Goal: Communication & Community: Answer question/provide support

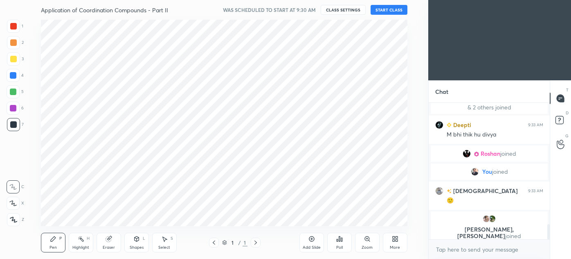
scroll to position [40726, 40536]
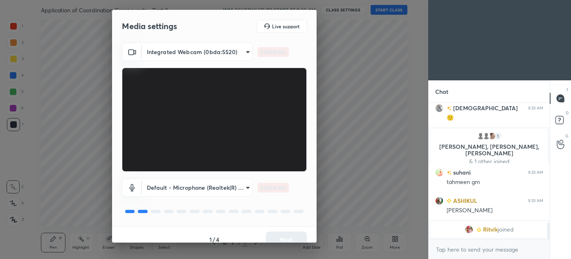
click at [293, 237] on div "1 / 4 Next" at bounding box center [214, 239] width 205 height 26
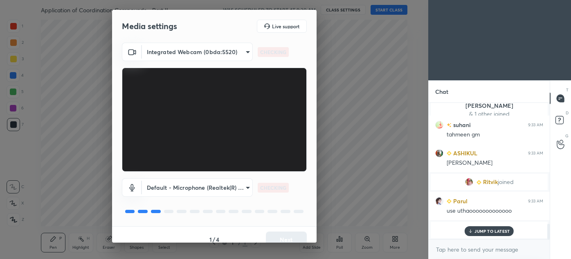
click at [288, 239] on div "1 / 4 Next" at bounding box center [214, 239] width 205 height 26
click at [287, 239] on button "Next" at bounding box center [286, 239] width 41 height 16
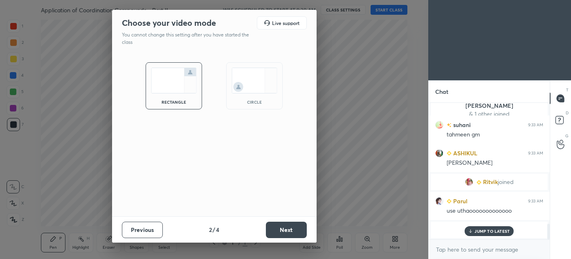
click at [288, 238] on div "Previous 2 / 4 Next" at bounding box center [214, 229] width 205 height 26
click at [293, 232] on button "Next" at bounding box center [286, 229] width 41 height 16
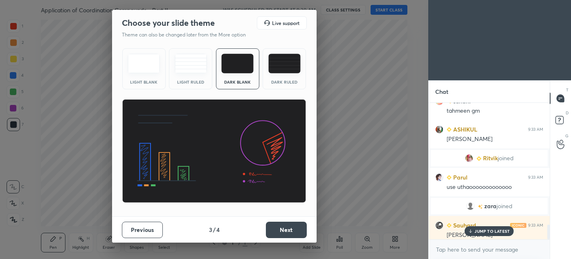
scroll to position [1130, 0]
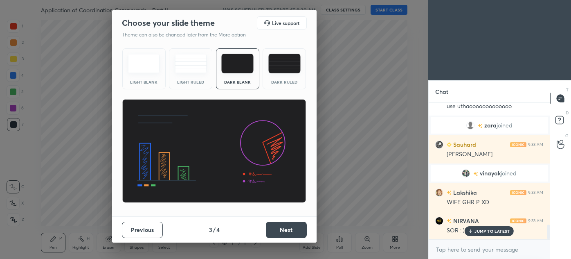
click at [293, 231] on button "Next" at bounding box center [286, 229] width 41 height 16
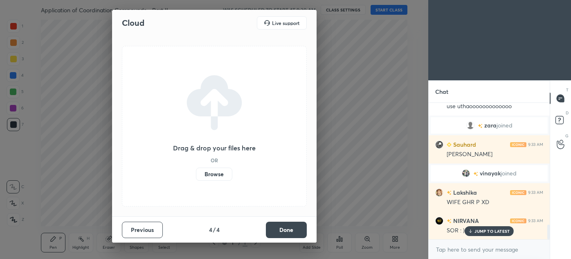
click at [292, 232] on button "Done" at bounding box center [286, 229] width 41 height 16
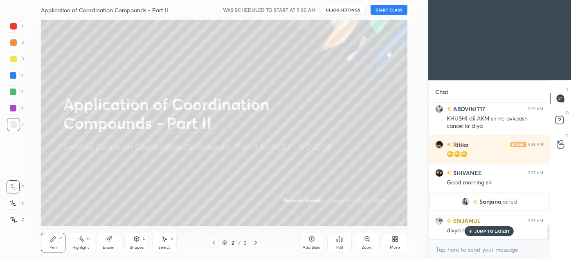
scroll to position [1115, 0]
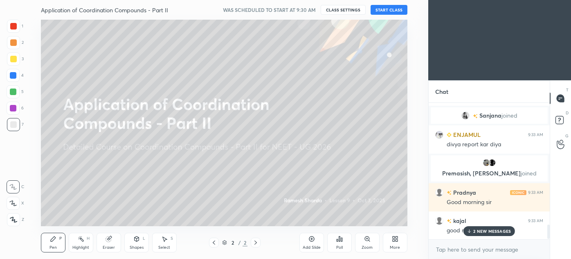
click at [398, 239] on div "More" at bounding box center [395, 242] width 25 height 20
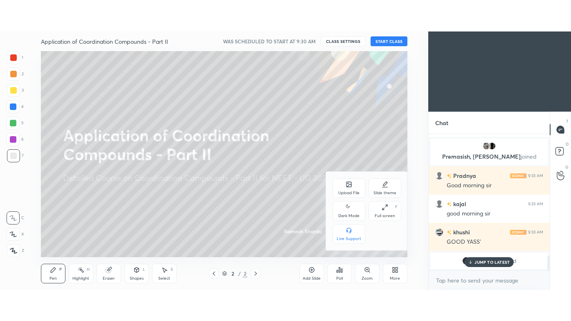
scroll to position [1212, 0]
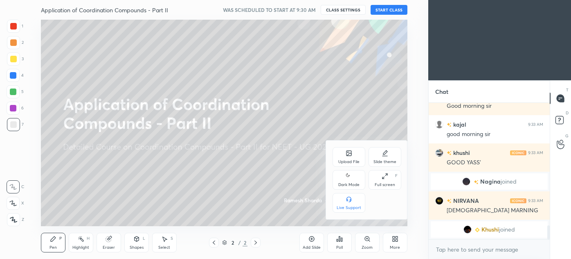
drag, startPoint x: 385, startPoint y: 179, endPoint x: 382, endPoint y: 221, distance: 42.2
click at [385, 180] on div "Full screen F" at bounding box center [385, 180] width 33 height 20
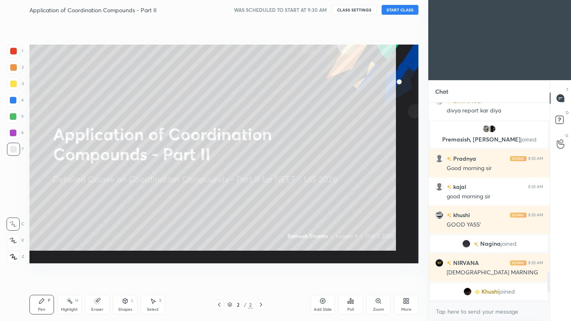
scroll to position [0, 0]
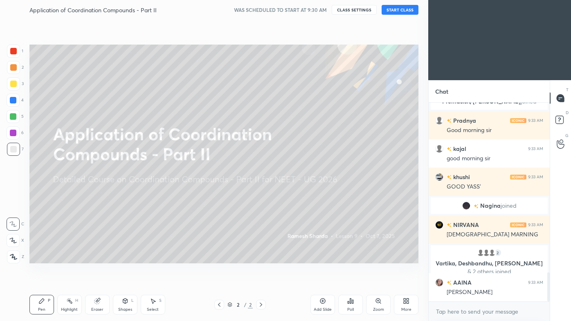
click at [401, 9] on button "START CLASS" at bounding box center [400, 10] width 37 height 10
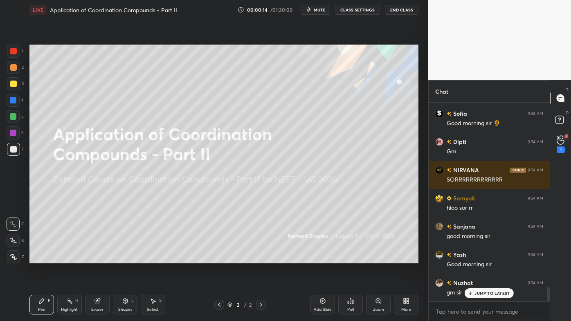
drag, startPoint x: 16, startPoint y: 51, endPoint x: 12, endPoint y: 57, distance: 6.6
click at [16, 52] on div at bounding box center [13, 51] width 7 height 7
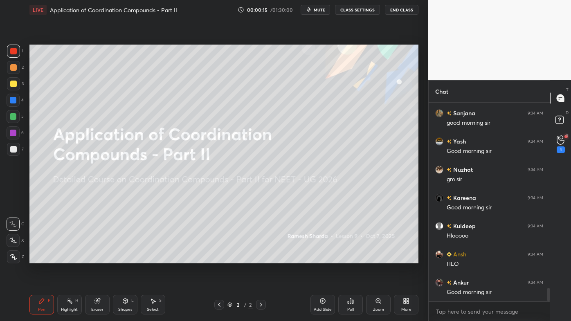
drag, startPoint x: 16, startPoint y: 255, endPoint x: 22, endPoint y: 246, distance: 11.1
click at [16, 254] on icon at bounding box center [13, 257] width 7 height 6
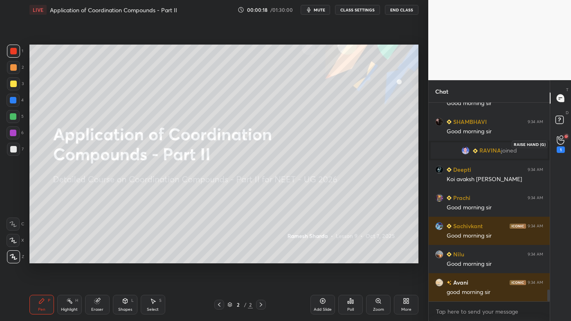
drag, startPoint x: 561, startPoint y: 149, endPoint x: 565, endPoint y: 148, distance: 4.2
click at [561, 149] on div "1" at bounding box center [561, 150] width 8 height 7
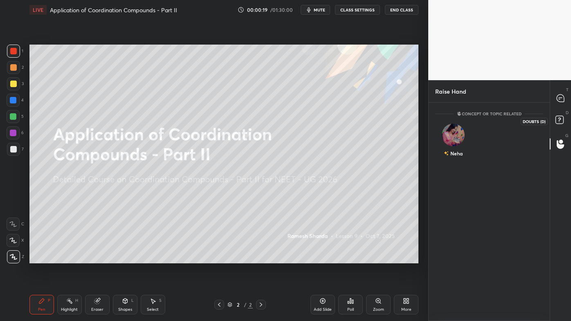
click at [561, 117] on rect at bounding box center [560, 120] width 8 height 8
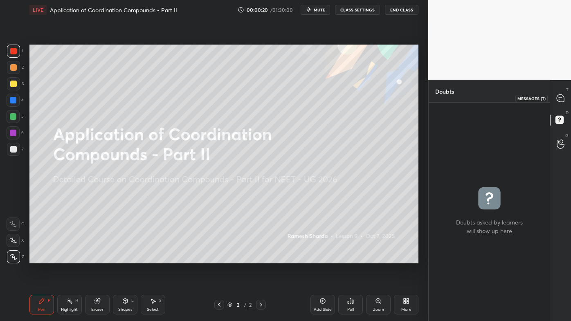
click at [562, 101] on icon at bounding box center [560, 98] width 7 height 7
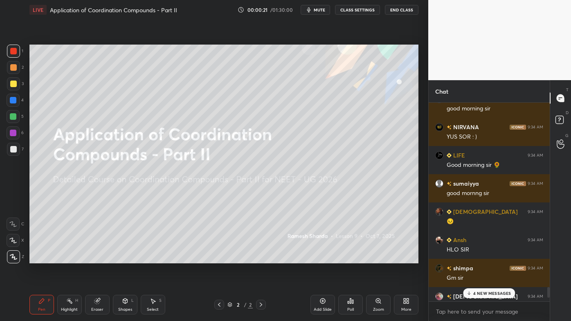
drag, startPoint x: 482, startPoint y: 293, endPoint x: 476, endPoint y: 292, distance: 5.8
click at [482, 258] on p "4 NEW MESSAGES" at bounding box center [493, 293] width 38 height 5
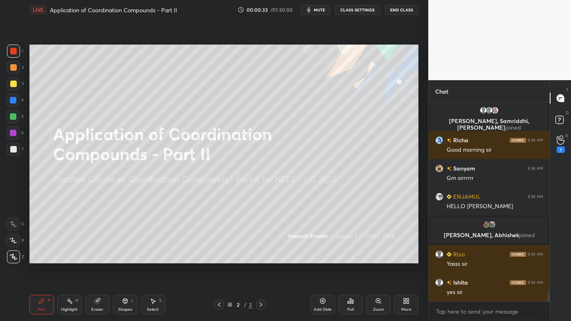
drag, startPoint x: 325, startPoint y: 300, endPoint x: 329, endPoint y: 276, distance: 24.5
click at [326, 258] on icon at bounding box center [323, 301] width 7 height 7
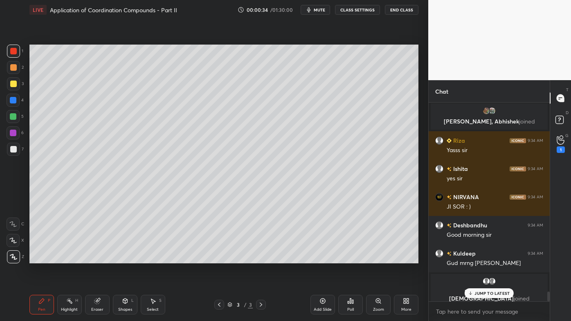
drag, startPoint x: 12, startPoint y: 66, endPoint x: 20, endPoint y: 63, distance: 7.9
click at [14, 67] on div at bounding box center [13, 67] width 7 height 7
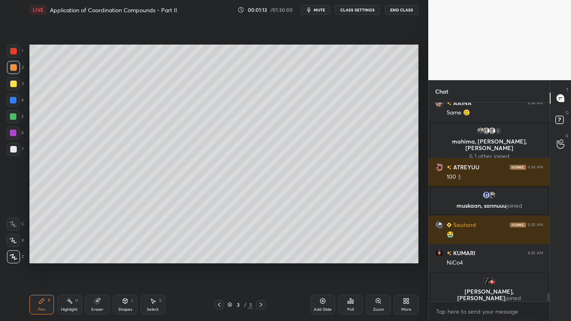
drag, startPoint x: 66, startPoint y: 304, endPoint x: 79, endPoint y: 267, distance: 39.3
click at [68, 258] on icon at bounding box center [69, 301] width 7 height 7
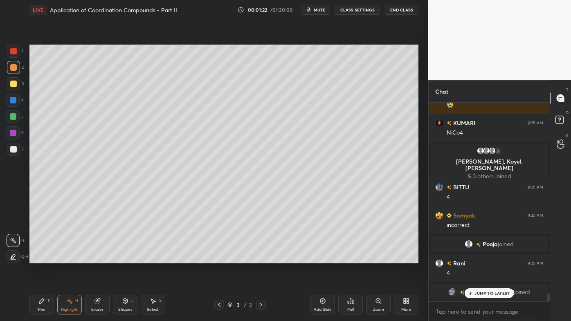
click at [45, 258] on icon at bounding box center [41, 301] width 7 height 7
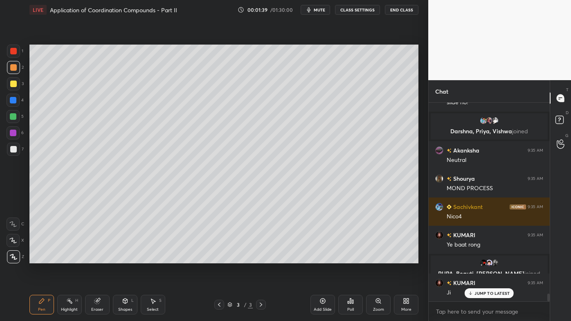
drag, startPoint x: 70, startPoint y: 301, endPoint x: 89, endPoint y: 265, distance: 40.1
click at [71, 258] on icon at bounding box center [69, 301] width 7 height 7
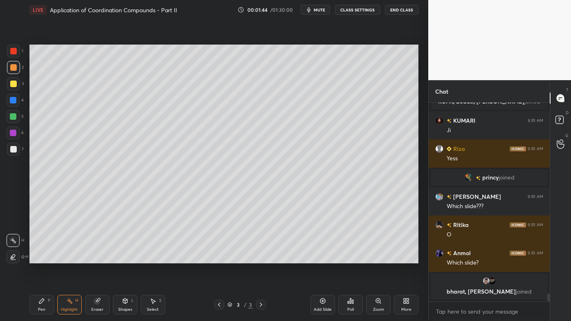
drag, startPoint x: 40, startPoint y: 303, endPoint x: 45, endPoint y: 289, distance: 14.8
click at [40, 258] on icon at bounding box center [41, 301] width 5 height 5
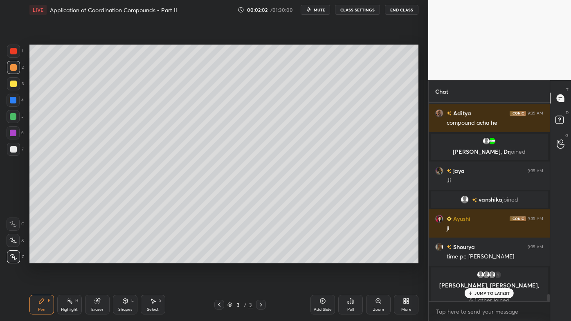
click at [72, 258] on div "Highlight H" at bounding box center [69, 305] width 25 height 20
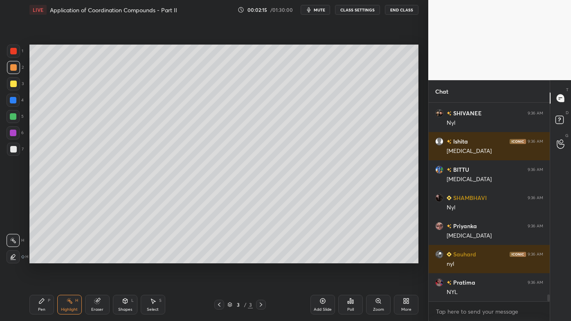
scroll to position [5647, 0]
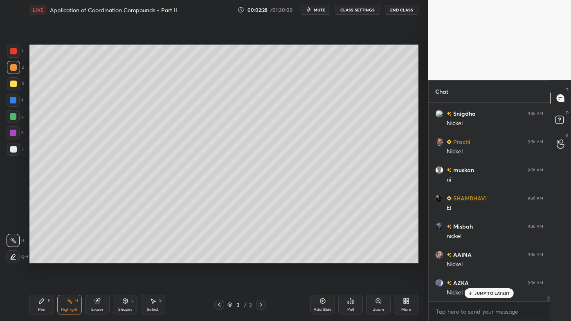
click at [325, 258] on icon at bounding box center [322, 301] width 5 height 5
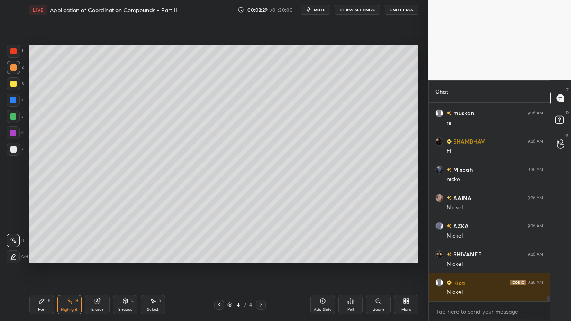
scroll to position [6875, 0]
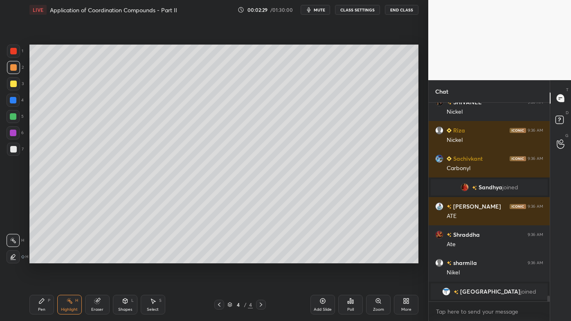
click at [16, 82] on div at bounding box center [13, 84] width 7 height 7
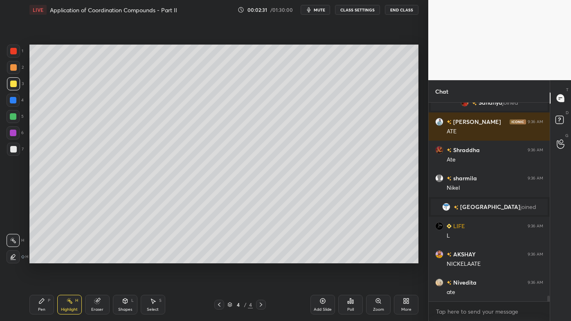
drag, startPoint x: 42, startPoint y: 305, endPoint x: 45, endPoint y: 271, distance: 33.7
click at [42, 258] on div "Pen P" at bounding box center [41, 305] width 25 height 20
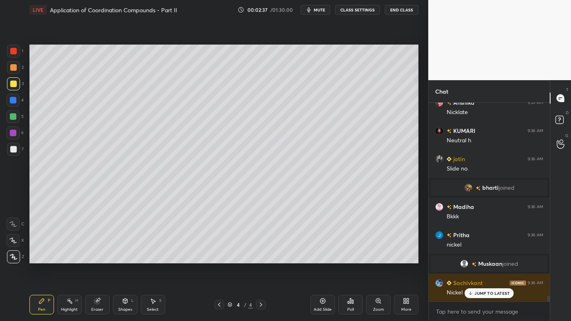
click at [220, 258] on icon at bounding box center [219, 305] width 7 height 7
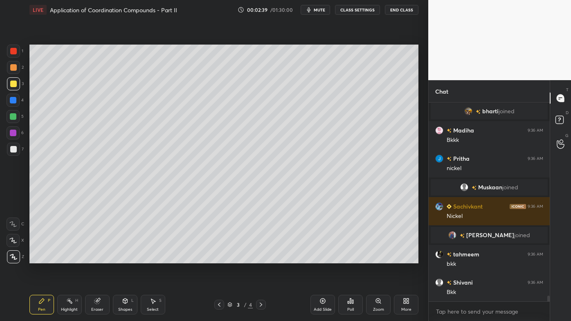
click at [261, 258] on icon at bounding box center [261, 305] width 7 height 7
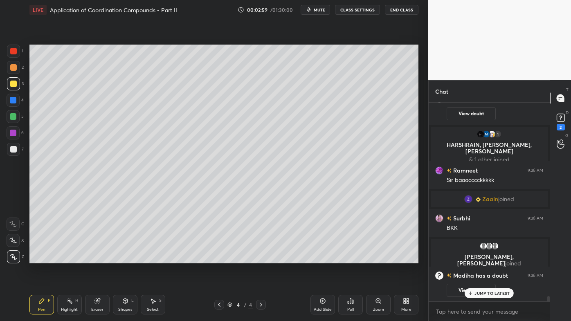
drag, startPoint x: 219, startPoint y: 302, endPoint x: 215, endPoint y: 306, distance: 5.5
click at [220, 258] on icon at bounding box center [219, 305] width 7 height 7
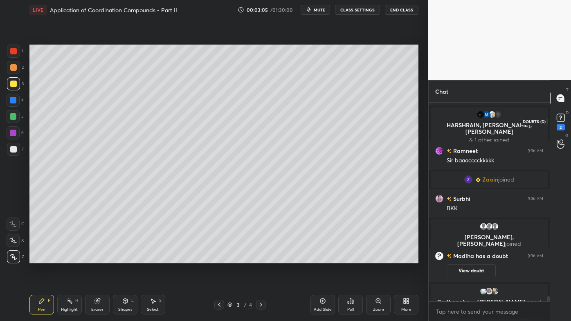
click at [566, 122] on icon at bounding box center [561, 118] width 12 height 12
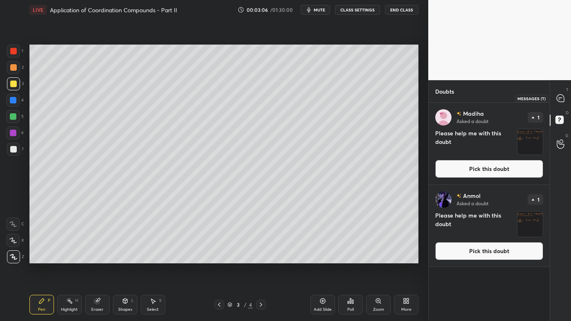
drag, startPoint x: 564, startPoint y: 97, endPoint x: 562, endPoint y: 101, distance: 4.2
click at [564, 97] on icon at bounding box center [560, 98] width 7 height 7
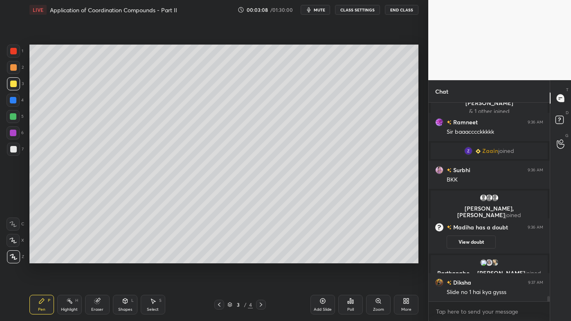
drag, startPoint x: 262, startPoint y: 303, endPoint x: 250, endPoint y: 313, distance: 15.7
click at [261, 258] on icon at bounding box center [261, 305] width 7 height 7
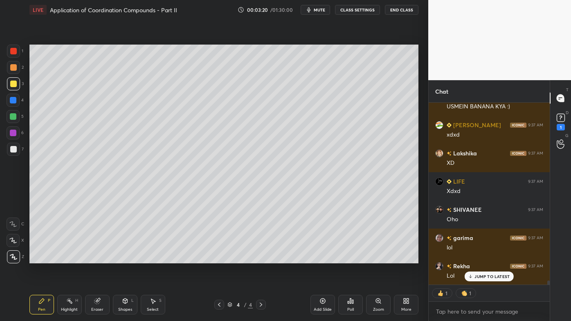
drag, startPoint x: 69, startPoint y: 304, endPoint x: 73, endPoint y: 275, distance: 29.3
click at [70, 258] on icon at bounding box center [69, 301] width 7 height 7
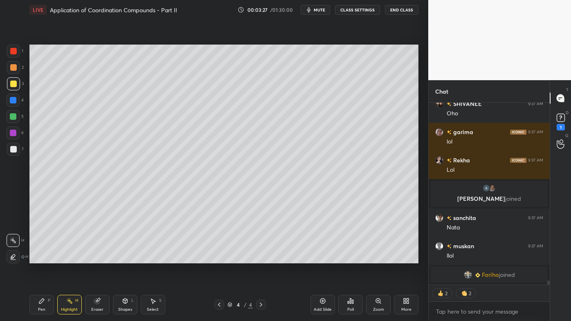
drag, startPoint x: 41, startPoint y: 303, endPoint x: 39, endPoint y: 293, distance: 10.0
click at [41, 258] on icon at bounding box center [41, 301] width 5 height 5
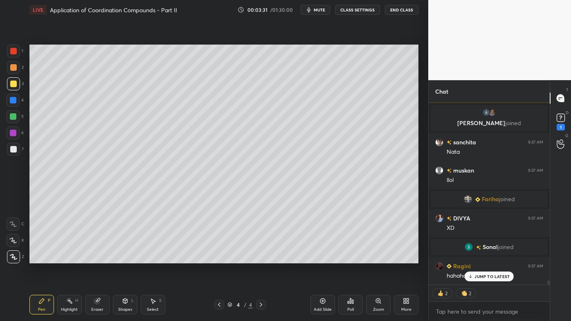
type textarea "x"
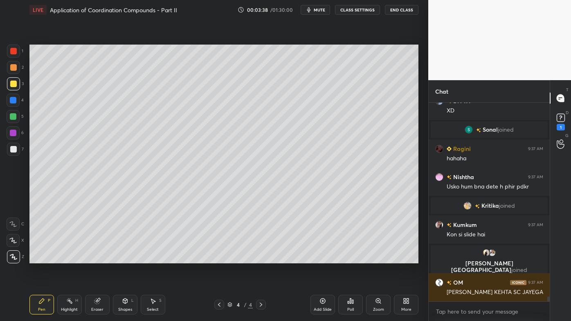
click at [99, 258] on div "Setting up your live class Poll for secs No correct answer Start poll" at bounding box center [224, 154] width 396 height 269
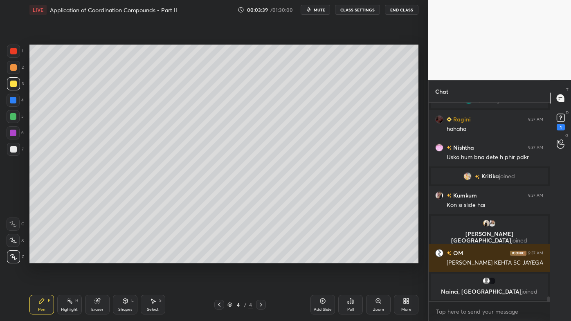
drag, startPoint x: 97, startPoint y: 301, endPoint x: 102, endPoint y: 275, distance: 27.1
click at [97, 258] on icon at bounding box center [97, 301] width 5 height 5
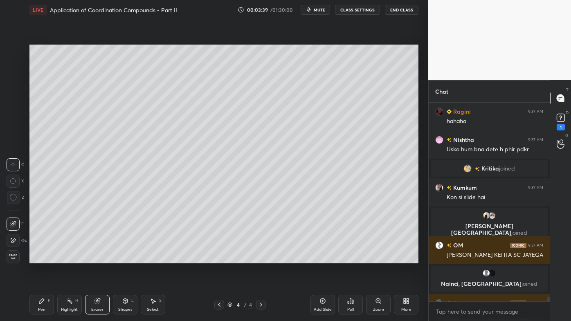
drag, startPoint x: 14, startPoint y: 241, endPoint x: 17, endPoint y: 238, distance: 4.4
click at [15, 241] on icon at bounding box center [13, 241] width 5 height 4
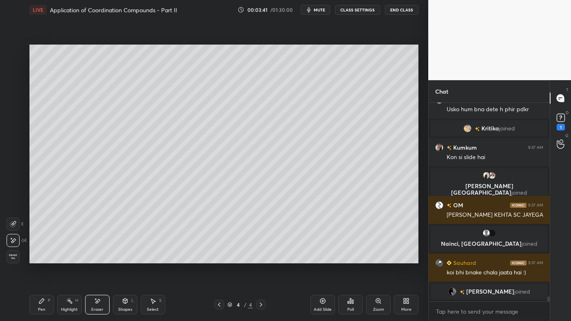
drag, startPoint x: 43, startPoint y: 302, endPoint x: 63, endPoint y: 266, distance: 41.8
click at [44, 258] on icon at bounding box center [41, 301] width 7 height 7
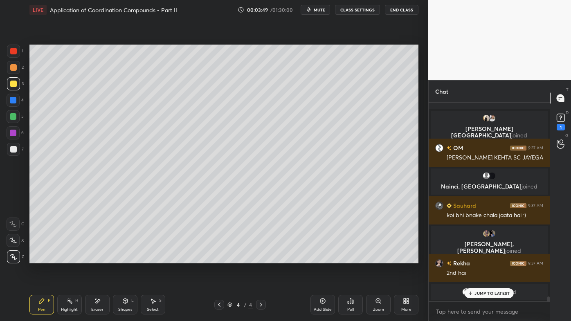
click at [8, 151] on div at bounding box center [13, 149] width 13 height 13
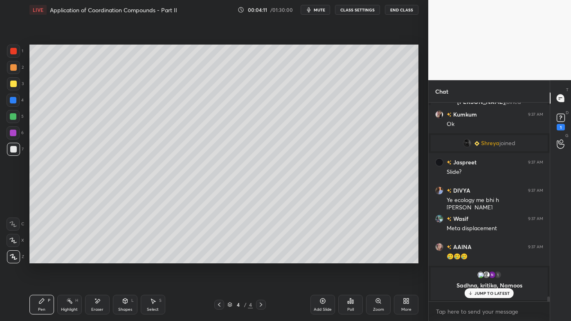
drag, startPoint x: 325, startPoint y: 300, endPoint x: 314, endPoint y: 300, distance: 11.1
click at [324, 258] on icon at bounding box center [323, 301] width 7 height 7
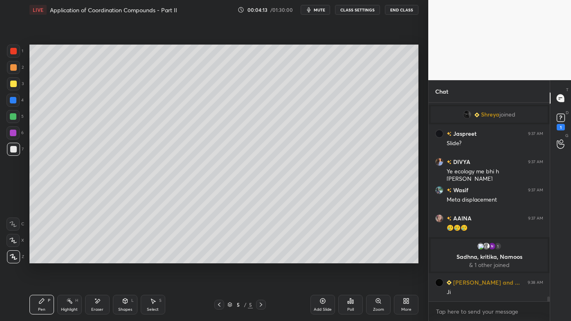
drag, startPoint x: 219, startPoint y: 303, endPoint x: 212, endPoint y: 306, distance: 8.2
click at [220, 258] on icon at bounding box center [219, 305] width 7 height 7
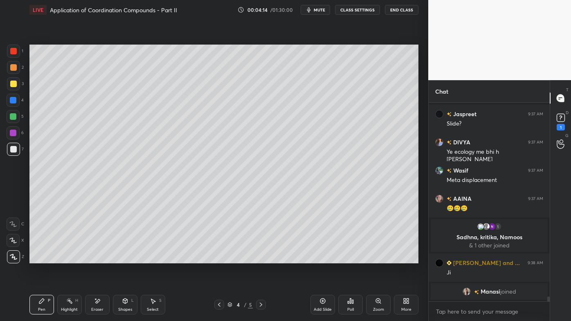
drag, startPoint x: 68, startPoint y: 300, endPoint x: 78, endPoint y: 281, distance: 22.0
click at [66, 258] on icon at bounding box center [69, 301] width 7 height 7
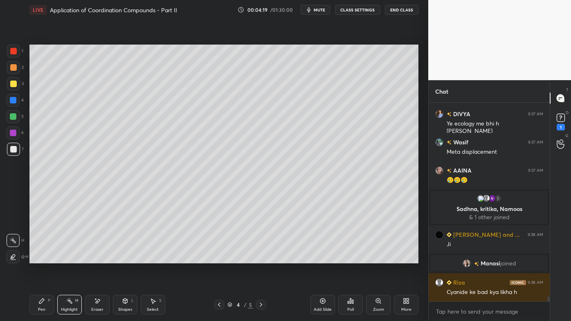
click at [261, 258] on icon at bounding box center [261, 305] width 2 height 4
click at [220, 258] on icon at bounding box center [219, 305] width 7 height 7
click at [101, 258] on div "Eraser" at bounding box center [97, 305] width 25 height 20
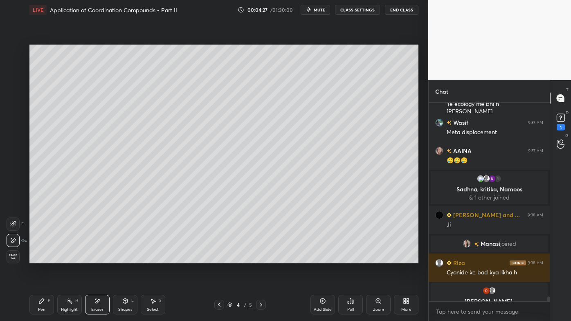
scroll to position [8139, 0]
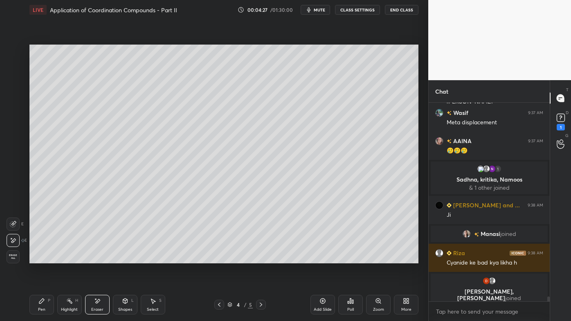
drag, startPoint x: 41, startPoint y: 305, endPoint x: 43, endPoint y: 299, distance: 6.4
click at [41, 258] on div "Pen P" at bounding box center [41, 305] width 25 height 20
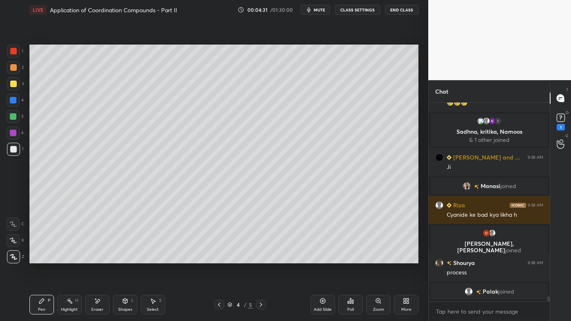
scroll to position [8191, 0]
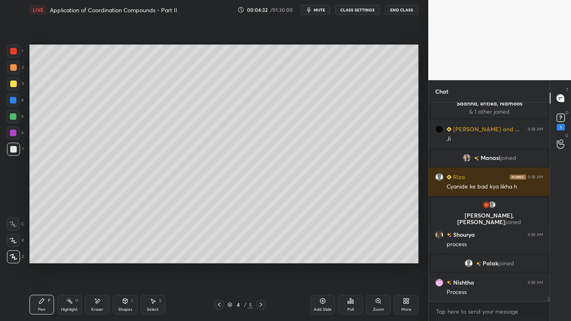
click at [263, 258] on icon at bounding box center [261, 305] width 7 height 7
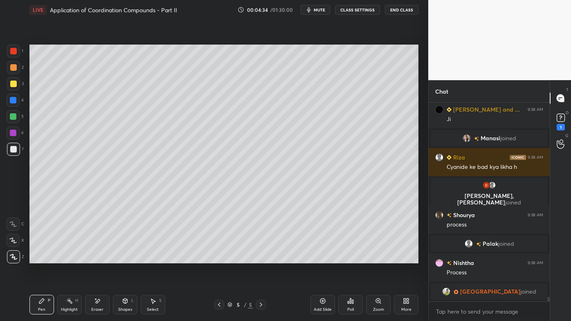
scroll to position [8231, 0]
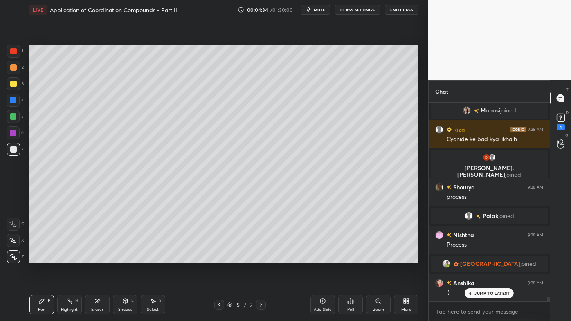
click at [217, 258] on div at bounding box center [219, 305] width 10 height 10
click at [261, 258] on icon at bounding box center [261, 305] width 7 height 7
click at [12, 66] on div at bounding box center [13, 67] width 7 height 7
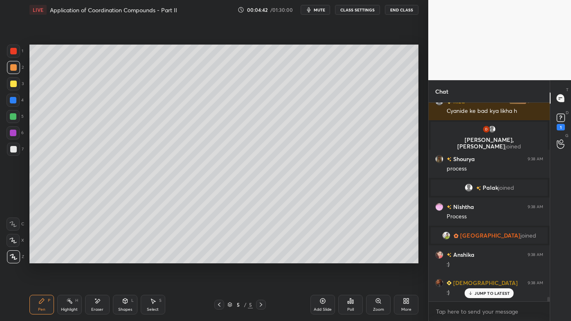
scroll to position [8279, 0]
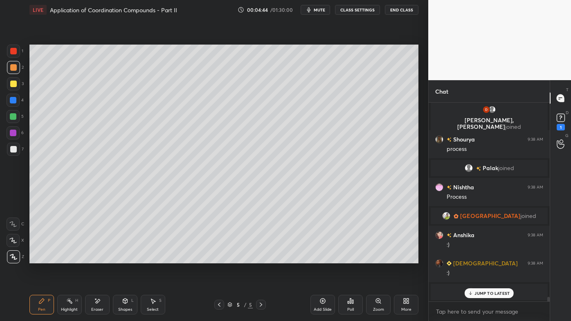
drag, startPoint x: 69, startPoint y: 302, endPoint x: 81, endPoint y: 266, distance: 37.4
click at [70, 258] on rect at bounding box center [70, 302] width 4 height 4
click at [36, 258] on div "Pen P" at bounding box center [41, 305] width 25 height 20
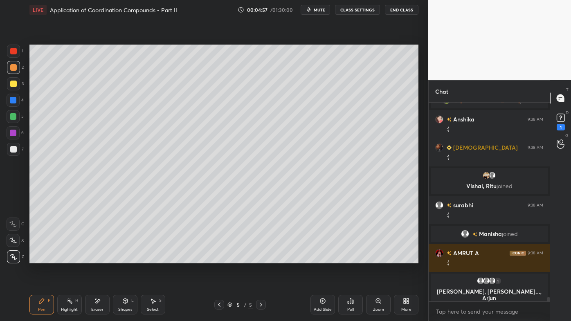
scroll to position [8359, 0]
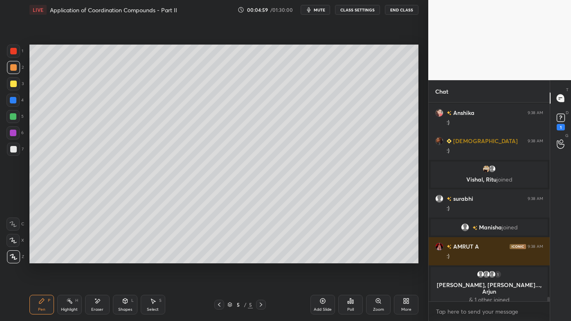
drag, startPoint x: 74, startPoint y: 302, endPoint x: 79, endPoint y: 287, distance: 16.1
click at [74, 258] on div "Highlight H" at bounding box center [69, 305] width 25 height 20
click at [352, 258] on icon at bounding box center [351, 301] width 7 height 7
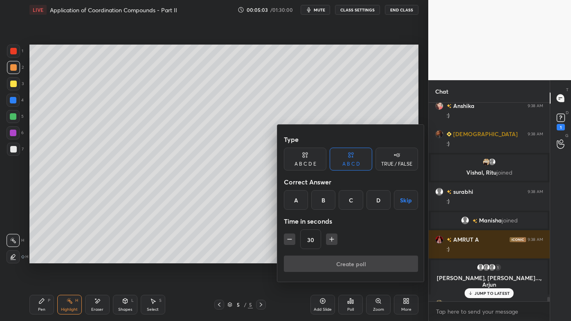
scroll to position [8380, 0]
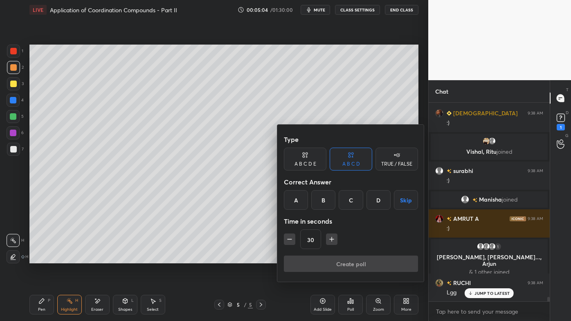
click at [325, 202] on div "B" at bounding box center [323, 200] width 24 height 20
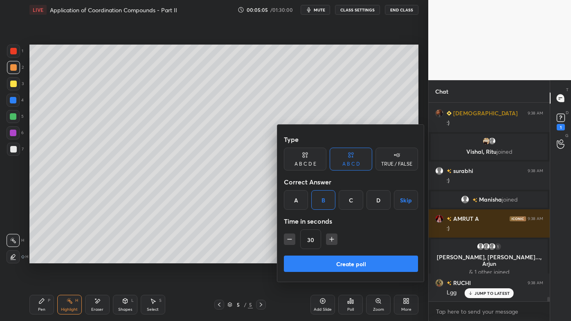
drag, startPoint x: 291, startPoint y: 239, endPoint x: 299, endPoint y: 239, distance: 8.2
click at [290, 239] on icon "button" at bounding box center [290, 239] width 8 height 8
type input "15"
drag, startPoint x: 328, startPoint y: 264, endPoint x: 322, endPoint y: 265, distance: 5.8
click at [327, 258] on button "Create poll" at bounding box center [351, 264] width 134 height 16
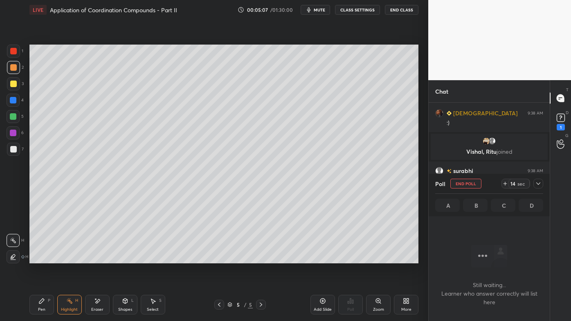
scroll to position [8450, 0]
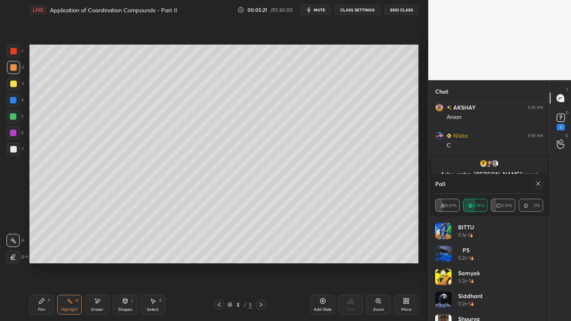
drag, startPoint x: 539, startPoint y: 182, endPoint x: 524, endPoint y: 191, distance: 17.4
click at [540, 183] on icon at bounding box center [538, 184] width 7 height 7
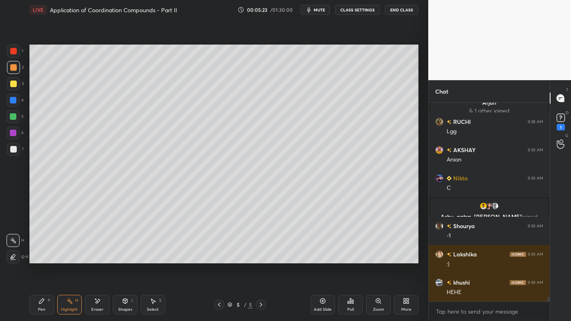
drag, startPoint x: 68, startPoint y: 306, endPoint x: 90, endPoint y: 275, distance: 37.8
click at [68, 258] on div "Highlight H" at bounding box center [69, 305] width 25 height 20
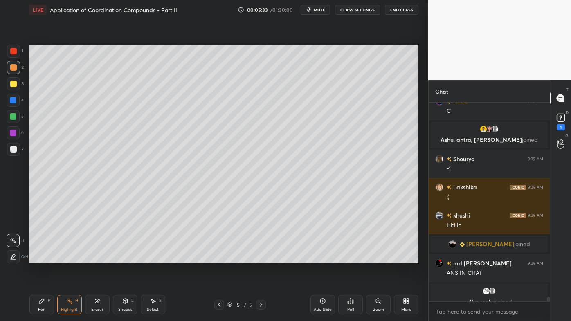
drag, startPoint x: 42, startPoint y: 303, endPoint x: 41, endPoint y: 288, distance: 15.2
click at [41, 258] on icon at bounding box center [41, 301] width 7 height 7
click at [14, 78] on div at bounding box center [13, 83] width 13 height 13
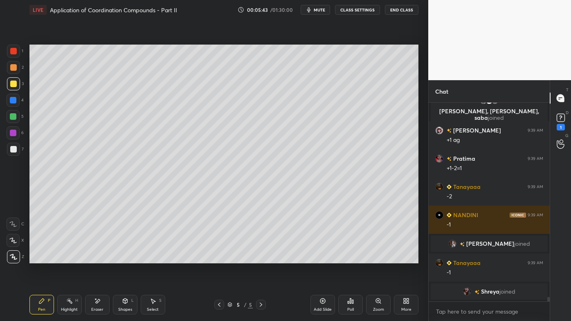
drag, startPoint x: 68, startPoint y: 300, endPoint x: 61, endPoint y: 306, distance: 9.0
click at [68, 258] on icon at bounding box center [69, 301] width 7 height 7
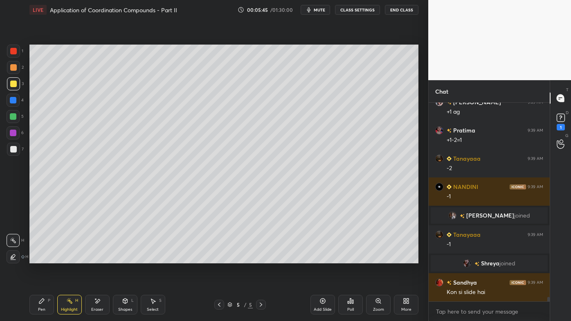
drag, startPoint x: 72, startPoint y: 300, endPoint x: 72, endPoint y: 266, distance: 33.2
click at [72, 258] on icon at bounding box center [69, 301] width 7 height 7
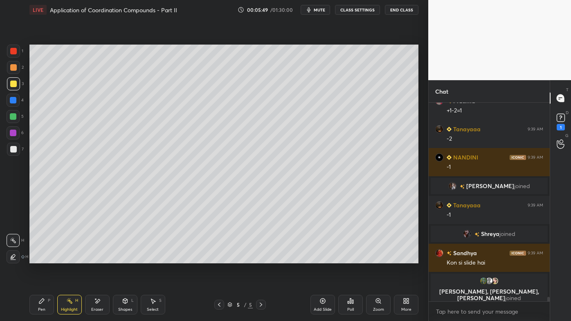
drag, startPoint x: 41, startPoint y: 303, endPoint x: 58, endPoint y: 274, distance: 33.7
click at [41, 258] on icon at bounding box center [41, 301] width 7 height 7
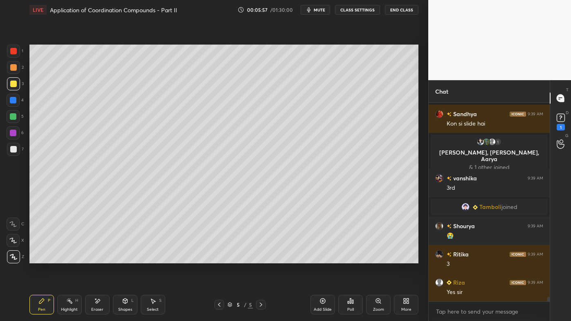
drag, startPoint x: 70, startPoint y: 301, endPoint x: 71, endPoint y: 275, distance: 26.2
click at [72, 258] on icon at bounding box center [69, 301] width 7 height 7
click at [36, 258] on div "Pen P" at bounding box center [41, 305] width 25 height 20
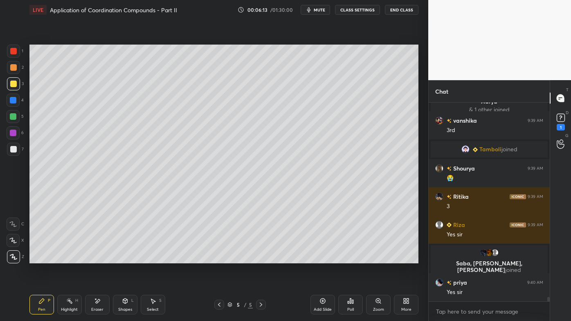
click at [70, 258] on div "Highlight H" at bounding box center [69, 305] width 25 height 20
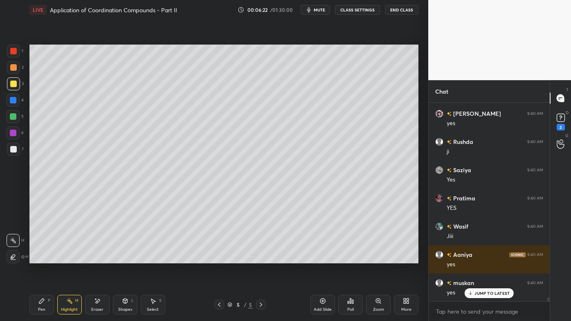
scroll to position [9199, 0]
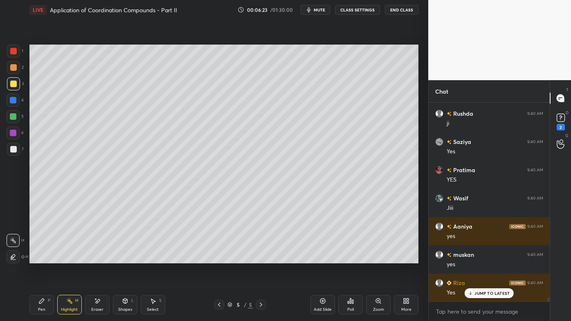
drag, startPoint x: 41, startPoint y: 302, endPoint x: 70, endPoint y: 266, distance: 46.6
click at [41, 258] on icon at bounding box center [41, 301] width 7 height 7
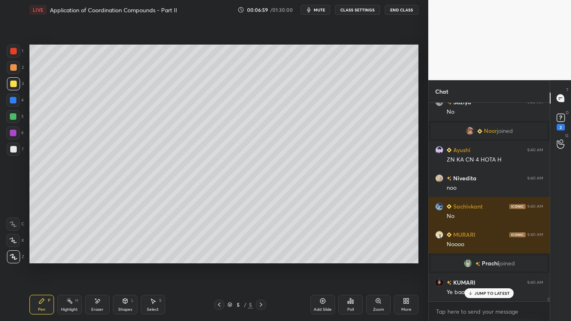
scroll to position [9662, 0]
drag, startPoint x: 72, startPoint y: 302, endPoint x: 107, endPoint y: 268, distance: 49.5
click at [73, 258] on div "Highlight H" at bounding box center [69, 305] width 25 height 20
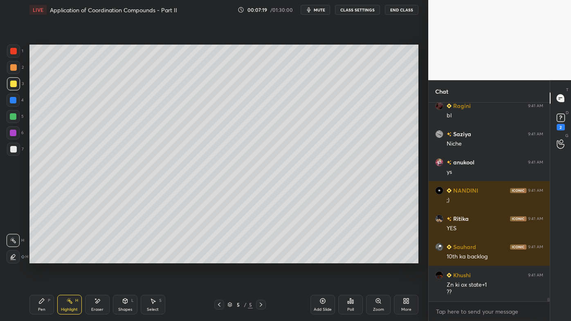
scroll to position [10265, 0]
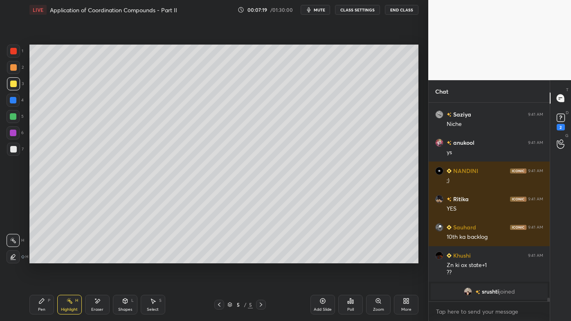
drag, startPoint x: 102, startPoint y: 299, endPoint x: 124, endPoint y: 269, distance: 37.1
click at [104, 258] on div "Eraser" at bounding box center [97, 305] width 25 height 20
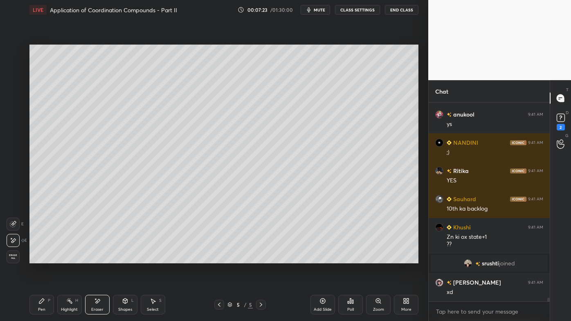
scroll to position [10261, 0]
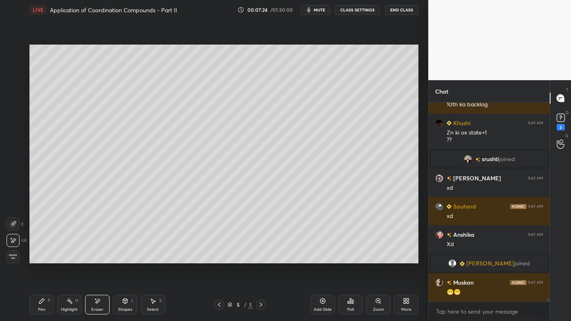
click at [69, 258] on rect at bounding box center [70, 302] width 4 height 4
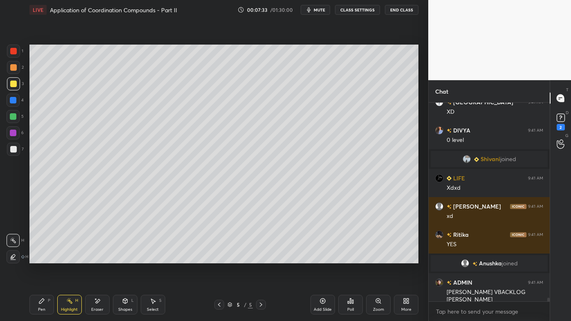
scroll to position [10618, 0]
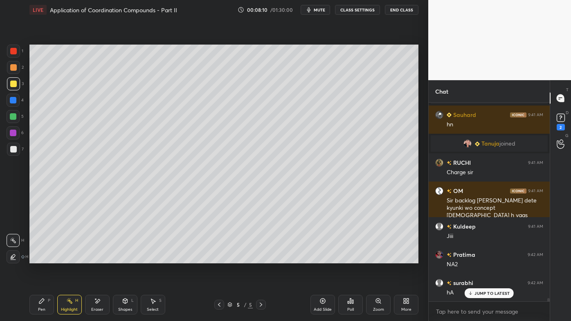
click at [99, 258] on icon at bounding box center [97, 301] width 7 height 7
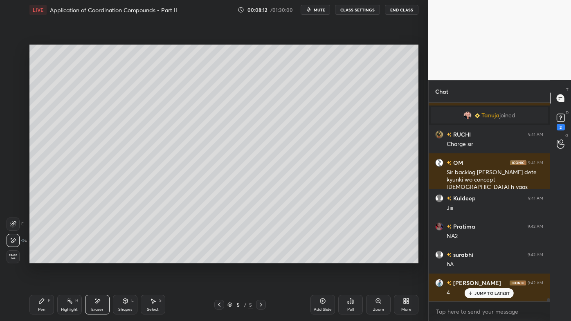
drag, startPoint x: 41, startPoint y: 303, endPoint x: 81, endPoint y: 272, distance: 51.0
click at [40, 258] on icon at bounding box center [41, 301] width 5 height 5
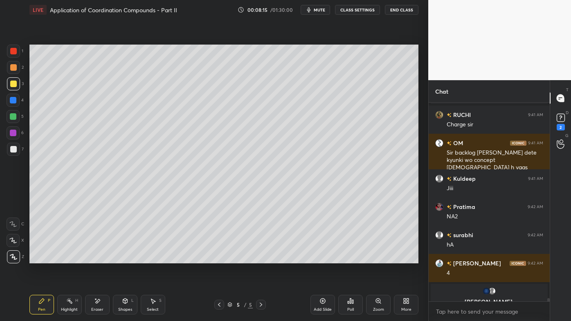
drag, startPoint x: 74, startPoint y: 300, endPoint x: 121, endPoint y: 265, distance: 58.8
click at [74, 258] on div "Highlight H" at bounding box center [69, 305] width 25 height 20
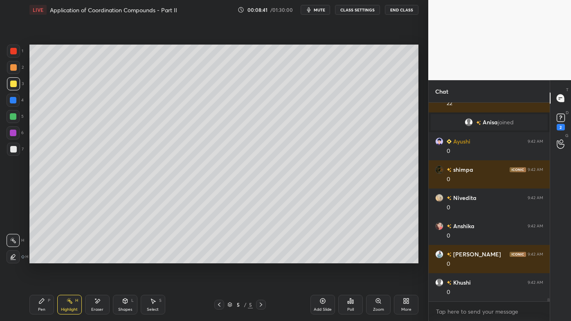
click at [39, 258] on icon at bounding box center [41, 301] width 7 height 7
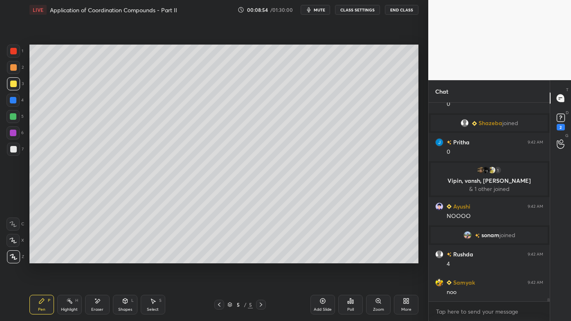
click at [221, 258] on icon at bounding box center [219, 305] width 7 height 7
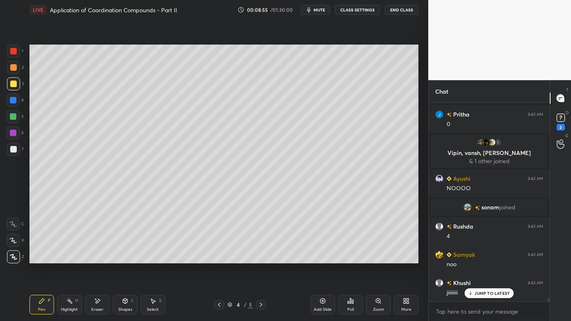
drag, startPoint x: 220, startPoint y: 305, endPoint x: 215, endPoint y: 305, distance: 5.3
click at [221, 258] on icon at bounding box center [219, 305] width 7 height 7
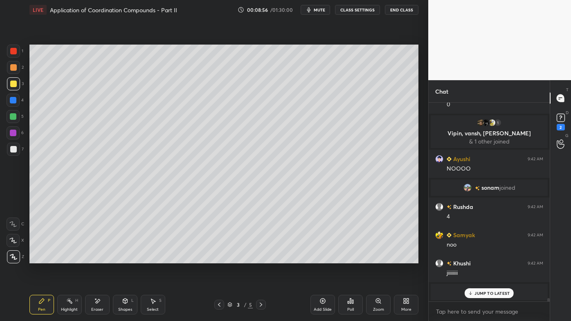
drag, startPoint x: 72, startPoint y: 299, endPoint x: 66, endPoint y: 273, distance: 27.0
click at [72, 258] on icon at bounding box center [69, 301] width 7 height 7
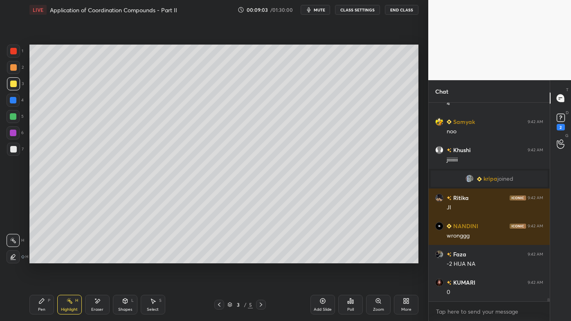
drag, startPoint x: 41, startPoint y: 302, endPoint x: 42, endPoint y: 280, distance: 22.5
click at [41, 258] on icon at bounding box center [41, 301] width 5 height 5
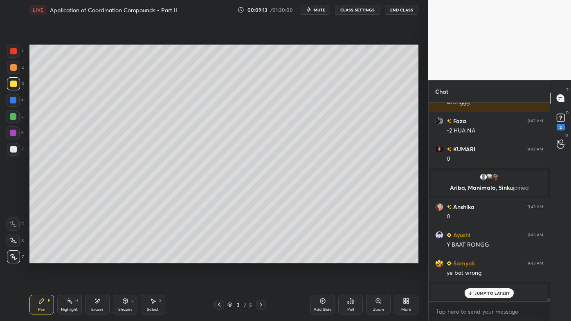
drag, startPoint x: 74, startPoint y: 300, endPoint x: 70, endPoint y: 294, distance: 7.0
click at [72, 258] on div "Highlight H" at bounding box center [69, 305] width 25 height 20
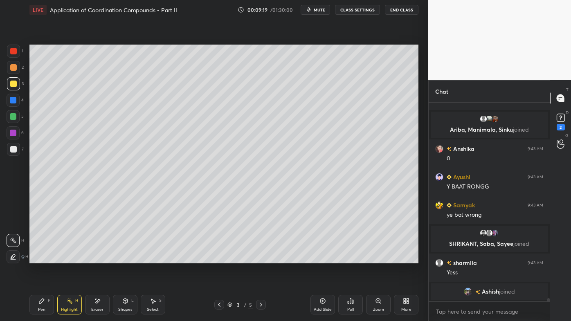
click at [260, 258] on icon at bounding box center [261, 305] width 7 height 7
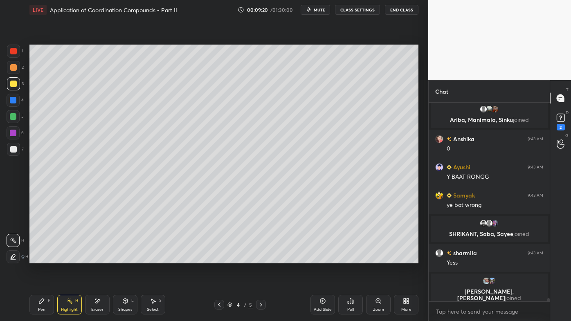
drag, startPoint x: 262, startPoint y: 305, endPoint x: 260, endPoint y: 290, distance: 15.7
click at [261, 258] on icon at bounding box center [261, 305] width 2 height 4
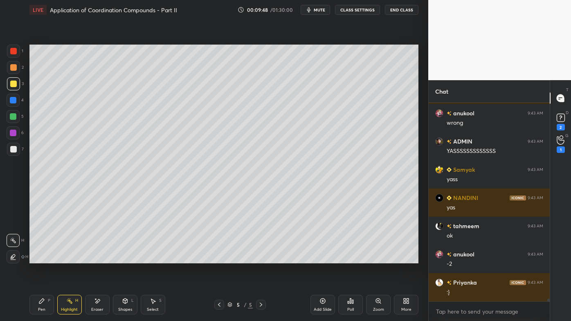
drag, startPoint x: 42, startPoint y: 301, endPoint x: 84, endPoint y: 268, distance: 54.0
click at [41, 258] on icon at bounding box center [41, 301] width 5 height 5
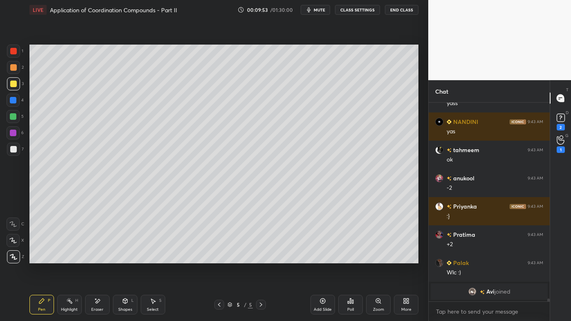
drag, startPoint x: 68, startPoint y: 300, endPoint x: 102, endPoint y: 265, distance: 49.5
click at [68, 258] on icon at bounding box center [69, 301] width 7 height 7
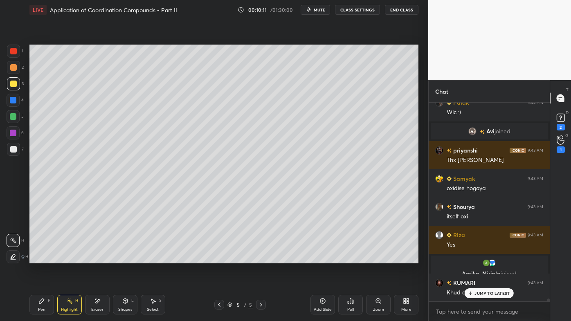
scroll to position [13341, 0]
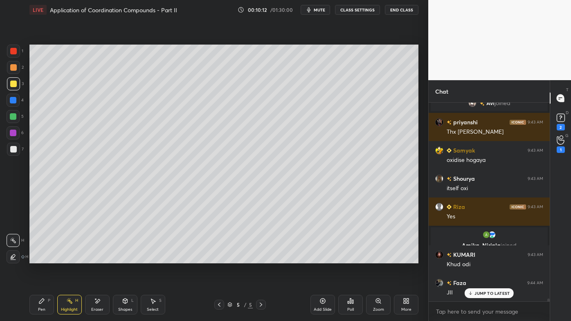
drag, startPoint x: 95, startPoint y: 301, endPoint x: 134, endPoint y: 264, distance: 53.3
click at [97, 258] on icon at bounding box center [97, 301] width 7 height 7
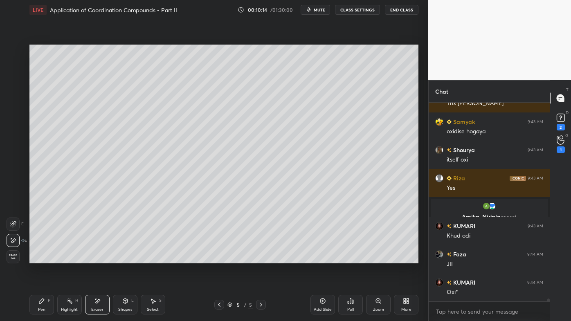
scroll to position [13398, 0]
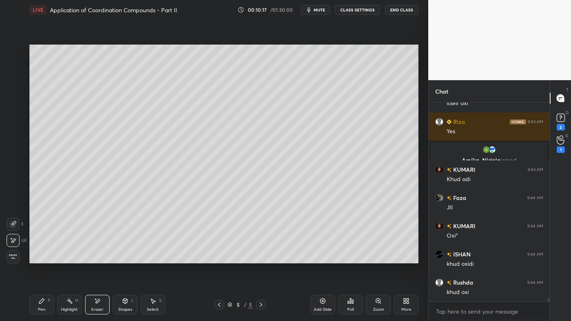
click at [43, 258] on icon at bounding box center [41, 301] width 7 height 7
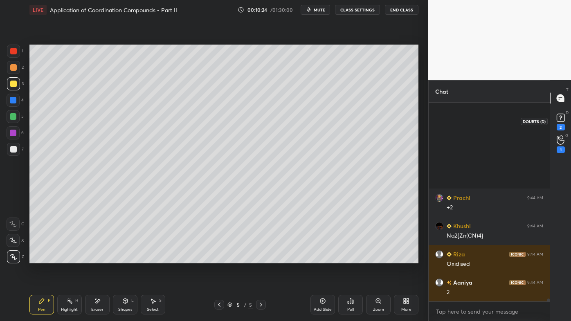
click at [562, 125] on div "2" at bounding box center [561, 127] width 8 height 7
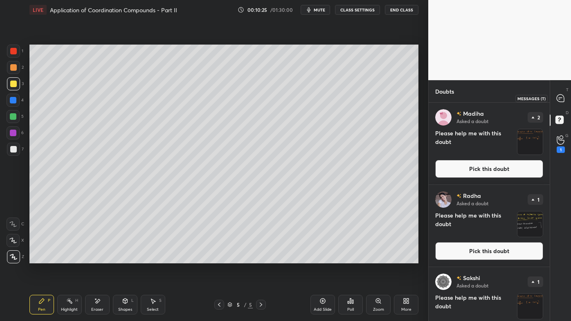
drag, startPoint x: 564, startPoint y: 96, endPoint x: 563, endPoint y: 107, distance: 11.5
click at [564, 96] on icon at bounding box center [560, 98] width 7 height 7
type textarea "x"
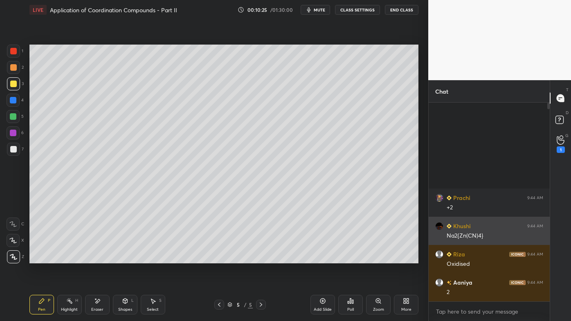
scroll to position [196, 119]
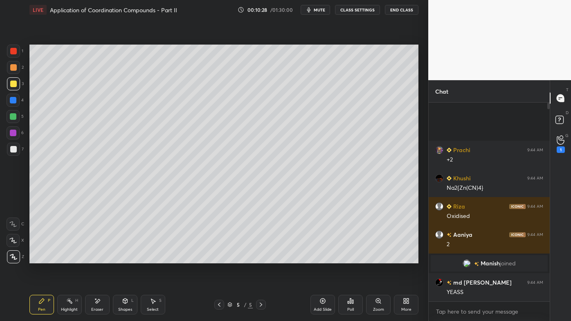
drag, startPoint x: 64, startPoint y: 299, endPoint x: 63, endPoint y: 288, distance: 10.7
click at [64, 258] on div "Highlight H" at bounding box center [69, 305] width 25 height 20
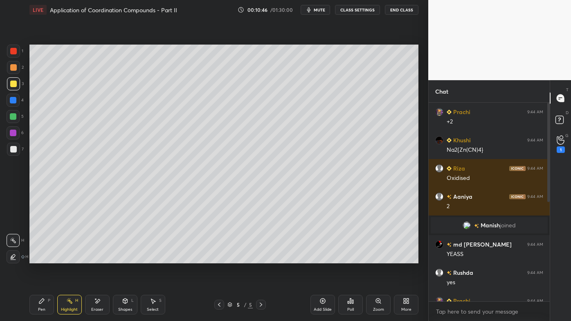
click at [348, 258] on icon at bounding box center [348, 303] width 1 height 2
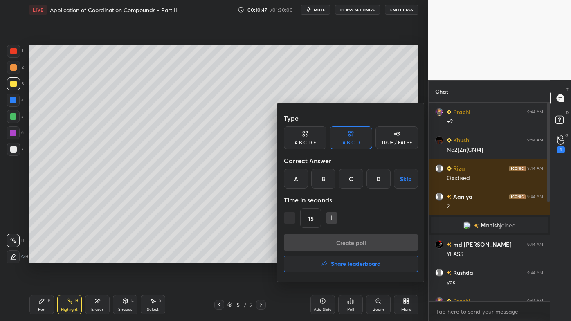
drag, startPoint x: 374, startPoint y: 178, endPoint x: 360, endPoint y: 195, distance: 22.4
click at [375, 178] on div "D" at bounding box center [379, 179] width 24 height 20
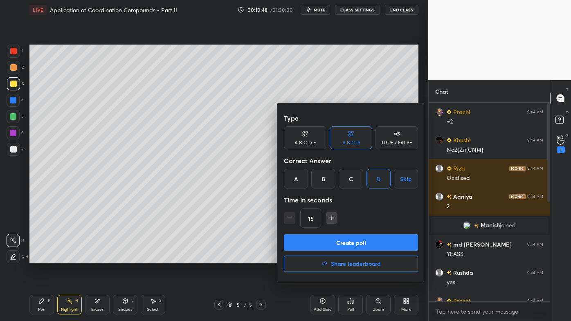
click at [332, 219] on icon "button" at bounding box center [332, 218] width 8 height 8
type input "30"
click at [331, 244] on button "Create poll" at bounding box center [351, 243] width 134 height 16
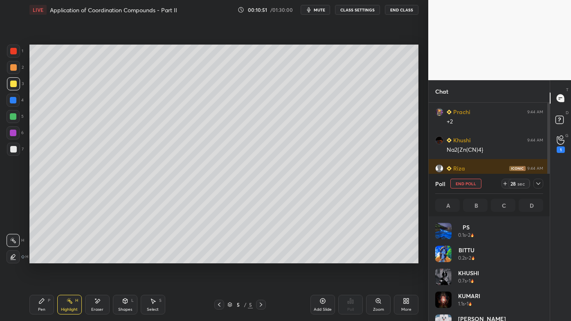
scroll to position [2, 2]
click at [539, 183] on icon at bounding box center [538, 184] width 7 height 7
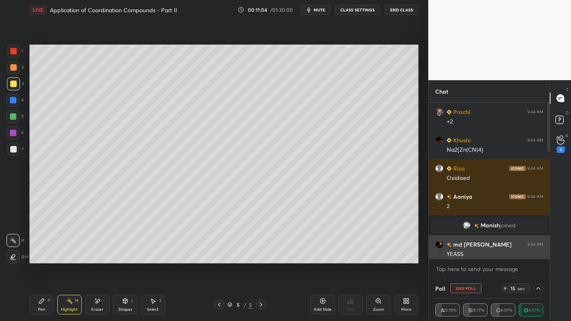
scroll to position [0, 2]
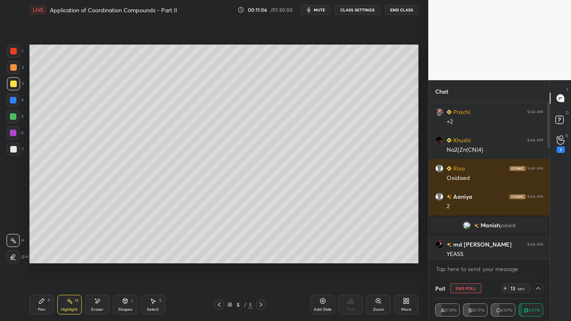
click at [38, 258] on div "Pen P" at bounding box center [41, 305] width 25 height 20
drag, startPoint x: 540, startPoint y: 288, endPoint x: 524, endPoint y: 298, distance: 18.4
click at [539, 258] on icon at bounding box center [538, 288] width 7 height 7
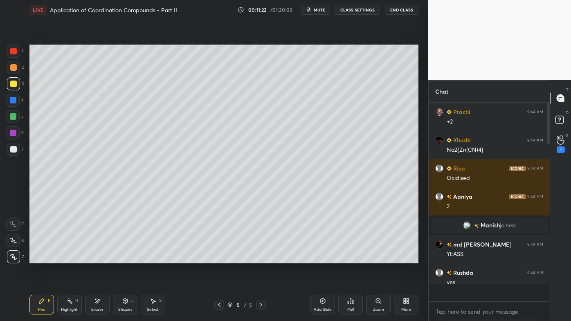
scroll to position [216, 119]
drag, startPoint x: 559, startPoint y: 121, endPoint x: 564, endPoint y: 114, distance: 8.5
click at [561, 121] on icon at bounding box center [561, 121] width 15 height 15
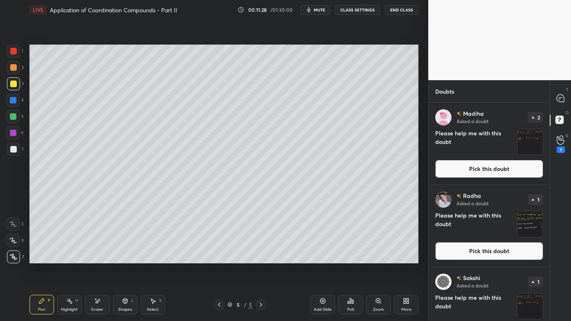
click at [560, 108] on div "T Messages (T)" at bounding box center [561, 98] width 21 height 23
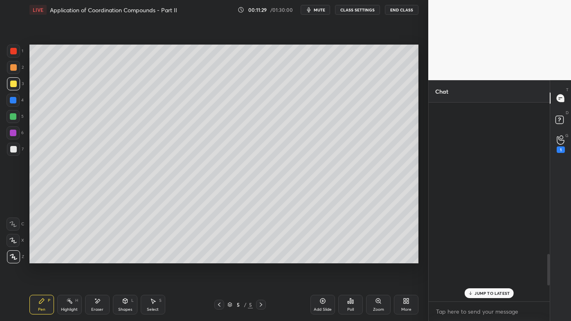
scroll to position [196, 119]
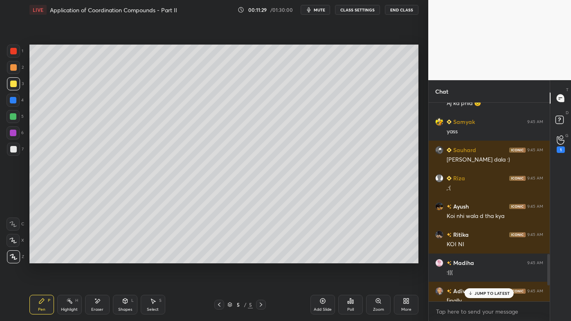
click at [485, 258] on p "JUMP TO LATEST" at bounding box center [492, 293] width 35 height 5
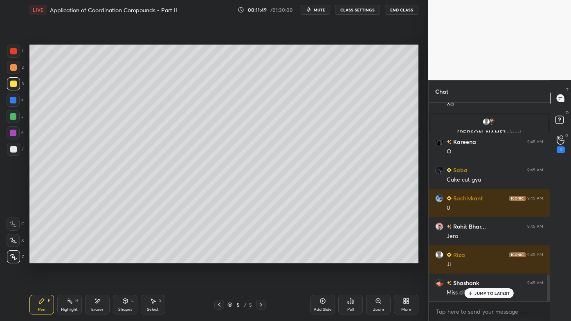
scroll to position [1256, 0]
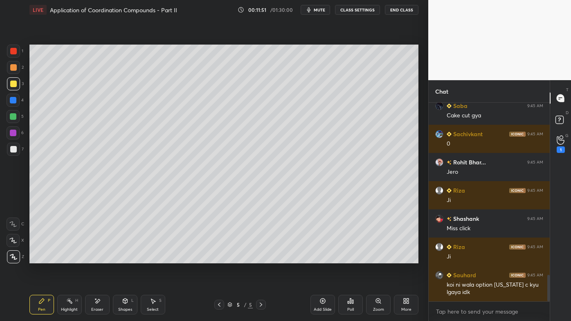
click at [62, 258] on div "Highlight H" at bounding box center [69, 305] width 25 height 20
click at [73, 258] on div "Highlight H" at bounding box center [69, 305] width 25 height 20
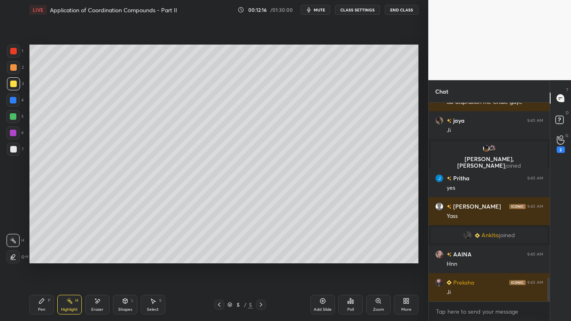
scroll to position [1469, 0]
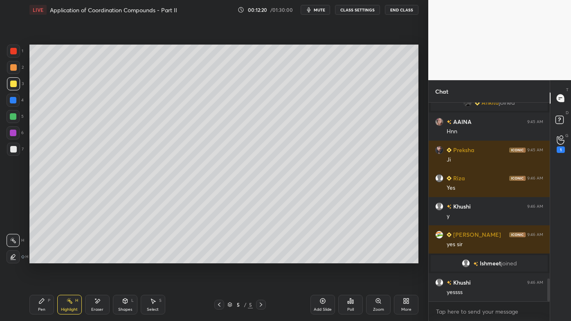
drag, startPoint x: 325, startPoint y: 299, endPoint x: 321, endPoint y: 289, distance: 11.0
click at [325, 258] on icon at bounding box center [323, 301] width 7 height 7
click at [43, 258] on icon at bounding box center [41, 301] width 5 height 5
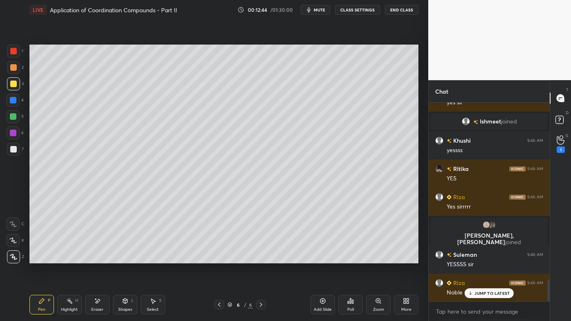
scroll to position [1643, 0]
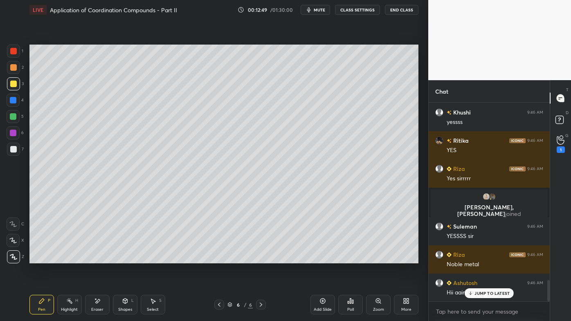
click at [481, 258] on p "JUMP TO LATEST" at bounding box center [492, 293] width 35 height 5
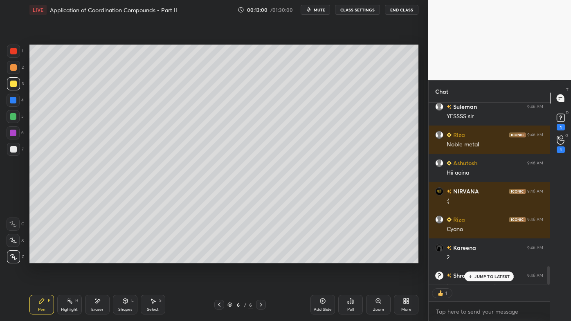
scroll to position [2, 2]
drag, startPoint x: 73, startPoint y: 299, endPoint x: 88, endPoint y: 268, distance: 34.8
click at [74, 258] on div "Highlight H" at bounding box center [69, 305] width 25 height 20
click at [43, 258] on icon at bounding box center [41, 301] width 5 height 5
type textarea "x"
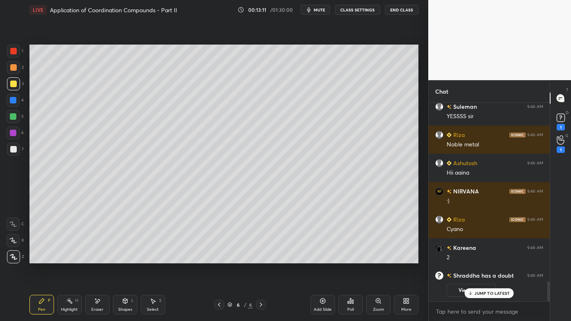
scroll to position [196, 119]
click at [351, 258] on icon at bounding box center [350, 301] width 1 height 5
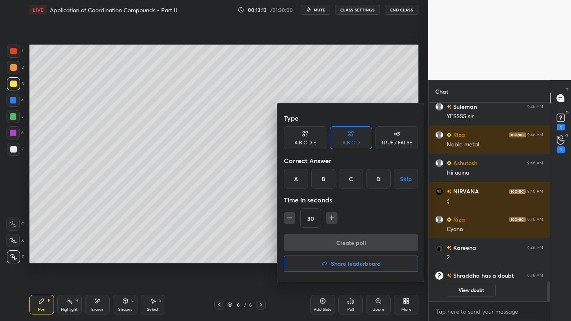
click at [298, 183] on div "A" at bounding box center [296, 179] width 24 height 20
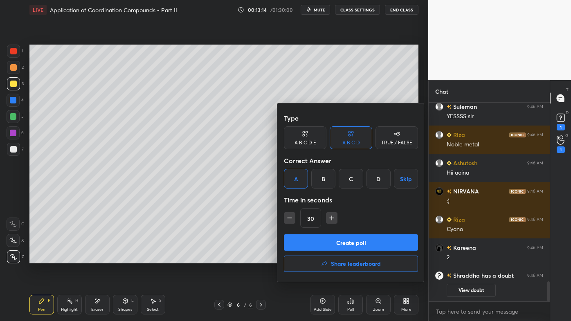
click at [288, 214] on icon "button" at bounding box center [290, 218] width 8 height 8
type input "15"
click at [316, 245] on button "Create poll" at bounding box center [351, 243] width 134 height 16
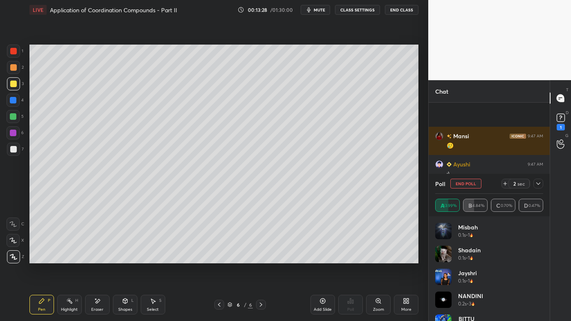
scroll to position [1929, 0]
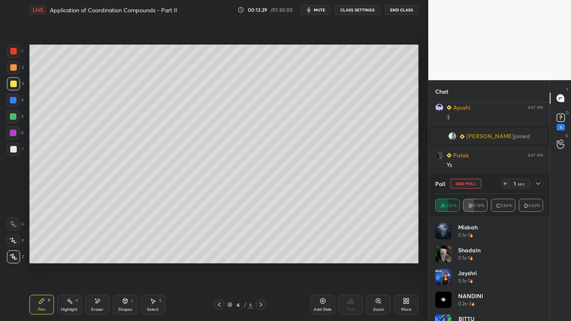
click at [539, 182] on icon at bounding box center [538, 184] width 7 height 7
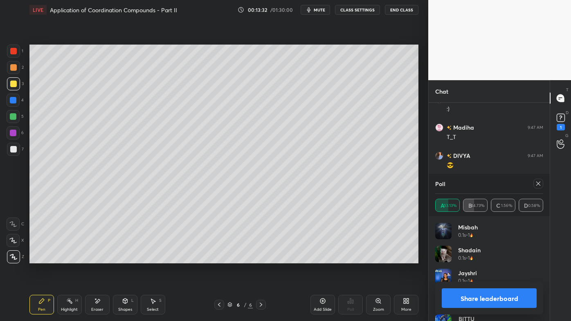
drag, startPoint x: 539, startPoint y: 182, endPoint x: 518, endPoint y: 196, distance: 25.0
click at [539, 182] on icon at bounding box center [538, 184] width 7 height 7
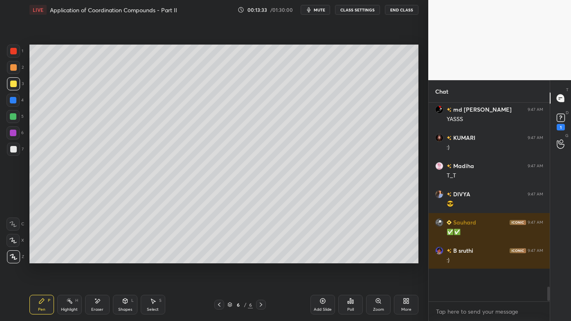
click at [339, 258] on div "Setting up your live class Poll for secs No correct answer Start poll" at bounding box center [224, 154] width 396 height 269
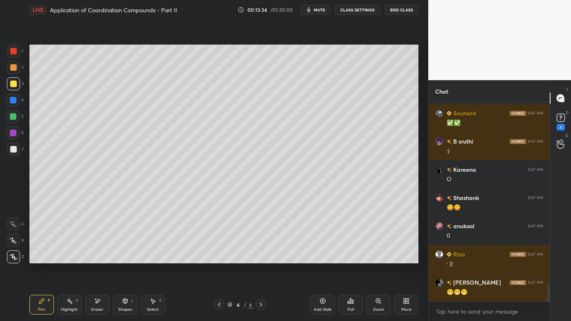
click at [218, 258] on icon at bounding box center [219, 305] width 7 height 7
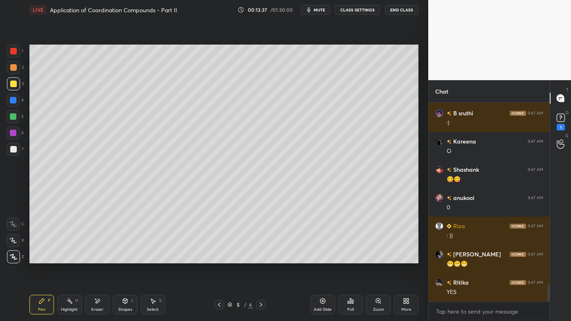
click at [64, 258] on div "Highlight H" at bounding box center [69, 305] width 25 height 20
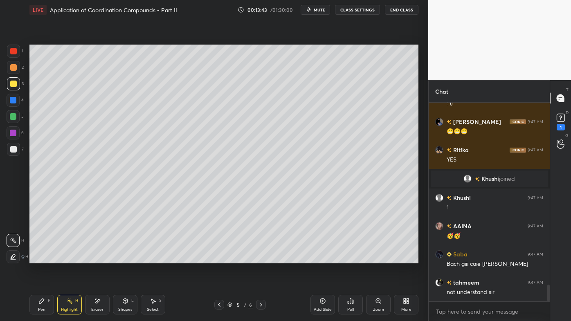
click at [263, 258] on icon at bounding box center [261, 305] width 7 height 7
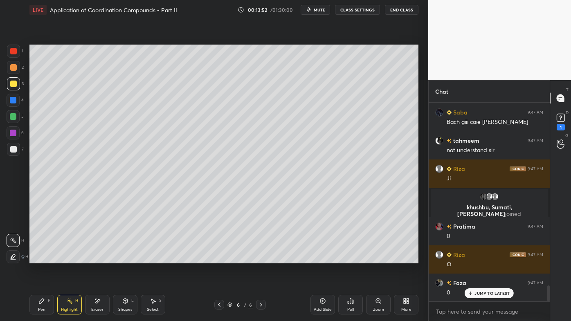
drag, startPoint x: 43, startPoint y: 302, endPoint x: 47, endPoint y: 269, distance: 33.4
click at [43, 258] on icon at bounding box center [41, 301] width 7 height 7
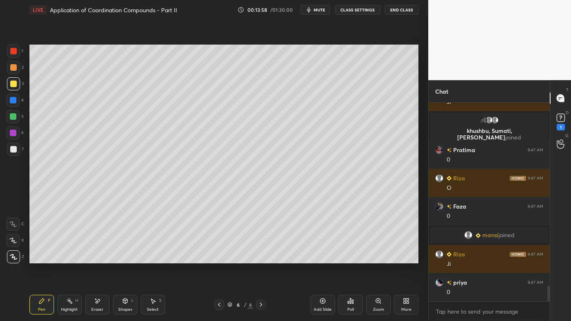
drag, startPoint x: 96, startPoint y: 300, endPoint x: 98, endPoint y: 292, distance: 8.2
click at [96, 258] on icon at bounding box center [97, 301] width 7 height 7
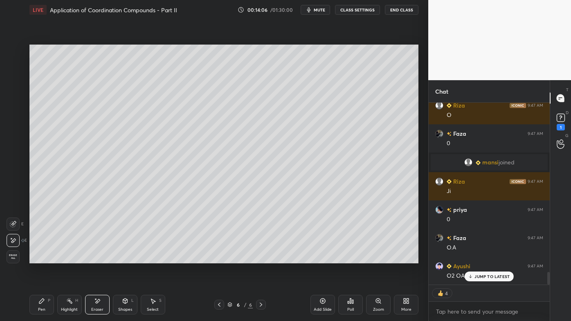
click at [70, 258] on icon at bounding box center [69, 301] width 7 height 7
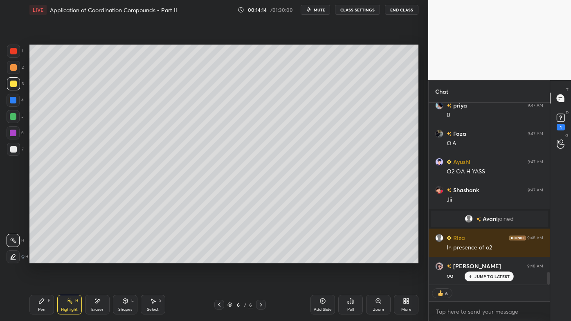
click at [43, 258] on div "Pen P" at bounding box center [41, 305] width 25 height 20
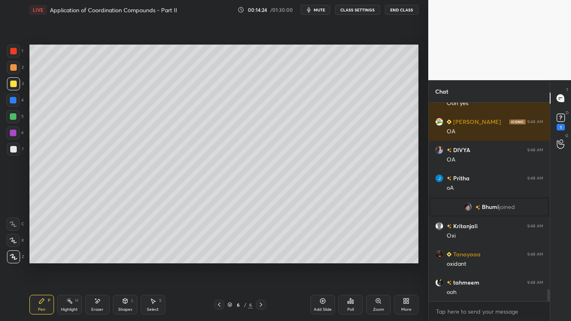
drag, startPoint x: 16, startPoint y: 148, endPoint x: 23, endPoint y: 142, distance: 9.6
click at [15, 149] on div at bounding box center [13, 149] width 7 height 7
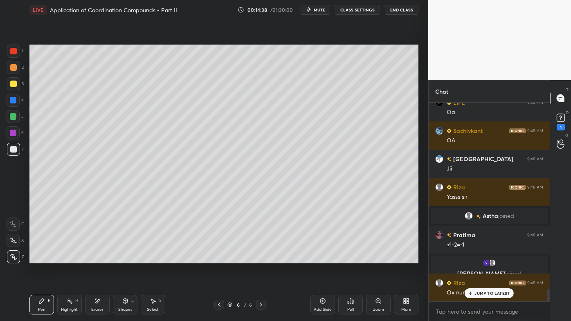
drag, startPoint x: 98, startPoint y: 300, endPoint x: 124, endPoint y: 266, distance: 42.9
click at [99, 258] on icon at bounding box center [97, 301] width 7 height 7
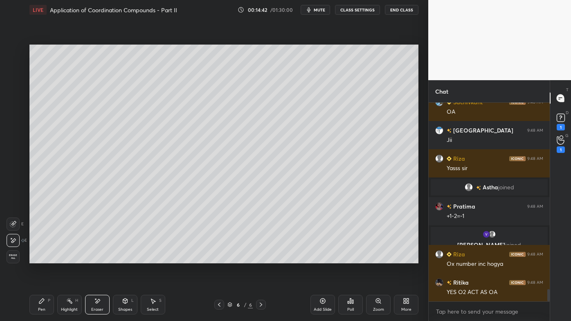
drag, startPoint x: 43, startPoint y: 298, endPoint x: 64, endPoint y: 269, distance: 35.6
click at [43, 258] on div "Pen P" at bounding box center [41, 305] width 25 height 20
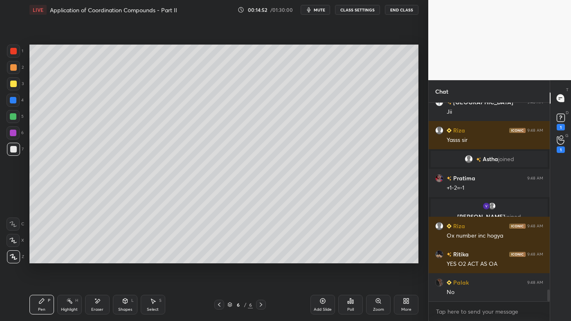
drag, startPoint x: 70, startPoint y: 302, endPoint x: 73, endPoint y: 298, distance: 5.2
click at [72, 258] on icon at bounding box center [69, 301] width 7 height 7
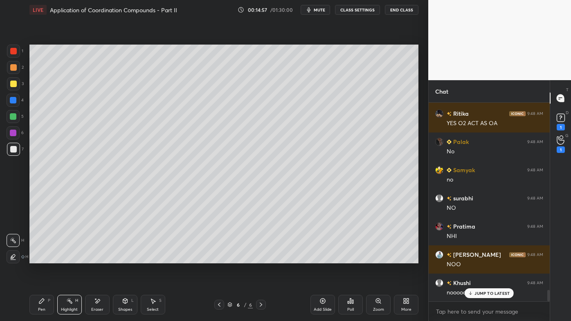
scroll to position [3322, 0]
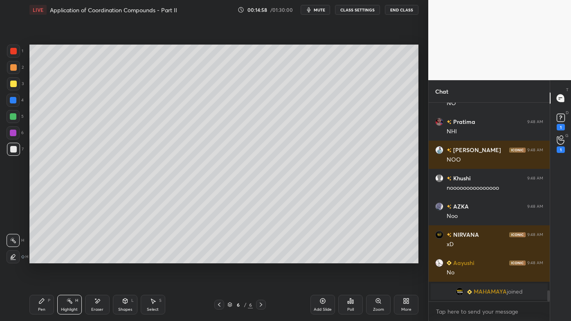
drag, startPoint x: 38, startPoint y: 307, endPoint x: 56, endPoint y: 284, distance: 29.2
click at [40, 258] on div "Pen P" at bounding box center [41, 305] width 25 height 20
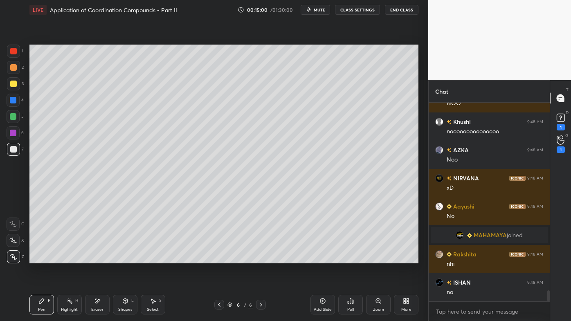
scroll to position [3463, 0]
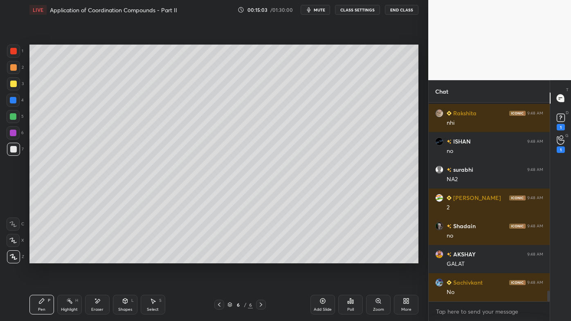
click at [220, 258] on icon at bounding box center [219, 305] width 7 height 7
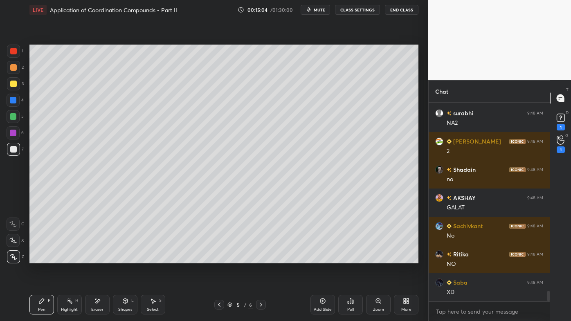
click at [68, 258] on div "Highlight H" at bounding box center [69, 305] width 25 height 20
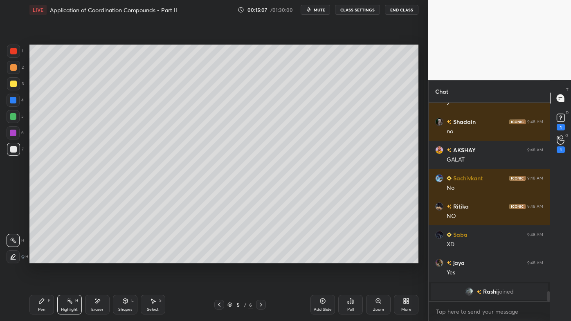
click at [259, 258] on icon at bounding box center [261, 305] width 7 height 7
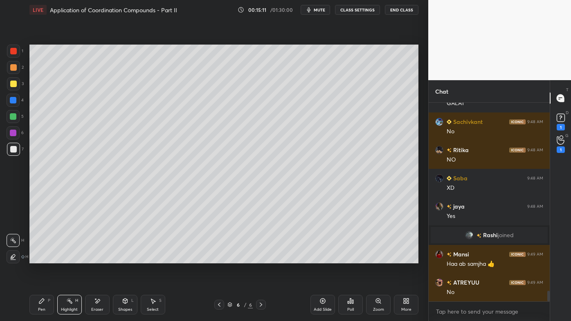
click at [39, 258] on icon at bounding box center [41, 301] width 5 height 5
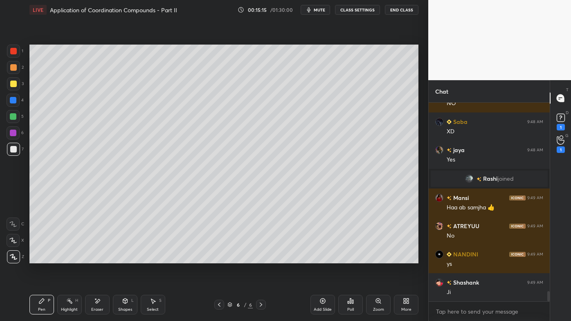
scroll to position [3613, 0]
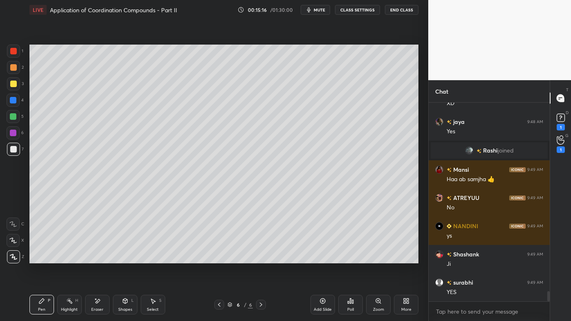
drag, startPoint x: 69, startPoint y: 298, endPoint x: 69, endPoint y: 293, distance: 5.3
click at [69, 258] on div "Highlight H" at bounding box center [69, 305] width 25 height 20
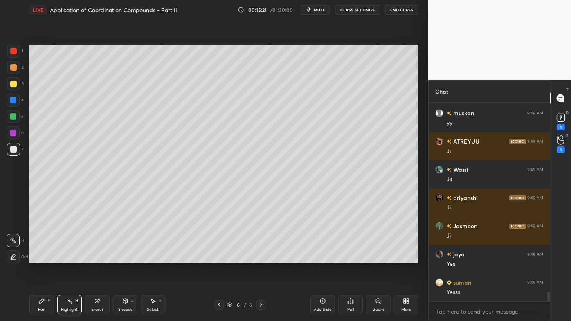
scroll to position [3839, 0]
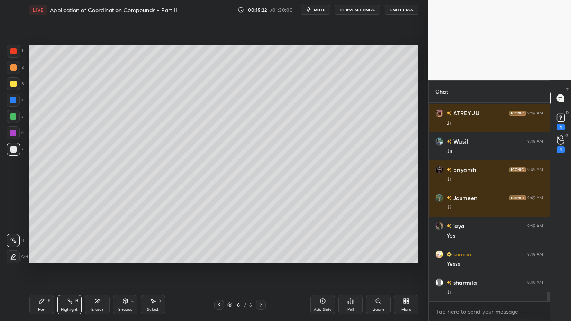
drag, startPoint x: 41, startPoint y: 305, endPoint x: 65, endPoint y: 278, distance: 35.4
click at [40, 258] on div "Pen P" at bounding box center [41, 305] width 25 height 20
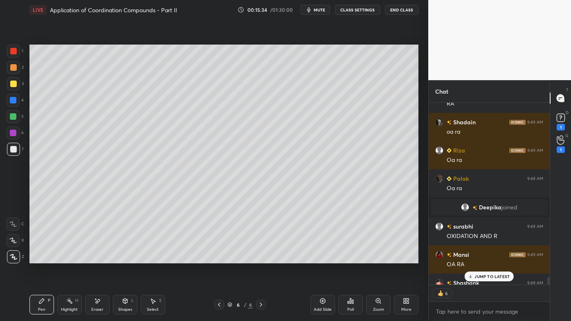
scroll to position [4096, 0]
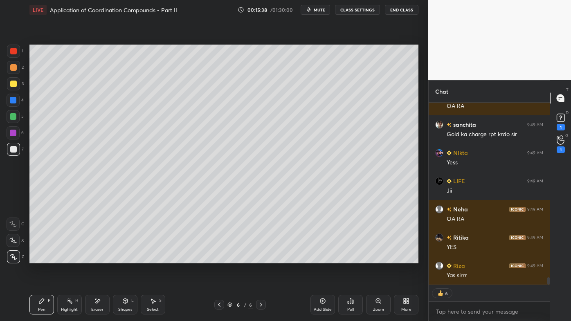
drag, startPoint x: 71, startPoint y: 300, endPoint x: 69, endPoint y: 267, distance: 32.8
click at [71, 258] on icon at bounding box center [69, 301] width 7 height 7
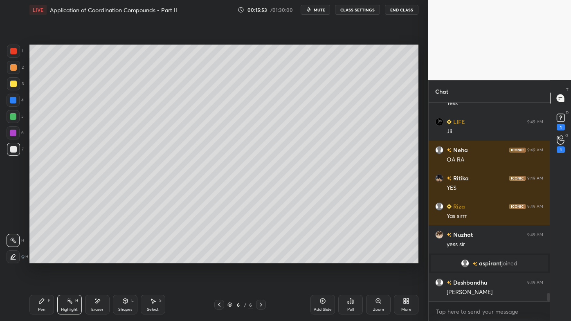
drag, startPoint x: 221, startPoint y: 305, endPoint x: 216, endPoint y: 303, distance: 5.5
click at [221, 258] on icon at bounding box center [219, 305] width 7 height 7
click at [39, 258] on icon at bounding box center [41, 301] width 7 height 7
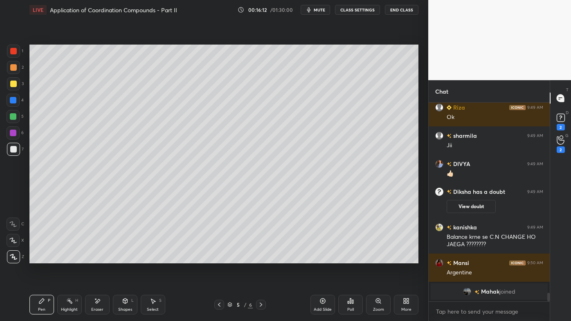
scroll to position [4415, 0]
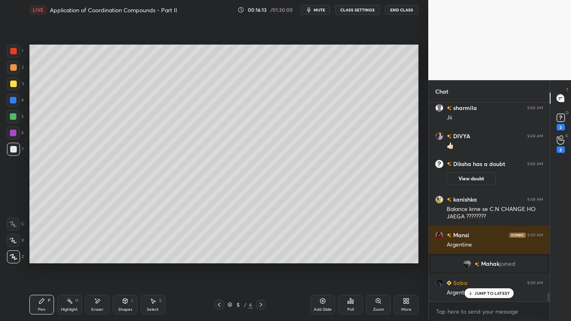
drag, startPoint x: 69, startPoint y: 300, endPoint x: 84, endPoint y: 269, distance: 34.4
click at [70, 258] on icon at bounding box center [69, 301] width 7 height 7
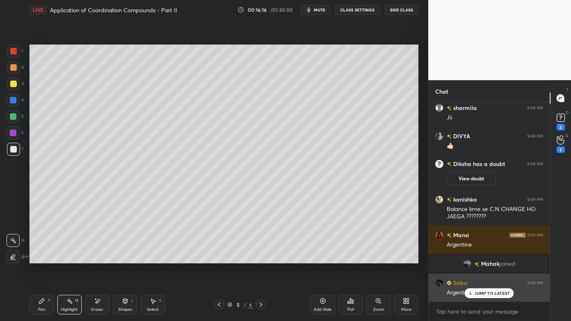
drag, startPoint x: 476, startPoint y: 295, endPoint x: 457, endPoint y: 300, distance: 20.0
click at [477, 258] on div "JUMP TO LATEST" at bounding box center [489, 294] width 49 height 10
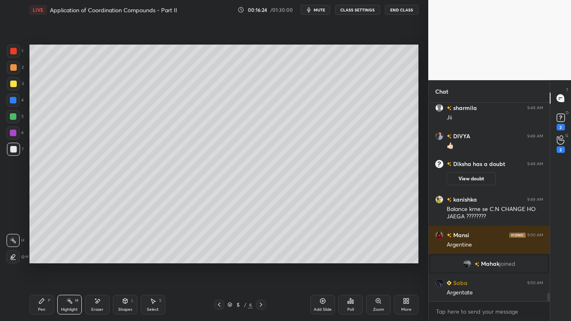
click at [354, 258] on icon at bounding box center [352, 302] width 1 height 4
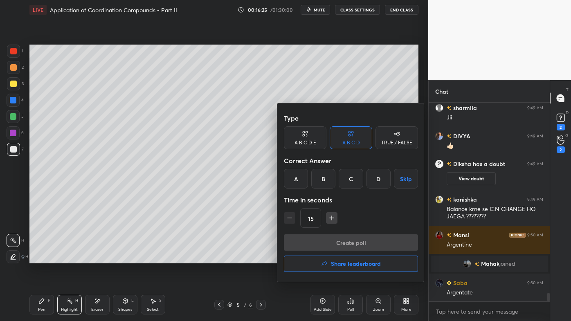
click at [349, 181] on div "C" at bounding box center [351, 179] width 24 height 20
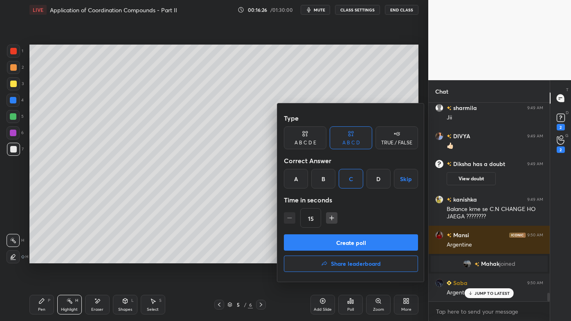
scroll to position [4435, 0]
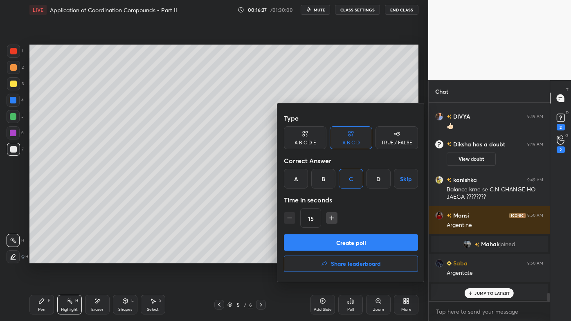
drag, startPoint x: 326, startPoint y: 243, endPoint x: 319, endPoint y: 244, distance: 7.1
click at [324, 244] on button "Create poll" at bounding box center [351, 243] width 134 height 16
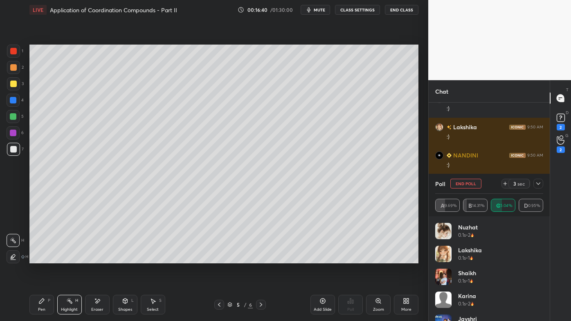
scroll to position [4737, 0]
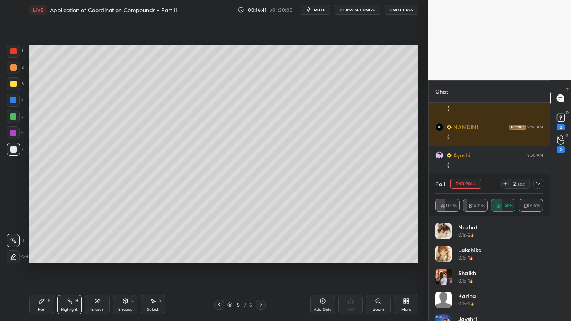
drag, startPoint x: 538, startPoint y: 183, endPoint x: 537, endPoint y: 192, distance: 9.5
click at [538, 183] on icon at bounding box center [538, 184] width 7 height 7
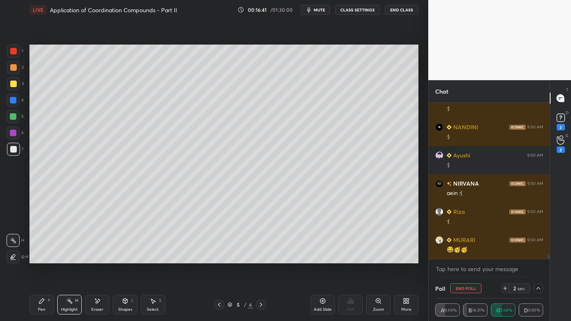
scroll to position [0, 2]
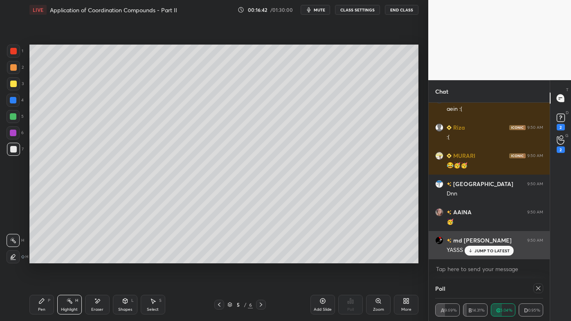
click at [481, 251] on p "JUMP TO LATEST" at bounding box center [492, 250] width 35 height 5
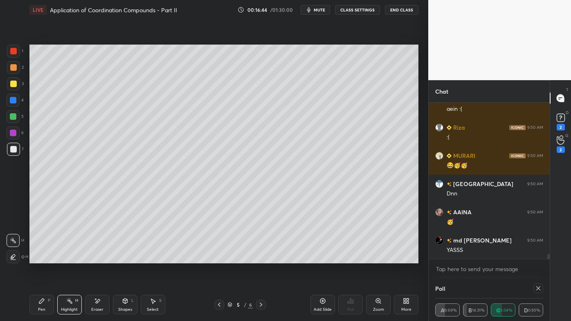
drag, startPoint x: 70, startPoint y: 302, endPoint x: 70, endPoint y: 297, distance: 5.7
click at [70, 258] on rect at bounding box center [70, 302] width 4 height 4
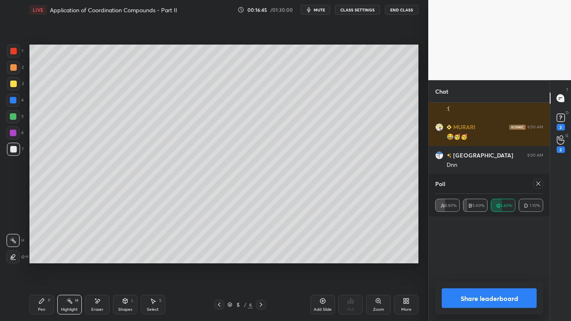
scroll to position [63, 106]
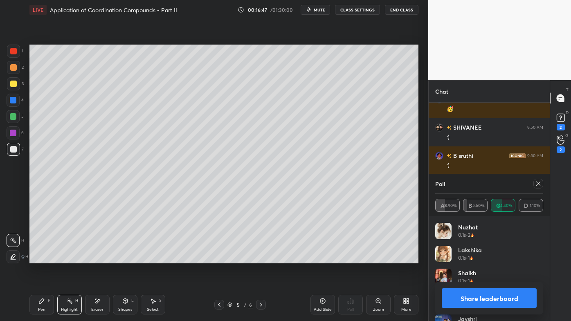
click at [535, 182] on div at bounding box center [539, 184] width 10 height 10
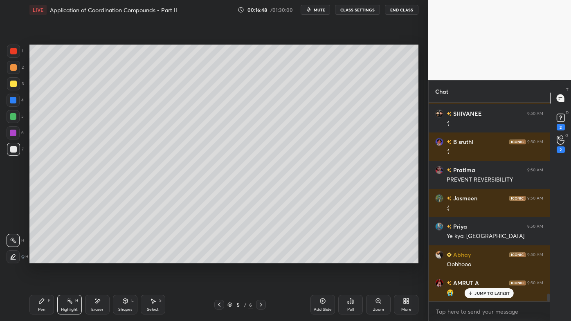
click at [258, 258] on icon at bounding box center [261, 305] width 7 height 7
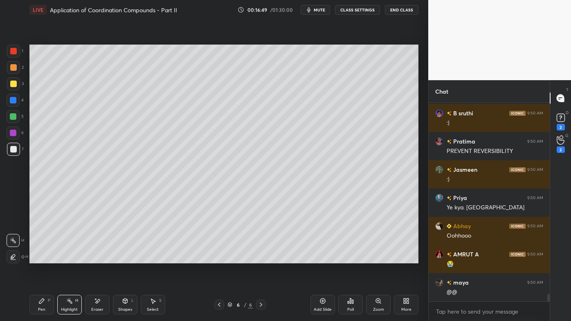
drag, startPoint x: 69, startPoint y: 300, endPoint x: 68, endPoint y: 269, distance: 31.5
click at [69, 258] on icon at bounding box center [69, 301] width 7 height 7
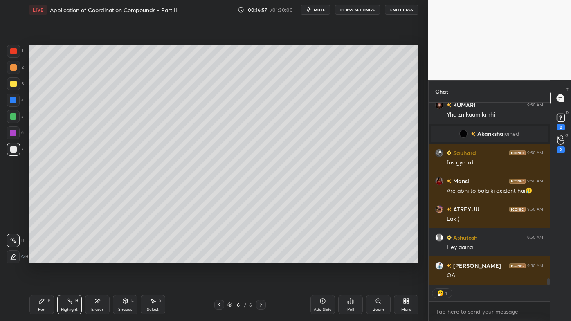
click at [220, 258] on icon at bounding box center [219, 305] width 7 height 7
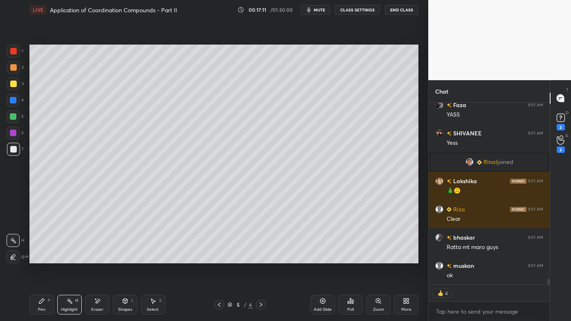
drag, startPoint x: 40, startPoint y: 298, endPoint x: 43, endPoint y: 289, distance: 9.8
click at [42, 258] on icon at bounding box center [41, 301] width 7 height 7
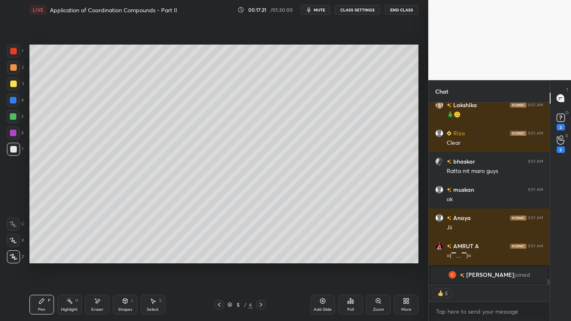
click at [64, 258] on div "Highlight H" at bounding box center [69, 305] width 25 height 20
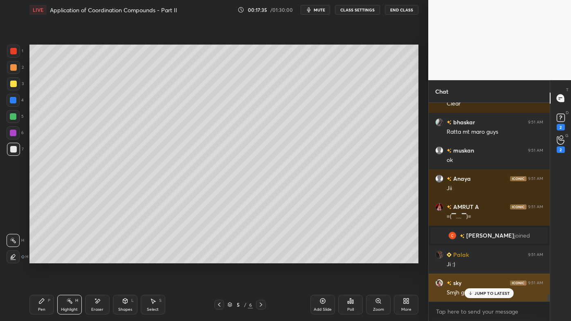
drag, startPoint x: 481, startPoint y: 295, endPoint x: 474, endPoint y: 297, distance: 6.9
click at [481, 258] on p "JUMP TO LATEST" at bounding box center [492, 293] width 35 height 5
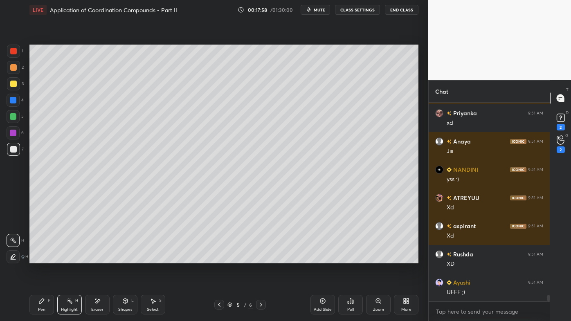
click at [219, 258] on icon at bounding box center [219, 305] width 7 height 7
click at [262, 258] on icon at bounding box center [261, 305] width 7 height 7
click at [262, 258] on icon at bounding box center [261, 305] width 2 height 4
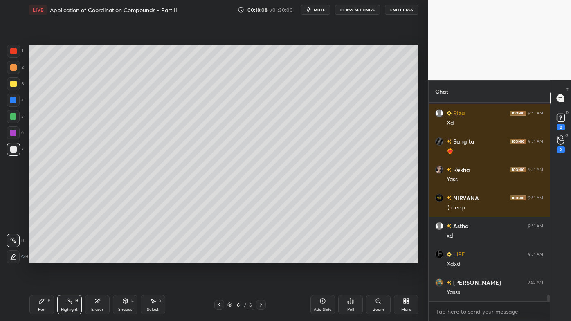
click at [322, 258] on icon at bounding box center [323, 301] width 7 height 7
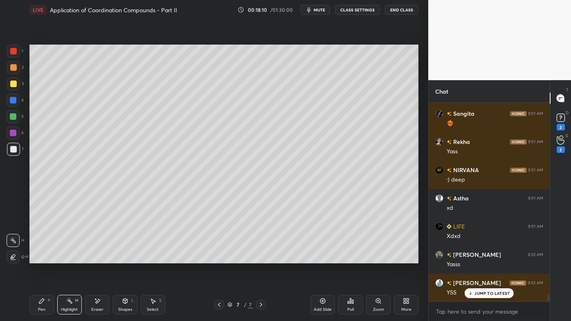
scroll to position [6017, 0]
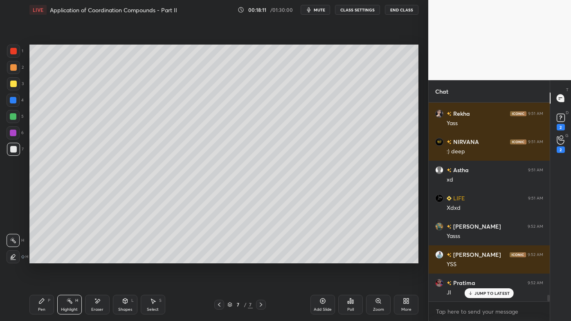
click at [39, 258] on icon at bounding box center [41, 301] width 7 height 7
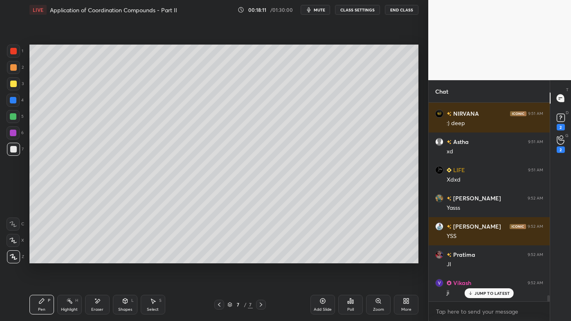
drag, startPoint x: 15, startPoint y: 66, endPoint x: 26, endPoint y: 65, distance: 11.1
click at [15, 66] on div at bounding box center [13, 67] width 7 height 7
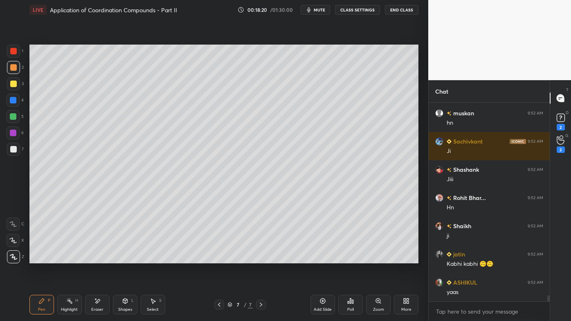
scroll to position [6413, 0]
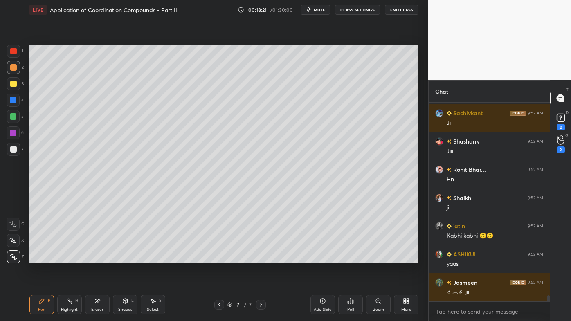
drag, startPoint x: 14, startPoint y: 85, endPoint x: 27, endPoint y: 85, distance: 12.7
click at [14, 85] on div at bounding box center [13, 84] width 7 height 7
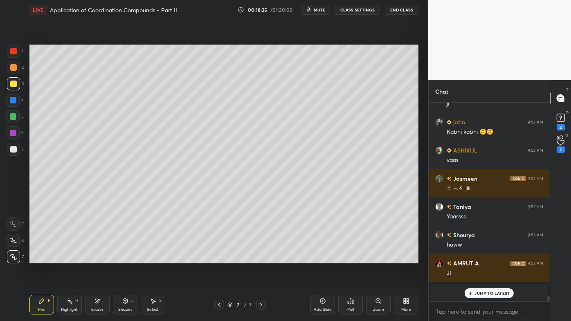
scroll to position [6546, 0]
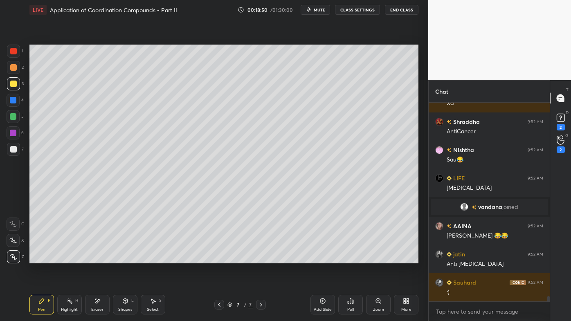
drag, startPoint x: 71, startPoint y: 301, endPoint x: 75, endPoint y: 289, distance: 12.2
click at [71, 258] on icon at bounding box center [69, 301] width 7 height 7
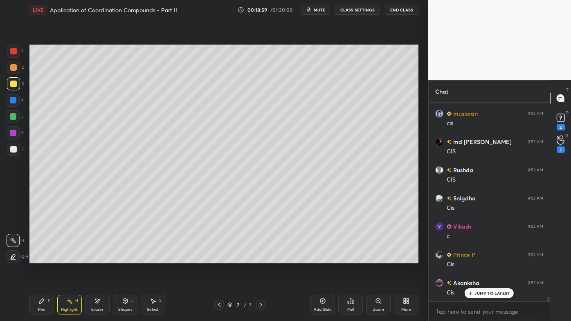
click at [43, 258] on icon at bounding box center [41, 301] width 7 height 7
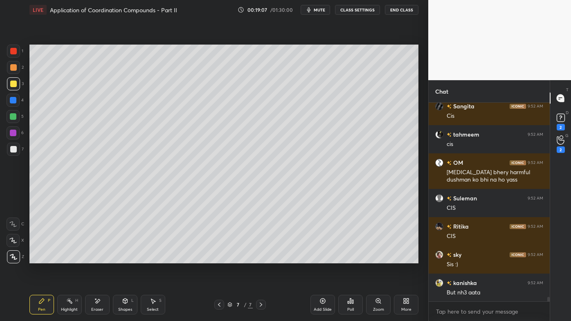
drag, startPoint x: 67, startPoint y: 305, endPoint x: 75, endPoint y: 280, distance: 26.4
click at [70, 258] on div "Highlight H" at bounding box center [69, 305] width 25 height 20
click at [350, 258] on icon at bounding box center [350, 301] width 1 height 5
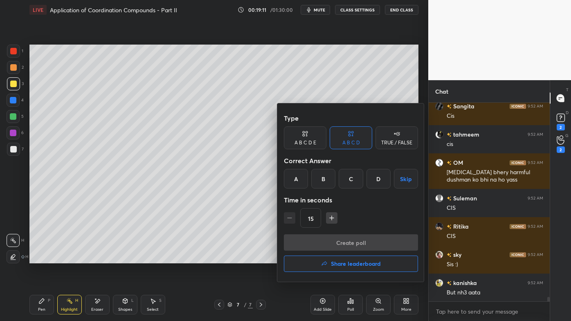
click at [379, 179] on div "D" at bounding box center [379, 179] width 24 height 20
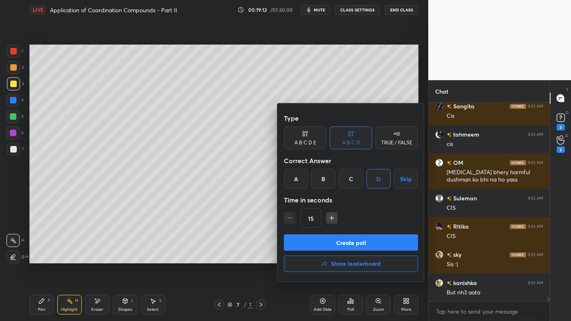
click at [341, 244] on button "Create poll" at bounding box center [351, 243] width 134 height 16
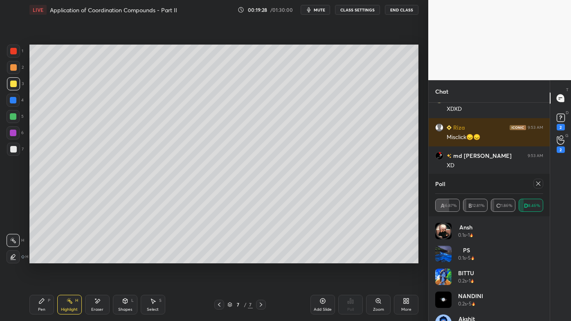
click at [539, 184] on icon at bounding box center [539, 184] width 4 height 4
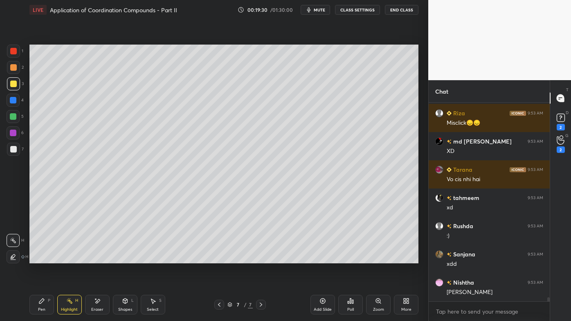
drag, startPoint x: 95, startPoint y: 302, endPoint x: 125, endPoint y: 266, distance: 46.8
click at [96, 258] on icon at bounding box center [97, 301] width 7 height 7
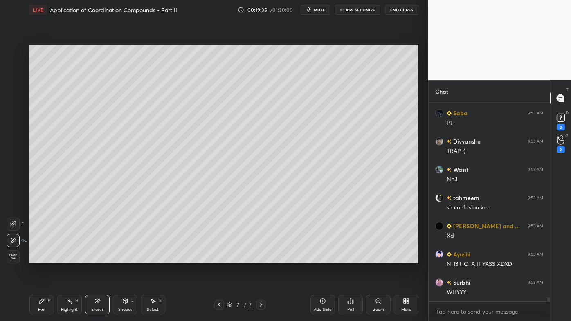
drag, startPoint x: 43, startPoint y: 306, endPoint x: 43, endPoint y: 293, distance: 12.7
click at [41, 258] on div "Pen P" at bounding box center [41, 305] width 25 height 20
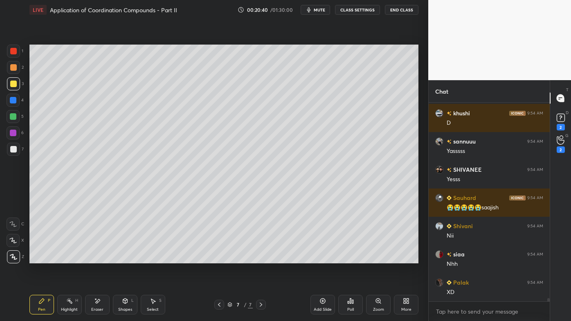
drag, startPoint x: 66, startPoint y: 297, endPoint x: 90, endPoint y: 269, distance: 36.5
click at [70, 258] on div "Highlight H" at bounding box center [69, 305] width 25 height 20
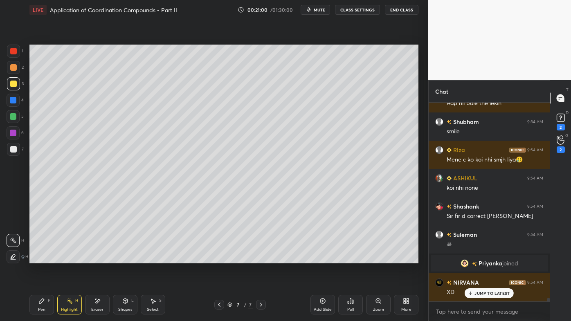
scroll to position [10572, 0]
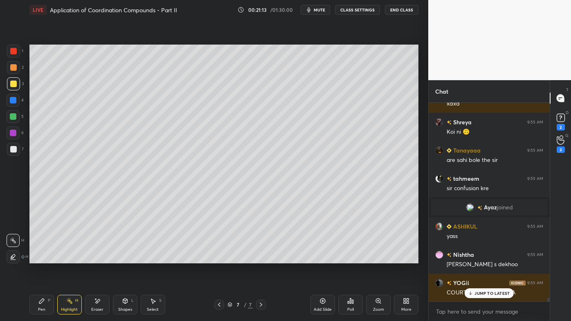
click at [324, 258] on icon at bounding box center [323, 301] width 7 height 7
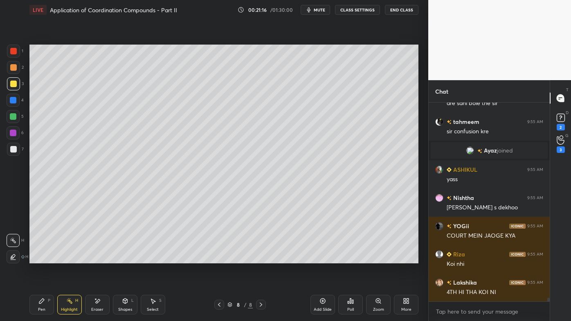
click at [43, 258] on icon at bounding box center [41, 301] width 7 height 7
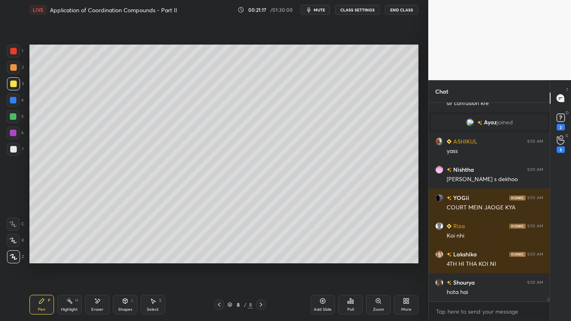
click at [14, 67] on div at bounding box center [13, 67] width 7 height 7
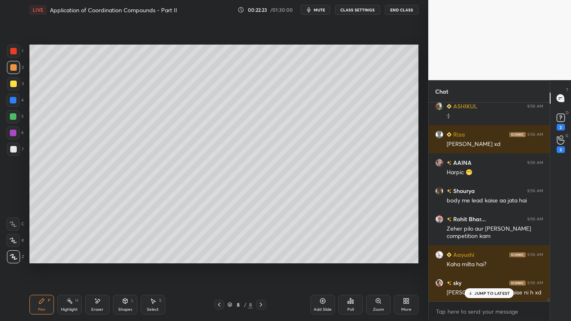
drag, startPoint x: 74, startPoint y: 302, endPoint x: 76, endPoint y: 266, distance: 36.5
click at [74, 258] on div "Highlight H" at bounding box center [69, 305] width 25 height 20
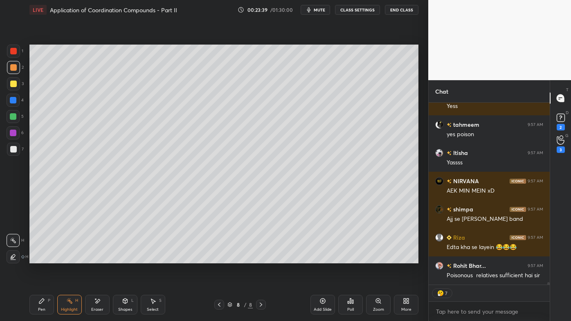
scroll to position [14467, 0]
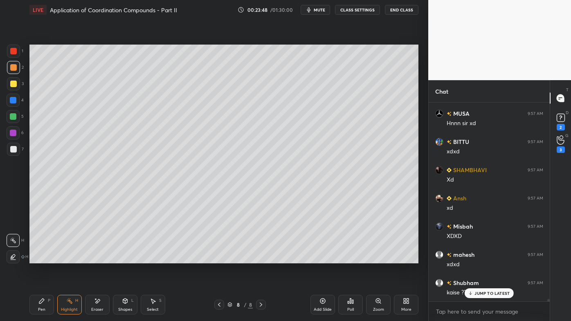
click at [43, 258] on icon at bounding box center [41, 301] width 5 height 5
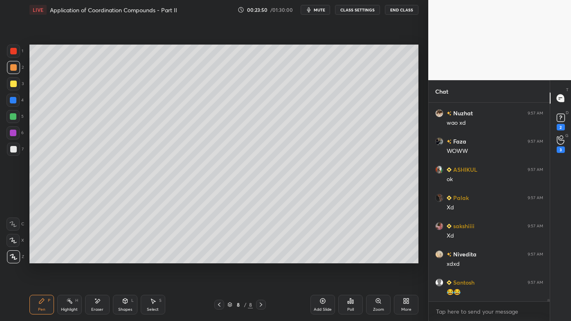
click at [261, 258] on icon at bounding box center [261, 305] width 7 height 7
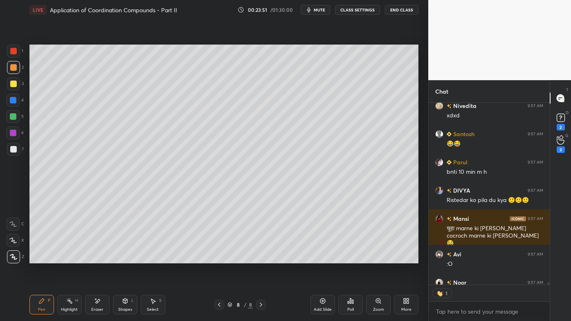
click at [216, 258] on div at bounding box center [219, 305] width 10 height 10
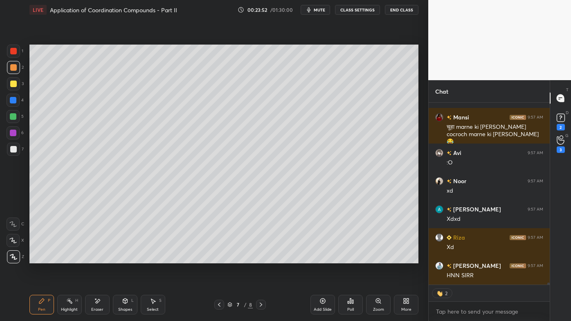
click at [218, 258] on icon at bounding box center [219, 305] width 7 height 7
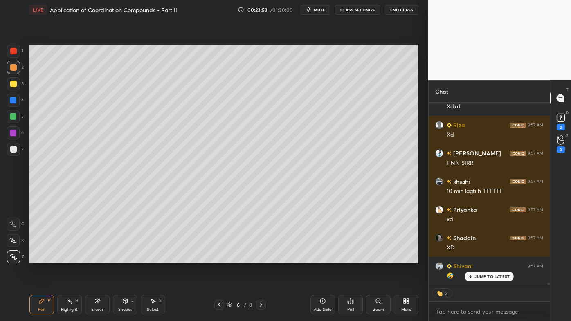
click at [259, 258] on icon at bounding box center [261, 305] width 7 height 7
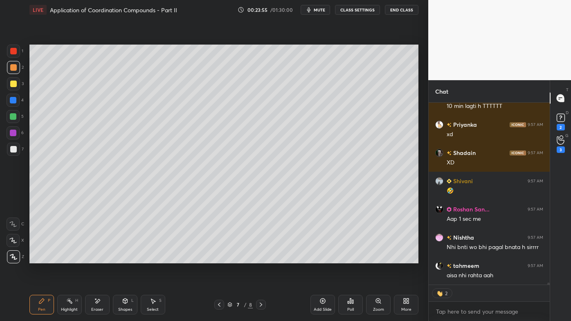
click at [261, 258] on icon at bounding box center [261, 305] width 7 height 7
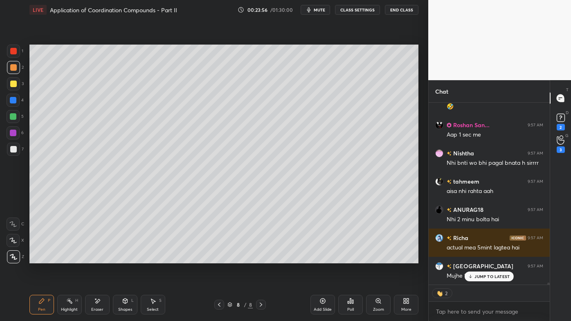
click at [322, 258] on icon at bounding box center [323, 301] width 7 height 7
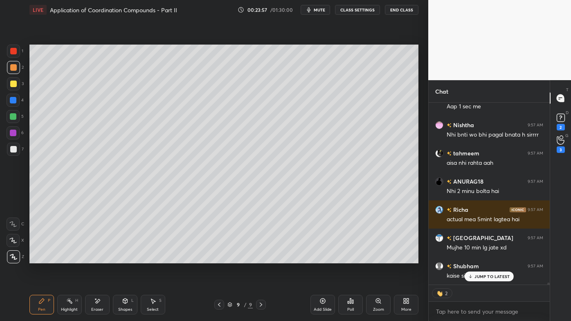
drag, startPoint x: 40, startPoint y: 302, endPoint x: 51, endPoint y: 264, distance: 40.0
click at [39, 258] on icon at bounding box center [41, 301] width 7 height 7
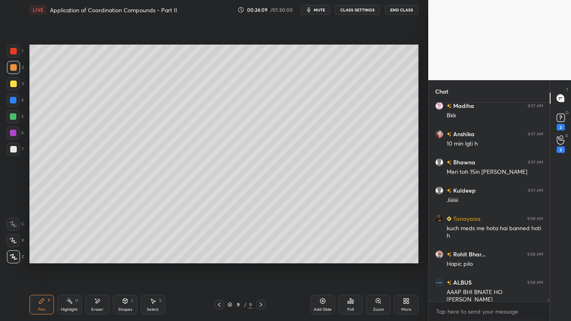
drag, startPoint x: 96, startPoint y: 300, endPoint x: 98, endPoint y: 269, distance: 31.6
click at [97, 258] on icon at bounding box center [97, 301] width 7 height 7
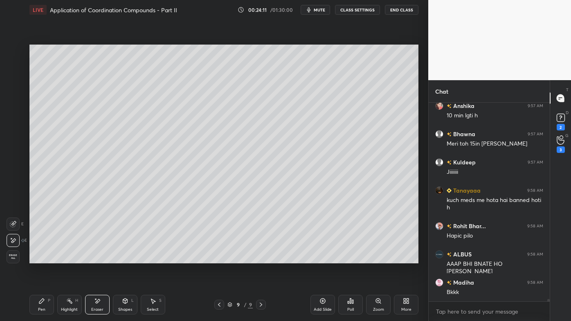
click at [38, 258] on icon at bounding box center [41, 301] width 7 height 7
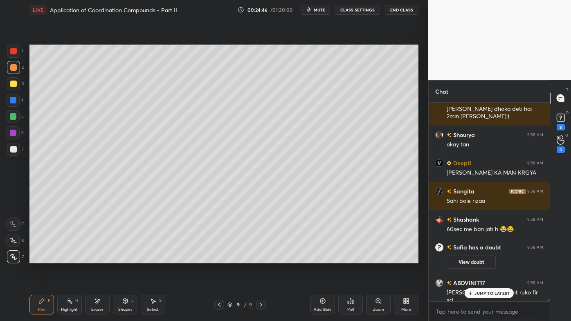
click at [65, 258] on div "Highlight H" at bounding box center [69, 305] width 25 height 20
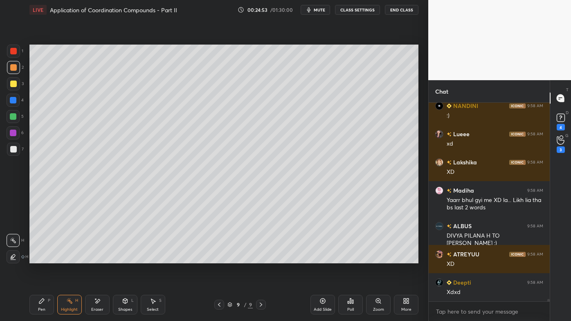
click at [38, 258] on div "Pen P" at bounding box center [41, 305] width 25 height 20
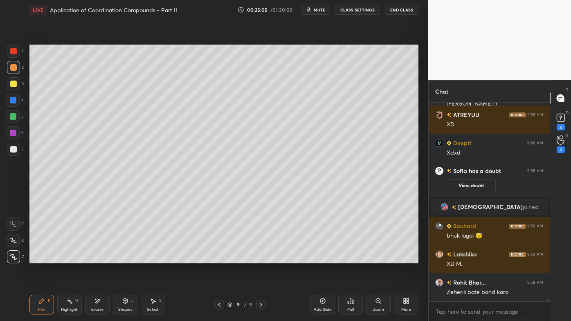
scroll to position [15763, 0]
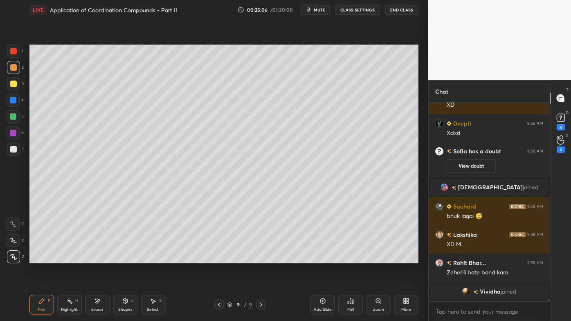
click at [70, 258] on icon at bounding box center [69, 301] width 7 height 7
click at [37, 258] on div "Pen P" at bounding box center [41, 305] width 25 height 20
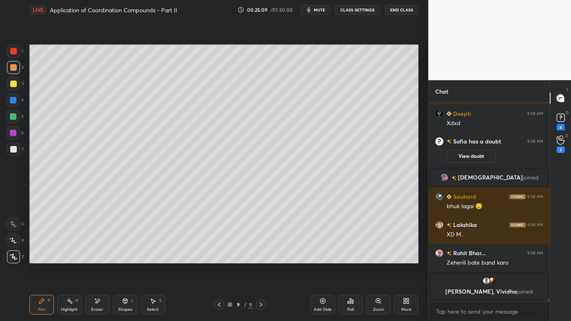
click at [16, 84] on div at bounding box center [13, 84] width 7 height 7
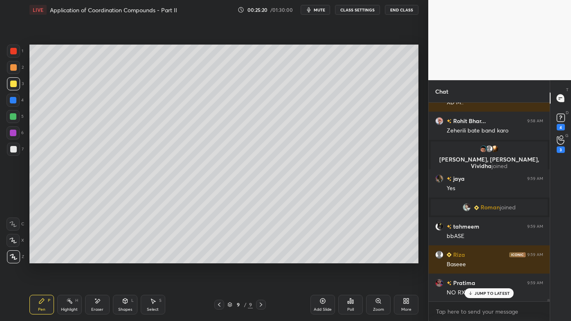
scroll to position [15888, 0]
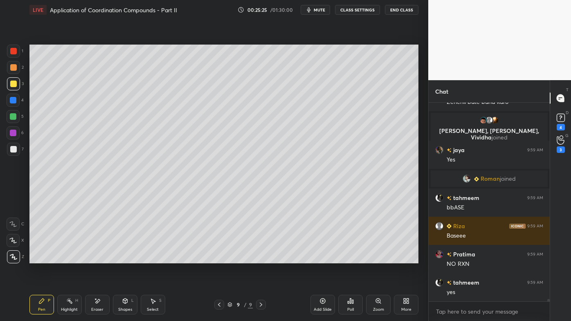
click at [73, 258] on div "Pen P Highlight H Eraser Shapes L Select S 9 / 9 Add Slide Poll Zoom More" at bounding box center [223, 305] width 389 height 33
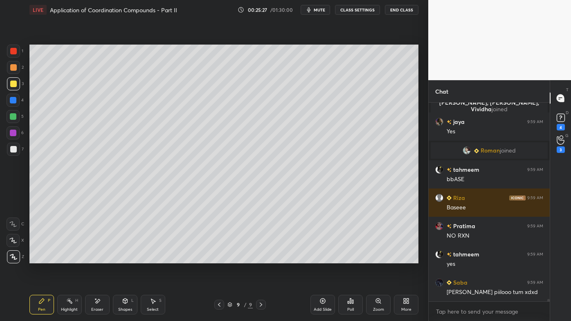
scroll to position [15945, 0]
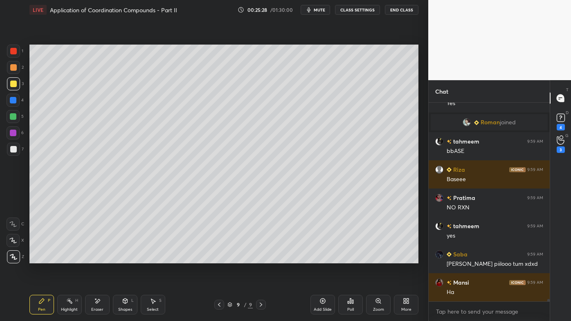
drag, startPoint x: 97, startPoint y: 301, endPoint x: 102, endPoint y: 269, distance: 32.6
click at [98, 258] on icon at bounding box center [97, 301] width 5 height 4
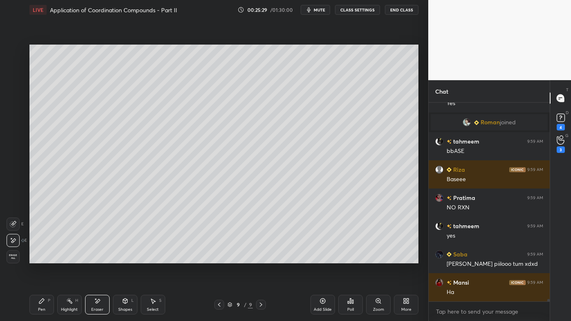
click at [71, 258] on icon at bounding box center [69, 301] width 7 height 7
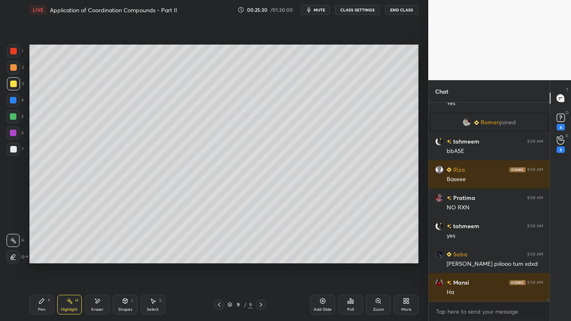
scroll to position [15964, 0]
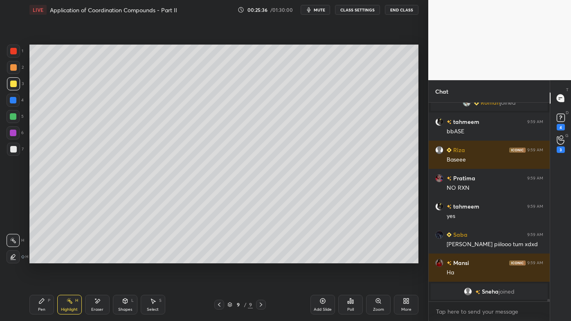
drag, startPoint x: 41, startPoint y: 302, endPoint x: 72, endPoint y: 266, distance: 47.6
click at [43, 258] on icon at bounding box center [41, 301] width 7 height 7
click at [65, 258] on div "Setting up your live class Poll for secs No correct answer Start poll" at bounding box center [224, 154] width 396 height 269
drag, startPoint x: 71, startPoint y: 305, endPoint x: 81, endPoint y: 275, distance: 32.1
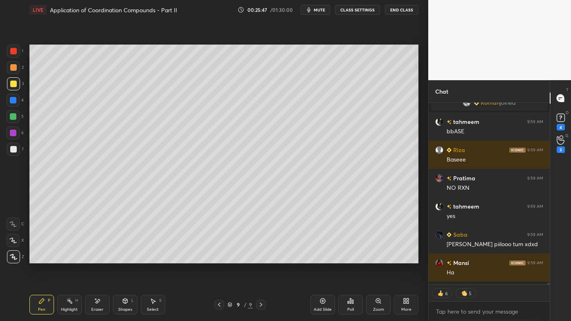
click at [71, 258] on div "Highlight H" at bounding box center [69, 305] width 25 height 20
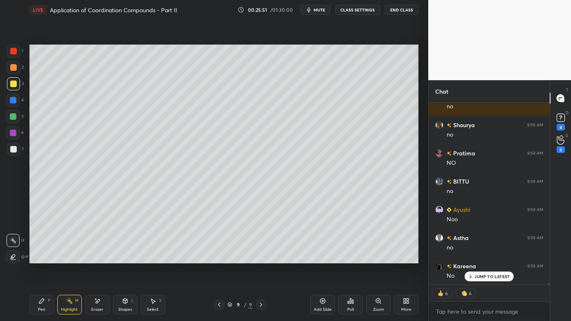
scroll to position [16180, 0]
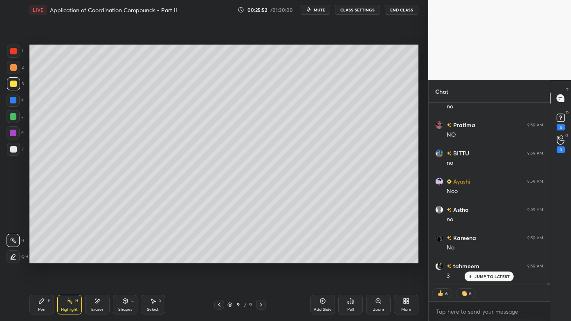
click at [99, 258] on icon at bounding box center [97, 301] width 7 height 7
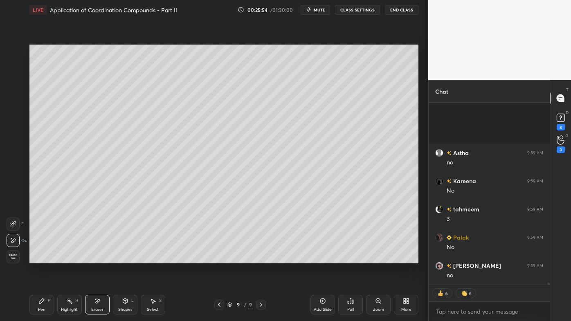
scroll to position [16333, 0]
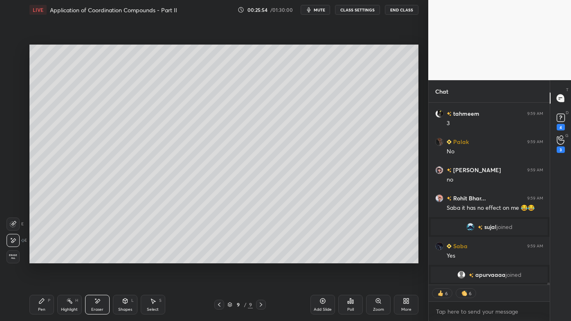
click at [43, 258] on icon at bounding box center [41, 301] width 5 height 5
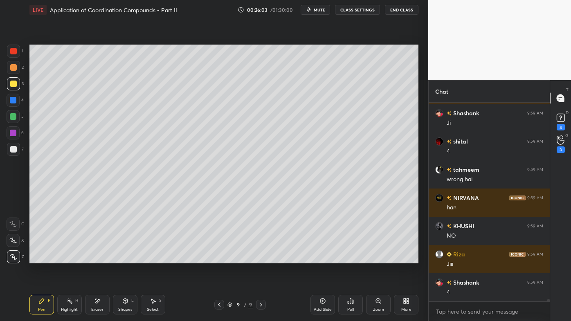
scroll to position [16609, 0]
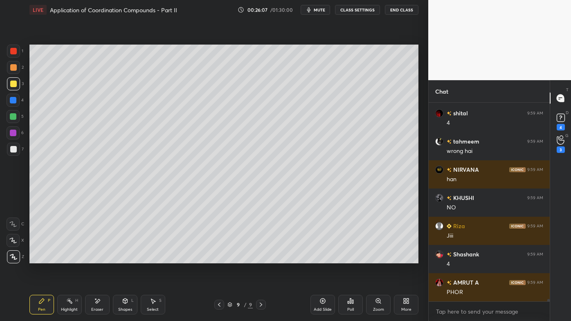
click at [97, 258] on icon at bounding box center [97, 301] width 5 height 4
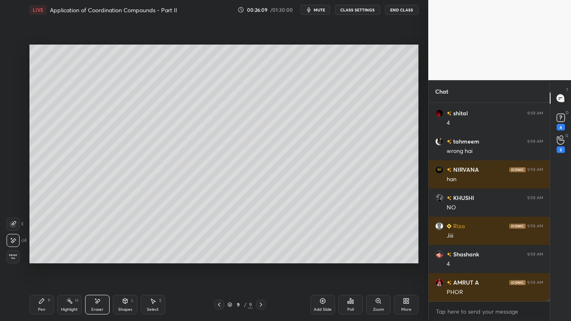
drag, startPoint x: 41, startPoint y: 304, endPoint x: 47, endPoint y: 293, distance: 12.4
click at [41, 258] on icon at bounding box center [41, 301] width 7 height 7
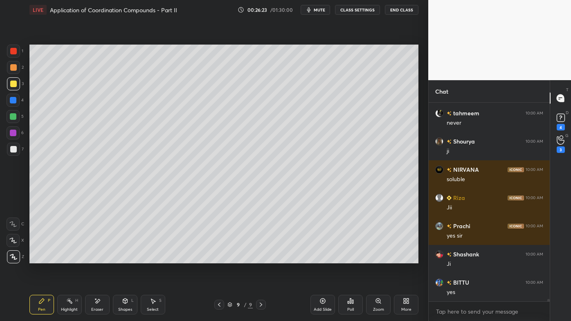
scroll to position [2, 2]
click at [73, 258] on div "Highlight H" at bounding box center [69, 305] width 25 height 20
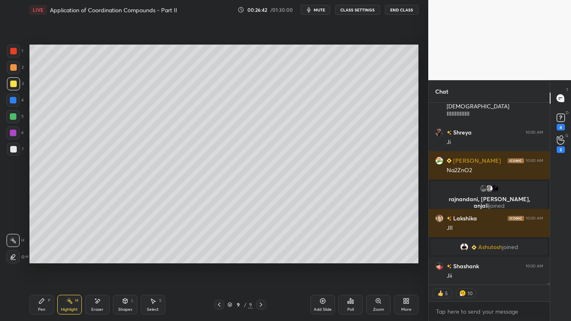
scroll to position [16870, 0]
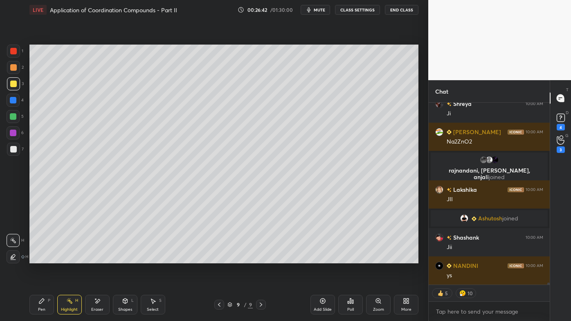
click at [38, 258] on div "Pen P" at bounding box center [41, 305] width 25 height 20
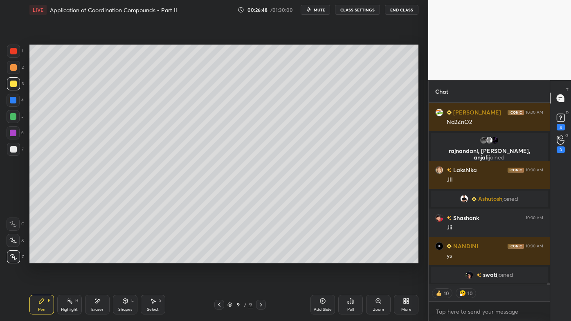
click at [73, 258] on div "Highlight H" at bounding box center [69, 305] width 25 height 20
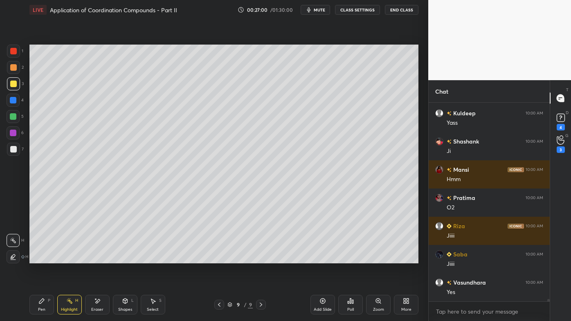
scroll to position [17119, 0]
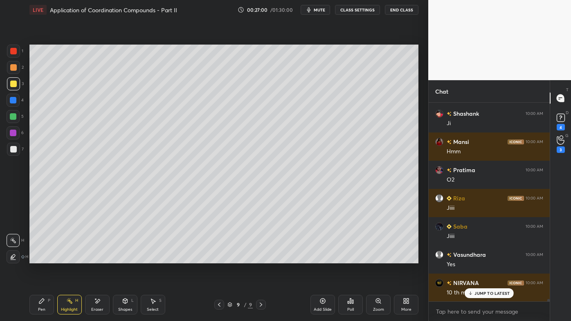
click at [351, 258] on icon at bounding box center [350, 301] width 1 height 5
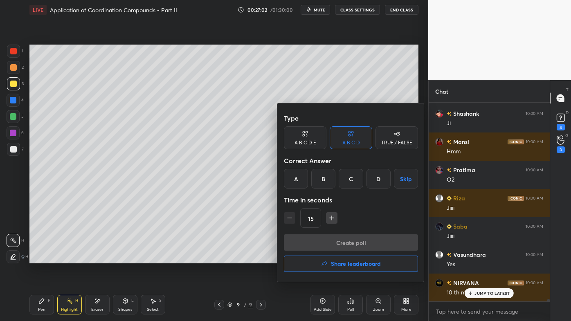
drag, startPoint x: 387, startPoint y: 142, endPoint x: 368, endPoint y: 167, distance: 32.2
click at [386, 142] on div "TRUE / FALSE" at bounding box center [396, 142] width 31 height 5
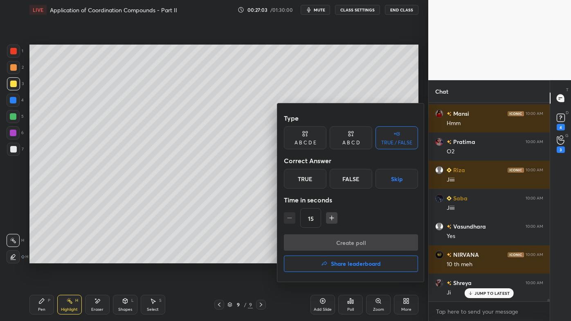
click at [350, 182] on div "False" at bounding box center [351, 179] width 43 height 20
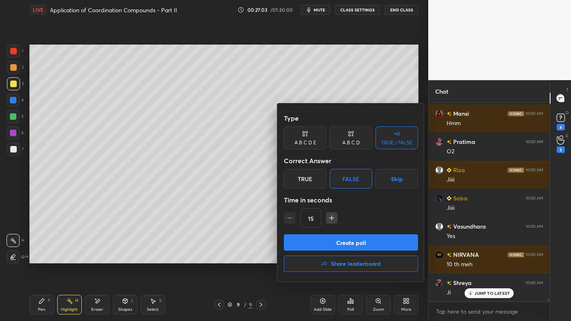
click at [321, 245] on button "Create poll" at bounding box center [351, 243] width 134 height 16
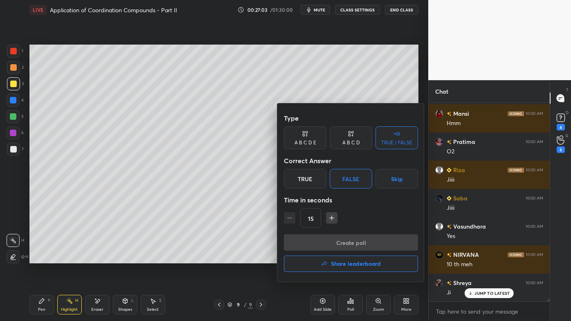
scroll to position [3, 2]
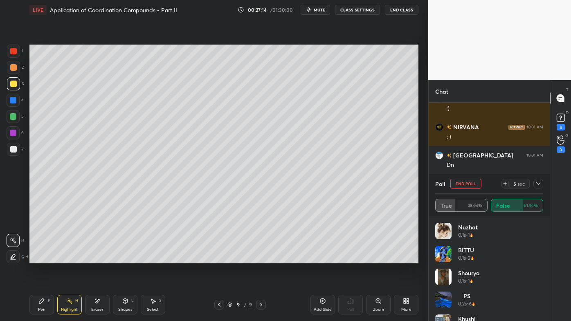
drag, startPoint x: 43, startPoint y: 302, endPoint x: 38, endPoint y: 303, distance: 5.2
click at [40, 258] on icon at bounding box center [41, 301] width 7 height 7
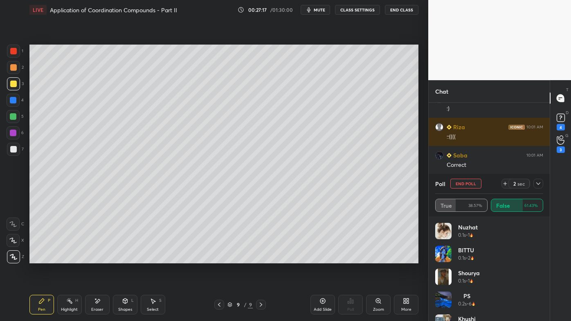
click at [539, 184] on icon at bounding box center [539, 184] width 4 height 2
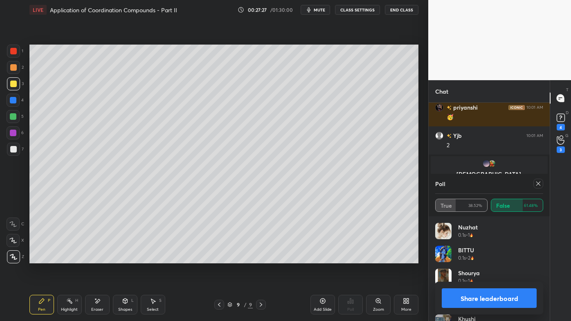
click at [539, 182] on icon at bounding box center [538, 184] width 7 height 7
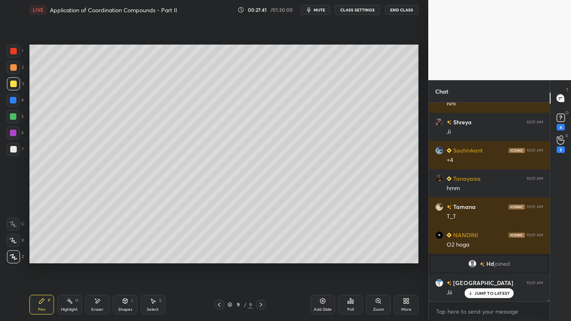
drag, startPoint x: 100, startPoint y: 302, endPoint x: 209, endPoint y: 264, distance: 114.8
click at [101, 258] on div "Eraser" at bounding box center [97, 305] width 25 height 20
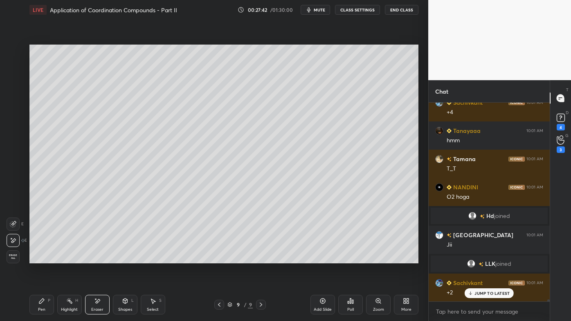
drag, startPoint x: 45, startPoint y: 301, endPoint x: 71, endPoint y: 284, distance: 30.9
click at [46, 258] on div "Pen P" at bounding box center [41, 305] width 25 height 20
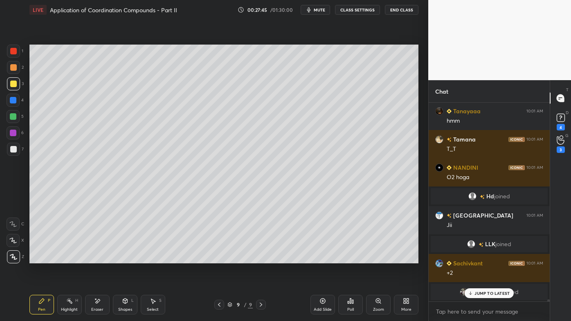
drag, startPoint x: 99, startPoint y: 300, endPoint x: 143, endPoint y: 272, distance: 52.0
click at [101, 258] on div "Eraser" at bounding box center [97, 305] width 25 height 20
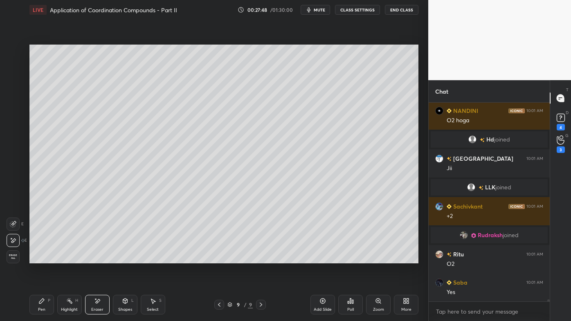
drag, startPoint x: 74, startPoint y: 300, endPoint x: 89, endPoint y: 279, distance: 25.5
click at [74, 258] on div "Highlight H" at bounding box center [69, 305] width 25 height 20
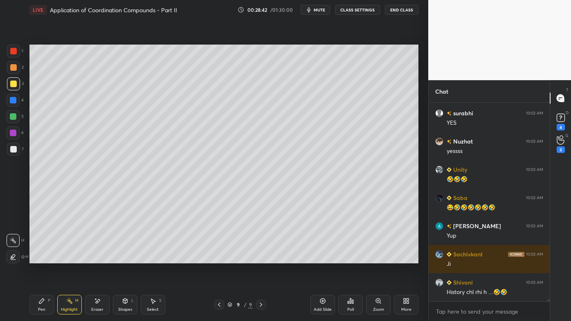
click at [219, 258] on icon at bounding box center [219, 305] width 7 height 7
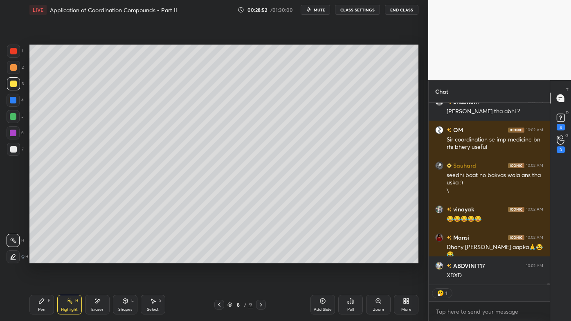
drag, startPoint x: 219, startPoint y: 304, endPoint x: 214, endPoint y: 302, distance: 5.5
click at [218, 258] on icon at bounding box center [219, 305] width 7 height 7
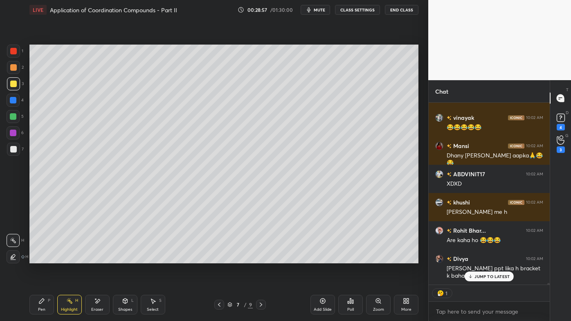
click at [220, 258] on icon at bounding box center [219, 305] width 7 height 7
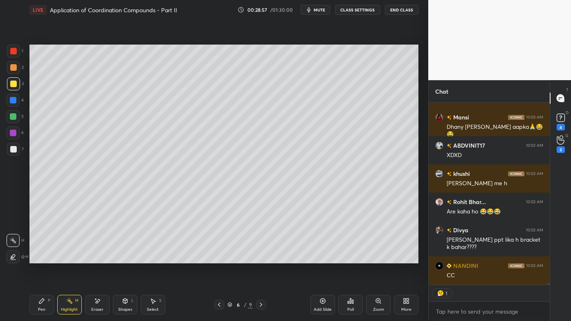
click at [223, 258] on div at bounding box center [219, 305] width 10 height 10
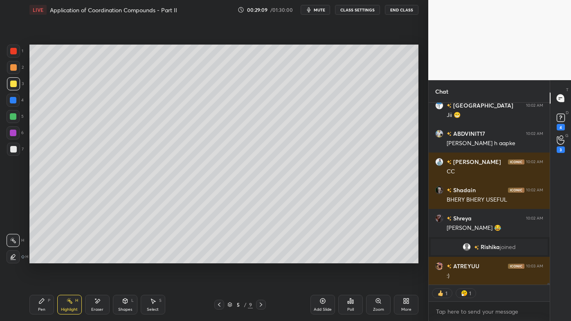
click at [221, 258] on icon at bounding box center [219, 305] width 7 height 7
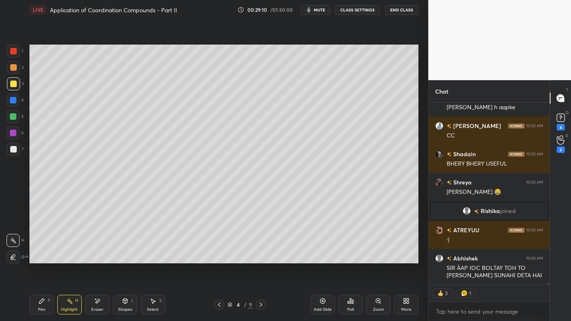
click at [221, 258] on icon at bounding box center [219, 305] width 7 height 7
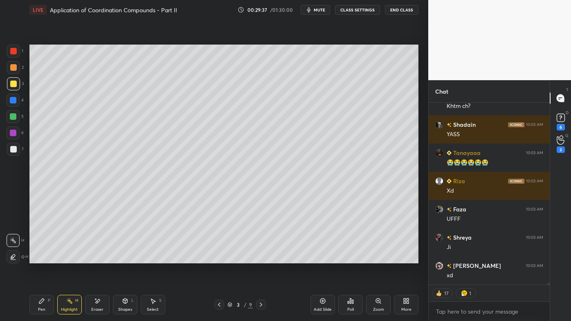
click at [261, 258] on icon at bounding box center [261, 305] width 7 height 7
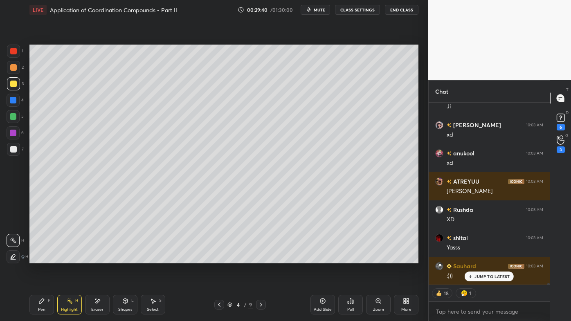
click at [263, 258] on icon at bounding box center [261, 305] width 7 height 7
click at [264, 258] on icon at bounding box center [261, 305] width 7 height 7
click at [263, 258] on icon at bounding box center [261, 305] width 7 height 7
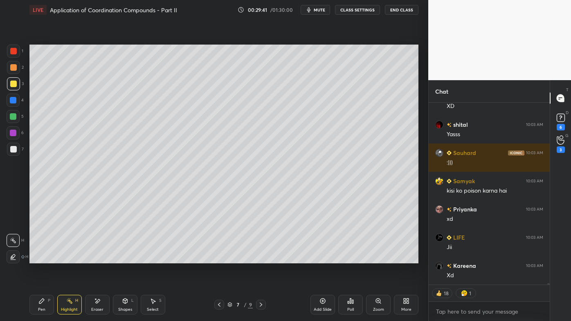
click at [262, 258] on icon at bounding box center [261, 305] width 7 height 7
click at [264, 258] on div at bounding box center [261, 305] width 10 height 10
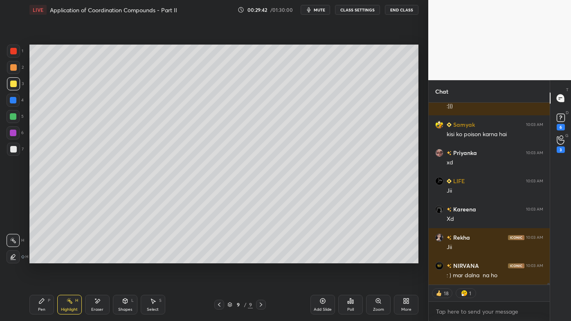
click at [265, 258] on div at bounding box center [261, 305] width 10 height 10
click at [324, 258] on icon at bounding box center [323, 301] width 2 height 2
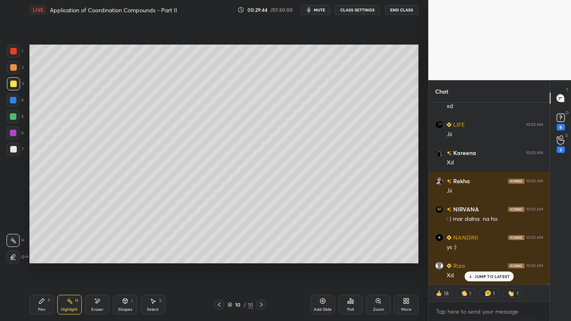
click at [39, 258] on icon at bounding box center [41, 301] width 7 height 7
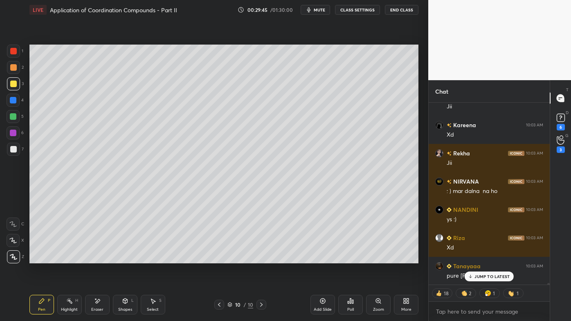
click at [14, 65] on div at bounding box center [13, 67] width 7 height 7
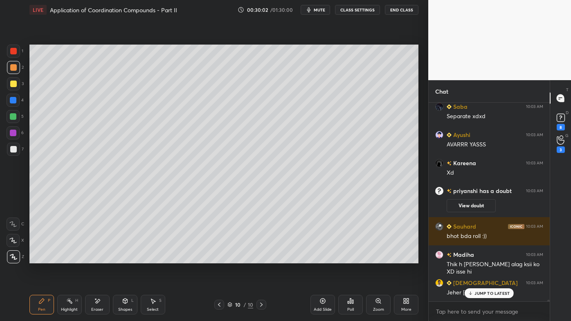
click at [70, 258] on rect at bounding box center [70, 302] width 4 height 4
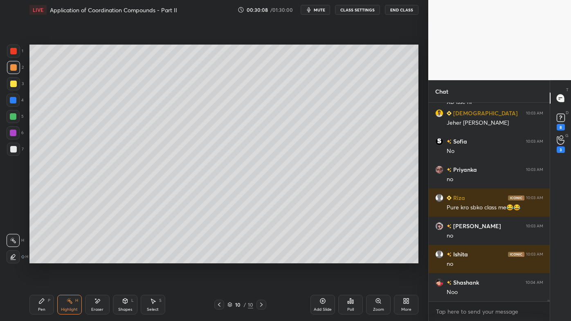
drag, startPoint x: 44, startPoint y: 300, endPoint x: 46, endPoint y: 279, distance: 21.4
click at [42, 258] on icon at bounding box center [41, 301] width 7 height 7
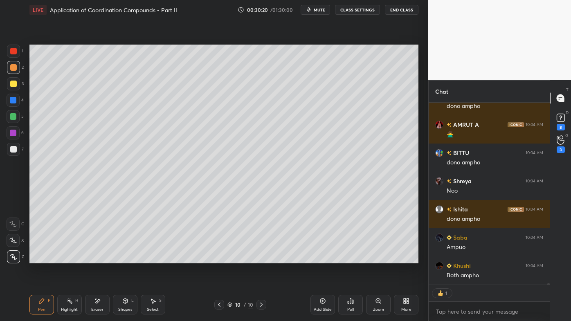
click at [16, 83] on div at bounding box center [13, 84] width 7 height 7
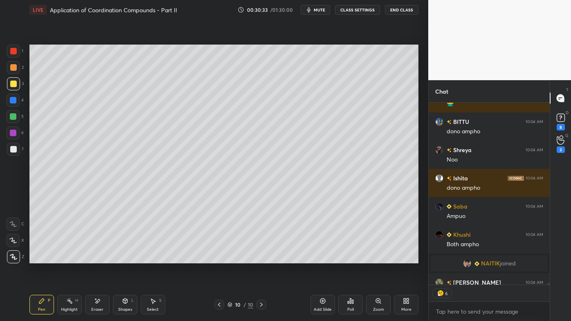
click at [69, 258] on icon at bounding box center [69, 301] width 7 height 7
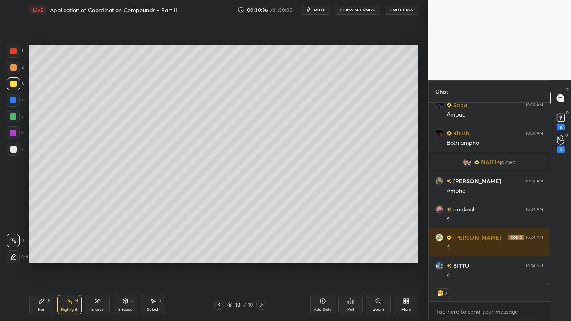
click at [44, 258] on icon at bounding box center [41, 301] width 7 height 7
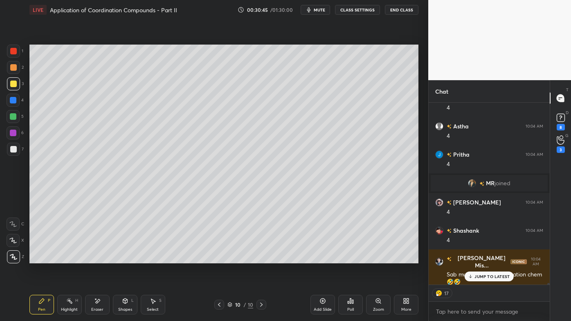
drag, startPoint x: 71, startPoint y: 302, endPoint x: 73, endPoint y: 291, distance: 10.4
click at [72, 258] on icon at bounding box center [69, 301] width 7 height 7
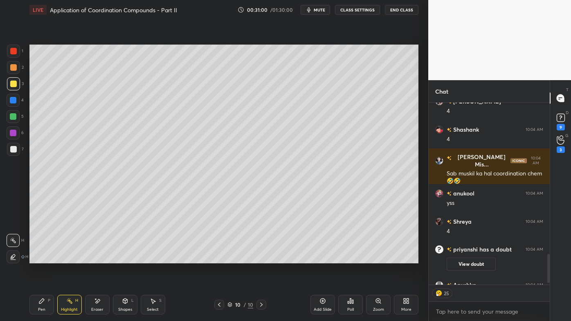
drag, startPoint x: 41, startPoint y: 301, endPoint x: 26, endPoint y: 305, distance: 14.9
click at [40, 258] on icon at bounding box center [41, 301] width 5 height 5
click at [562, 125] on div "9" at bounding box center [561, 127] width 8 height 7
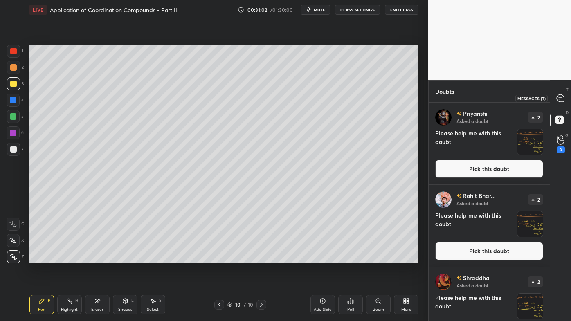
click at [564, 103] on div at bounding box center [561, 98] width 16 height 15
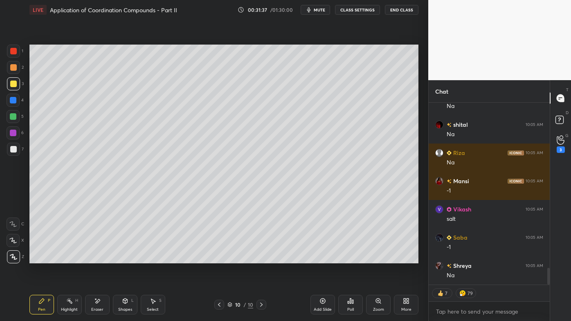
scroll to position [1814, 0]
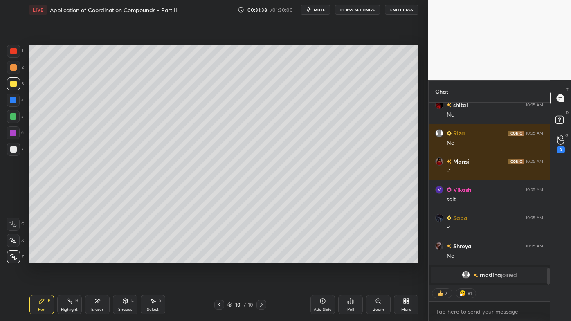
drag, startPoint x: 97, startPoint y: 301, endPoint x: 129, endPoint y: 274, distance: 41.8
click at [98, 258] on icon at bounding box center [97, 301] width 7 height 7
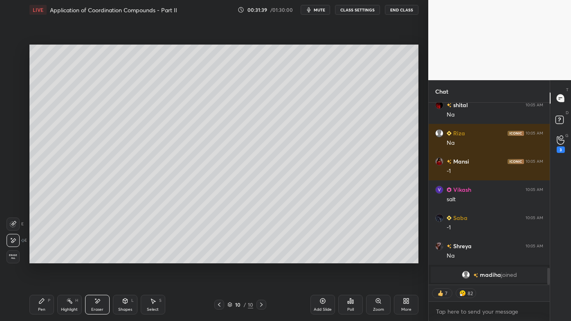
click at [40, 258] on icon at bounding box center [41, 301] width 7 height 7
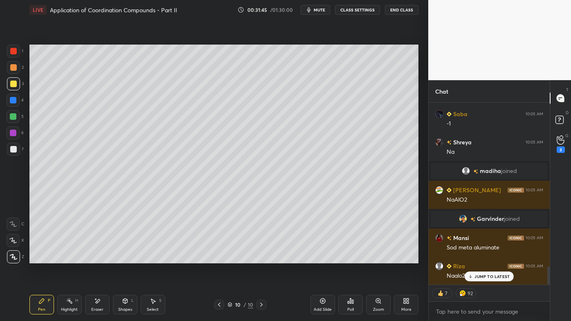
scroll to position [1670, 0]
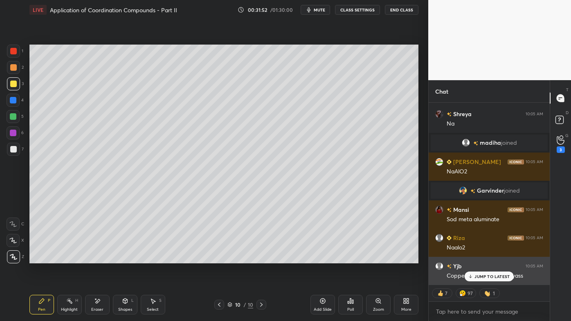
click at [474, 258] on div "JUMP TO LATEST" at bounding box center [489, 277] width 49 height 10
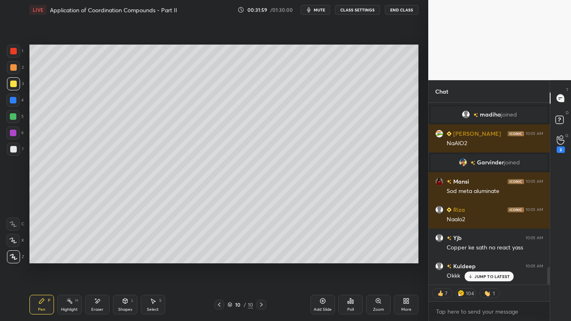
click at [71, 258] on icon at bounding box center [69, 301] width 7 height 7
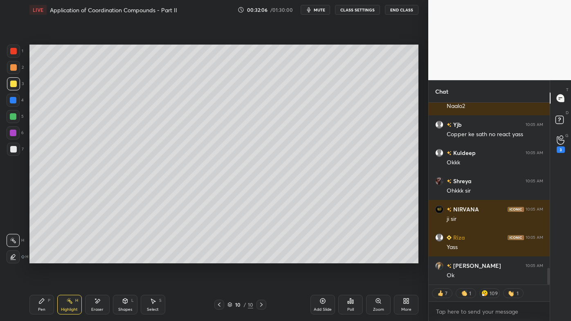
scroll to position [1840, 0]
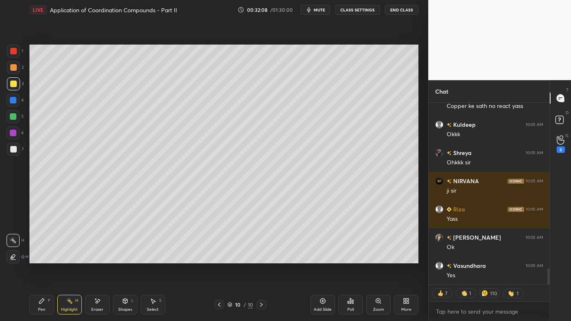
drag, startPoint x: 36, startPoint y: 301, endPoint x: 71, endPoint y: 266, distance: 49.5
click at [37, 258] on div "Pen P" at bounding box center [41, 305] width 25 height 20
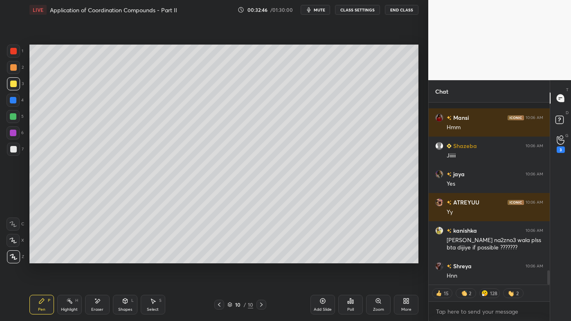
scroll to position [2109, 0]
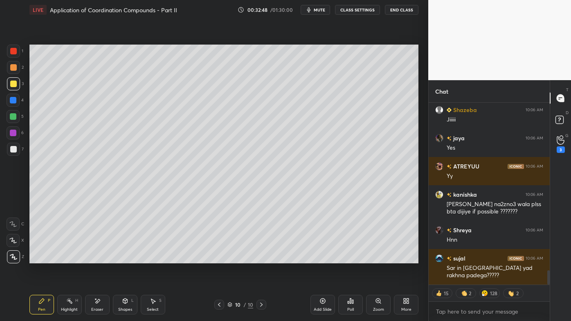
click at [219, 258] on icon at bounding box center [219, 305] width 7 height 7
drag, startPoint x: 68, startPoint y: 300, endPoint x: 70, endPoint y: 295, distance: 5.7
click at [66, 258] on icon at bounding box center [69, 301] width 7 height 7
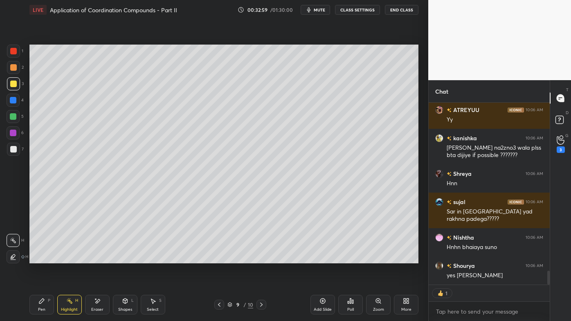
scroll to position [2194, 0]
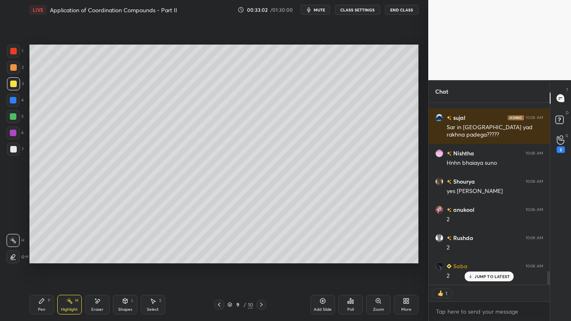
drag, startPoint x: 261, startPoint y: 303, endPoint x: 259, endPoint y: 298, distance: 4.9
click at [262, 258] on icon at bounding box center [261, 305] width 7 height 7
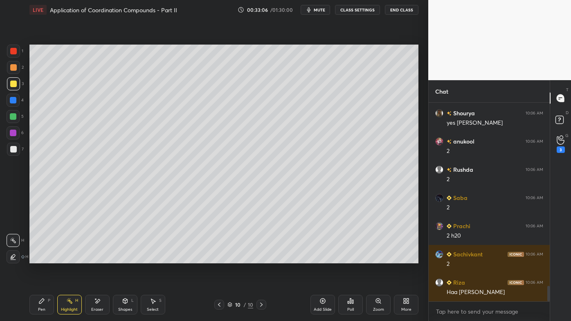
scroll to position [2318, 0]
click at [39, 258] on div "Pen P" at bounding box center [41, 305] width 25 height 20
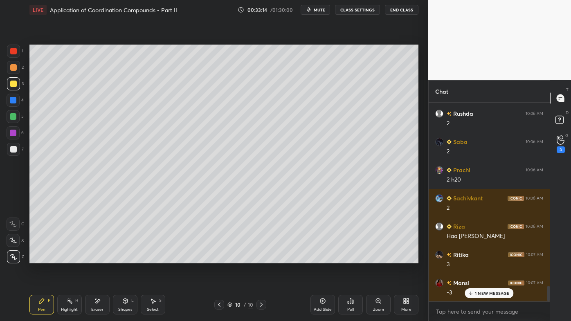
scroll to position [2402, 0]
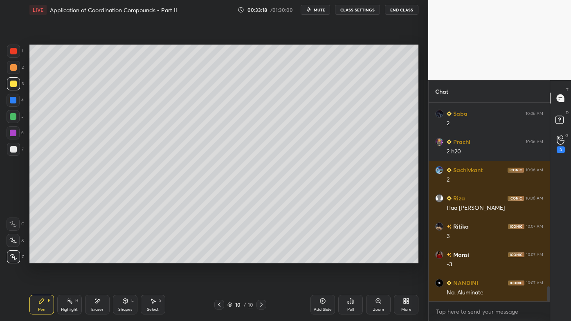
drag, startPoint x: 70, startPoint y: 304, endPoint x: 103, endPoint y: 265, distance: 50.9
click at [70, 258] on icon at bounding box center [69, 301] width 7 height 7
click at [323, 258] on icon at bounding box center [323, 301] width 7 height 7
click at [15, 61] on div "1 2 3 4 5 6 7" at bounding box center [15, 102] width 17 height 115
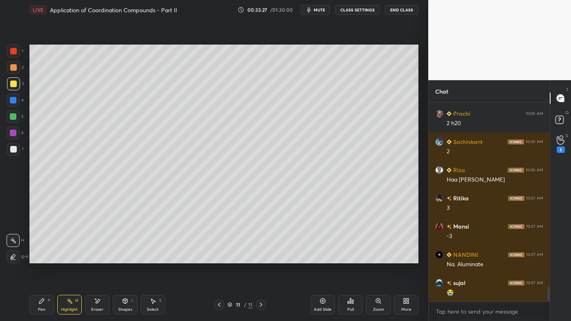
scroll to position [2459, 0]
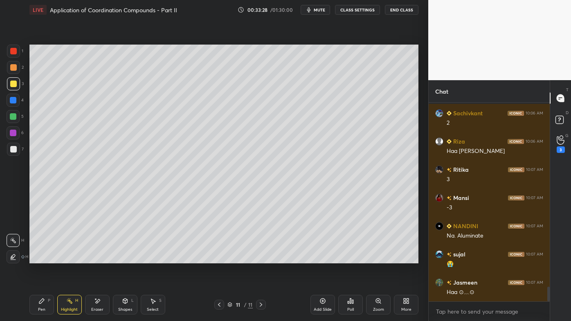
drag, startPoint x: 41, startPoint y: 304, endPoint x: 41, endPoint y: 293, distance: 10.6
click at [42, 258] on icon at bounding box center [41, 301] width 7 height 7
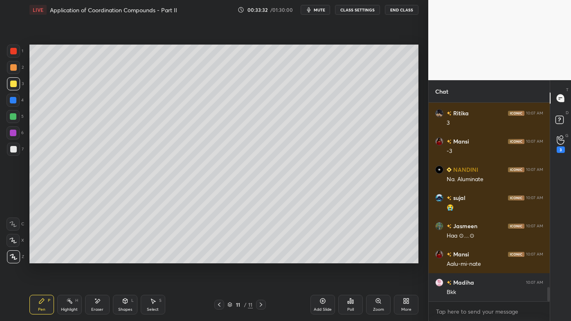
scroll to position [2544, 0]
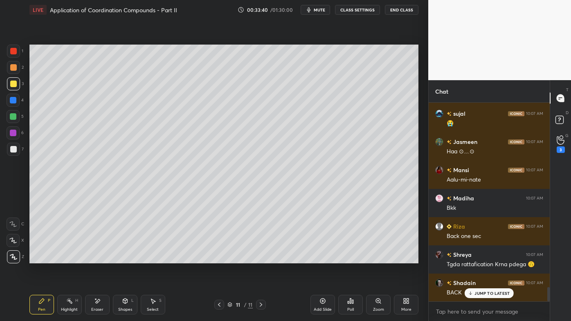
drag, startPoint x: 93, startPoint y: 300, endPoint x: 109, endPoint y: 269, distance: 35.7
click at [95, 258] on div "Eraser" at bounding box center [97, 305] width 25 height 20
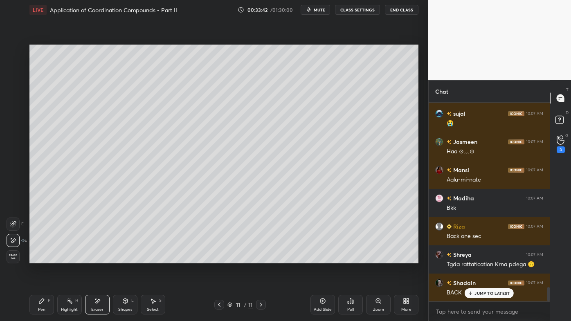
drag, startPoint x: 42, startPoint y: 301, endPoint x: 65, endPoint y: 266, distance: 42.8
click at [41, 258] on icon at bounding box center [41, 301] width 7 height 7
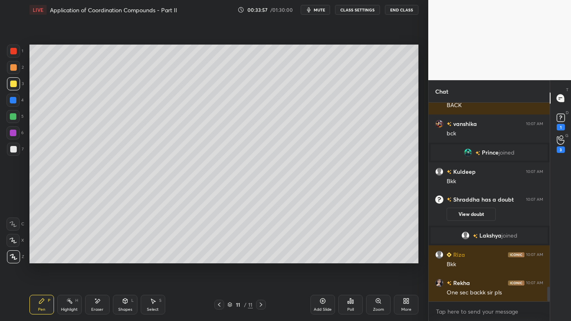
scroll to position [2492, 0]
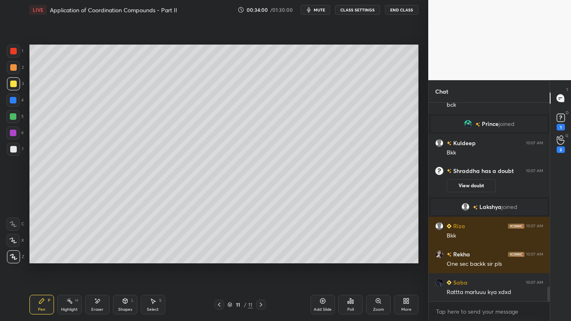
click at [355, 258] on div "Poll" at bounding box center [351, 305] width 25 height 20
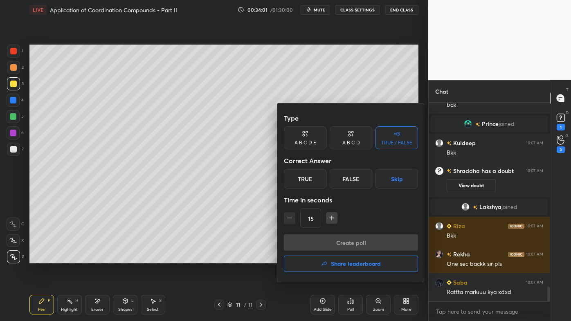
click at [350, 181] on div "False" at bounding box center [351, 179] width 43 height 20
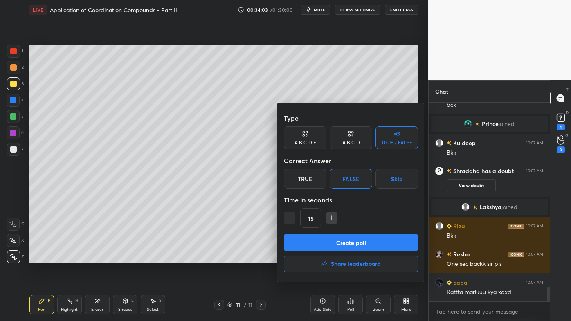
click at [328, 245] on button "Create poll" at bounding box center [351, 243] width 134 height 16
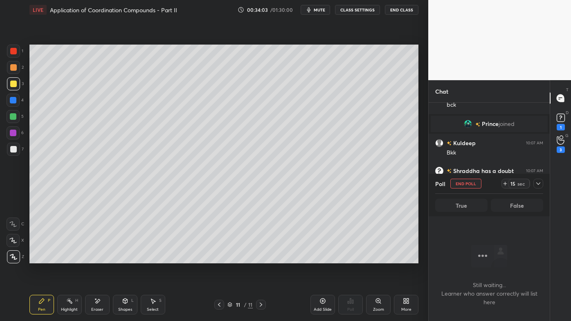
scroll to position [176, 119]
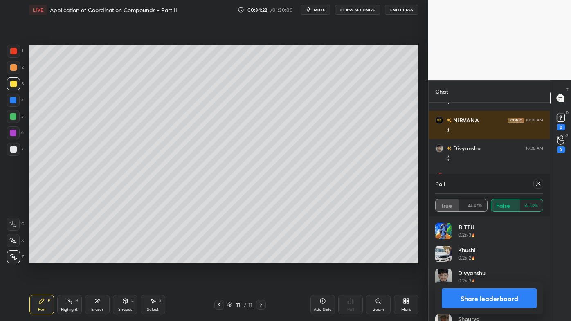
click at [540, 184] on icon at bounding box center [538, 184] width 7 height 7
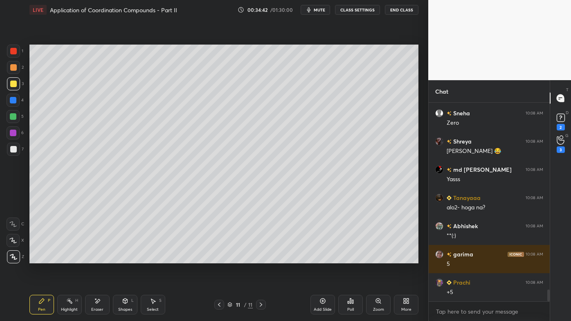
drag, startPoint x: 99, startPoint y: 303, endPoint x: 102, endPoint y: 298, distance: 5.9
click at [100, 258] on icon at bounding box center [97, 301] width 7 height 7
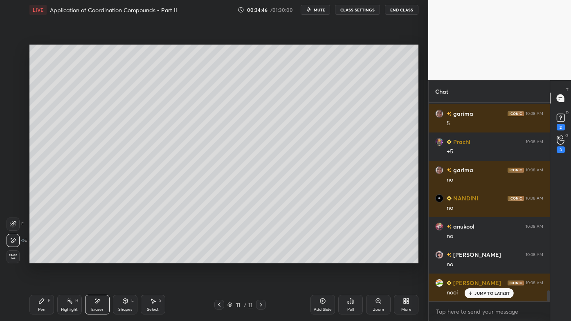
click at [43, 258] on div "Pen P" at bounding box center [41, 305] width 25 height 20
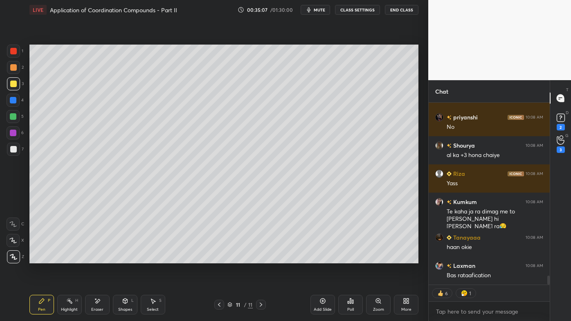
drag, startPoint x: 97, startPoint y: 302, endPoint x: 123, endPoint y: 265, distance: 45.4
click at [97, 258] on icon at bounding box center [97, 301] width 5 height 4
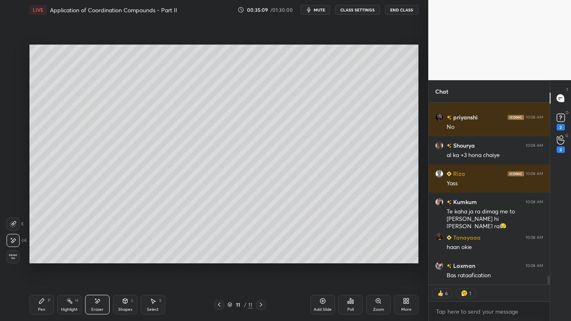
drag, startPoint x: 43, startPoint y: 306, endPoint x: 68, endPoint y: 269, distance: 45.4
click at [41, 258] on div "Pen P" at bounding box center [41, 305] width 25 height 20
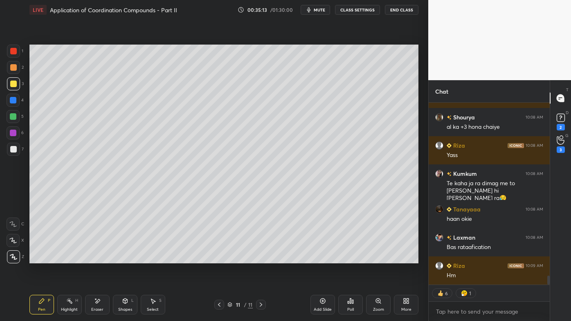
click at [351, 258] on icon at bounding box center [350, 301] width 1 height 5
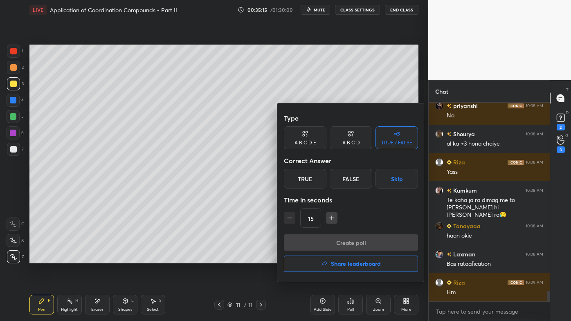
click at [313, 178] on div "True" at bounding box center [305, 179] width 43 height 20
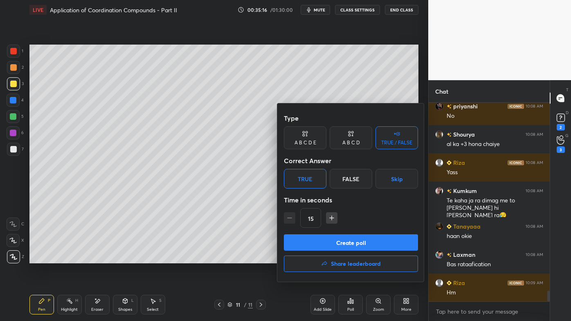
click at [314, 247] on button "Create poll" at bounding box center [351, 243] width 134 height 16
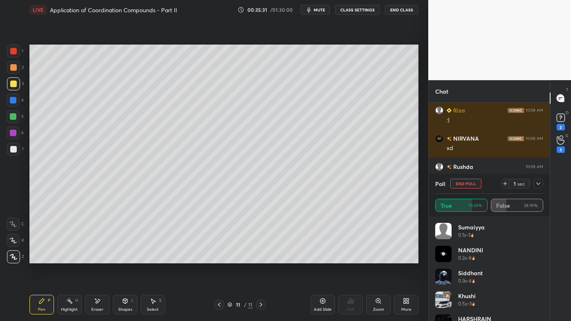
click at [540, 182] on icon at bounding box center [538, 184] width 7 height 7
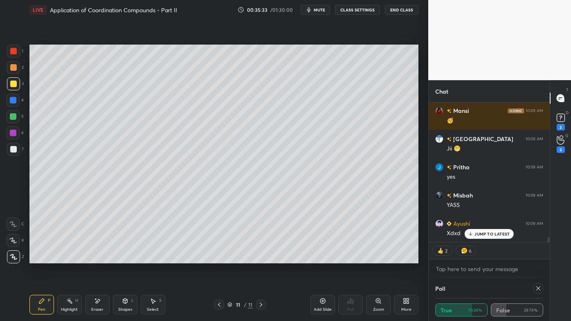
click at [98, 258] on div "Eraser" at bounding box center [97, 305] width 25 height 20
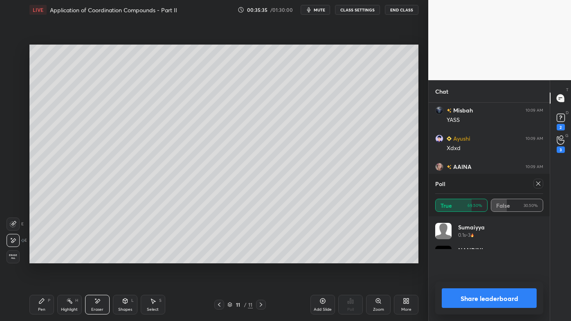
click at [40, 258] on icon at bounding box center [41, 301] width 7 height 7
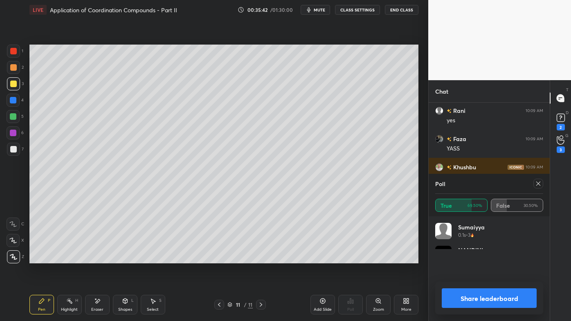
click at [538, 183] on icon at bounding box center [538, 184] width 7 height 7
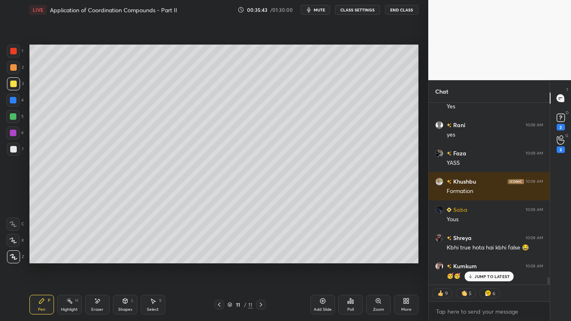
click at [219, 258] on icon at bounding box center [219, 305] width 2 height 4
click at [71, 258] on icon at bounding box center [69, 301] width 7 height 7
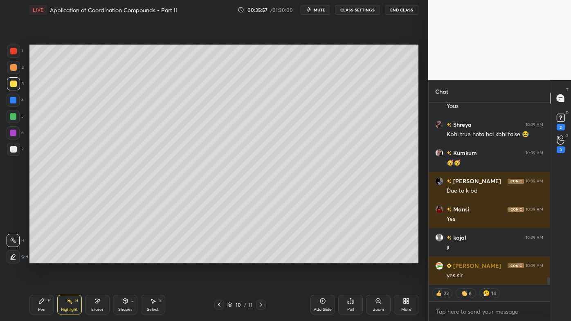
click at [273, 258] on div "10 / 11" at bounding box center [240, 305] width 141 height 10
drag, startPoint x: 260, startPoint y: 303, endPoint x: 255, endPoint y: 301, distance: 5.6
click at [261, 258] on icon at bounding box center [261, 305] width 7 height 7
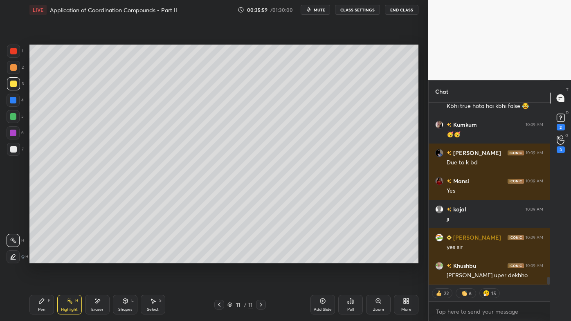
drag, startPoint x: 105, startPoint y: 297, endPoint x: 115, endPoint y: 287, distance: 13.9
click at [105, 258] on div "Eraser" at bounding box center [97, 305] width 25 height 20
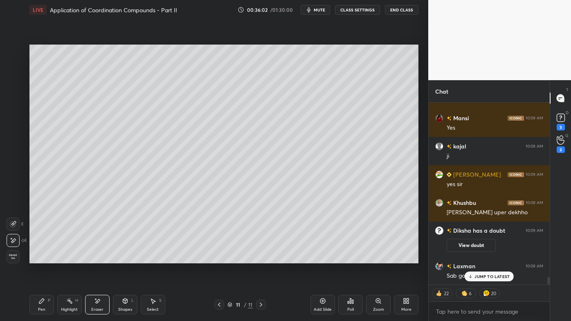
click at [41, 258] on div "Pen P" at bounding box center [41, 305] width 25 height 20
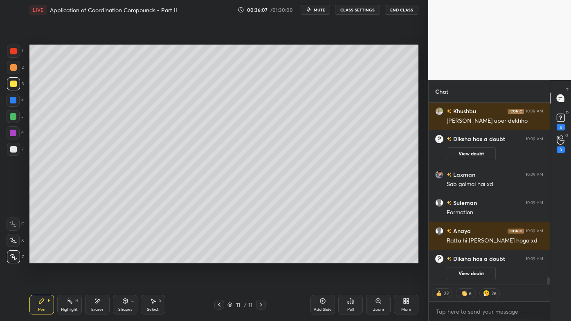
click at [217, 258] on icon at bounding box center [219, 305] width 7 height 7
click at [68, 258] on icon at bounding box center [69, 301] width 7 height 7
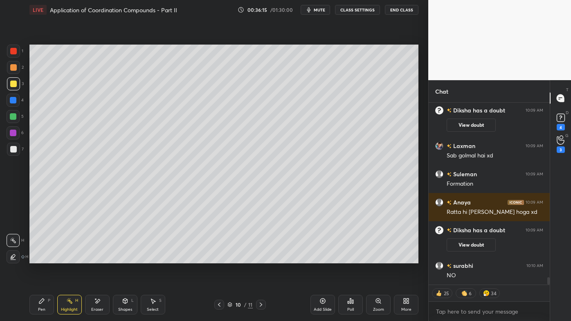
click at [261, 258] on icon at bounding box center [261, 305] width 7 height 7
click at [263, 258] on icon at bounding box center [261, 305] width 7 height 7
click at [325, 258] on icon at bounding box center [322, 301] width 5 height 5
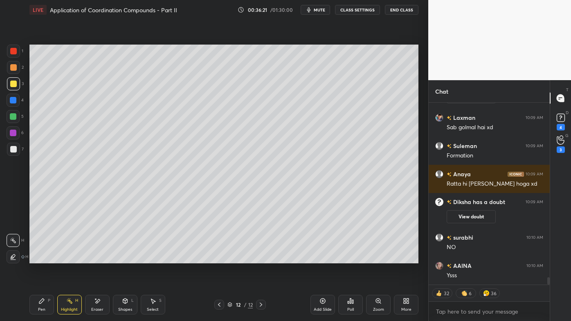
drag, startPoint x: 38, startPoint y: 299, endPoint x: 38, endPoint y: 293, distance: 5.3
click at [39, 258] on icon at bounding box center [41, 301] width 7 height 7
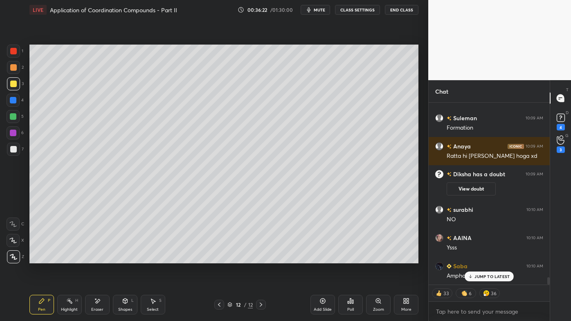
drag, startPoint x: 13, startPoint y: 68, endPoint x: 28, endPoint y: 66, distance: 15.6
click at [14, 67] on div at bounding box center [13, 67] width 7 height 7
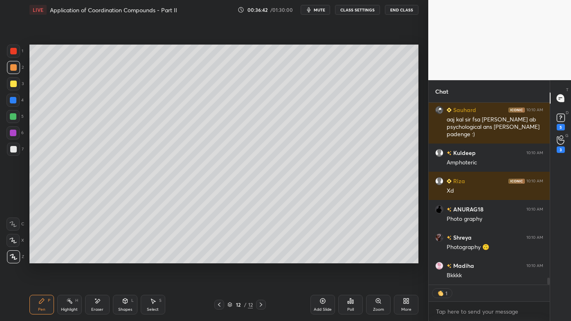
scroll to position [4615, 0]
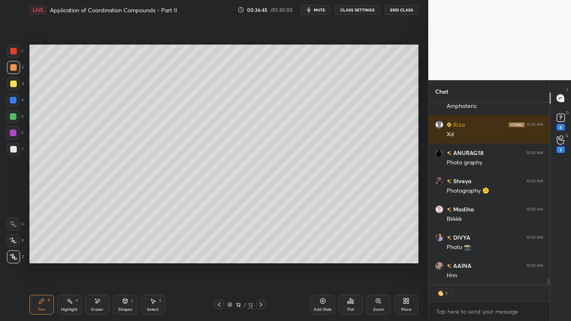
drag, startPoint x: 220, startPoint y: 304, endPoint x: 217, endPoint y: 307, distance: 4.4
click at [219, 258] on icon at bounding box center [219, 305] width 7 height 7
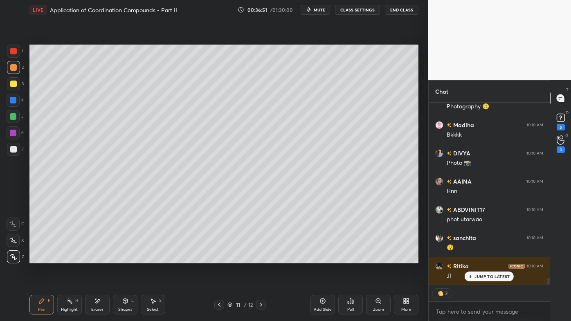
click at [262, 258] on icon at bounding box center [261, 305] width 7 height 7
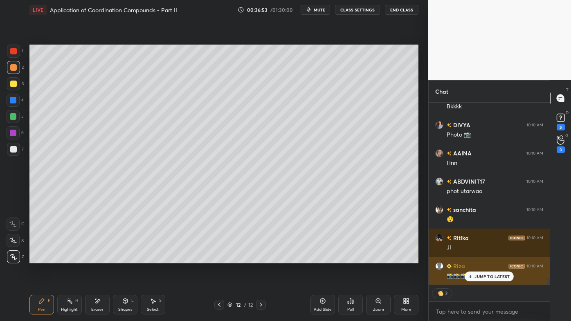
click at [478, 258] on p "JUMP TO LATEST" at bounding box center [492, 276] width 35 height 5
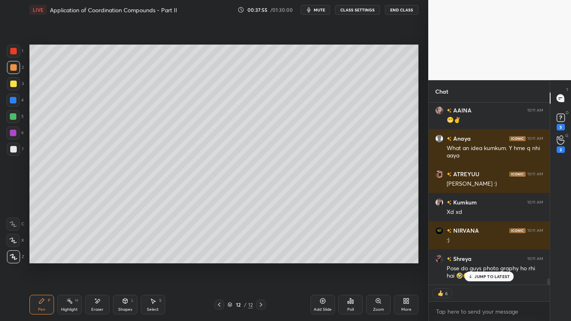
scroll to position [5286, 0]
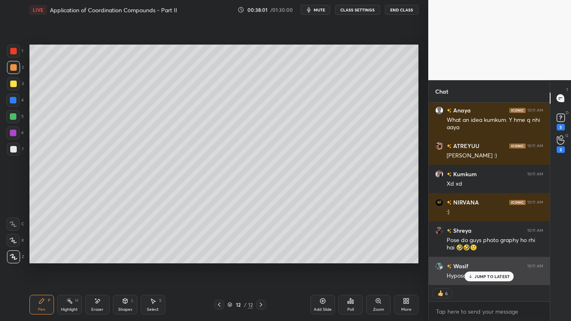
click at [478, 258] on p "JUMP TO LATEST" at bounding box center [492, 276] width 35 height 5
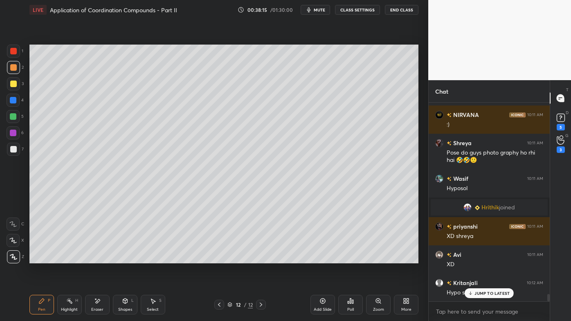
scroll to position [5107, 0]
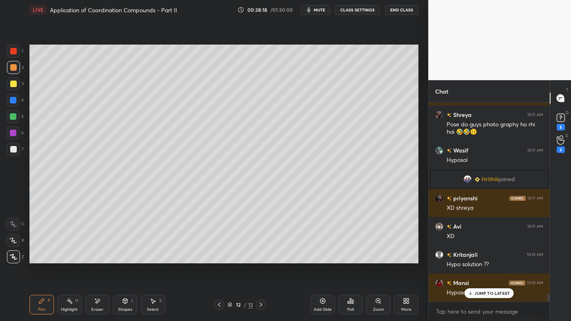
click at [73, 258] on div "Highlight H" at bounding box center [69, 305] width 25 height 20
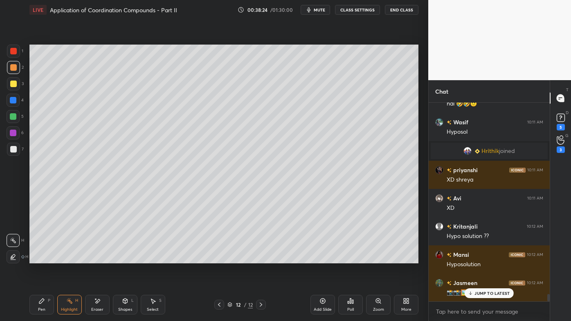
click at [42, 258] on icon at bounding box center [41, 301] width 7 height 7
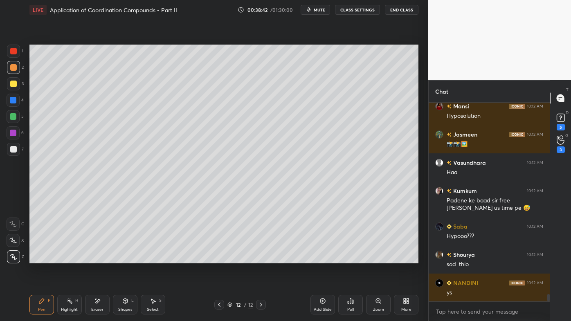
scroll to position [5312, 0]
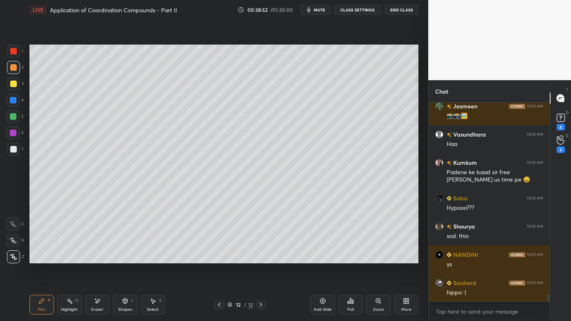
drag, startPoint x: 94, startPoint y: 301, endPoint x: 102, endPoint y: 293, distance: 11.0
click at [96, 258] on div "Eraser" at bounding box center [97, 305] width 25 height 20
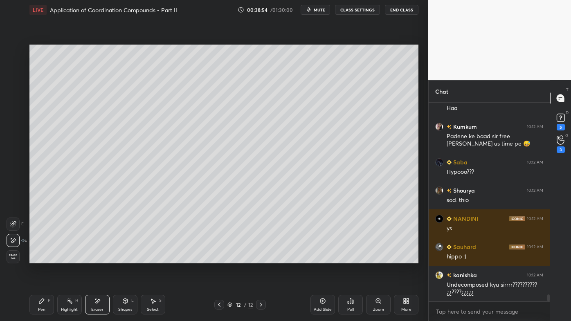
scroll to position [5376, 0]
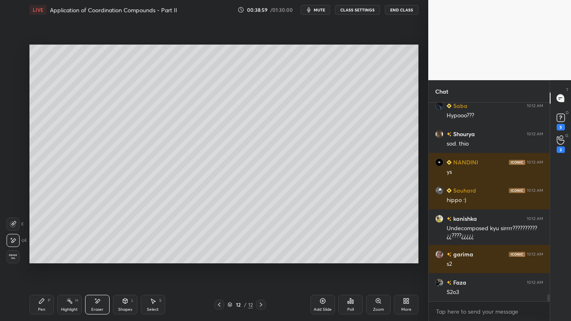
drag, startPoint x: 42, startPoint y: 305, endPoint x: 90, endPoint y: 275, distance: 56.6
click at [42, 258] on div "Pen P" at bounding box center [41, 305] width 25 height 20
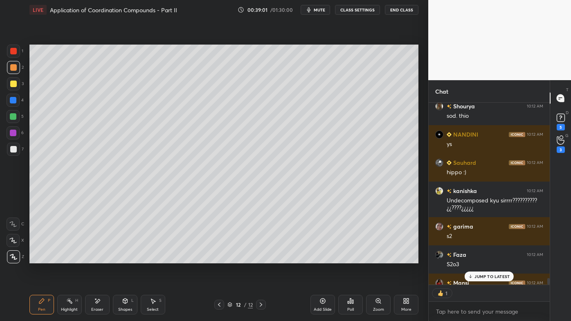
scroll to position [2, 2]
click at [490, 258] on p "JUMP TO LATEST" at bounding box center [492, 276] width 35 height 5
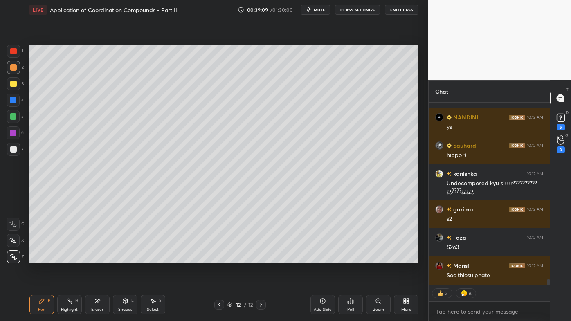
scroll to position [5478, 0]
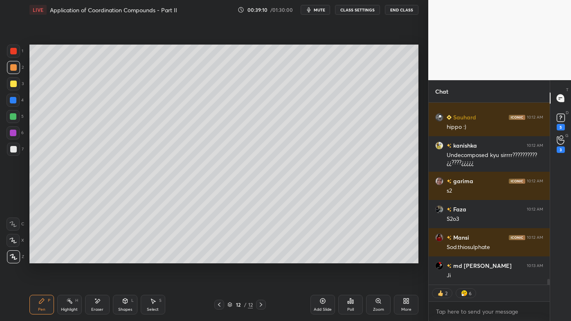
click at [72, 258] on div "Highlight H" at bounding box center [69, 305] width 25 height 20
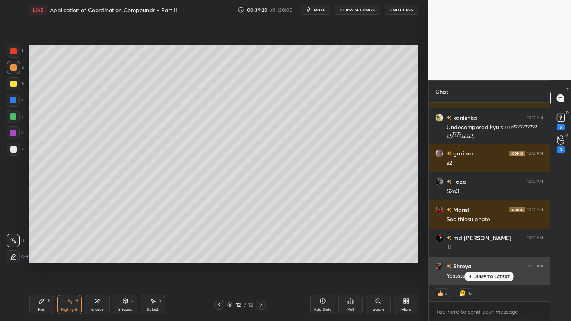
drag, startPoint x: 484, startPoint y: 279, endPoint x: 465, endPoint y: 265, distance: 23.4
click at [483, 258] on div "JUMP TO LATEST" at bounding box center [489, 277] width 49 height 10
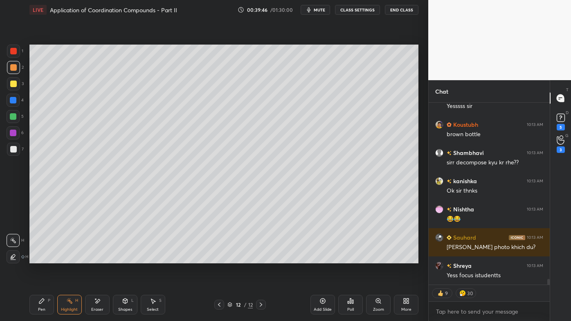
scroll to position [5704, 0]
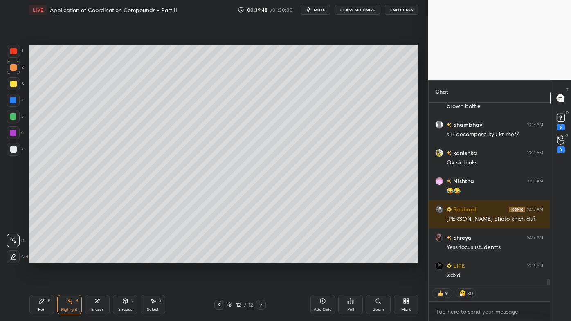
drag, startPoint x: 42, startPoint y: 300, endPoint x: 33, endPoint y: 299, distance: 9.2
click at [41, 258] on icon at bounding box center [41, 301] width 5 height 5
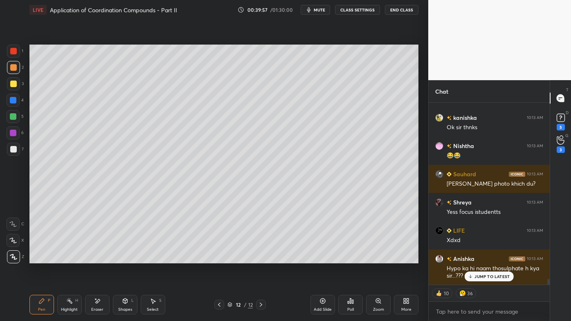
drag, startPoint x: 70, startPoint y: 301, endPoint x: 74, endPoint y: 297, distance: 5.8
click at [73, 258] on div "Highlight H" at bounding box center [69, 305] width 25 height 20
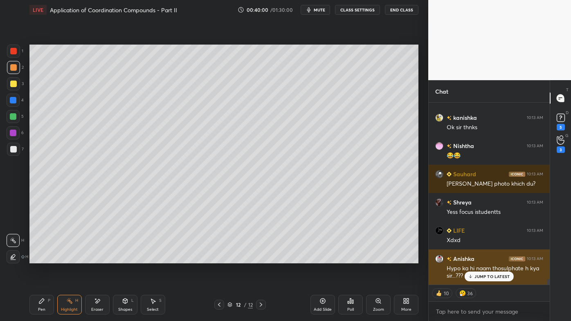
click at [476, 258] on p "JUMP TO LATEST" at bounding box center [492, 276] width 35 height 5
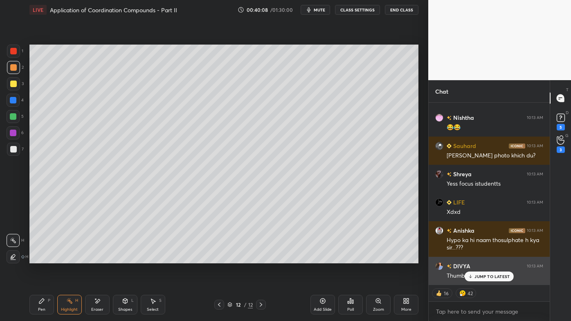
drag, startPoint x: 479, startPoint y: 275, endPoint x: 471, endPoint y: 280, distance: 9.2
click at [479, 258] on p "JUMP TO LATEST" at bounding box center [492, 276] width 35 height 5
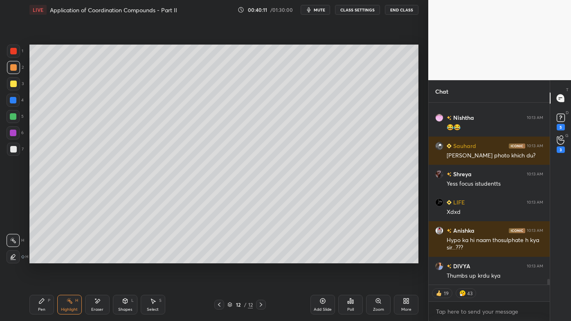
click at [70, 258] on div "Highlight H" at bounding box center [69, 305] width 25 height 20
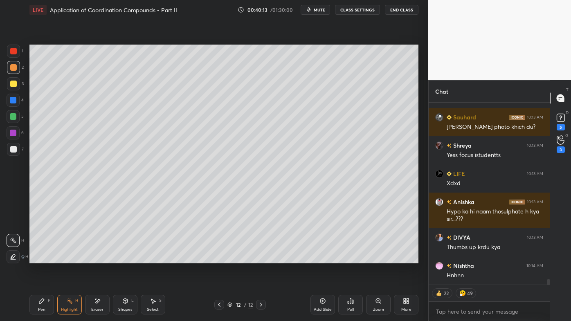
scroll to position [5824, 0]
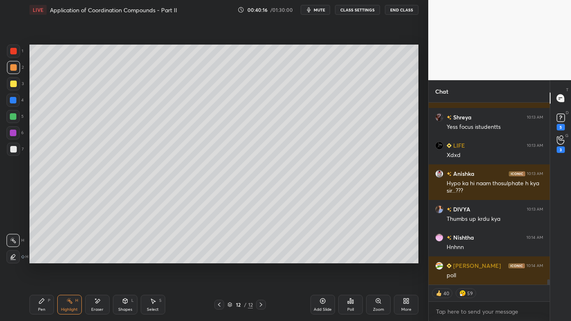
click at [352, 258] on icon at bounding box center [352, 302] width 1 height 4
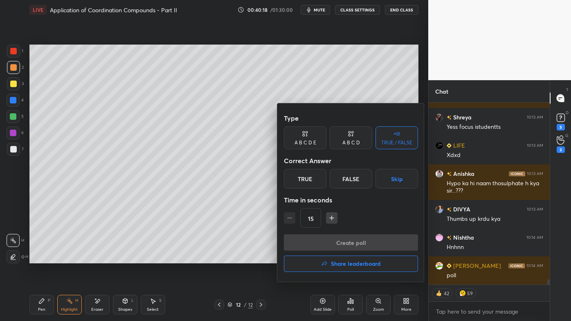
click at [353, 140] on div "A B C D" at bounding box center [352, 142] width 18 height 5
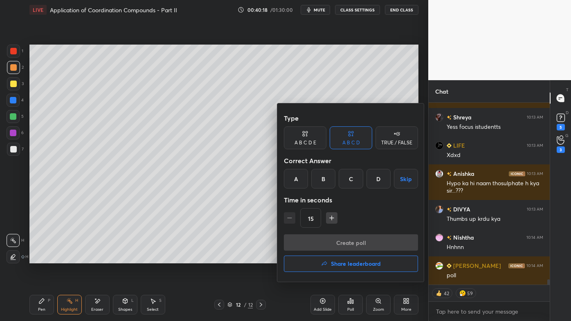
scroll to position [5852, 0]
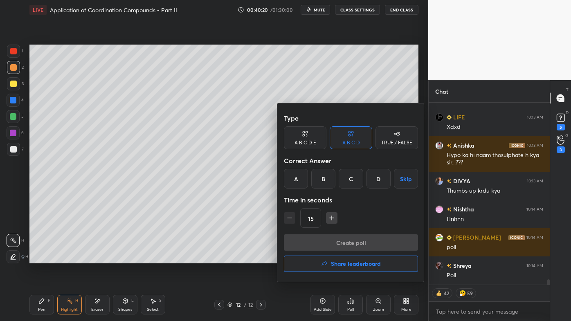
click at [350, 181] on div "C" at bounding box center [351, 179] width 24 height 20
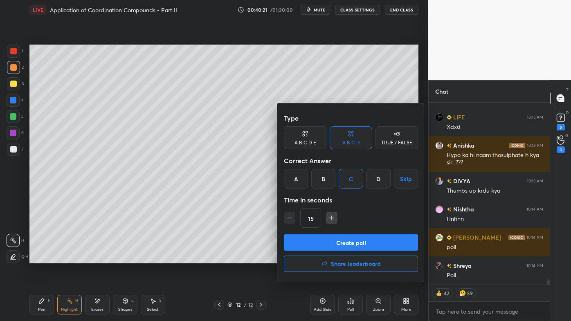
click at [326, 243] on button "Create poll" at bounding box center [351, 243] width 134 height 16
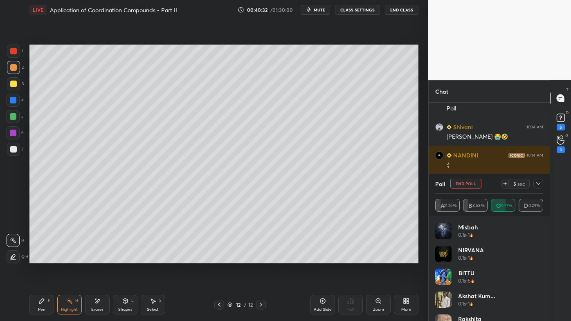
scroll to position [6048, 0]
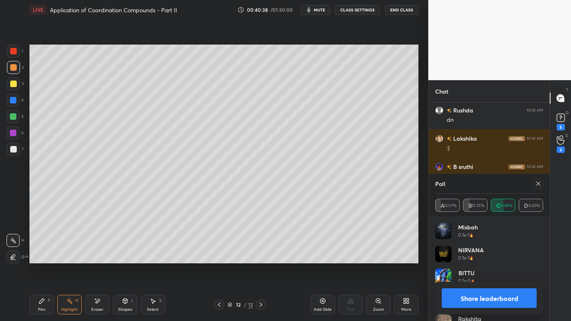
click at [538, 185] on icon at bounding box center [538, 184] width 7 height 7
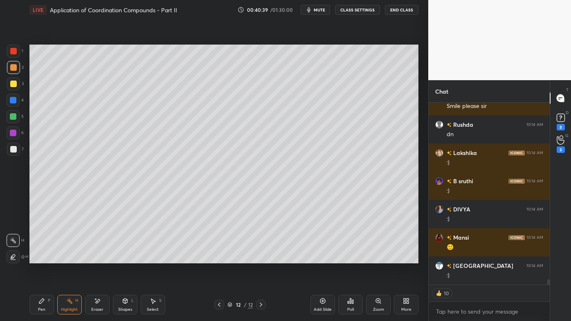
click at [41, 258] on icon at bounding box center [41, 301] width 5 height 5
drag, startPoint x: 15, startPoint y: 147, endPoint x: 7, endPoint y: 151, distance: 9.5
click at [15, 147] on div at bounding box center [13, 149] width 7 height 7
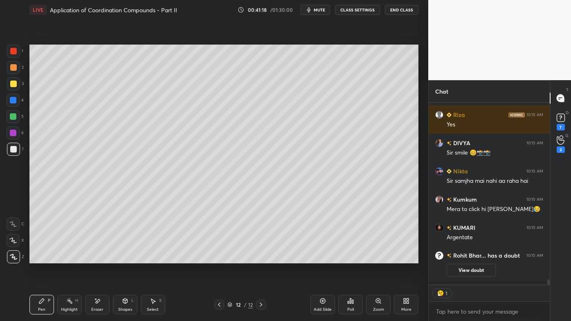
drag, startPoint x: 67, startPoint y: 301, endPoint x: 68, endPoint y: 296, distance: 5.1
click at [66, 258] on icon at bounding box center [69, 301] width 7 height 7
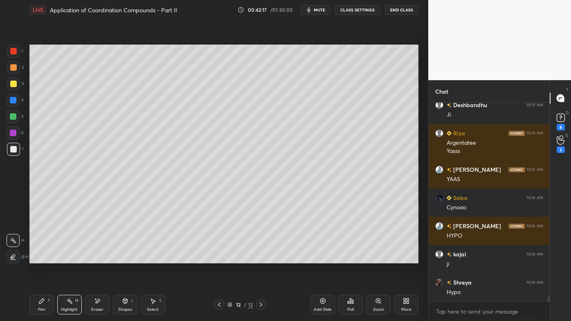
scroll to position [7333, 0]
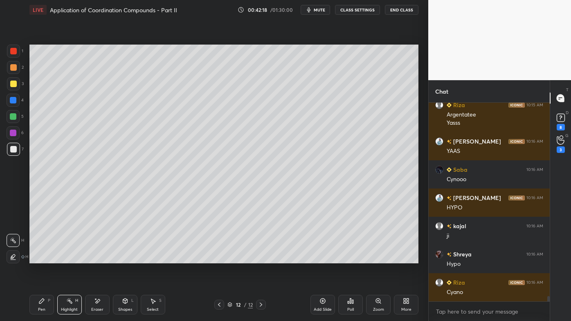
click at [323, 258] on icon at bounding box center [323, 301] width 7 height 7
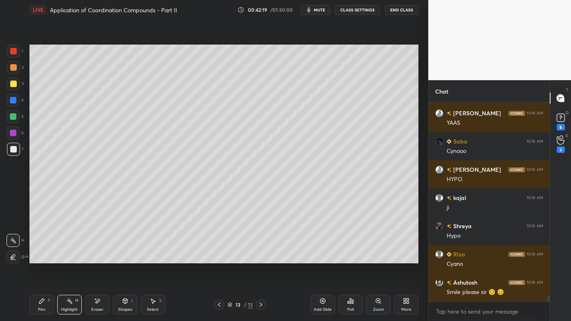
scroll to position [7417, 0]
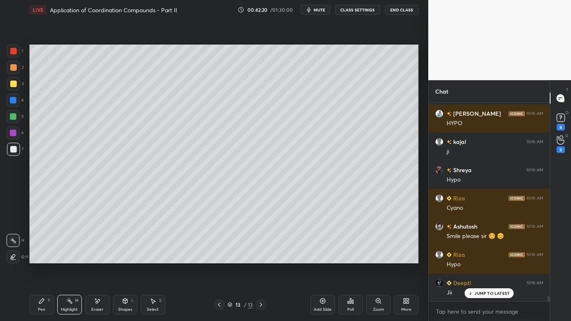
click at [39, 258] on icon at bounding box center [41, 301] width 7 height 7
click at [13, 83] on div at bounding box center [13, 84] width 7 height 7
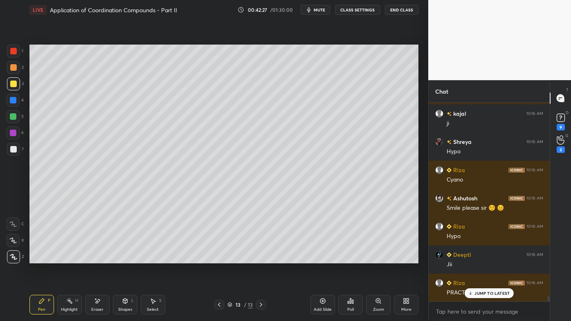
scroll to position [7473, 0]
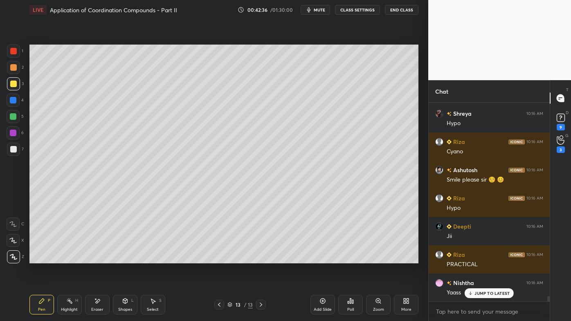
click at [13, 147] on div at bounding box center [13, 149] width 7 height 7
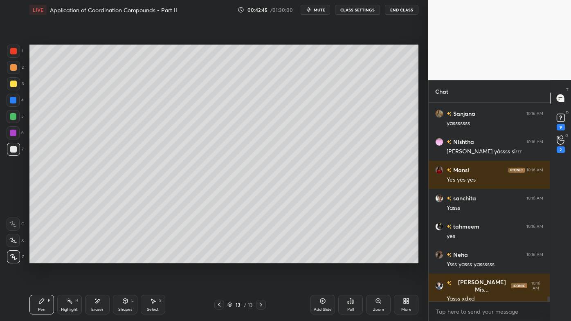
scroll to position [7728, 0]
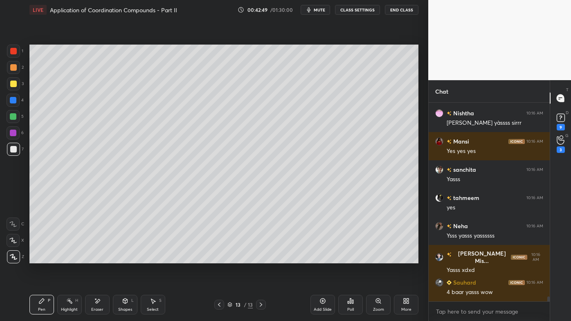
drag, startPoint x: 68, startPoint y: 299, endPoint x: 107, endPoint y: 265, distance: 52.2
click at [71, 258] on div "Highlight H" at bounding box center [69, 305] width 25 height 20
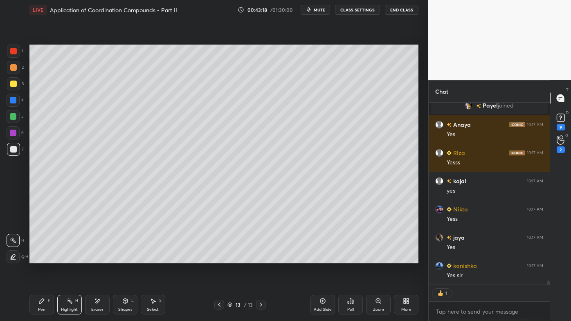
scroll to position [7971, 0]
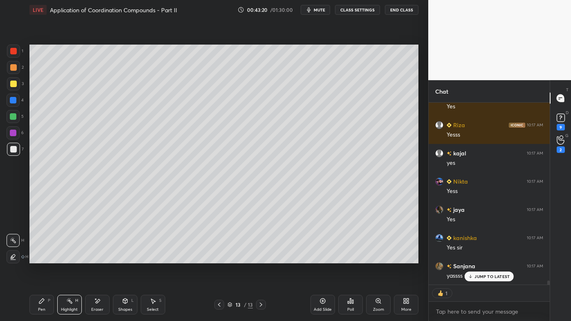
click at [41, 258] on div "Pen P" at bounding box center [41, 305] width 25 height 20
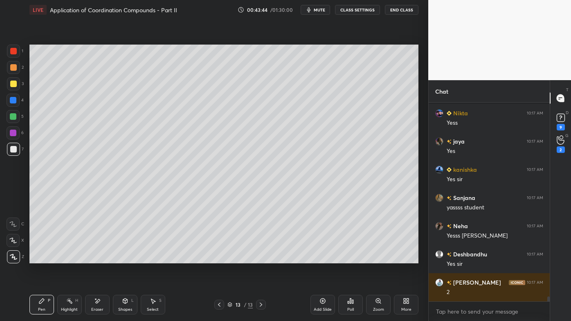
scroll to position [8096, 0]
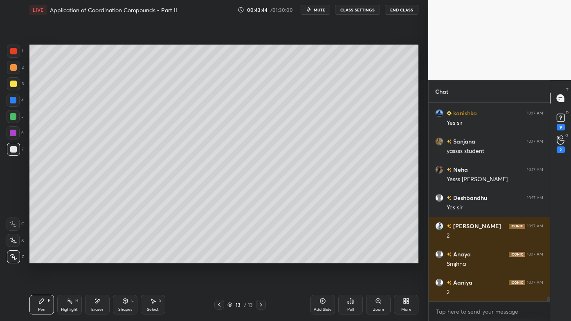
drag, startPoint x: 74, startPoint y: 298, endPoint x: 74, endPoint y: 270, distance: 27.8
click at [74, 258] on div "Highlight H" at bounding box center [69, 305] width 25 height 20
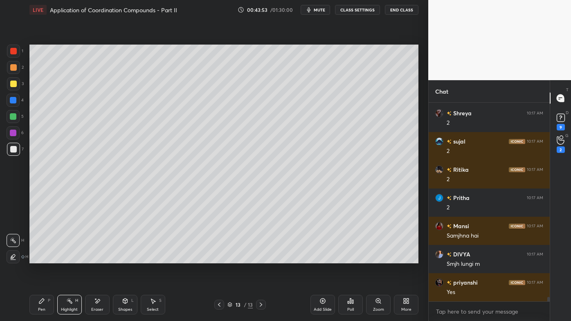
scroll to position [2, 2]
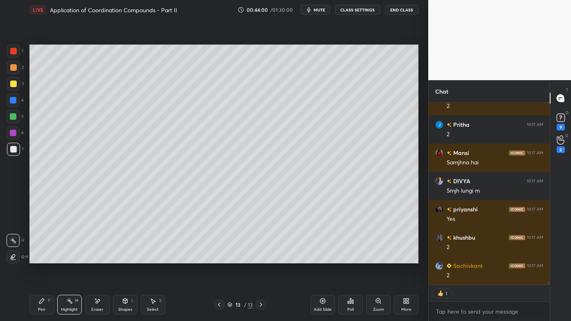
click at [348, 258] on icon at bounding box center [351, 301] width 7 height 7
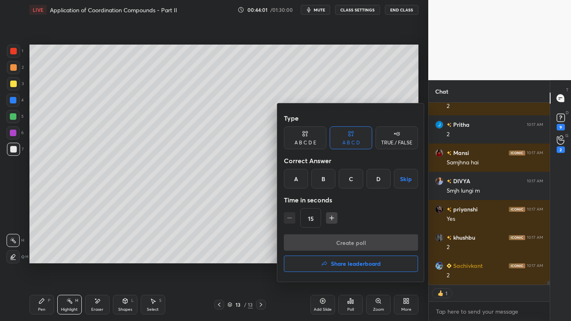
click at [297, 180] on div "A" at bounding box center [296, 179] width 24 height 20
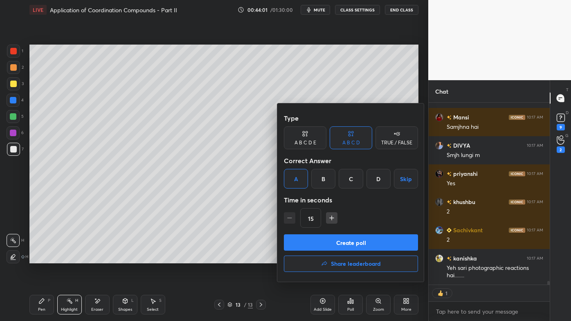
click at [308, 244] on button "Create poll" at bounding box center [351, 243] width 134 height 16
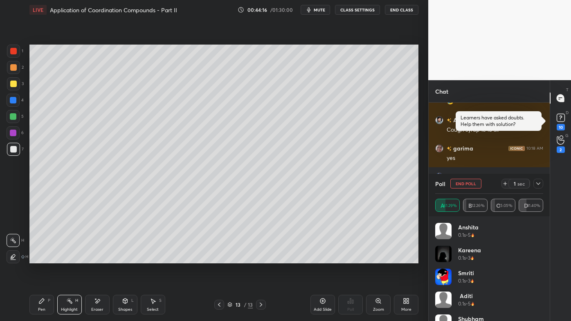
drag, startPoint x: 539, startPoint y: 182, endPoint x: 522, endPoint y: 197, distance: 23.2
click at [540, 182] on icon at bounding box center [538, 184] width 7 height 7
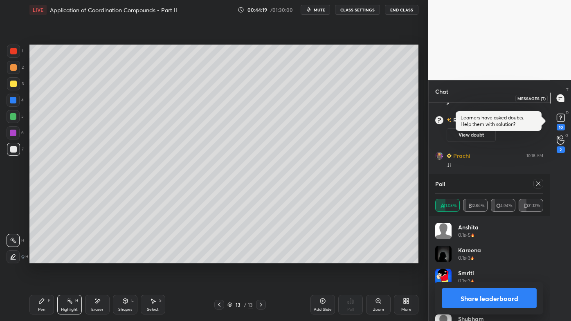
click at [563, 97] on icon at bounding box center [560, 98] width 7 height 7
click at [542, 181] on icon at bounding box center [538, 184] width 7 height 7
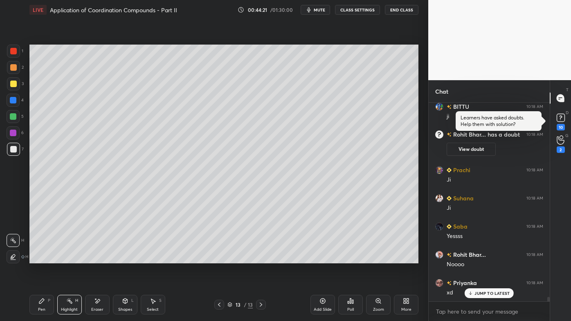
drag, startPoint x: 364, startPoint y: 277, endPoint x: 367, endPoint y: 271, distance: 6.2
click at [362, 258] on div "Setting up your live class Poll for secs No correct answer Start poll" at bounding box center [224, 154] width 396 height 269
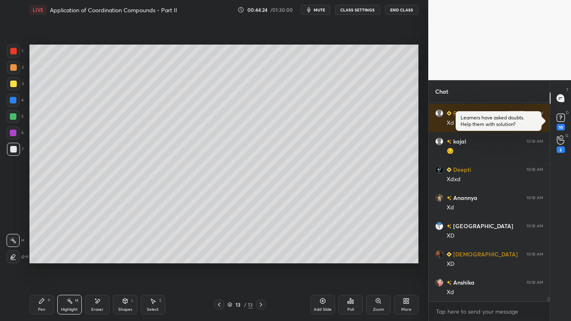
click at [68, 258] on icon at bounding box center [69, 301] width 7 height 7
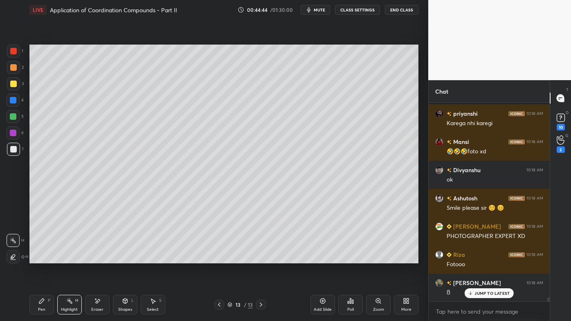
drag, startPoint x: 42, startPoint y: 301, endPoint x: 33, endPoint y: 300, distance: 9.0
click at [42, 258] on icon at bounding box center [41, 301] width 5 height 5
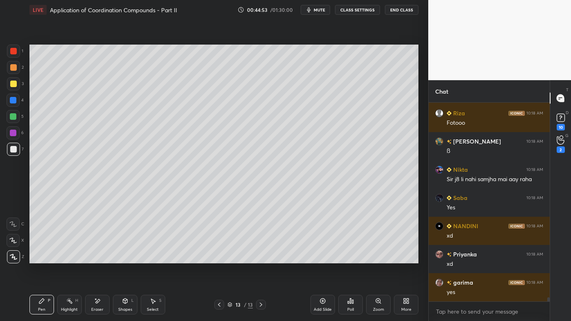
click at [38, 258] on div "Pen P" at bounding box center [41, 305] width 25 height 20
drag, startPoint x: 12, startPoint y: 69, endPoint x: 18, endPoint y: 66, distance: 7.1
click at [12, 69] on div at bounding box center [13, 67] width 7 height 7
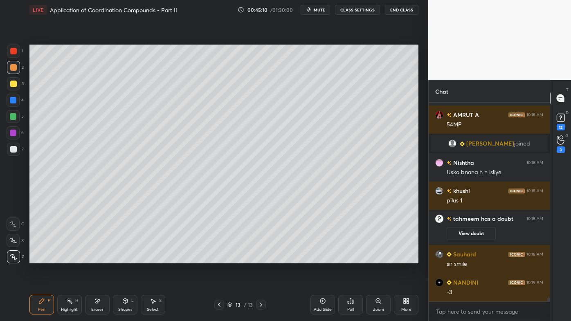
drag, startPoint x: 69, startPoint y: 300, endPoint x: 83, endPoint y: 266, distance: 36.9
click at [73, 258] on div "Highlight H" at bounding box center [69, 305] width 25 height 20
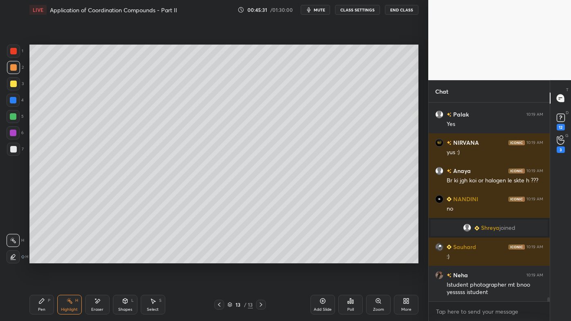
scroll to position [9853, 0]
click at [218, 258] on icon at bounding box center [219, 305] width 7 height 7
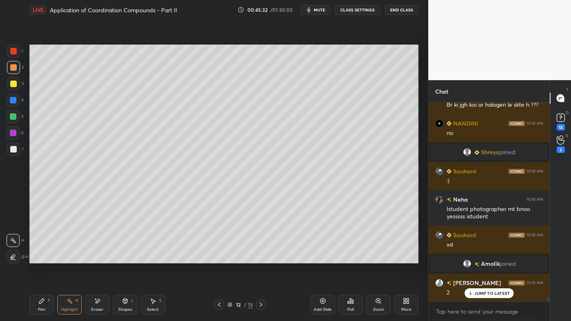
click at [261, 258] on icon at bounding box center [261, 305] width 7 height 7
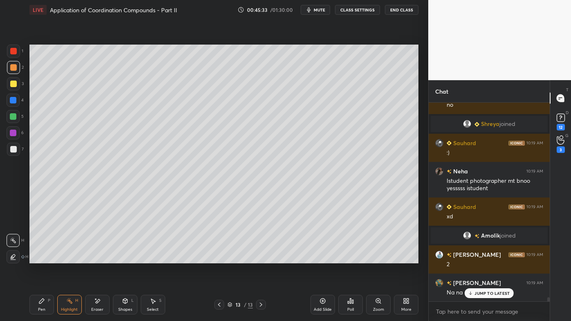
click at [325, 258] on icon at bounding box center [322, 301] width 5 height 5
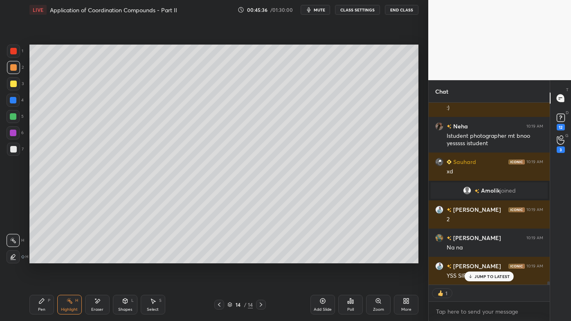
click at [36, 258] on div "Pen P" at bounding box center [41, 305] width 25 height 20
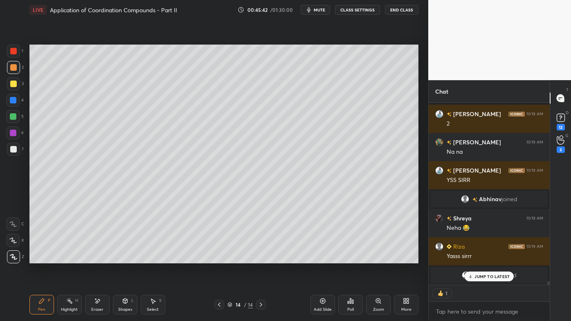
scroll to position [10133, 0]
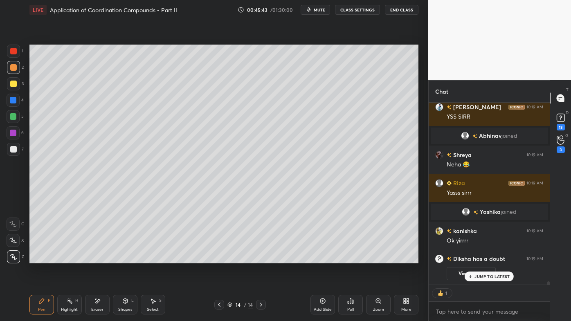
click at [20, 81] on div "3" at bounding box center [15, 83] width 17 height 13
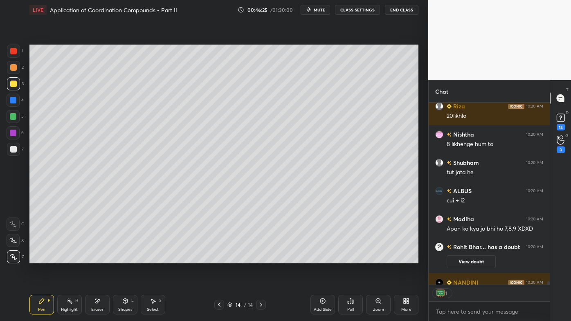
scroll to position [10430, 0]
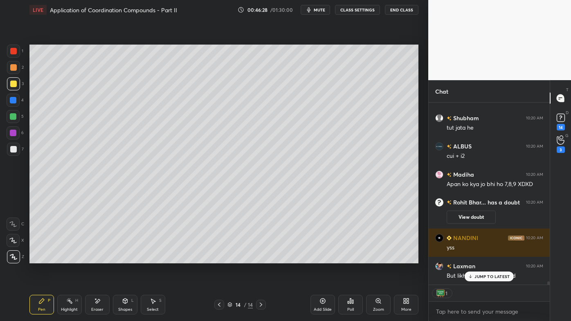
click at [473, 258] on icon at bounding box center [470, 276] width 5 height 5
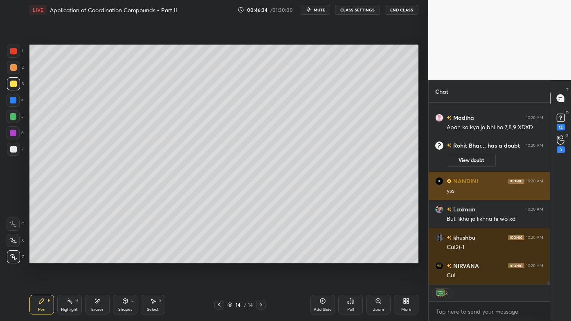
scroll to position [10515, 0]
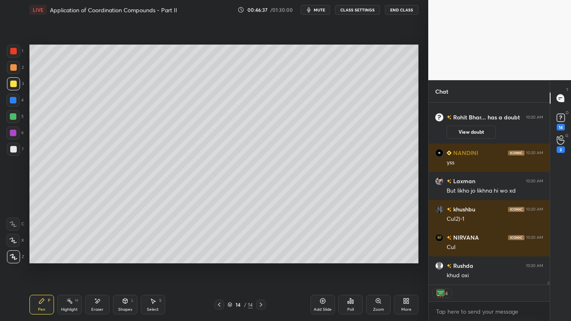
drag, startPoint x: 71, startPoint y: 301, endPoint x: 72, endPoint y: 273, distance: 28.7
click at [73, 258] on div "Highlight H" at bounding box center [69, 305] width 25 height 20
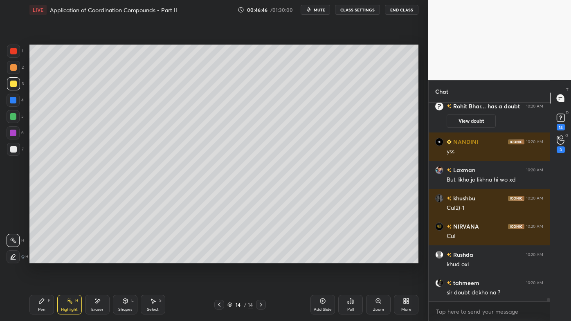
scroll to position [10555, 0]
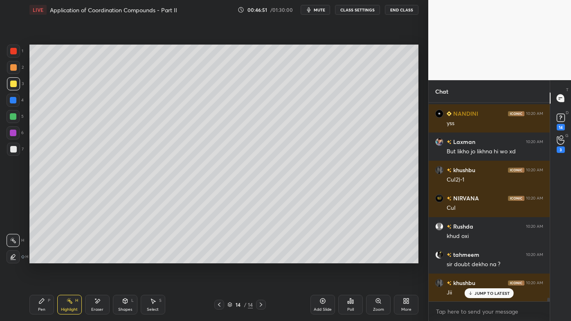
drag, startPoint x: 37, startPoint y: 299, endPoint x: 45, endPoint y: 279, distance: 21.0
click at [38, 258] on div "Pen P" at bounding box center [41, 305] width 25 height 20
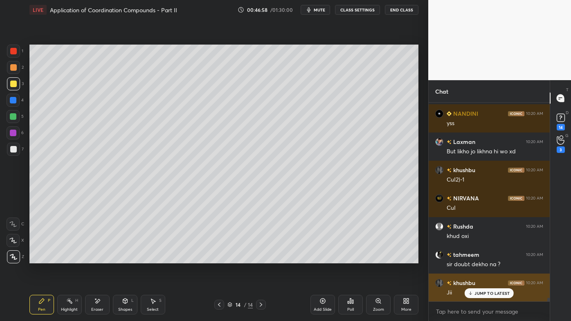
click at [476, 258] on div "Jii" at bounding box center [495, 292] width 97 height 10
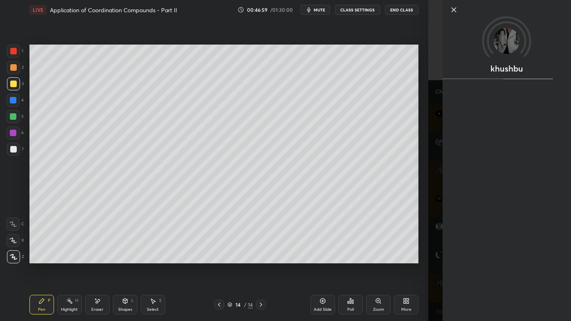
drag, startPoint x: 65, startPoint y: 303, endPoint x: 78, endPoint y: 266, distance: 39.3
click at [65, 258] on div "Highlight H" at bounding box center [69, 305] width 25 height 20
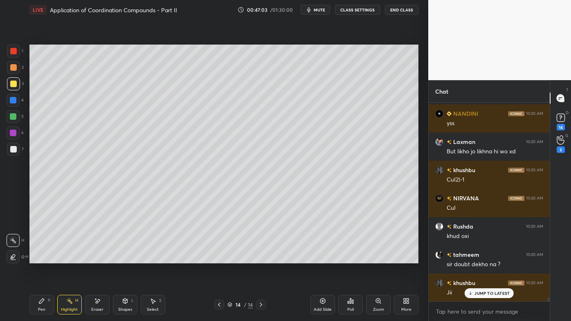
drag, startPoint x: 38, startPoint y: 306, endPoint x: 43, endPoint y: 281, distance: 25.5
click at [39, 258] on div "Pen P" at bounding box center [41, 305] width 25 height 20
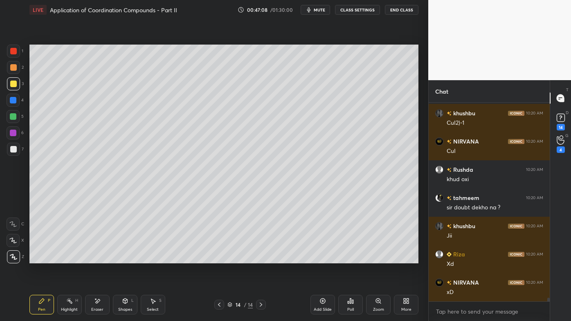
scroll to position [10640, 0]
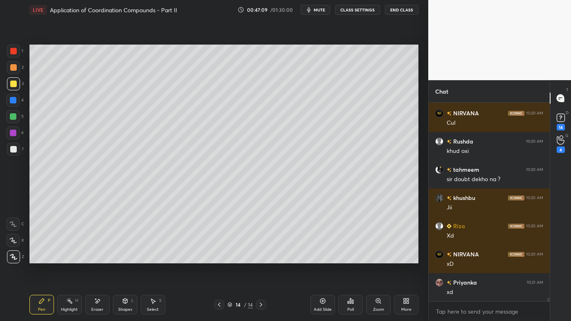
click at [69, 258] on icon at bounding box center [69, 301] width 7 height 7
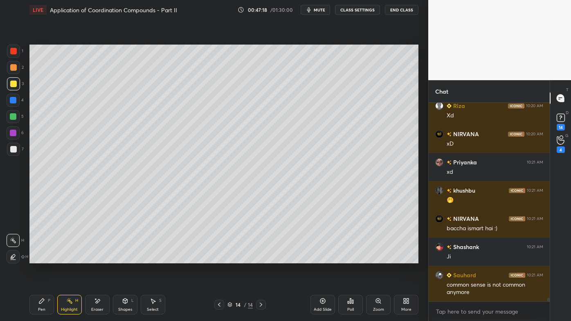
scroll to position [10788, 0]
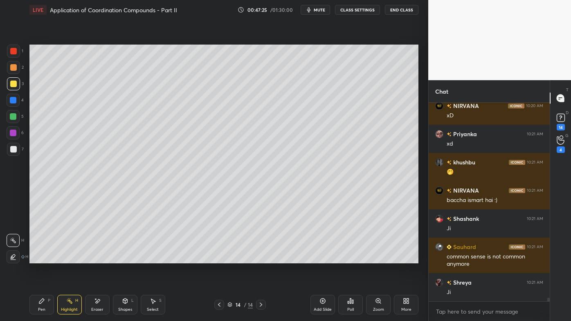
click at [41, 258] on div "Pen P" at bounding box center [41, 305] width 25 height 20
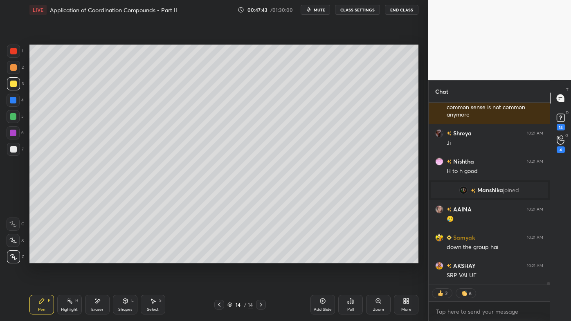
scroll to position [10966, 0]
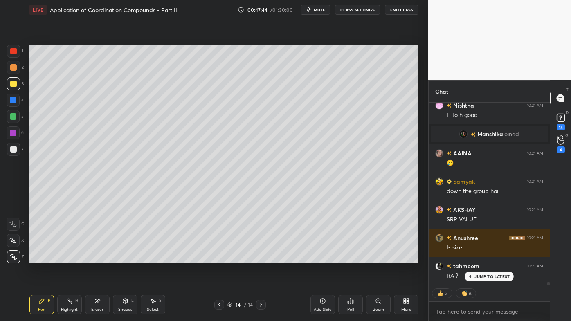
drag, startPoint x: 96, startPoint y: 300, endPoint x: 120, endPoint y: 273, distance: 36.3
click at [97, 258] on icon at bounding box center [97, 301] width 7 height 7
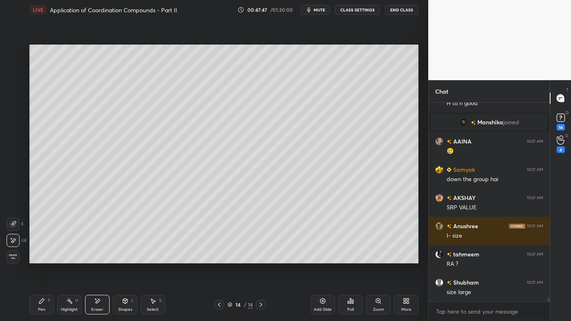
scroll to position [11034, 0]
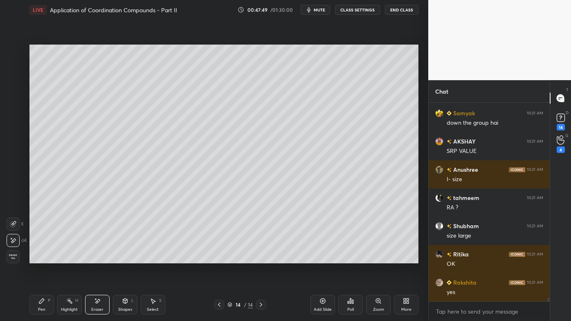
drag, startPoint x: 43, startPoint y: 300, endPoint x: 33, endPoint y: 298, distance: 10.4
click at [41, 258] on icon at bounding box center [41, 301] width 5 height 5
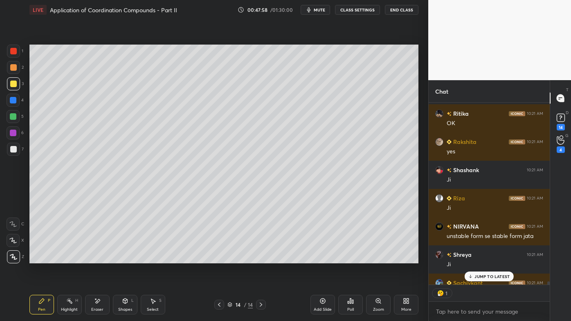
scroll to position [180, 119]
click at [71, 258] on rect at bounding box center [70, 302] width 4 height 4
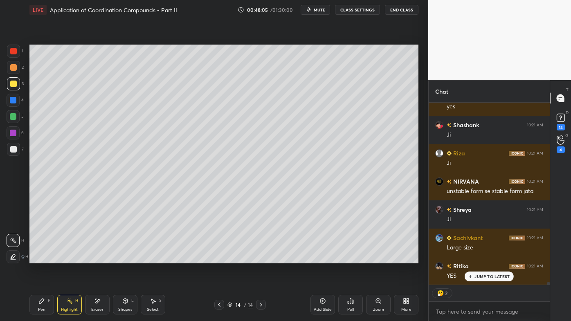
click at [321, 258] on icon at bounding box center [322, 301] width 5 height 5
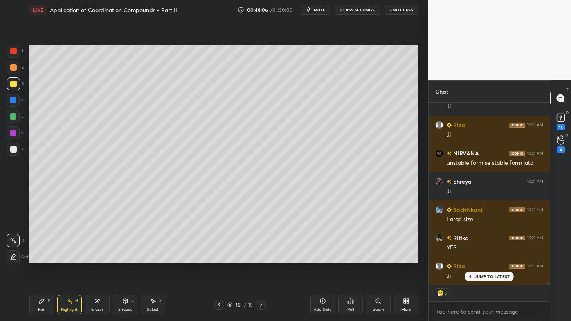
drag, startPoint x: 37, startPoint y: 297, endPoint x: 36, endPoint y: 289, distance: 7.4
click at [37, 258] on div "Pen P" at bounding box center [41, 305] width 25 height 20
drag, startPoint x: 14, startPoint y: 68, endPoint x: 23, endPoint y: 65, distance: 10.1
click at [14, 68] on div at bounding box center [13, 67] width 7 height 7
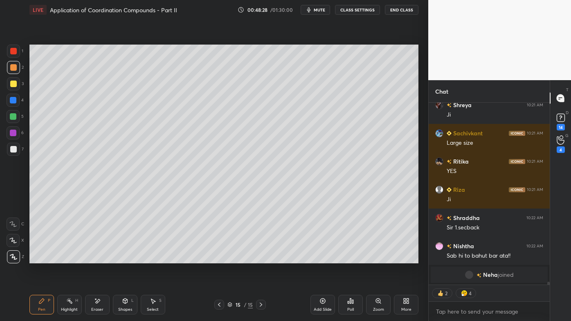
scroll to position [2, 2]
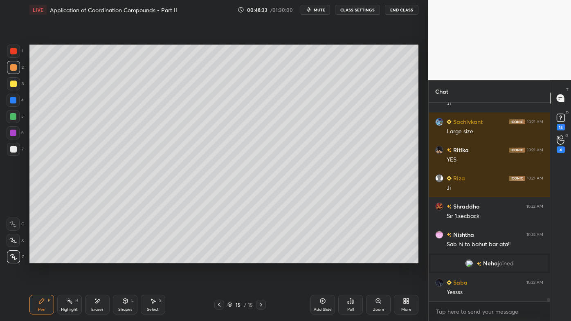
click at [351, 258] on div "Poll" at bounding box center [351, 305] width 25 height 20
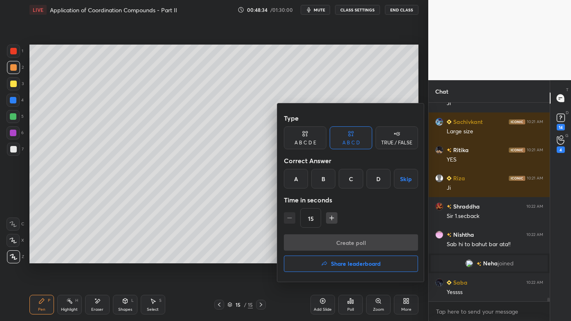
click at [379, 182] on div "D" at bounding box center [379, 179] width 24 height 20
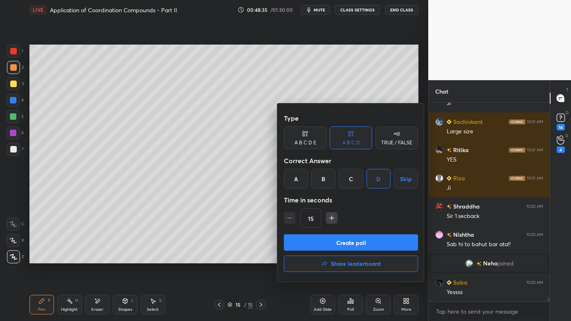
click at [326, 244] on button "Create poll" at bounding box center [351, 243] width 134 height 16
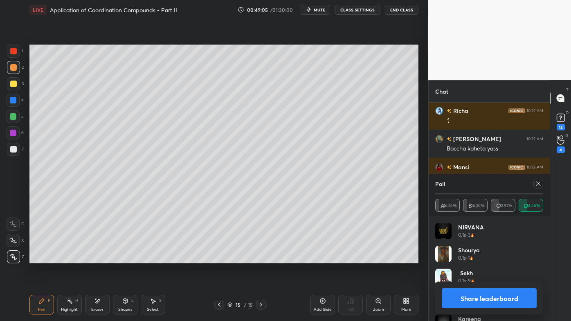
click at [542, 185] on div at bounding box center [539, 184] width 10 height 10
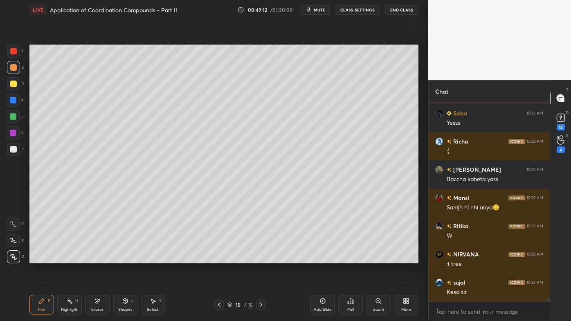
click at [218, 258] on icon at bounding box center [219, 305] width 7 height 7
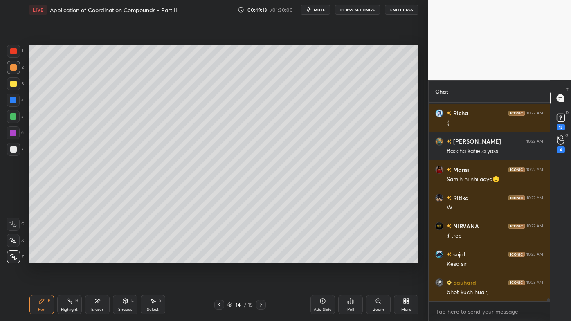
drag, startPoint x: 67, startPoint y: 301, endPoint x: 66, endPoint y: 297, distance: 4.5
click at [67, 258] on icon at bounding box center [69, 301] width 7 height 7
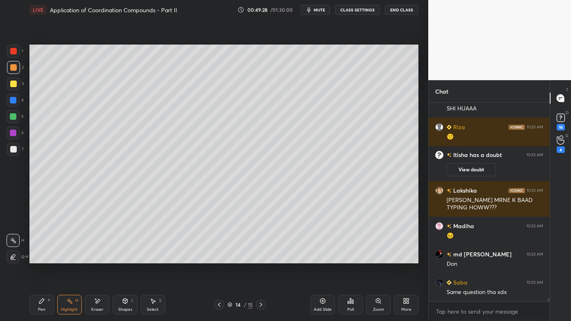
click at [260, 258] on icon at bounding box center [261, 305] width 2 height 4
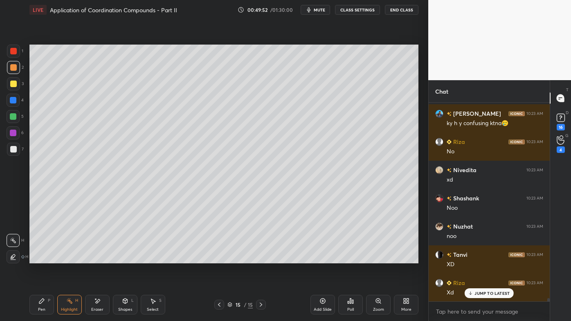
drag, startPoint x: 39, startPoint y: 304, endPoint x: 60, endPoint y: 266, distance: 42.7
click at [39, 258] on div "Pen P" at bounding box center [41, 305] width 25 height 20
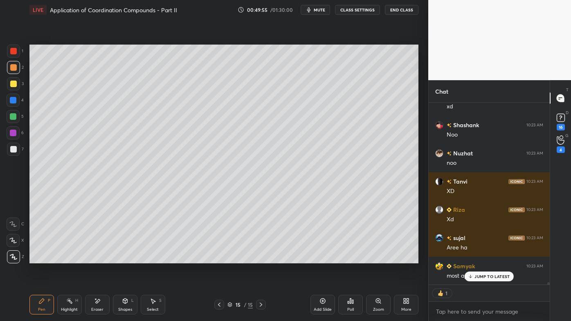
click at [73, 258] on div "Highlight H" at bounding box center [69, 305] width 25 height 20
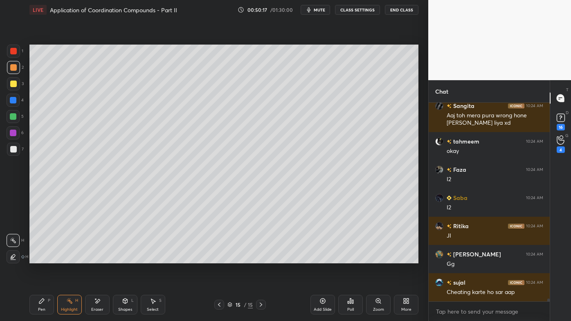
drag, startPoint x: 323, startPoint y: 301, endPoint x: 316, endPoint y: 293, distance: 10.1
click at [322, 258] on icon at bounding box center [323, 301] width 7 height 7
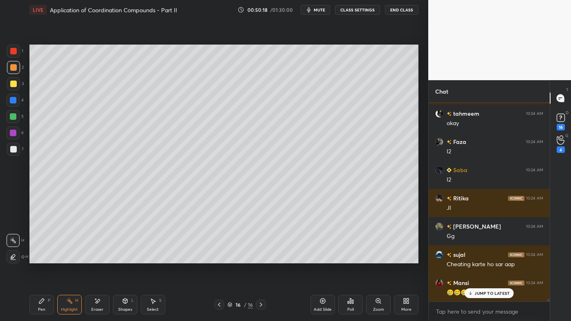
click at [37, 258] on div "Pen P" at bounding box center [41, 305] width 25 height 20
click at [12, 84] on div at bounding box center [13, 84] width 7 height 7
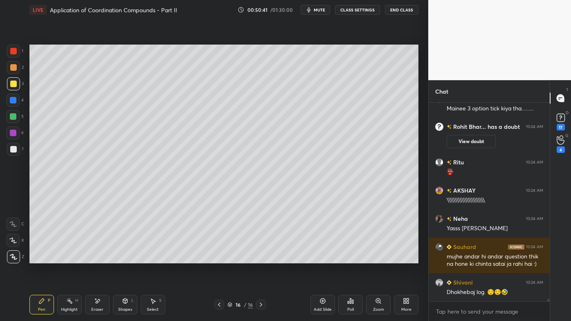
click at [94, 258] on div "Eraser" at bounding box center [97, 305] width 25 height 20
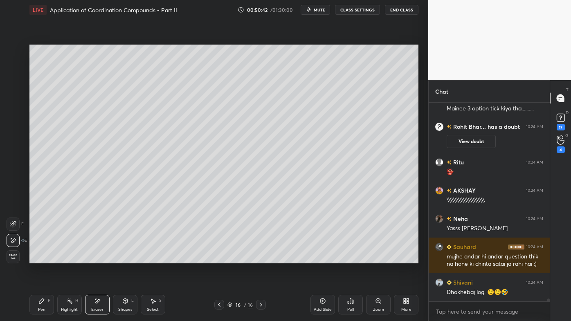
drag, startPoint x: 43, startPoint y: 300, endPoint x: 44, endPoint y: 288, distance: 12.0
click at [43, 258] on icon at bounding box center [41, 301] width 7 height 7
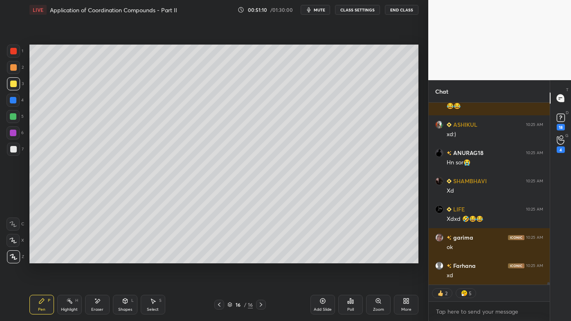
scroll to position [14117, 0]
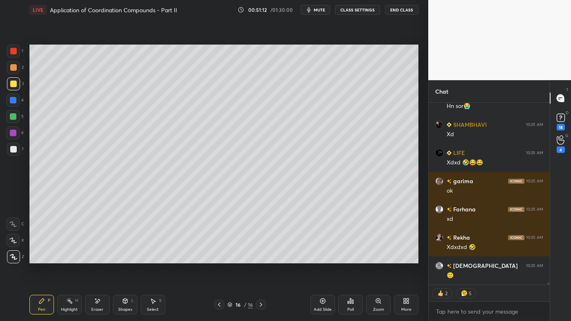
drag, startPoint x: 93, startPoint y: 304, endPoint x: 107, endPoint y: 281, distance: 26.8
click at [93, 258] on div "Eraser" at bounding box center [97, 305] width 25 height 20
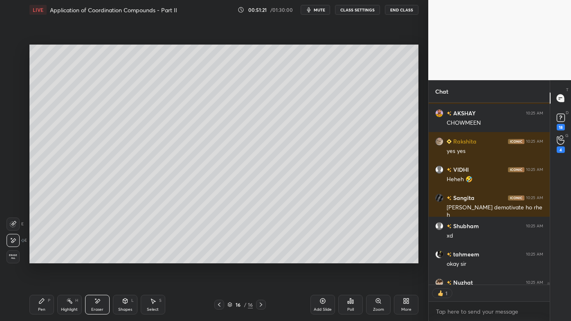
scroll to position [180, 119]
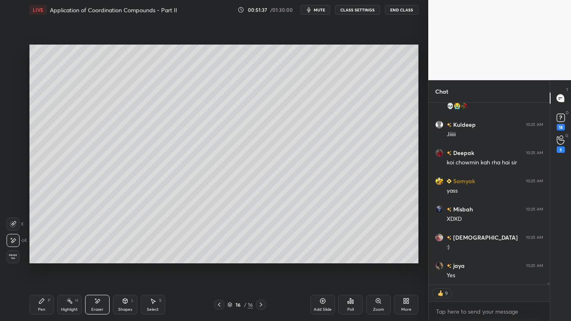
drag, startPoint x: 321, startPoint y: 298, endPoint x: 318, endPoint y: 292, distance: 6.8
click at [322, 258] on div "Add Slide" at bounding box center [323, 305] width 25 height 20
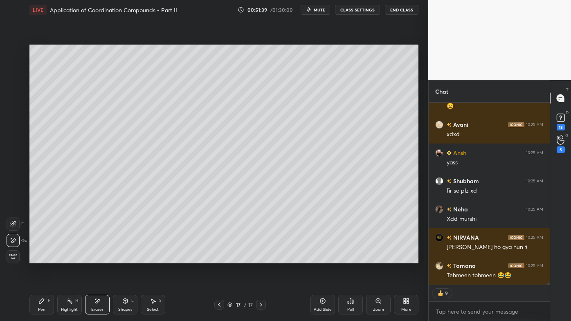
click at [36, 258] on div "Pen P" at bounding box center [41, 305] width 25 height 20
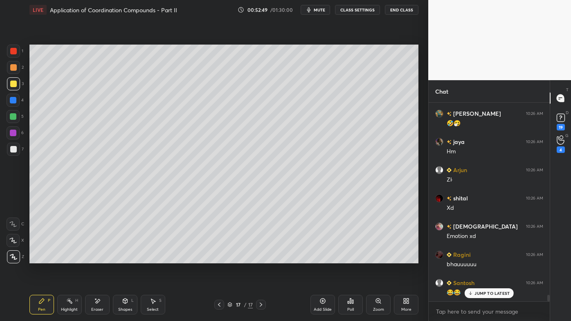
drag, startPoint x: 96, startPoint y: 298, endPoint x: 99, endPoint y: 284, distance: 14.3
click at [98, 258] on icon at bounding box center [97, 301] width 7 height 7
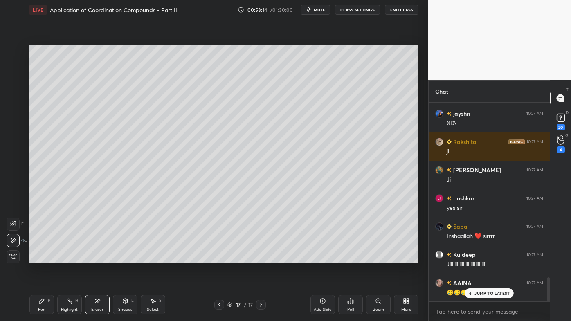
click at [352, 258] on div "Poll" at bounding box center [351, 305] width 25 height 20
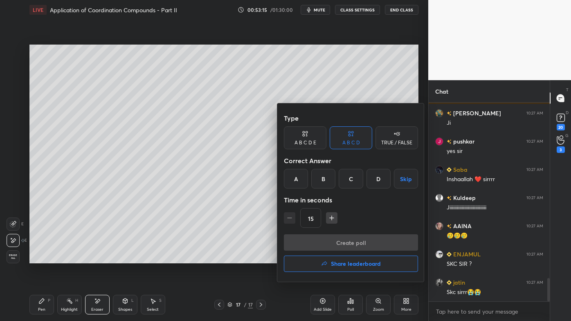
drag, startPoint x: 337, startPoint y: 265, endPoint x: 333, endPoint y: 266, distance: 4.1
click at [336, 258] on h4 "Share leaderboard" at bounding box center [356, 264] width 50 height 6
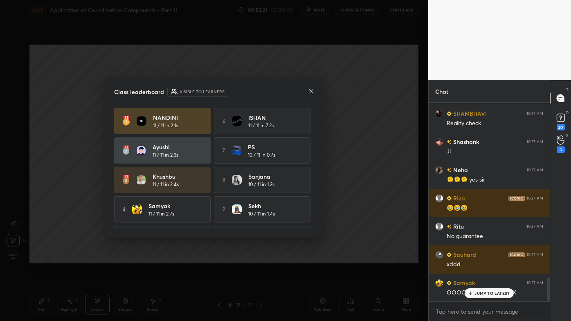
click at [311, 90] on icon at bounding box center [311, 91] width 7 height 7
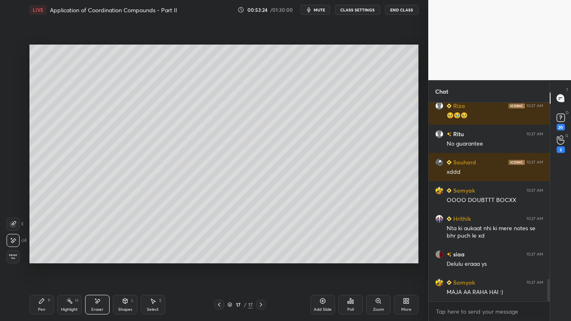
click at [220, 258] on icon at bounding box center [219, 305] width 2 height 4
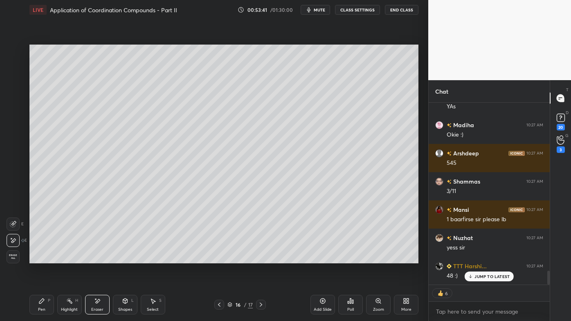
click at [38, 258] on div "Pen P" at bounding box center [41, 305] width 25 height 20
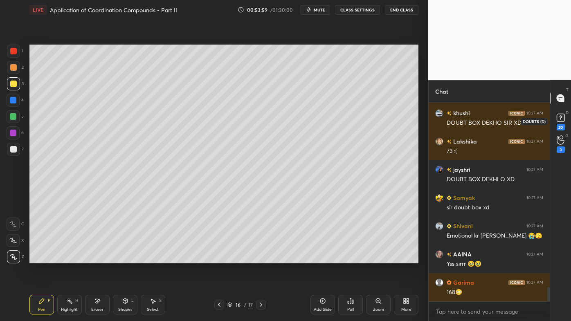
click at [562, 125] on div "20" at bounding box center [561, 127] width 8 height 7
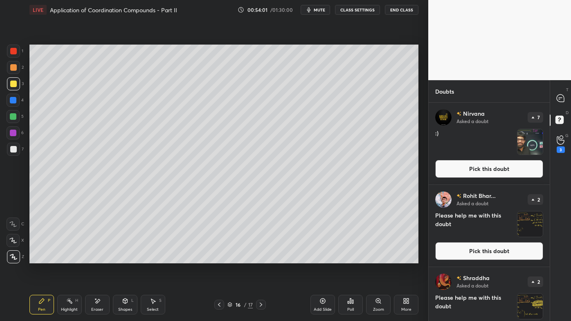
click at [571, 95] on div "T Messages (T)" at bounding box center [561, 98] width 21 height 23
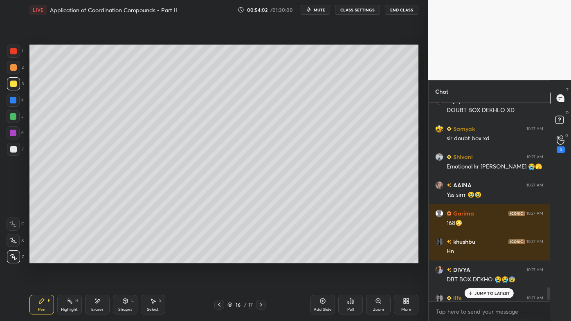
drag, startPoint x: 477, startPoint y: 292, endPoint x: 455, endPoint y: 302, distance: 24.0
click at [476, 258] on p "JUMP TO LATEST" at bounding box center [492, 293] width 35 height 5
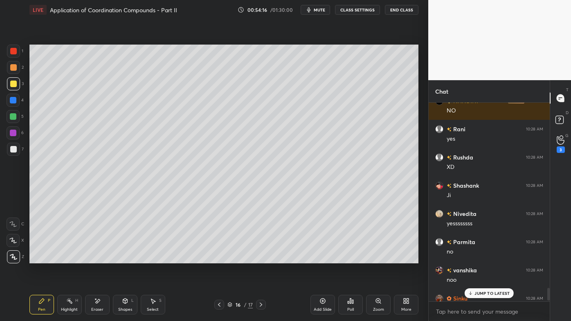
drag, startPoint x: 96, startPoint y: 298, endPoint x: 111, endPoint y: 277, distance: 26.1
click at [97, 258] on div "Eraser" at bounding box center [97, 305] width 25 height 20
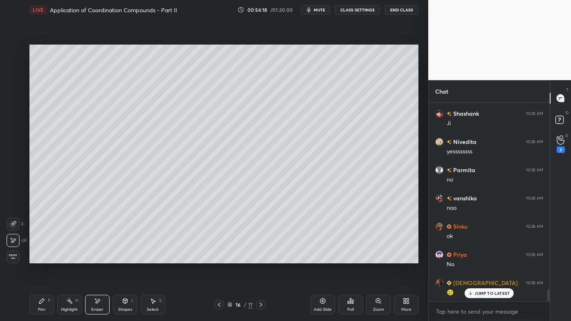
drag, startPoint x: 38, startPoint y: 302, endPoint x: 50, endPoint y: 269, distance: 34.8
click at [38, 258] on div "Pen P" at bounding box center [41, 305] width 25 height 20
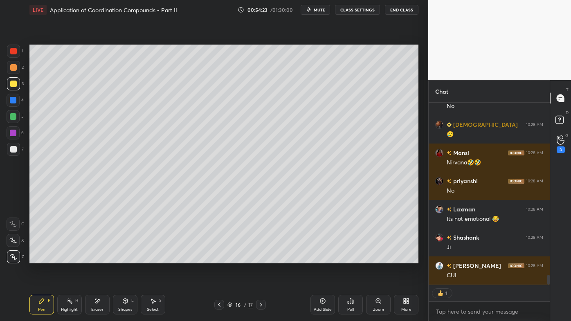
drag, startPoint x: 97, startPoint y: 301, endPoint x: 111, endPoint y: 273, distance: 31.3
click at [97, 258] on icon at bounding box center [97, 301] width 7 height 7
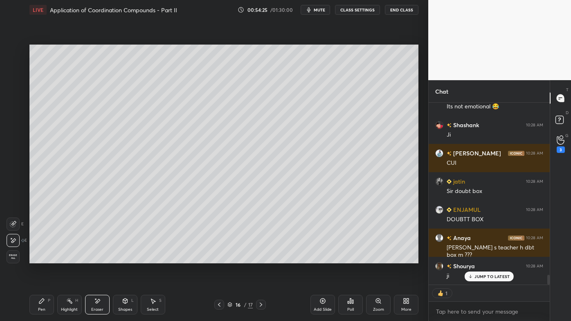
click at [43, 258] on icon at bounding box center [41, 301] width 7 height 7
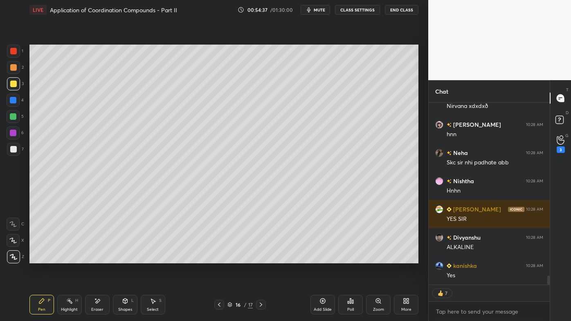
drag, startPoint x: 67, startPoint y: 301, endPoint x: 72, endPoint y: 272, distance: 29.5
click at [68, 258] on icon at bounding box center [69, 301] width 7 height 7
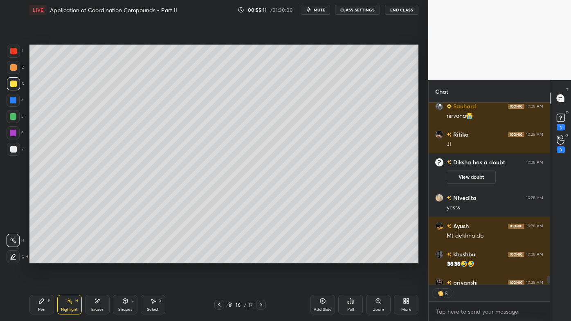
click at [323, 258] on icon at bounding box center [322, 301] width 5 height 5
click at [40, 258] on icon at bounding box center [41, 301] width 7 height 7
click at [14, 69] on div at bounding box center [13, 67] width 13 height 13
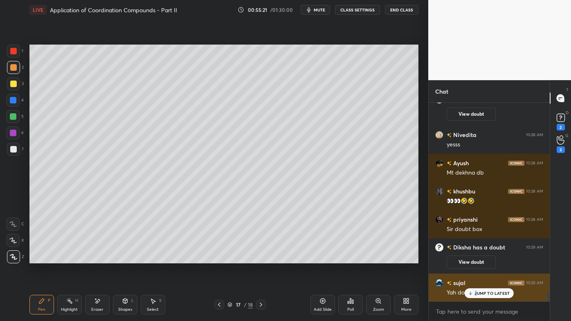
click at [475, 258] on p "JUMP TO LATEST" at bounding box center [492, 293] width 35 height 5
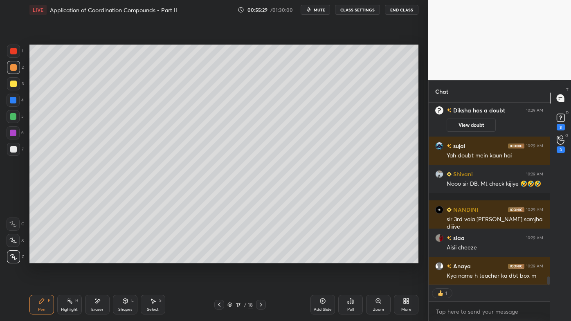
click at [218, 258] on icon at bounding box center [219, 305] width 7 height 7
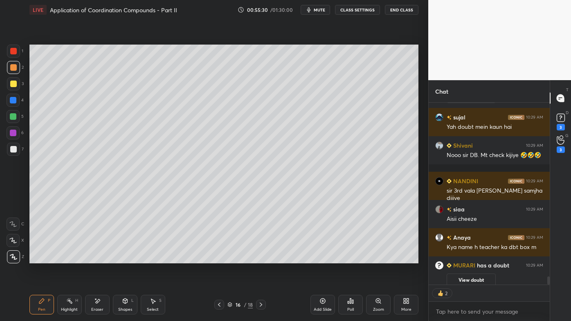
click at [68, 258] on div "Highlight H" at bounding box center [69, 305] width 25 height 20
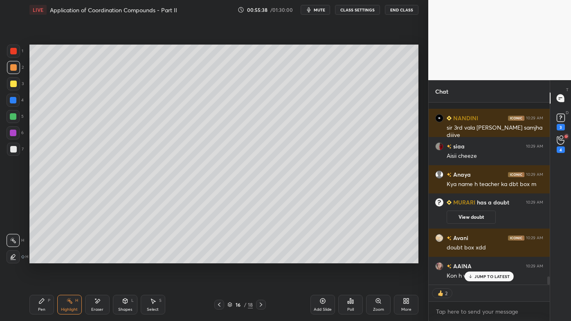
drag, startPoint x: 260, startPoint y: 303, endPoint x: 246, endPoint y: 307, distance: 15.0
click at [260, 258] on icon at bounding box center [261, 305] width 7 height 7
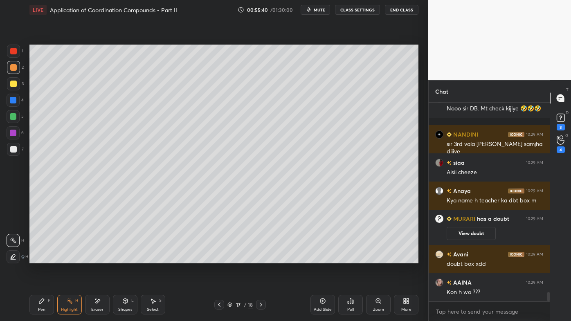
drag, startPoint x: 40, startPoint y: 300, endPoint x: 33, endPoint y: 293, distance: 9.9
click at [40, 258] on icon at bounding box center [41, 301] width 7 height 7
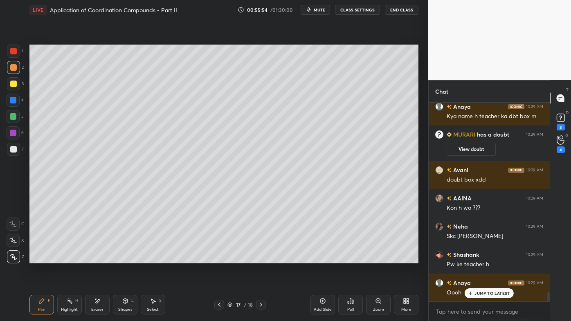
scroll to position [4047, 0]
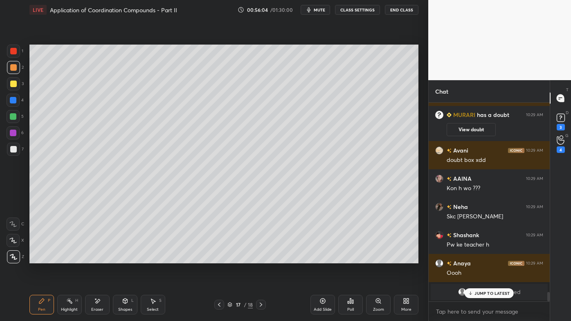
drag, startPoint x: 486, startPoint y: 293, endPoint x: 481, endPoint y: 291, distance: 5.1
click at [485, 258] on p "JUMP TO LATEST" at bounding box center [492, 293] width 35 height 5
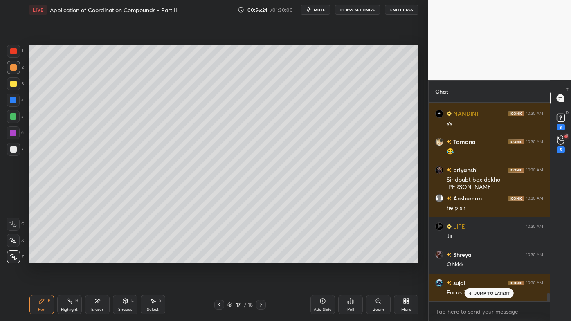
scroll to position [4429, 0]
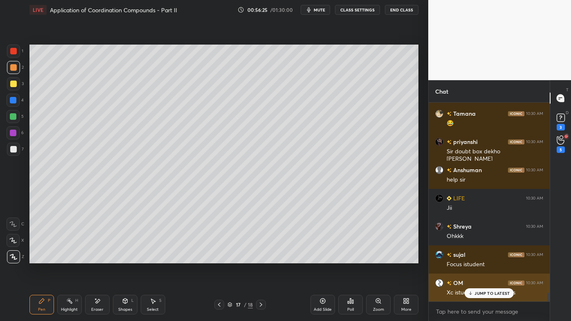
click at [478, 258] on p "JUMP TO LATEST" at bounding box center [492, 293] width 35 height 5
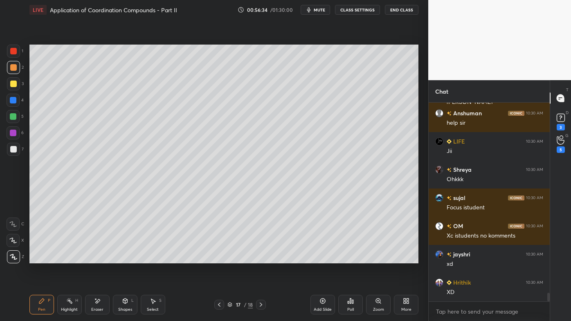
scroll to position [4599, 0]
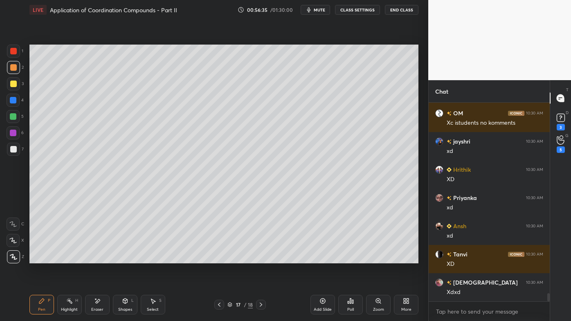
drag, startPoint x: 67, startPoint y: 301, endPoint x: 81, endPoint y: 267, distance: 36.7
click at [67, 258] on icon at bounding box center [69, 301] width 7 height 7
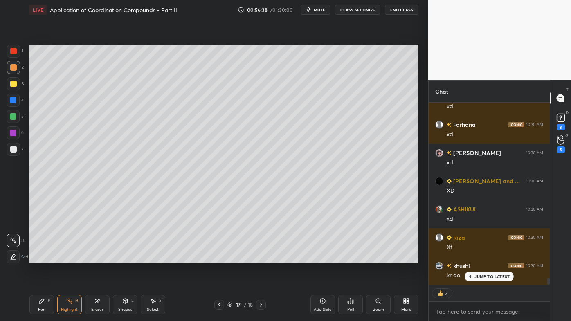
scroll to position [4954, 0]
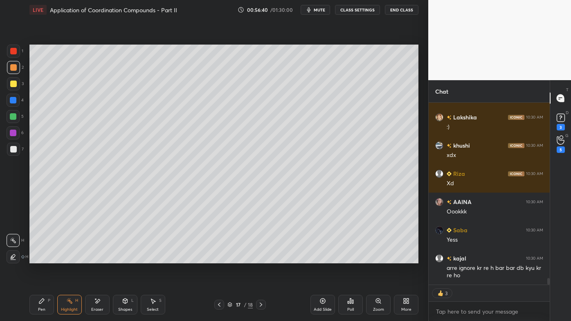
drag, startPoint x: 42, startPoint y: 300, endPoint x: 37, endPoint y: 280, distance: 21.4
click at [41, 258] on icon at bounding box center [41, 301] width 5 height 5
click at [13, 152] on div at bounding box center [13, 149] width 7 height 7
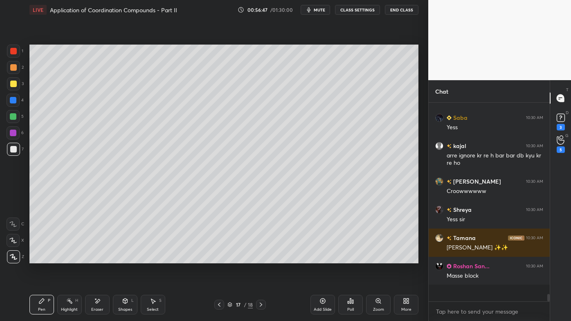
scroll to position [4794, 0]
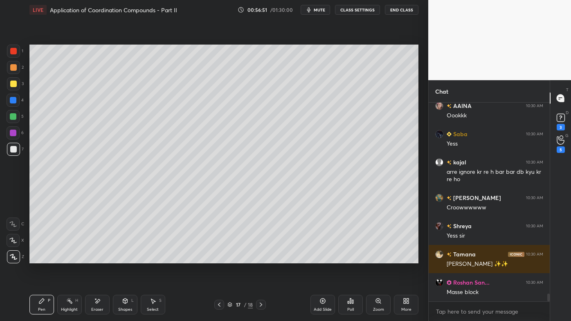
click at [325, 258] on icon at bounding box center [323, 301] width 7 height 7
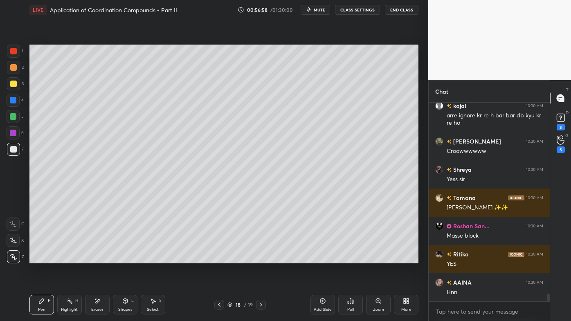
scroll to position [4786, 0]
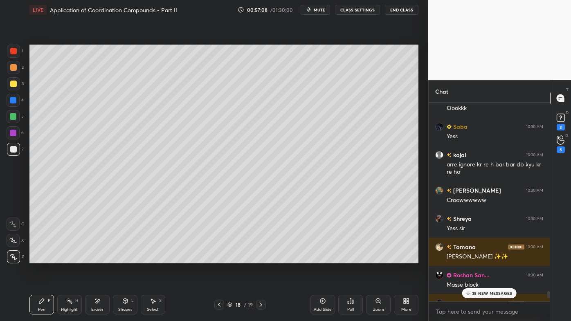
click at [480, 258] on p "38 NEW MESSAGES" at bounding box center [492, 293] width 40 height 5
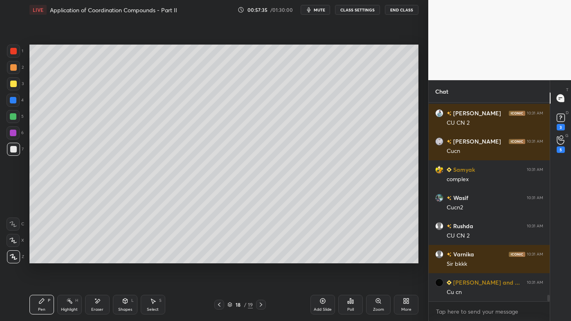
scroll to position [5926, 0]
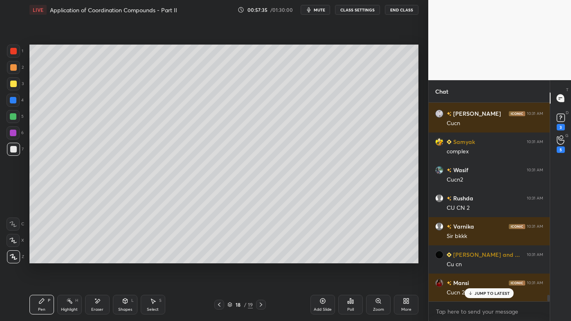
click at [219, 258] on icon at bounding box center [219, 305] width 7 height 7
click at [264, 258] on icon at bounding box center [261, 305] width 7 height 7
click at [39, 258] on icon at bounding box center [41, 301] width 7 height 7
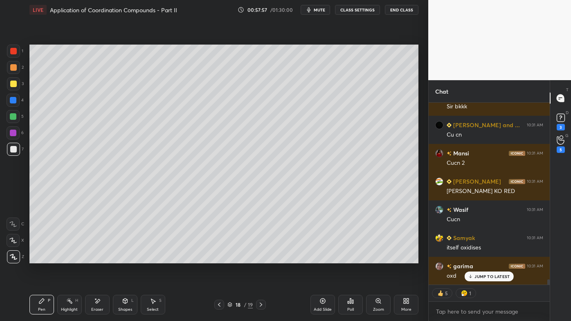
scroll to position [6084, 0]
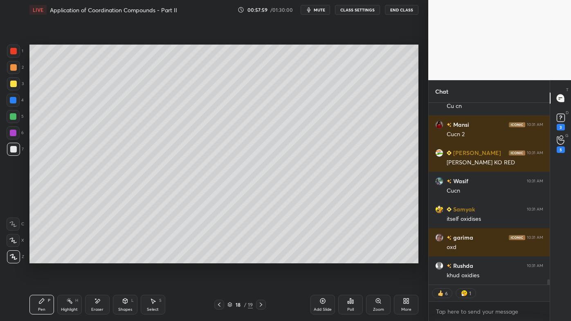
drag, startPoint x: 67, startPoint y: 300, endPoint x: 65, endPoint y: 295, distance: 5.6
click at [68, 258] on icon at bounding box center [69, 301] width 7 height 7
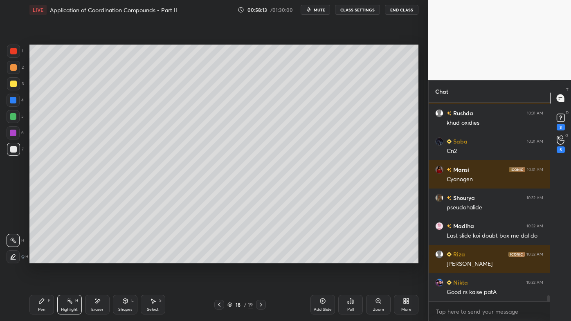
scroll to position [6137, 0]
drag, startPoint x: 38, startPoint y: 305, endPoint x: 36, endPoint y: 296, distance: 9.1
click at [38, 258] on div "Pen P" at bounding box center [41, 305] width 25 height 20
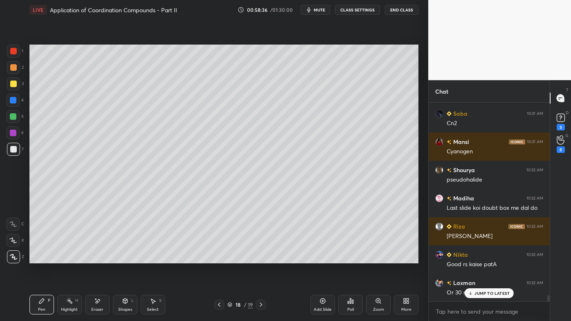
drag, startPoint x: 97, startPoint y: 300, endPoint x: 160, endPoint y: 265, distance: 71.8
click at [98, 258] on icon at bounding box center [97, 301] width 7 height 7
drag, startPoint x: 46, startPoint y: 301, endPoint x: 63, endPoint y: 286, distance: 22.9
click at [46, 258] on div "Pen P" at bounding box center [41, 305] width 25 height 20
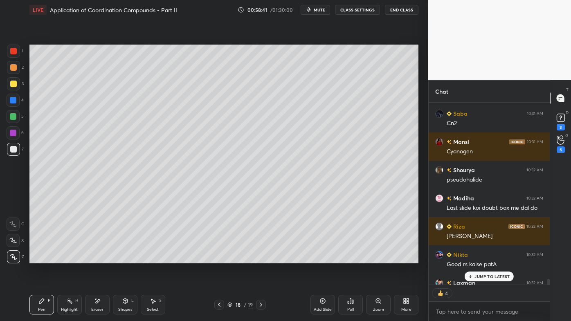
click at [74, 258] on div "Highlight H" at bounding box center [69, 305] width 25 height 20
drag, startPoint x: 68, startPoint y: 301, endPoint x: 64, endPoint y: 298, distance: 4.7
click at [65, 258] on div "Highlight H" at bounding box center [69, 305] width 25 height 20
click at [483, 258] on p "JUMP TO LATEST" at bounding box center [492, 276] width 35 height 5
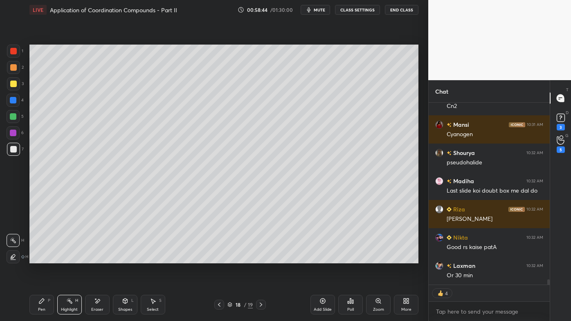
click at [393, 258] on div "Setting up your live class Poll for secs No correct answer Start poll" at bounding box center [224, 154] width 396 height 269
click at [353, 258] on icon at bounding box center [352, 302] width 1 height 4
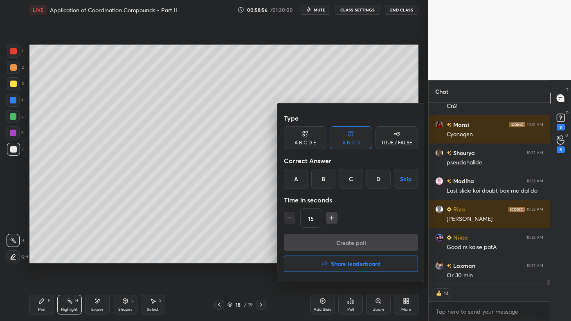
click at [297, 178] on div "A" at bounding box center [296, 179] width 24 height 20
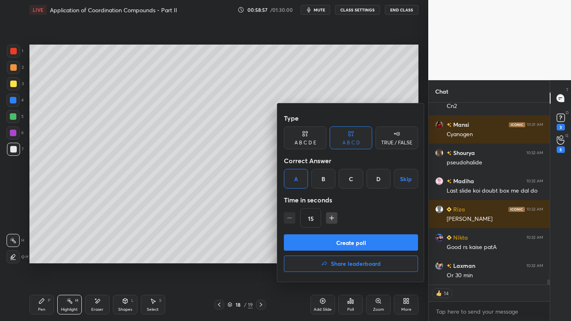
click at [315, 240] on button "Create poll" at bounding box center [351, 243] width 134 height 16
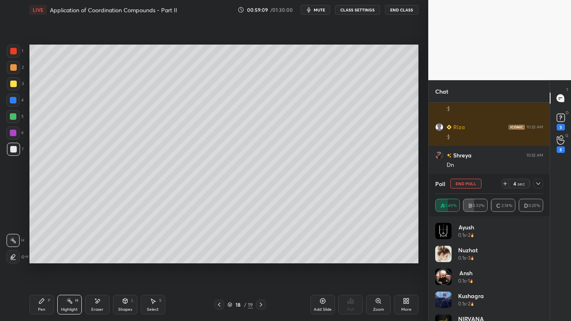
scroll to position [6390, 0]
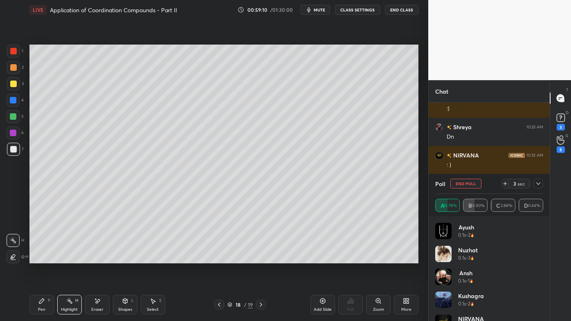
click at [540, 183] on icon at bounding box center [538, 184] width 7 height 7
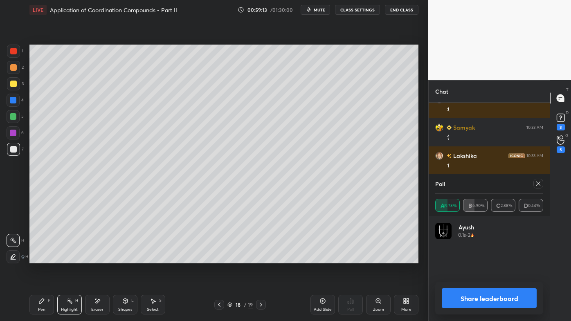
scroll to position [3, 2]
click at [540, 179] on div at bounding box center [539, 184] width 10 height 10
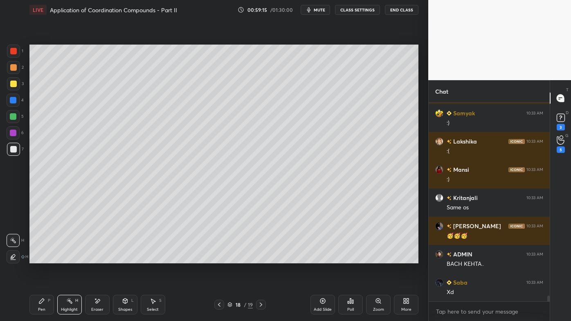
drag, startPoint x: 69, startPoint y: 305, endPoint x: 54, endPoint y: 307, distance: 14.5
click at [69, 258] on div "Highlight H" at bounding box center [69, 305] width 25 height 20
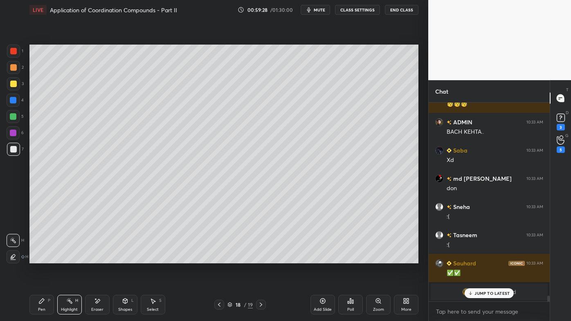
click at [38, 258] on icon at bounding box center [41, 301] width 7 height 7
drag, startPoint x: 13, startPoint y: 62, endPoint x: 22, endPoint y: 59, distance: 9.4
click at [14, 62] on div at bounding box center [13, 67] width 13 height 13
click at [478, 258] on p "JUMP TO LATEST" at bounding box center [492, 293] width 35 height 5
drag, startPoint x: 73, startPoint y: 302, endPoint x: 74, endPoint y: 271, distance: 30.7
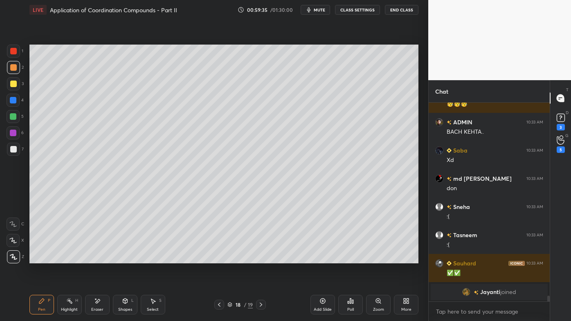
click at [71, 258] on div "Highlight H" at bounding box center [69, 305] width 25 height 20
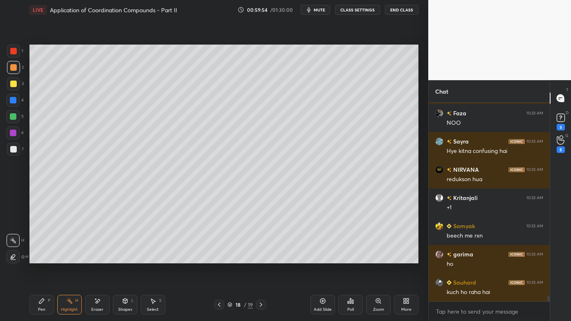
drag, startPoint x: 45, startPoint y: 297, endPoint x: 43, endPoint y: 293, distance: 4.8
click at [45, 258] on div "Pen P" at bounding box center [41, 305] width 25 height 20
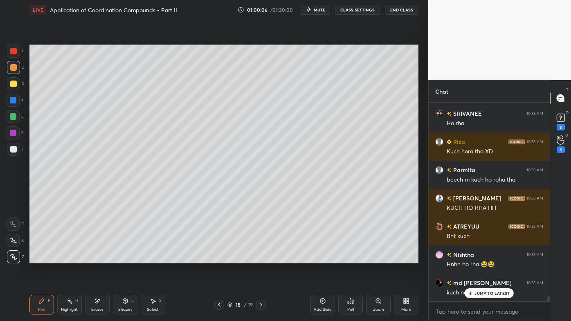
click at [70, 258] on icon at bounding box center [69, 301] width 7 height 7
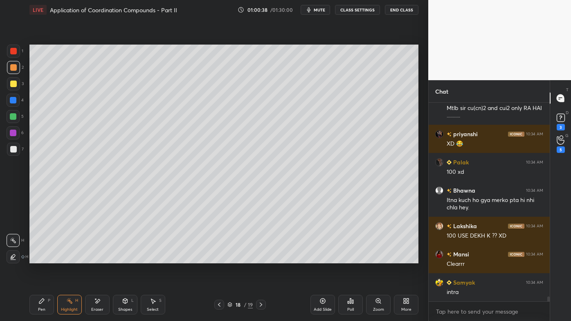
drag, startPoint x: 40, startPoint y: 299, endPoint x: 38, endPoint y: 275, distance: 23.8
click at [40, 258] on icon at bounding box center [41, 301] width 7 height 7
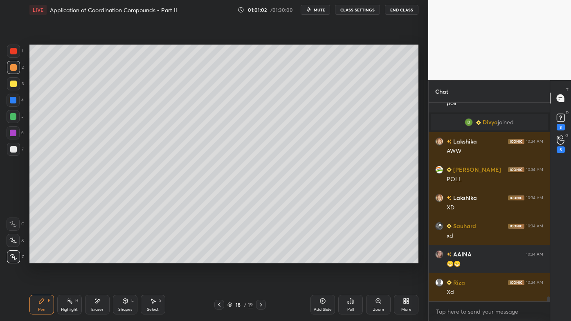
click at [354, 258] on div "Poll" at bounding box center [351, 305] width 25 height 20
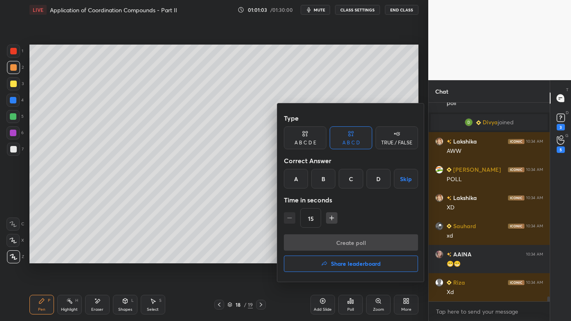
click at [326, 179] on div "B" at bounding box center [323, 179] width 24 height 20
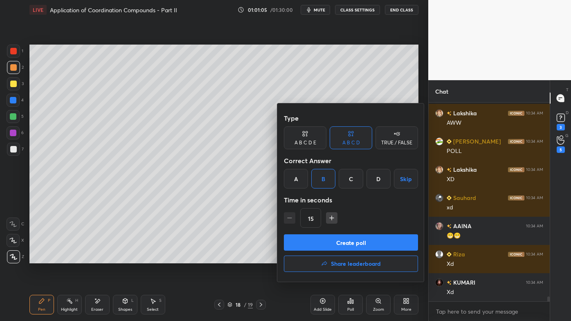
click at [330, 248] on button "Create poll" at bounding box center [351, 243] width 134 height 16
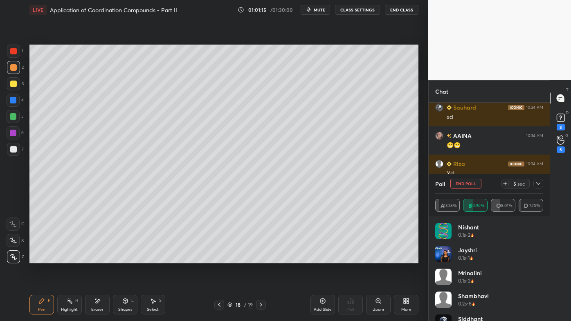
click at [541, 183] on icon at bounding box center [538, 184] width 7 height 7
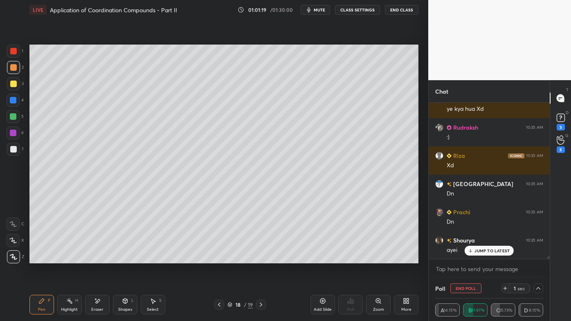
click at [479, 253] on p "JUMP TO LATEST" at bounding box center [492, 250] width 35 height 5
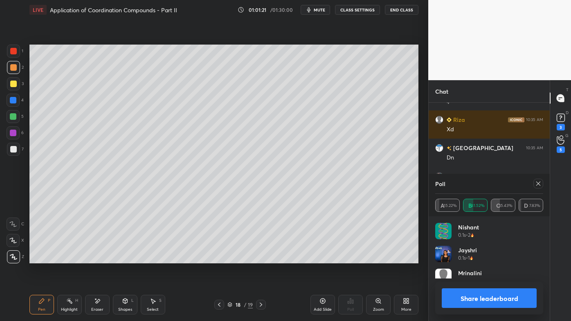
click at [540, 181] on div at bounding box center [539, 184] width 10 height 10
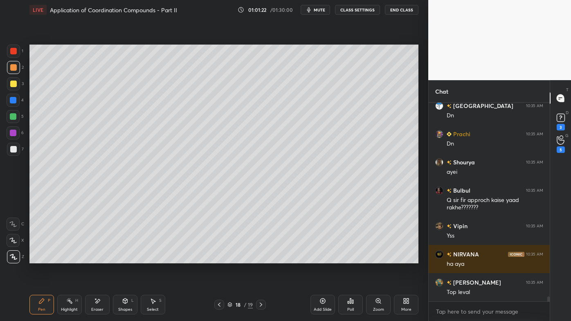
drag, startPoint x: 98, startPoint y: 296, endPoint x: 106, endPoint y: 264, distance: 32.9
click at [99, 258] on div "Pen P Highlight H Eraser Shapes L Select S 18 / 19 Add Slide Poll Zoom More" at bounding box center [223, 305] width 389 height 33
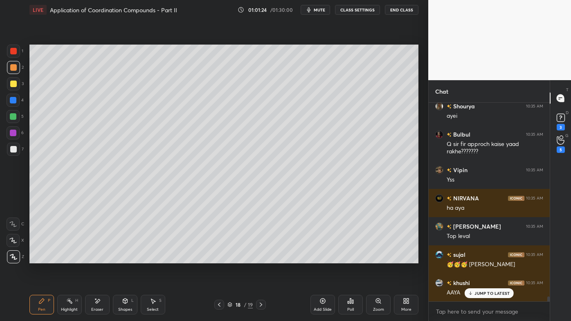
click at [95, 258] on div "Pen P Highlight H Eraser Shapes L Select S 18 / 19 Add Slide Poll Zoom More" at bounding box center [223, 305] width 389 height 33
drag, startPoint x: 94, startPoint y: 303, endPoint x: 92, endPoint y: 296, distance: 7.6
click at [94, 258] on div "Eraser" at bounding box center [97, 305] width 25 height 20
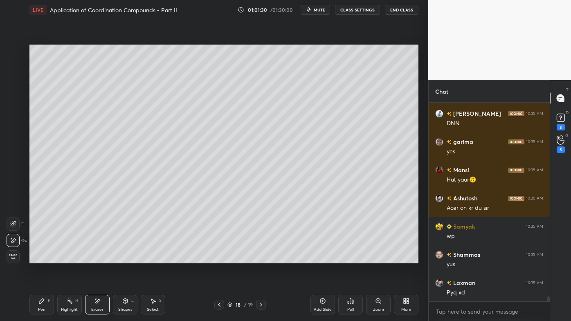
click at [219, 258] on icon at bounding box center [219, 305] width 7 height 7
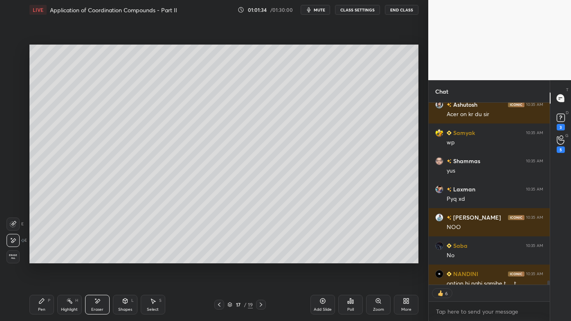
click at [41, 258] on icon at bounding box center [41, 301] width 5 height 5
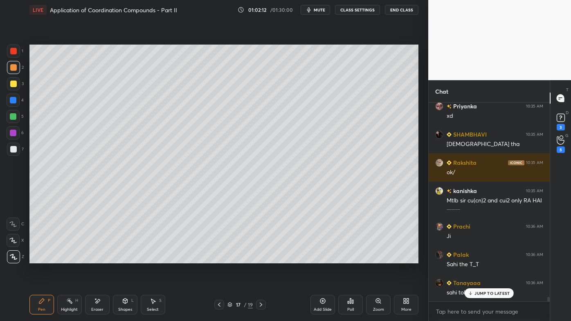
click at [63, 258] on div "Highlight H" at bounding box center [69, 305] width 25 height 20
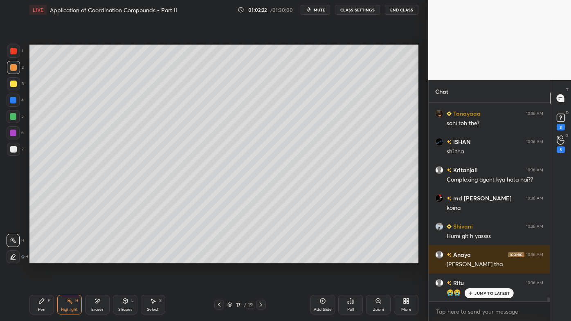
drag, startPoint x: 260, startPoint y: 305, endPoint x: 262, endPoint y: 300, distance: 4.9
click at [261, 258] on icon at bounding box center [261, 305] width 7 height 7
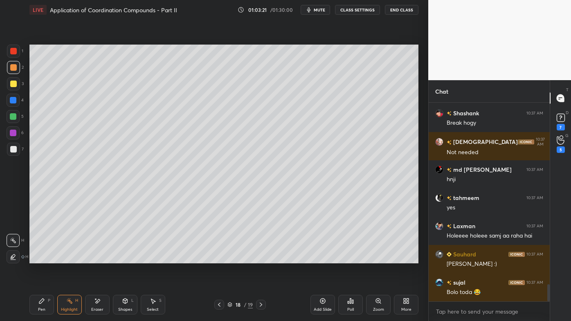
click at [219, 258] on icon at bounding box center [219, 305] width 7 height 7
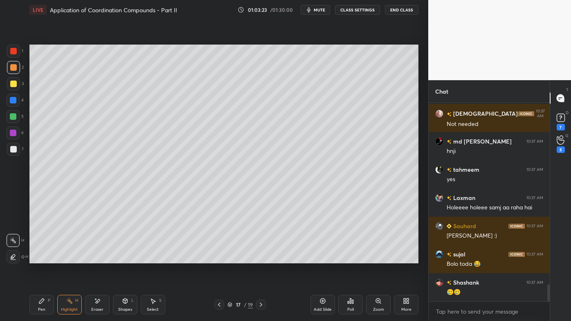
click at [13, 82] on div at bounding box center [13, 84] width 7 height 7
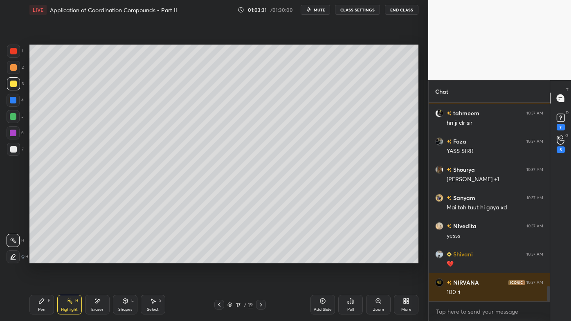
drag, startPoint x: 38, startPoint y: 302, endPoint x: 65, endPoint y: 266, distance: 44.7
click at [39, 258] on icon at bounding box center [41, 301] width 7 height 7
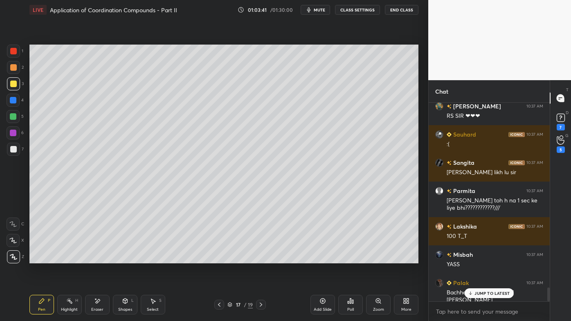
click at [67, 258] on div "Highlight H" at bounding box center [69, 305] width 25 height 20
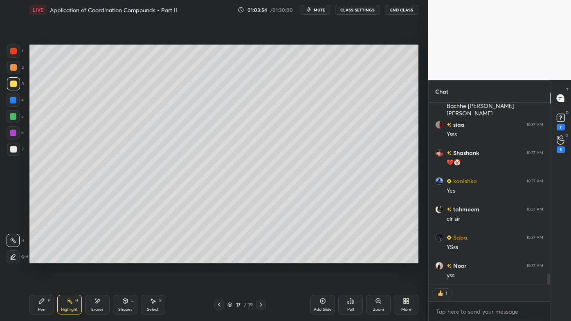
drag, startPoint x: 41, startPoint y: 299, endPoint x: 43, endPoint y: 264, distance: 34.9
click at [39, 258] on icon at bounding box center [41, 301] width 7 height 7
click at [17, 143] on div at bounding box center [13, 149] width 13 height 13
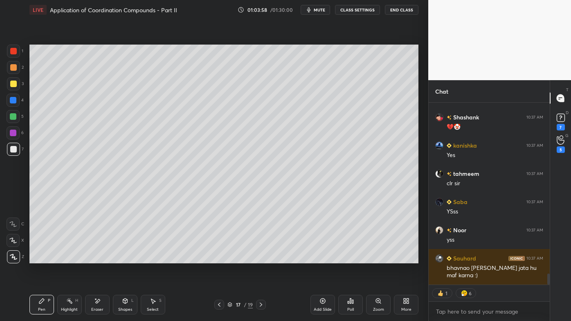
click at [262, 258] on icon at bounding box center [261, 305] width 7 height 7
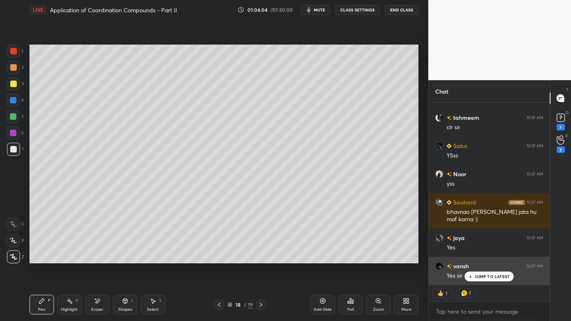
drag, startPoint x: 487, startPoint y: 277, endPoint x: 456, endPoint y: 276, distance: 31.5
click at [485, 258] on p "JUMP TO LATEST" at bounding box center [492, 276] width 35 height 5
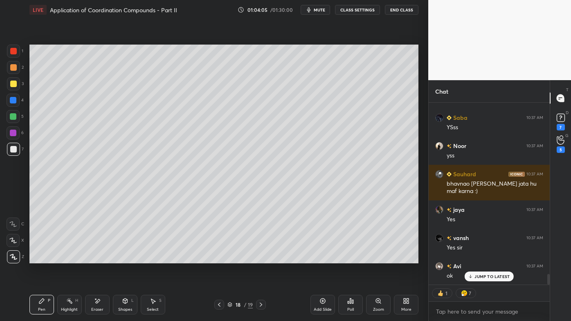
click at [72, 258] on div "Highlight H" at bounding box center [69, 305] width 25 height 20
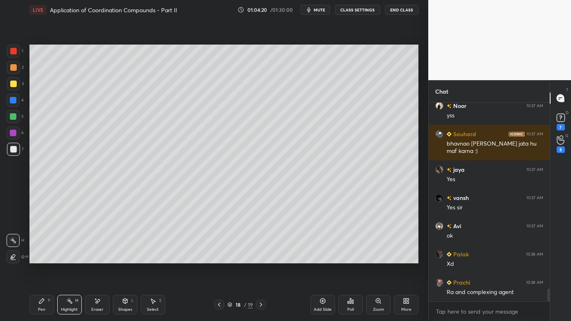
scroll to position [2988, 0]
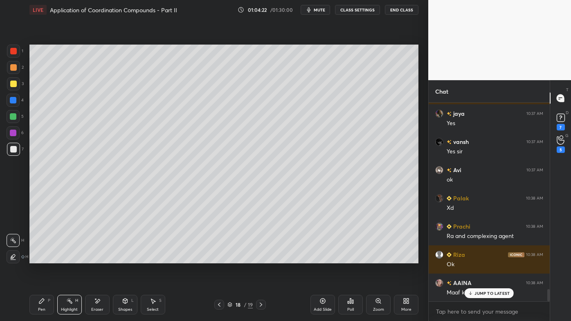
drag, startPoint x: 324, startPoint y: 298, endPoint x: 316, endPoint y: 297, distance: 7.5
click at [324, 258] on icon at bounding box center [323, 301] width 7 height 7
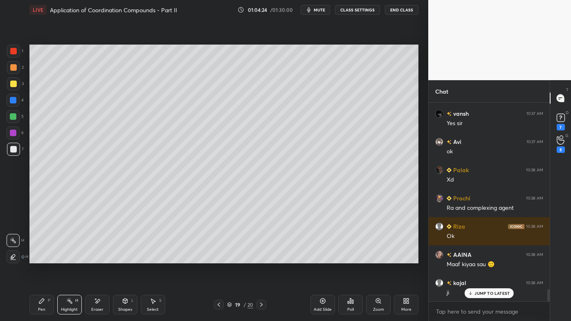
drag, startPoint x: 40, startPoint y: 300, endPoint x: 41, endPoint y: 295, distance: 4.7
click at [41, 258] on icon at bounding box center [41, 301] width 7 height 7
drag, startPoint x: 11, startPoint y: 68, endPoint x: 24, endPoint y: 65, distance: 13.3
click at [12, 67] on div at bounding box center [13, 67] width 7 height 7
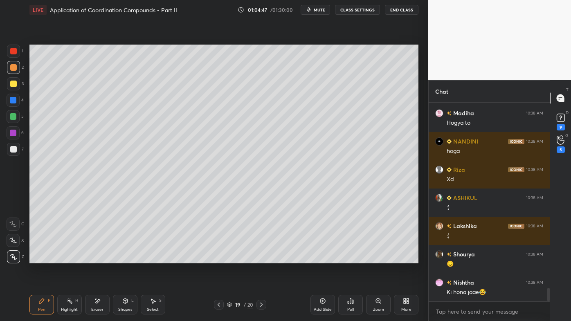
scroll to position [2785, 0]
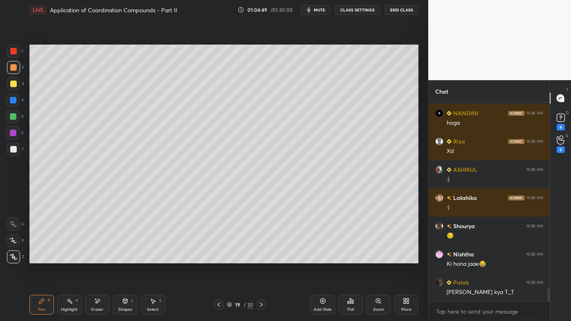
drag, startPoint x: 99, startPoint y: 301, endPoint x: 100, endPoint y: 290, distance: 11.5
click at [99, 258] on icon at bounding box center [97, 301] width 5 height 4
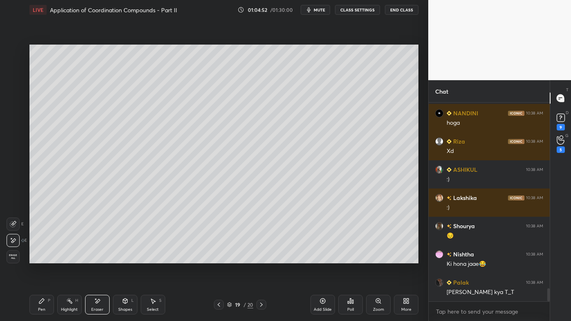
scroll to position [2821, 0]
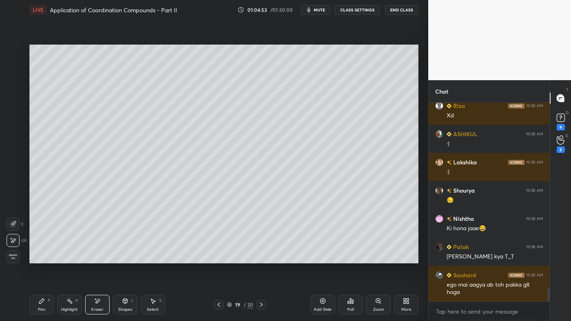
drag, startPoint x: 38, startPoint y: 299, endPoint x: 41, endPoint y: 278, distance: 21.1
click at [38, 258] on div "Pen P" at bounding box center [41, 305] width 25 height 20
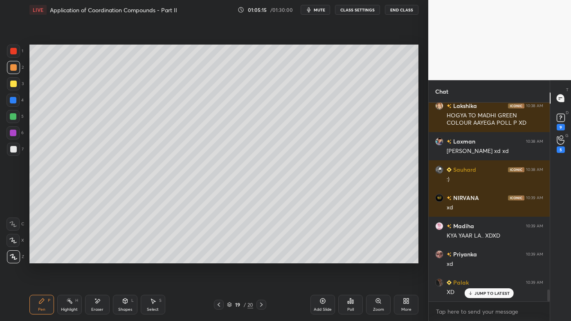
scroll to position [3153, 0]
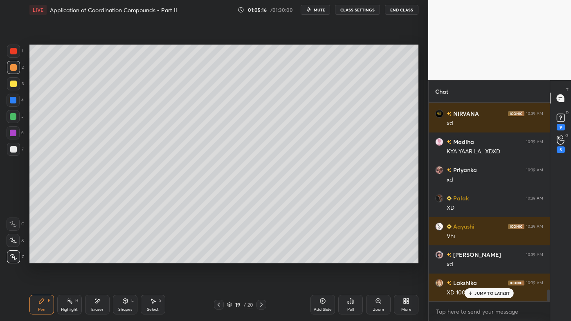
click at [14, 85] on div at bounding box center [13, 84] width 7 height 7
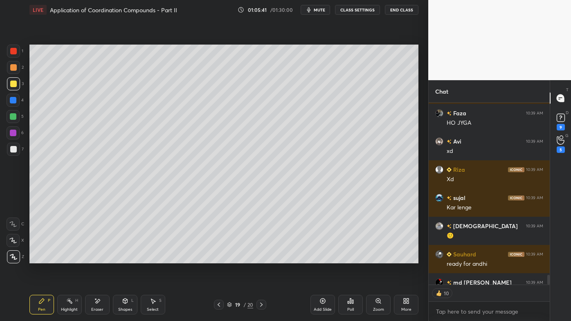
scroll to position [3509, 0]
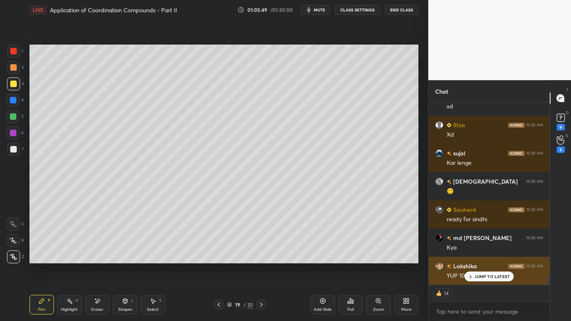
click at [478, 258] on p "JUMP TO LATEST" at bounding box center [492, 276] width 35 height 5
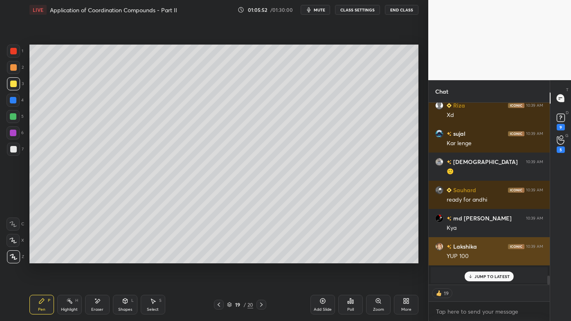
type textarea "x"
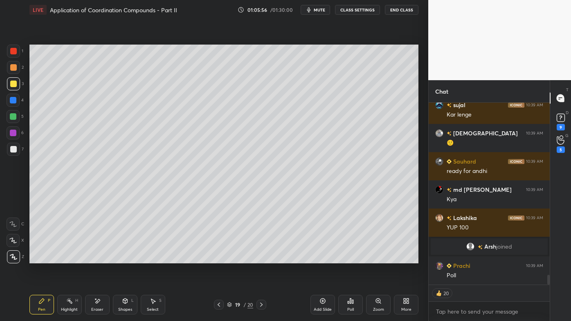
click at [349, 258] on icon at bounding box center [351, 301] width 7 height 7
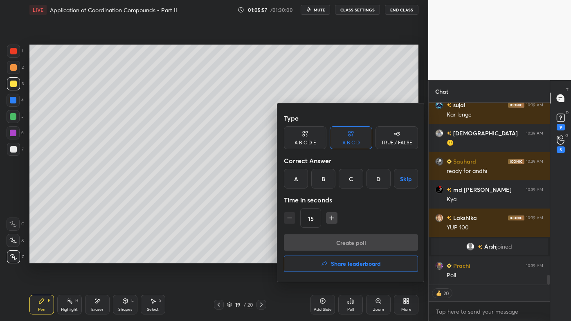
drag, startPoint x: 375, startPoint y: 182, endPoint x: 368, endPoint y: 187, distance: 9.0
click at [375, 181] on div "D" at bounding box center [379, 179] width 24 height 20
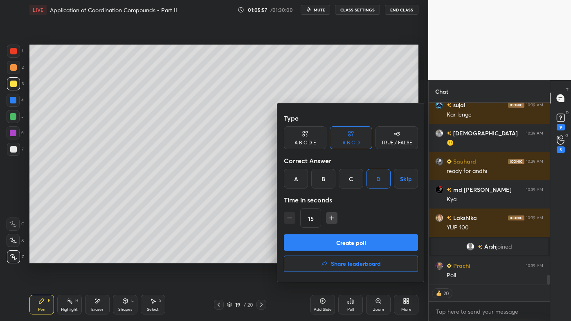
click at [333, 217] on icon "button" at bounding box center [332, 218] width 8 height 8
type input "30"
click at [325, 243] on button "Create poll" at bounding box center [351, 243] width 134 height 16
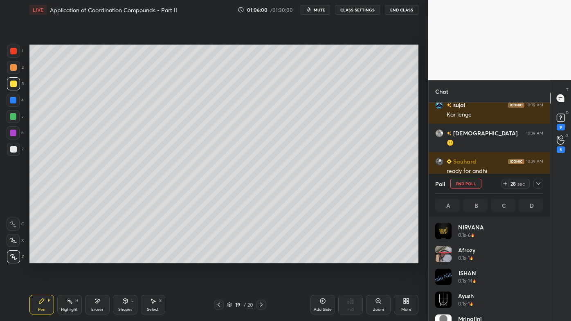
scroll to position [2, 2]
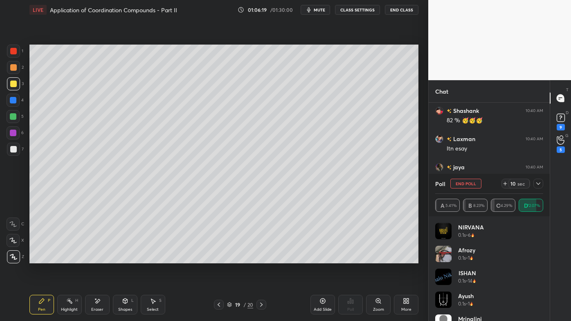
click at [536, 182] on icon at bounding box center [538, 184] width 7 height 7
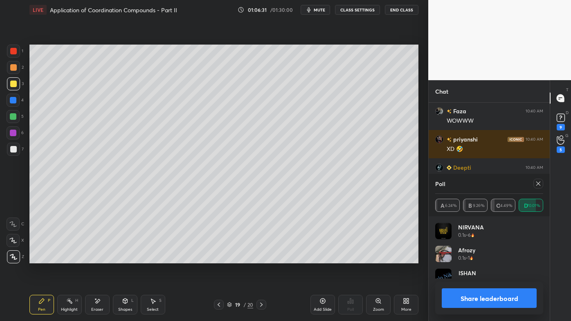
click at [540, 182] on icon at bounding box center [538, 184] width 7 height 7
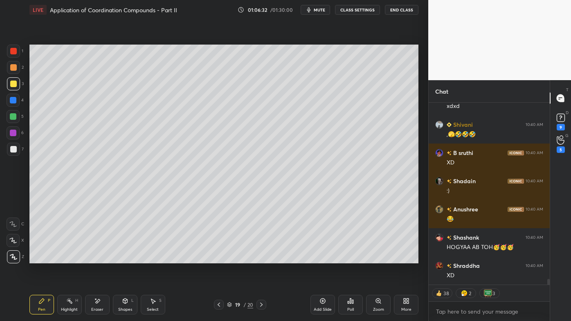
drag, startPoint x: 219, startPoint y: 305, endPoint x: 214, endPoint y: 312, distance: 8.7
click at [219, 258] on icon at bounding box center [219, 305] width 7 height 7
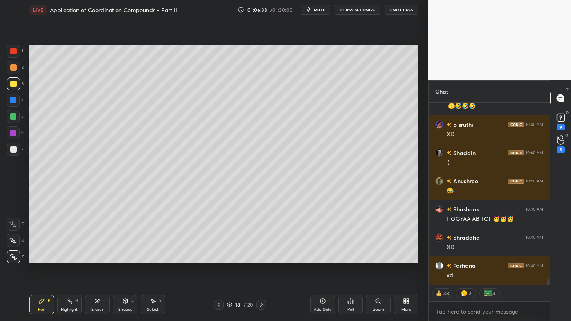
drag, startPoint x: 68, startPoint y: 298, endPoint x: 76, endPoint y: 264, distance: 35.3
click at [69, 258] on div "Highlight H" at bounding box center [69, 305] width 25 height 20
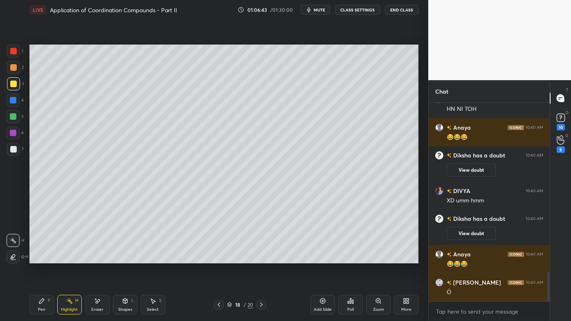
click at [262, 258] on icon at bounding box center [261, 305] width 7 height 7
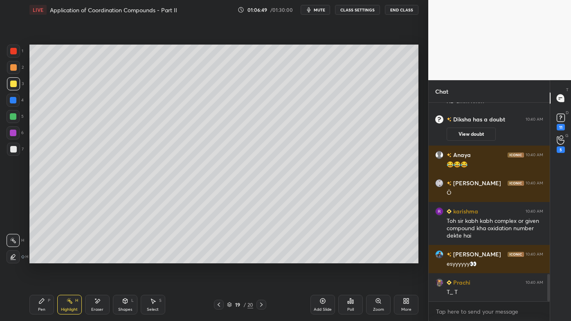
drag, startPoint x: 218, startPoint y: 302, endPoint x: 214, endPoint y: 308, distance: 7.5
click at [218, 258] on icon at bounding box center [219, 305] width 7 height 7
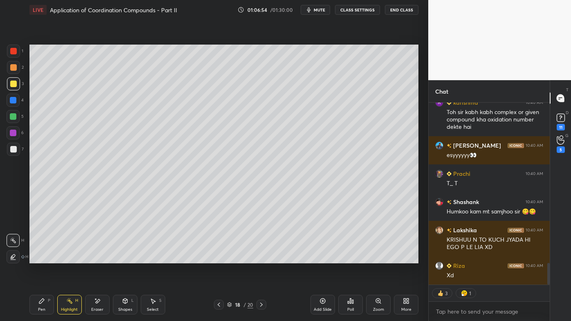
click at [260, 258] on icon at bounding box center [261, 305] width 7 height 7
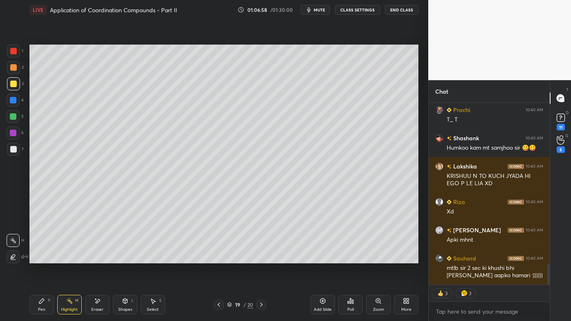
drag, startPoint x: 13, startPoint y: 148, endPoint x: 12, endPoint y: 143, distance: 4.6
click at [14, 147] on div at bounding box center [13, 149] width 7 height 7
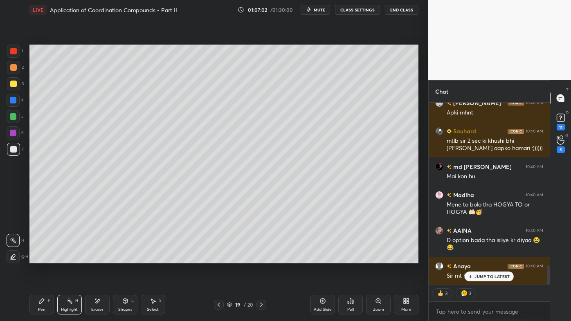
drag, startPoint x: 38, startPoint y: 300, endPoint x: 61, endPoint y: 267, distance: 40.2
click at [38, 258] on div "Pen P" at bounding box center [41, 305] width 25 height 20
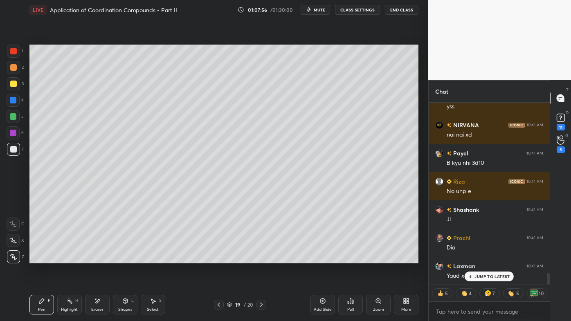
click at [69, 258] on div "Highlight H" at bounding box center [69, 305] width 25 height 20
click at [37, 258] on div "Pen P" at bounding box center [41, 305] width 25 height 20
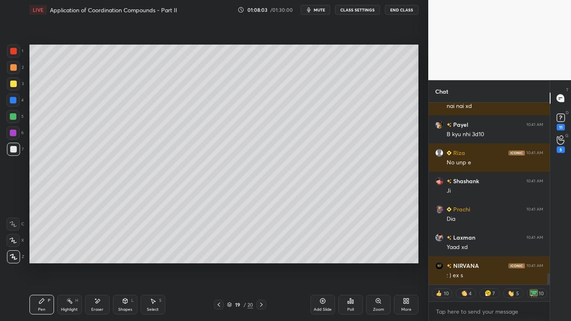
drag, startPoint x: 65, startPoint y: 298, endPoint x: 82, endPoint y: 267, distance: 35.0
click at [66, 258] on div "Highlight H" at bounding box center [69, 305] width 25 height 20
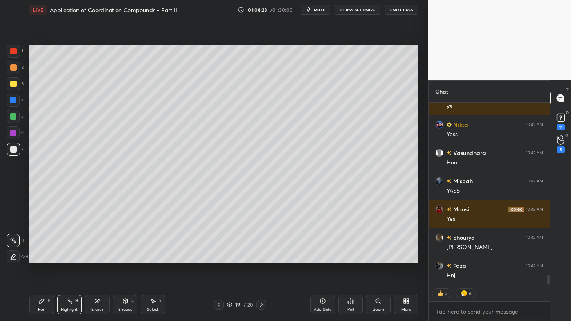
click at [323, 258] on icon at bounding box center [322, 301] width 5 height 5
click at [42, 258] on icon at bounding box center [41, 301] width 7 height 7
click at [15, 69] on div at bounding box center [13, 67] width 7 height 7
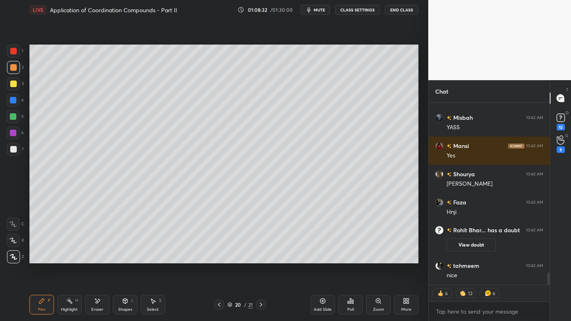
scroll to position [2566, 0]
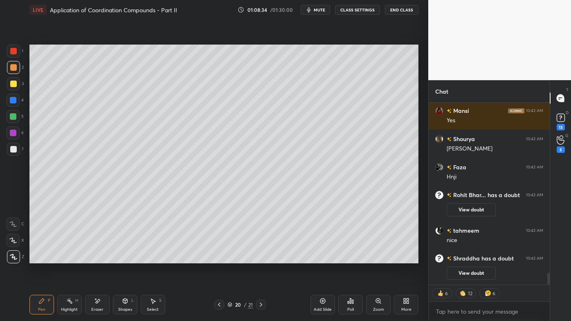
drag, startPoint x: 221, startPoint y: 304, endPoint x: 215, endPoint y: 305, distance: 6.6
click at [221, 258] on icon at bounding box center [219, 305] width 7 height 7
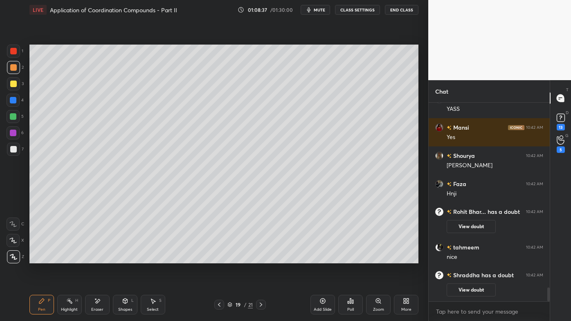
scroll to position [2549, 0]
drag, startPoint x: 261, startPoint y: 304, endPoint x: 260, endPoint y: 309, distance: 5.8
click at [261, 258] on icon at bounding box center [261, 305] width 7 height 7
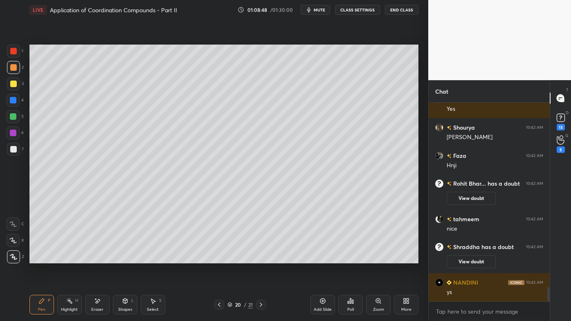
scroll to position [2582, 0]
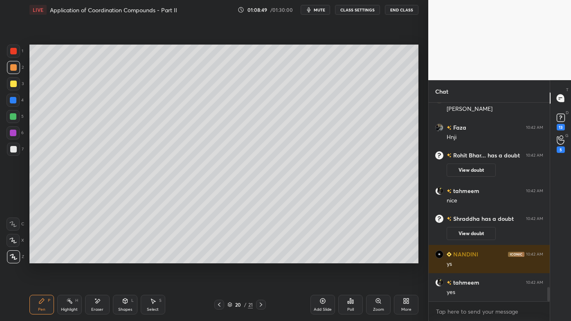
drag, startPoint x: 69, startPoint y: 297, endPoint x: 71, endPoint y: 274, distance: 23.4
click at [69, 258] on div "Highlight H" at bounding box center [69, 305] width 25 height 20
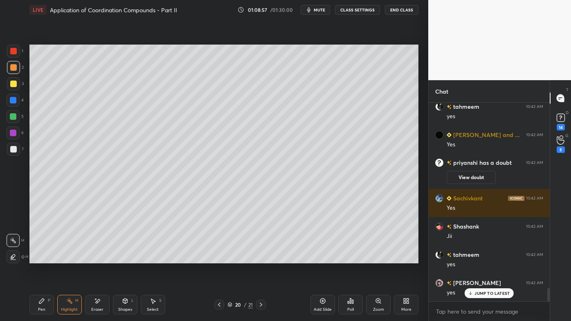
scroll to position [2764, 0]
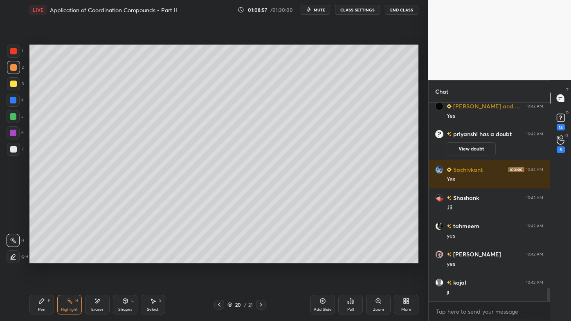
click at [43, 258] on icon at bounding box center [41, 301] width 5 height 5
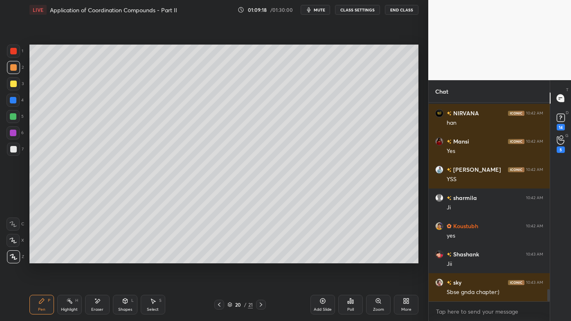
scroll to position [3074, 0]
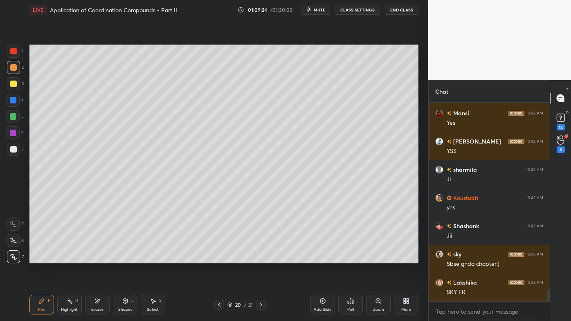
click at [16, 83] on div at bounding box center [13, 84] width 7 height 7
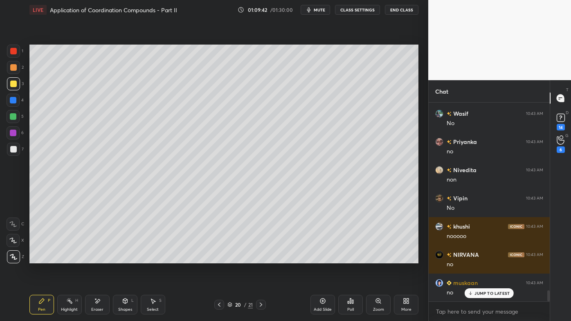
scroll to position [3460, 0]
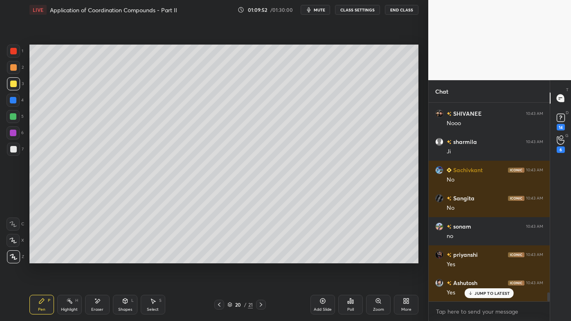
click at [324, 258] on icon at bounding box center [322, 301] width 5 height 5
drag, startPoint x: 43, startPoint y: 302, endPoint x: 46, endPoint y: 296, distance: 7.0
click at [42, 258] on icon at bounding box center [41, 301] width 7 height 7
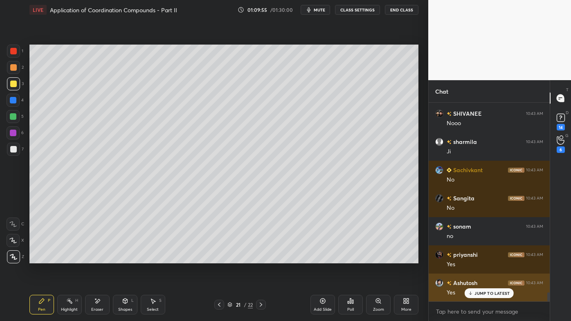
click at [478, 258] on p "JUMP TO LATEST" at bounding box center [492, 293] width 35 height 5
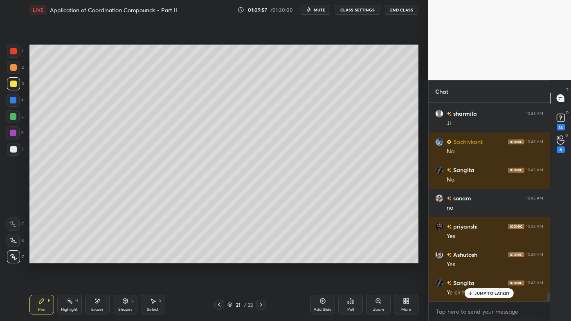
click at [14, 65] on div at bounding box center [13, 67] width 7 height 7
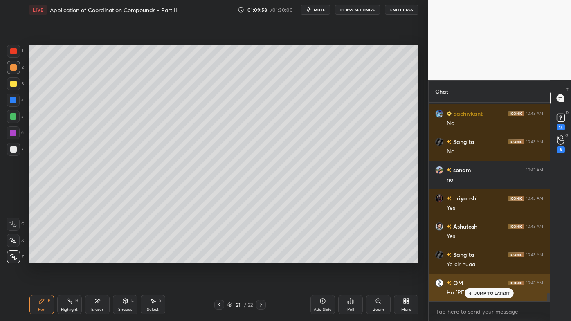
drag, startPoint x: 477, startPoint y: 295, endPoint x: 470, endPoint y: 294, distance: 7.0
click at [476, 258] on p "JUMP TO LATEST" at bounding box center [492, 293] width 35 height 5
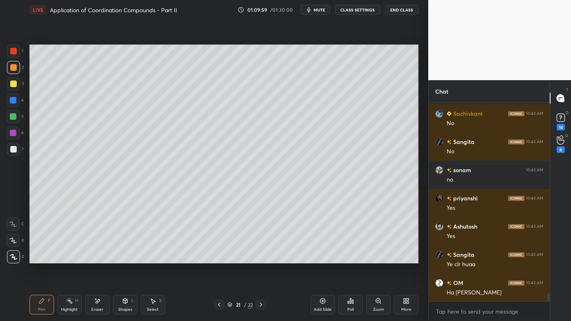
drag, startPoint x: 43, startPoint y: 301, endPoint x: 45, endPoint y: 289, distance: 12.1
click at [43, 258] on icon at bounding box center [41, 301] width 5 height 5
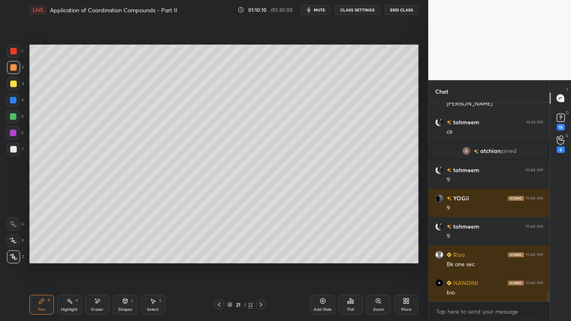
scroll to position [4141, 0]
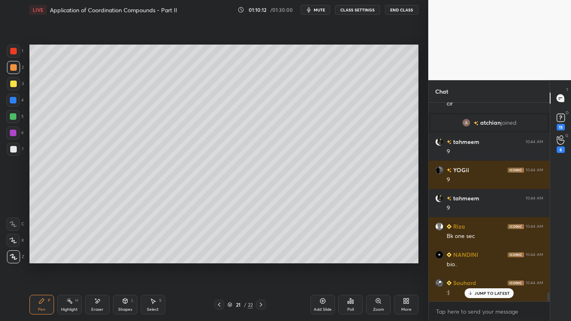
drag, startPoint x: 219, startPoint y: 301, endPoint x: 213, endPoint y: 305, distance: 7.3
click at [219, 258] on div at bounding box center [219, 305] width 10 height 10
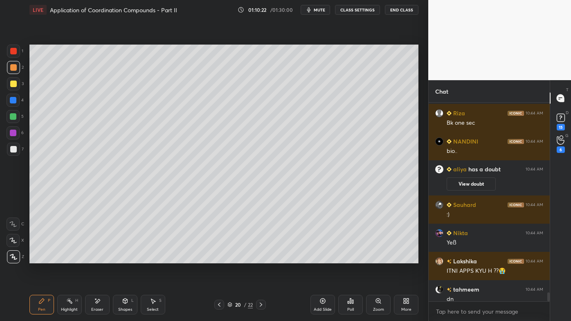
scroll to position [3, 2]
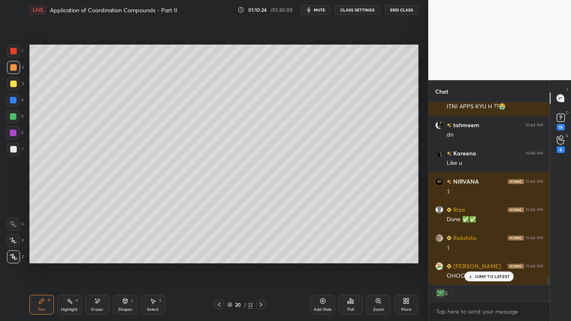
drag, startPoint x: 260, startPoint y: 302, endPoint x: 253, endPoint y: 301, distance: 7.0
click at [260, 258] on icon at bounding box center [261, 305] width 7 height 7
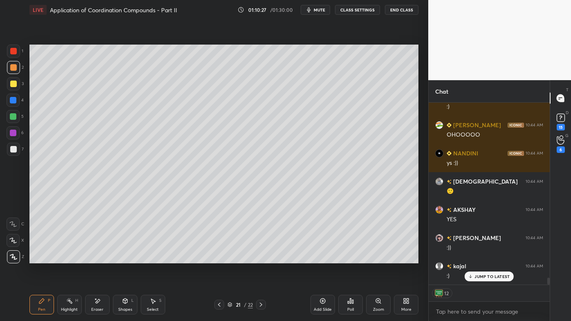
click at [17, 83] on div at bounding box center [13, 83] width 13 height 13
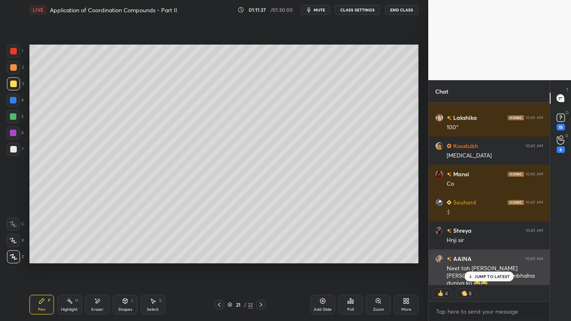
click at [487, 258] on div "JUMP TO LATEST" at bounding box center [489, 277] width 49 height 10
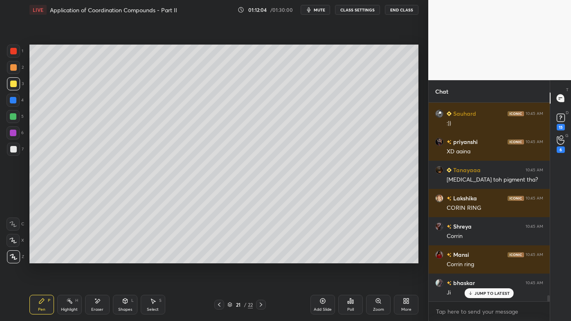
click at [59, 258] on div "Setting up your live class Poll for secs No correct answer Start poll" at bounding box center [224, 154] width 396 height 269
drag, startPoint x: 70, startPoint y: 301, endPoint x: 82, endPoint y: 273, distance: 29.7
click at [70, 258] on icon at bounding box center [69, 301] width 7 height 7
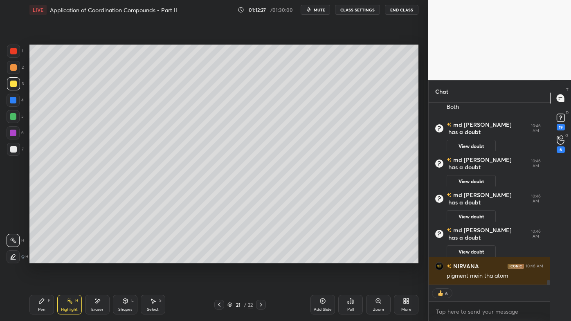
scroll to position [6767, 0]
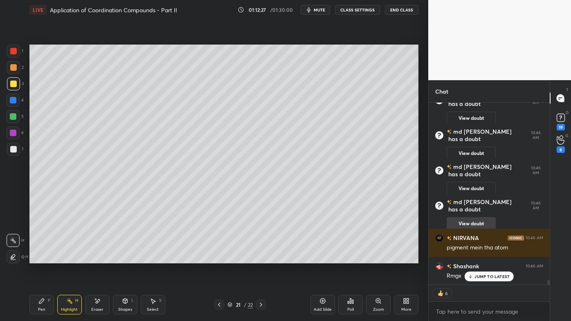
drag, startPoint x: 474, startPoint y: 207, endPoint x: 471, endPoint y: 214, distance: 8.1
click at [474, 213] on div "View doubt" at bounding box center [495, 221] width 97 height 17
click at [472, 218] on button "View doubt" at bounding box center [471, 223] width 49 height 13
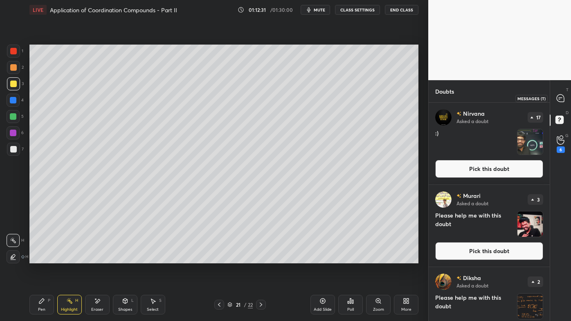
click at [558, 97] on icon at bounding box center [560, 98] width 7 height 7
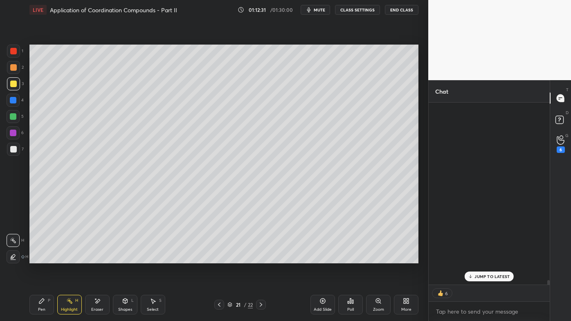
scroll to position [2, 2]
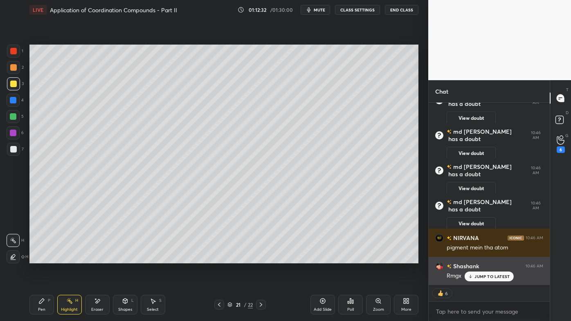
drag, startPoint x: 483, startPoint y: 277, endPoint x: 468, endPoint y: 280, distance: 15.9
click at [483, 258] on p "JUMP TO LATEST" at bounding box center [492, 276] width 35 height 5
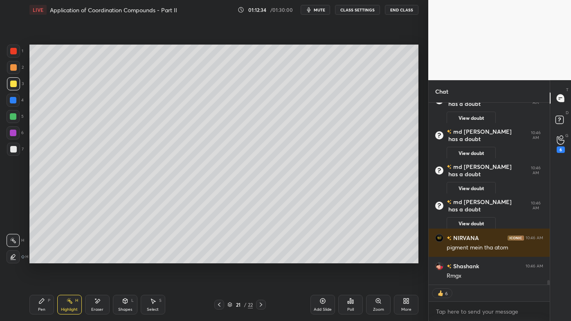
scroll to position [6951, 0]
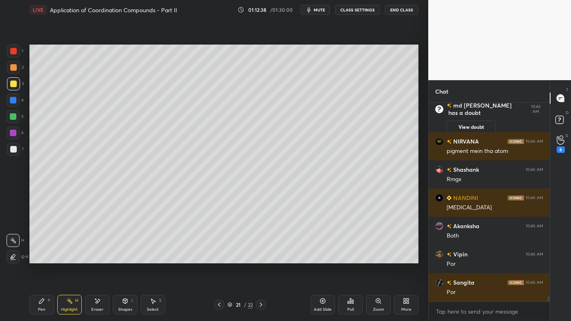
click at [319, 258] on div "Add Slide" at bounding box center [323, 305] width 25 height 20
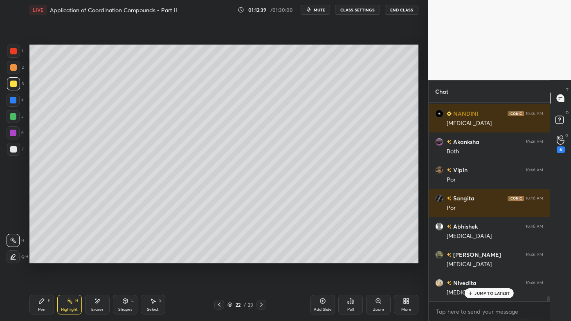
drag, startPoint x: 40, startPoint y: 301, endPoint x: 43, endPoint y: 273, distance: 28.8
click at [39, 258] on icon at bounding box center [41, 301] width 7 height 7
click at [13, 64] on div at bounding box center [13, 67] width 13 height 13
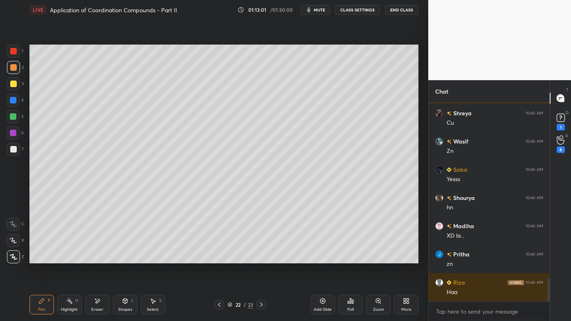
drag, startPoint x: 220, startPoint y: 302, endPoint x: 209, endPoint y: 310, distance: 13.2
click at [219, 258] on icon at bounding box center [219, 305] width 7 height 7
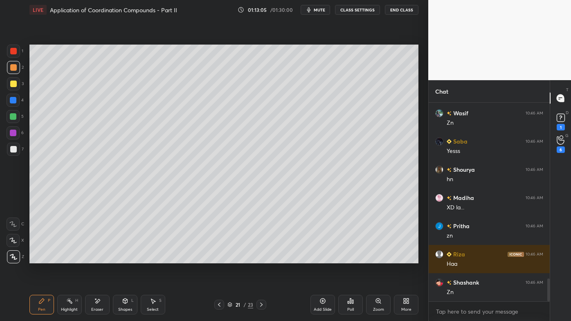
click at [264, 258] on icon at bounding box center [261, 305] width 7 height 7
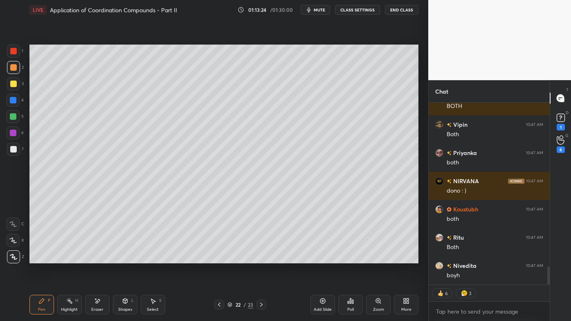
drag, startPoint x: 98, startPoint y: 300, endPoint x: 99, endPoint y: 294, distance: 5.9
click at [98, 258] on div "Eraser" at bounding box center [97, 305] width 25 height 20
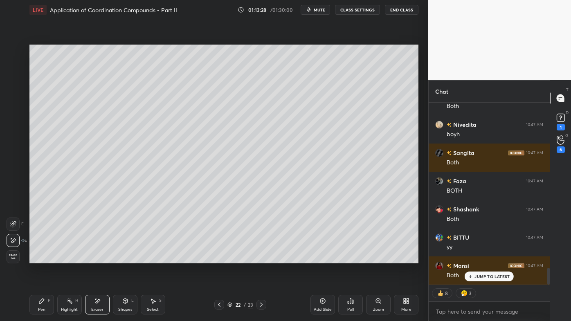
click at [219, 258] on icon at bounding box center [219, 305] width 7 height 7
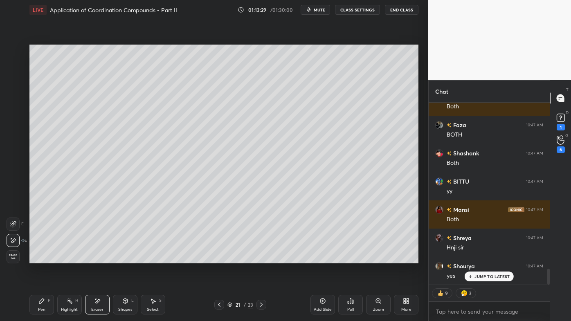
drag, startPoint x: 69, startPoint y: 300, endPoint x: 120, endPoint y: 267, distance: 60.6
click at [70, 258] on icon at bounding box center [69, 301] width 7 height 7
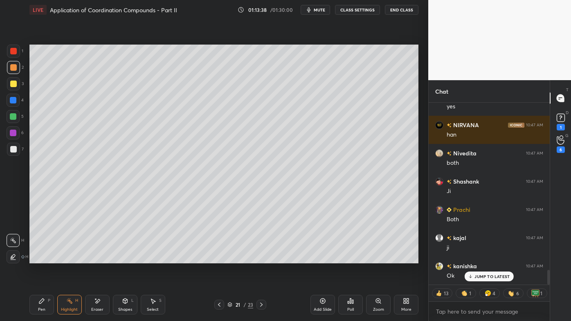
click at [262, 258] on icon at bounding box center [261, 305] width 7 height 7
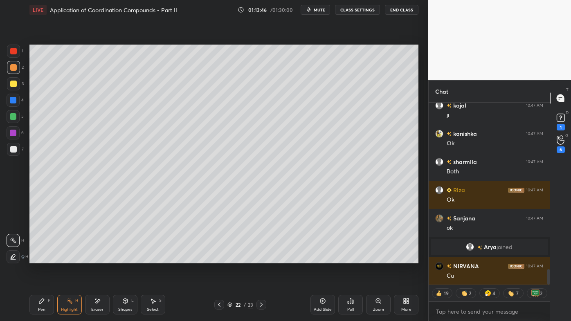
click at [323, 258] on icon at bounding box center [323, 301] width 7 height 7
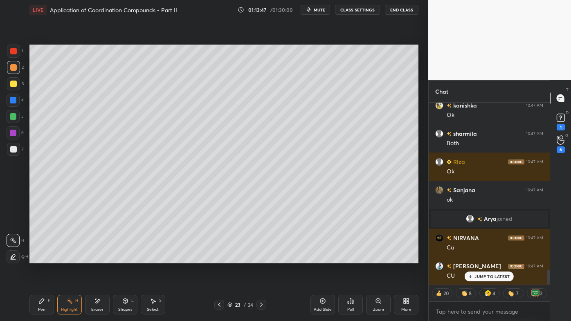
click at [43, 258] on icon at bounding box center [41, 301] width 5 height 5
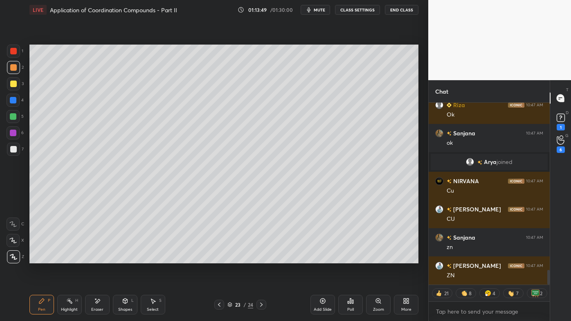
drag, startPoint x: 14, startPoint y: 80, endPoint x: 28, endPoint y: 74, distance: 14.8
click at [15, 79] on div at bounding box center [13, 83] width 13 height 13
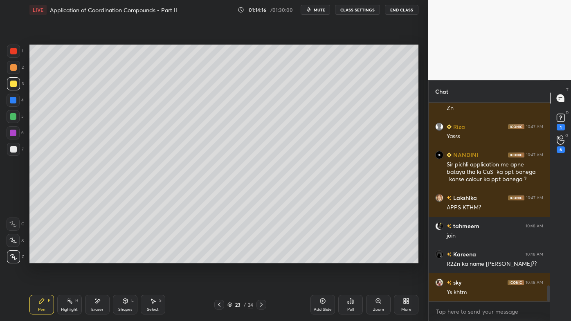
scroll to position [2307, 0]
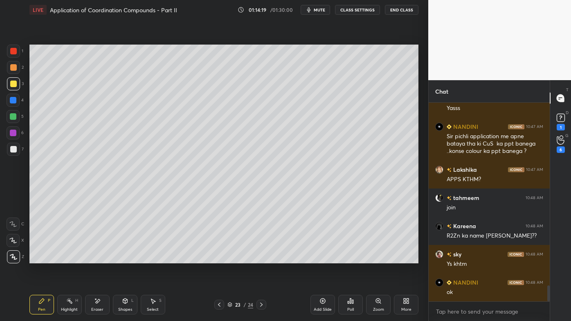
click at [218, 258] on icon at bounding box center [219, 305] width 7 height 7
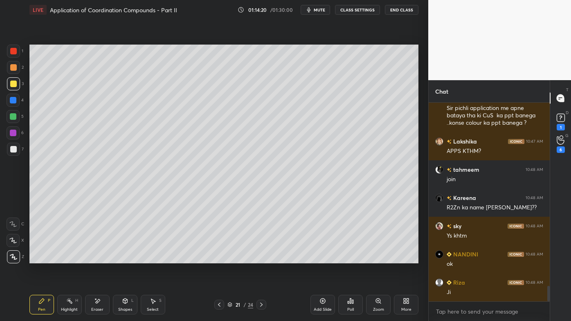
click at [219, 258] on icon at bounding box center [219, 305] width 2 height 4
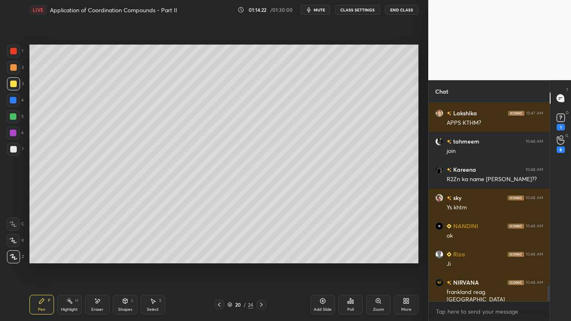
click at [68, 258] on icon at bounding box center [69, 301] width 7 height 7
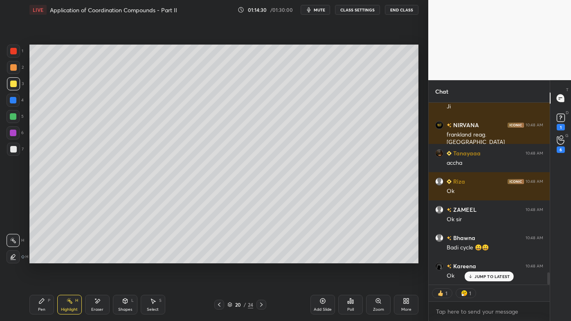
scroll to position [2550, 0]
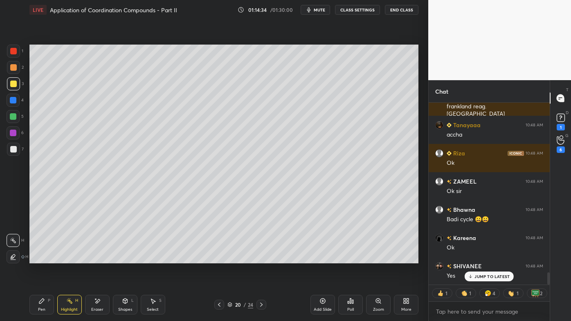
drag, startPoint x: 71, startPoint y: 305, endPoint x: 77, endPoint y: 269, distance: 36.1
click at [71, 258] on icon at bounding box center [69, 301] width 7 height 7
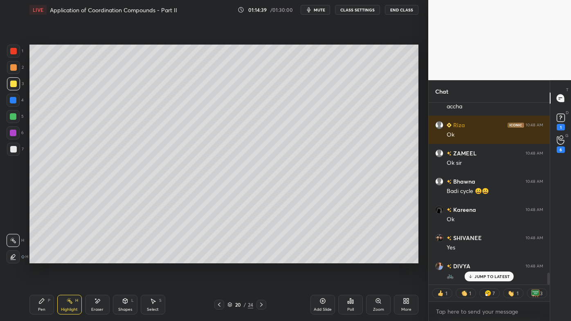
scroll to position [2614, 0]
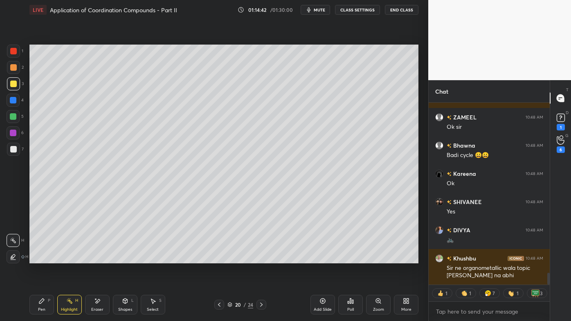
click at [262, 258] on icon at bounding box center [261, 305] width 7 height 7
click at [261, 258] on icon at bounding box center [261, 305] width 7 height 7
click at [260, 258] on icon at bounding box center [261, 305] width 7 height 7
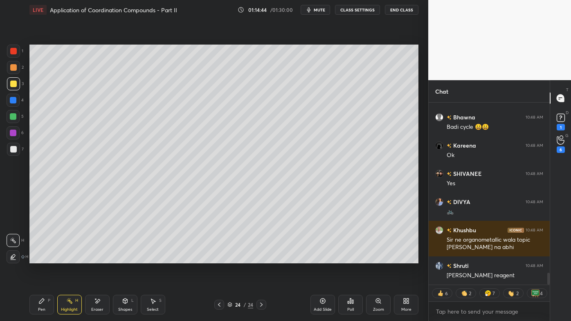
click at [219, 258] on icon at bounding box center [219, 305] width 7 height 7
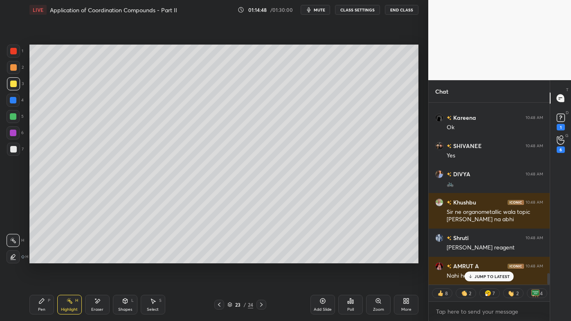
drag, startPoint x: 323, startPoint y: 300, endPoint x: 315, endPoint y: 291, distance: 11.0
click at [322, 258] on icon at bounding box center [323, 301] width 7 height 7
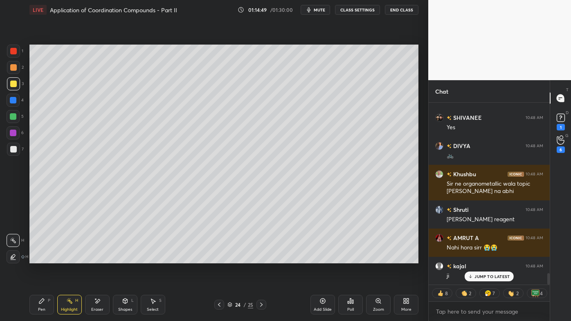
click at [40, 258] on icon at bounding box center [41, 301] width 5 height 5
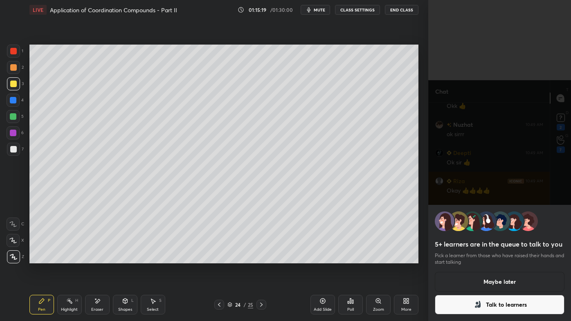
scroll to position [3807, 0]
click at [492, 258] on button "Maybe later" at bounding box center [500, 282] width 130 height 20
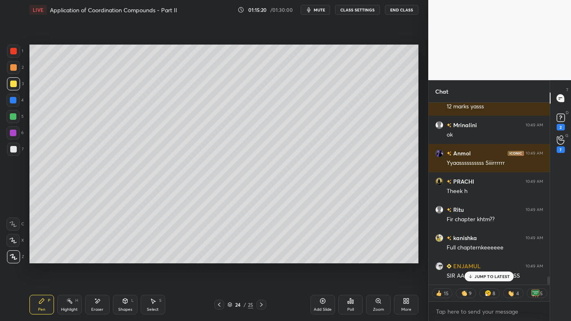
scroll to position [3835, 0]
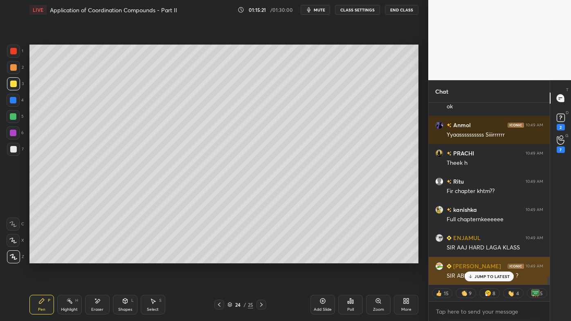
click at [480, 258] on p "JUMP TO LATEST" at bounding box center [492, 276] width 35 height 5
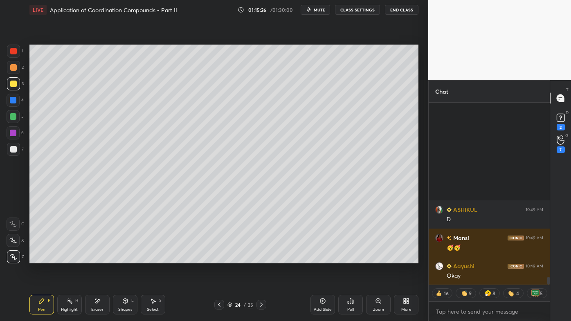
scroll to position [4210, 0]
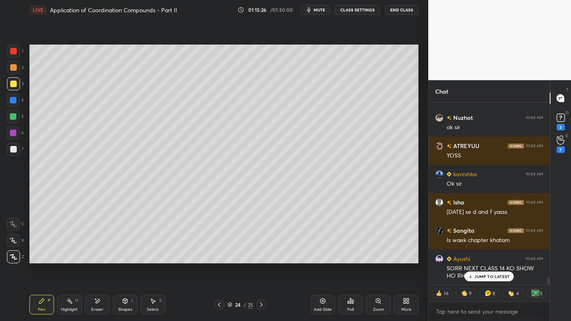
click at [218, 258] on icon at bounding box center [219, 305] width 7 height 7
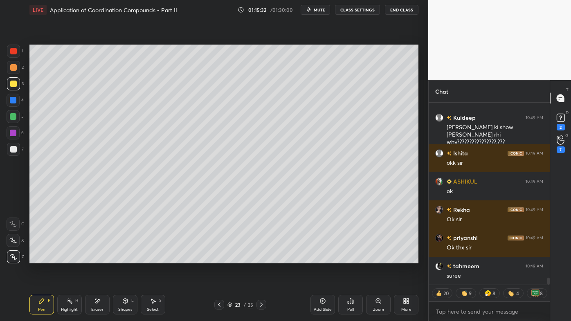
scroll to position [4613, 0]
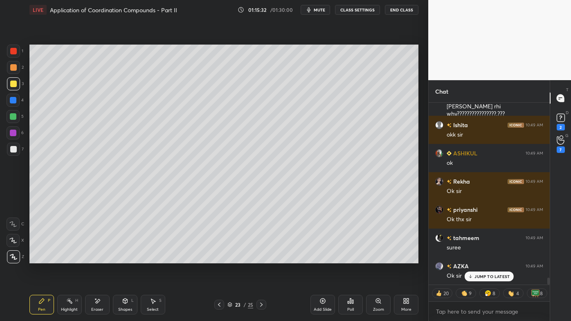
click at [261, 258] on icon at bounding box center [261, 305] width 7 height 7
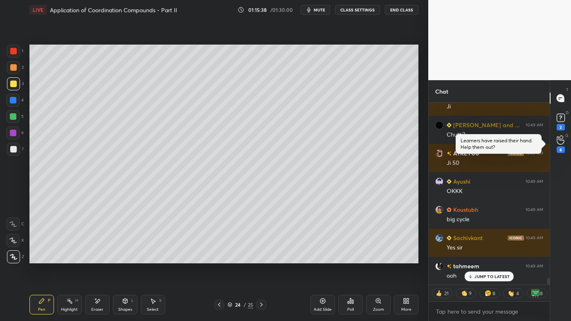
drag, startPoint x: 218, startPoint y: 305, endPoint x: 212, endPoint y: 305, distance: 5.7
click at [217, 258] on icon at bounding box center [219, 305] width 7 height 7
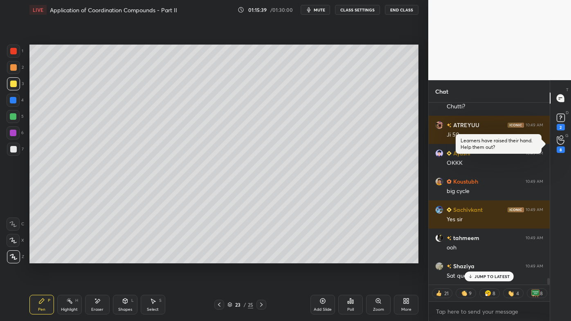
click at [39, 258] on icon at bounding box center [41, 301] width 5 height 5
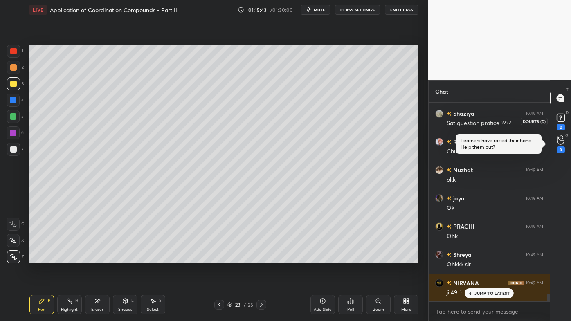
click at [562, 130] on div "2" at bounding box center [561, 127] width 8 height 7
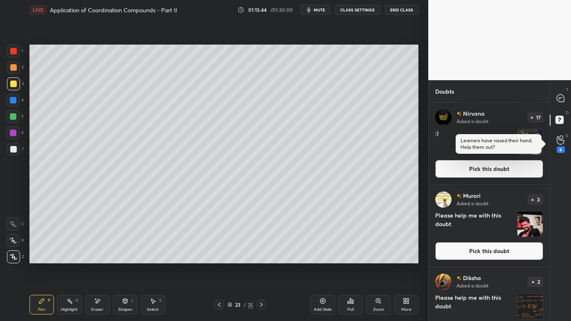
click at [565, 106] on div "T Messages (T)" at bounding box center [561, 98] width 21 height 23
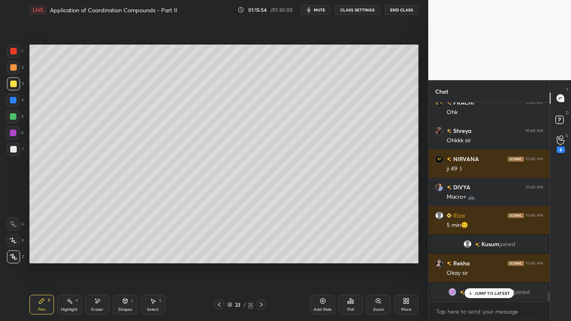
drag, startPoint x: 94, startPoint y: 302, endPoint x: 119, endPoint y: 268, distance: 41.9
click at [95, 258] on icon at bounding box center [97, 301] width 7 height 7
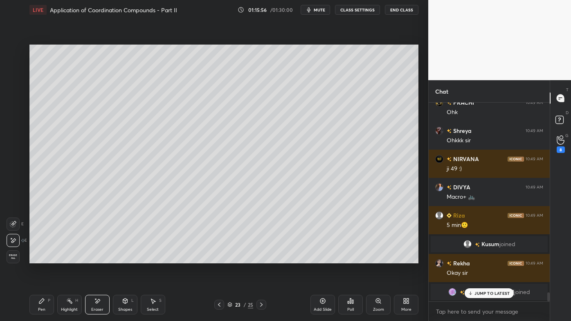
click at [43, 258] on icon at bounding box center [41, 301] width 5 height 5
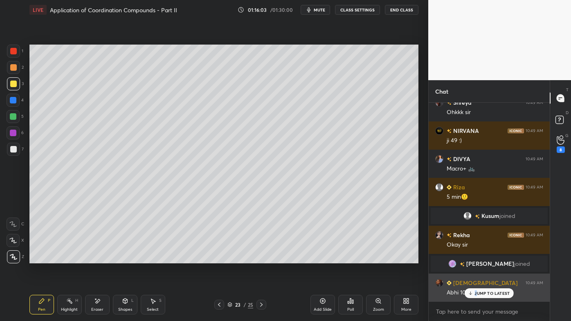
click at [474, 258] on div "JUMP TO LATEST" at bounding box center [489, 294] width 49 height 10
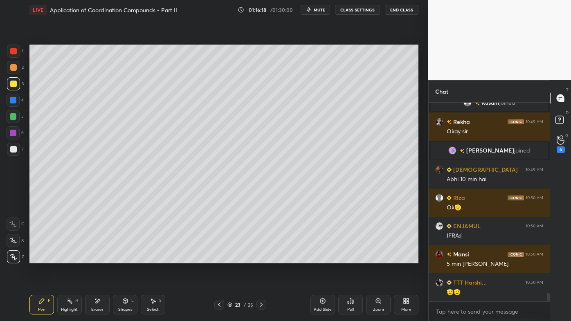
click at [96, 258] on icon at bounding box center [97, 301] width 7 height 7
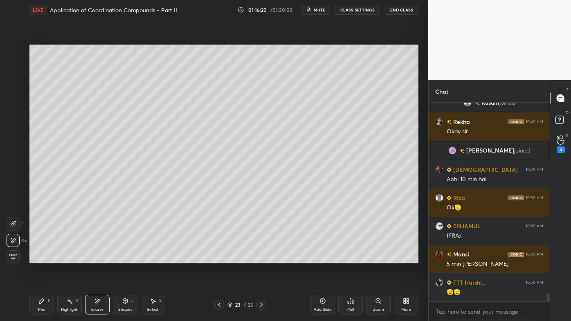
drag, startPoint x: 44, startPoint y: 305, endPoint x: 43, endPoint y: 300, distance: 4.5
click at [43, 258] on icon at bounding box center [41, 301] width 7 height 7
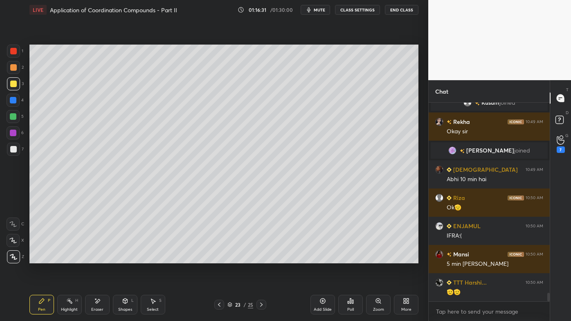
scroll to position [4422, 0]
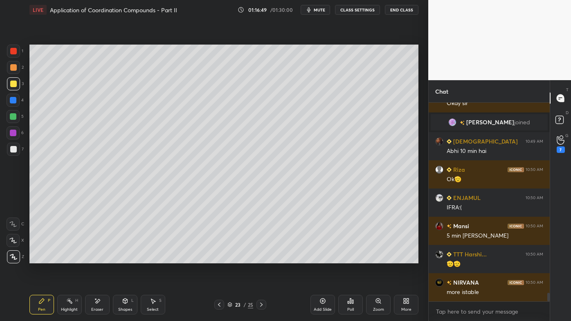
click at [325, 258] on icon at bounding box center [322, 301] width 5 height 5
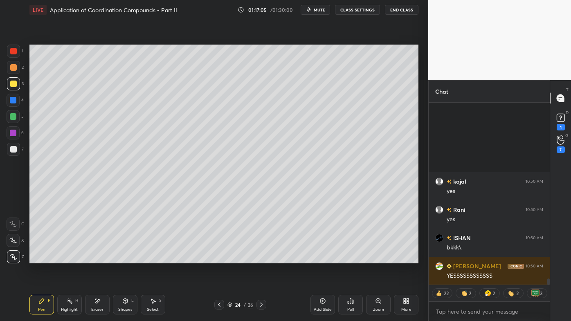
scroll to position [5349, 0]
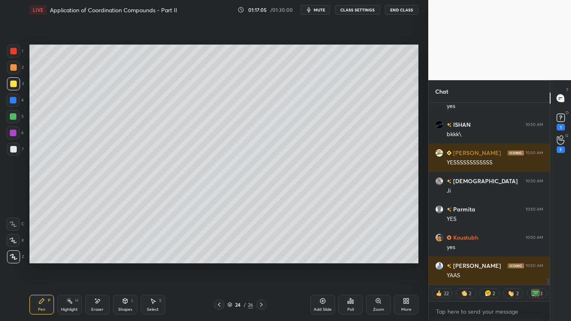
click at [15, 66] on div at bounding box center [13, 67] width 7 height 7
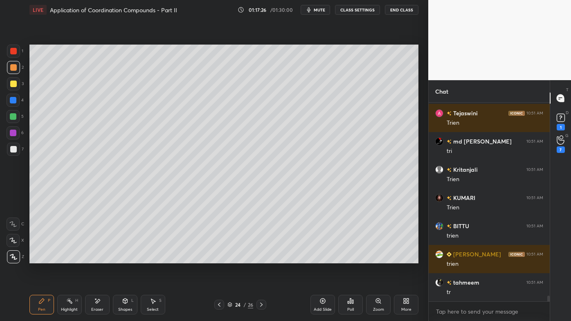
scroll to position [6744, 0]
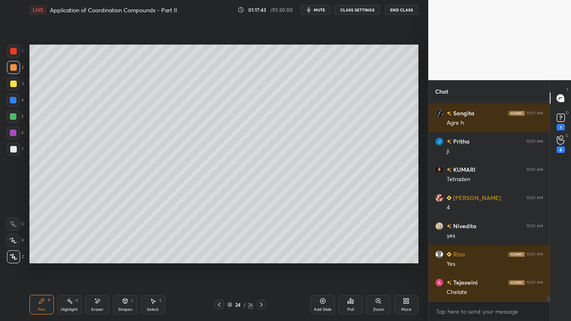
click at [101, 258] on div "Pen P Highlight H Eraser Shapes L Select S 24 / 26 Add Slide Poll Zoom More" at bounding box center [223, 305] width 389 height 33
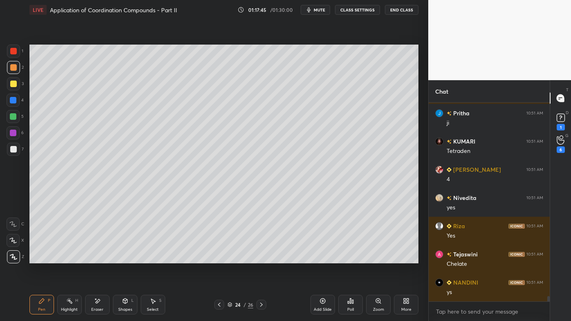
click at [97, 258] on icon at bounding box center [97, 301] width 7 height 7
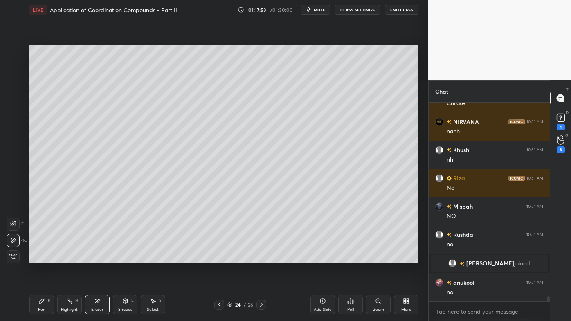
drag, startPoint x: 68, startPoint y: 303, endPoint x: 88, endPoint y: 272, distance: 37.1
click at [68, 258] on icon at bounding box center [69, 301] width 7 height 7
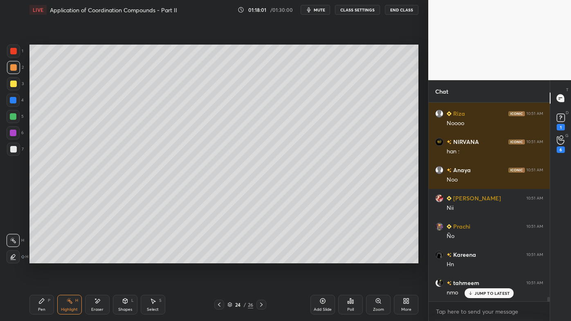
click at [103, 258] on div "Eraser" at bounding box center [97, 305] width 25 height 20
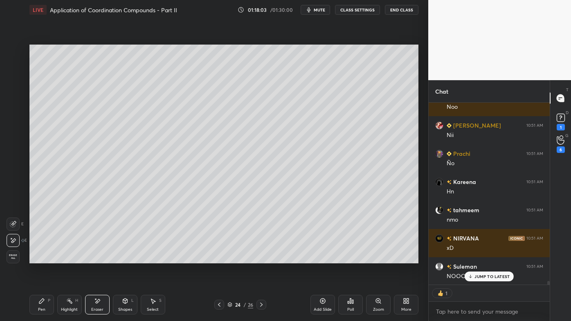
drag, startPoint x: 40, startPoint y: 302, endPoint x: 41, endPoint y: 298, distance: 4.3
click at [41, 258] on icon at bounding box center [41, 301] width 5 height 5
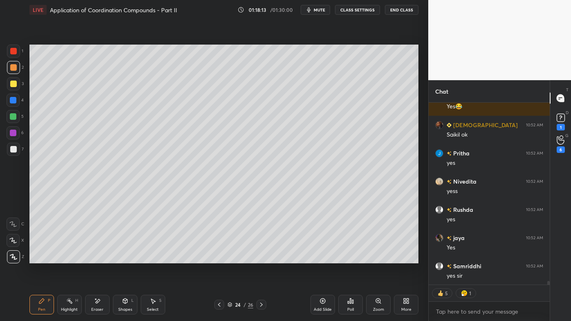
drag, startPoint x: 69, startPoint y: 298, endPoint x: 87, endPoint y: 266, distance: 36.7
click at [69, 258] on icon at bounding box center [69, 301] width 7 height 7
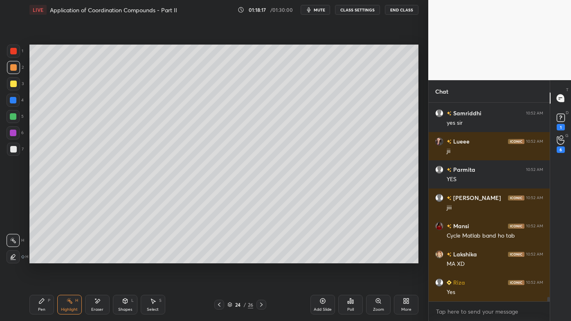
click at [218, 258] on div at bounding box center [219, 305] width 10 height 10
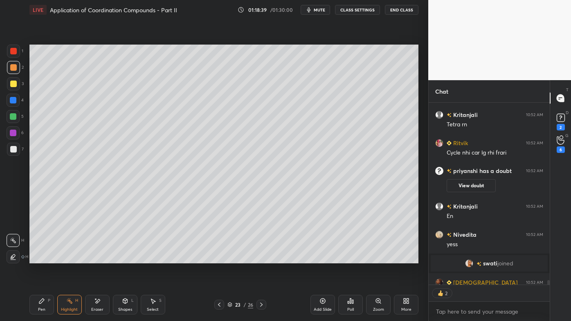
click at [262, 258] on icon at bounding box center [261, 305] width 7 height 7
drag, startPoint x: 96, startPoint y: 298, endPoint x: 99, endPoint y: 284, distance: 14.2
click at [97, 258] on div "Eraser" at bounding box center [97, 305] width 25 height 20
click at [41, 258] on icon at bounding box center [41, 301] width 7 height 7
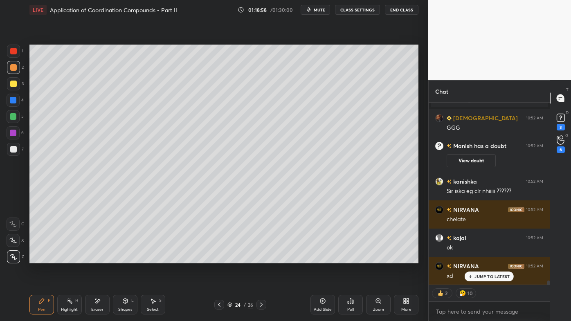
click at [96, 258] on icon at bounding box center [97, 301] width 7 height 7
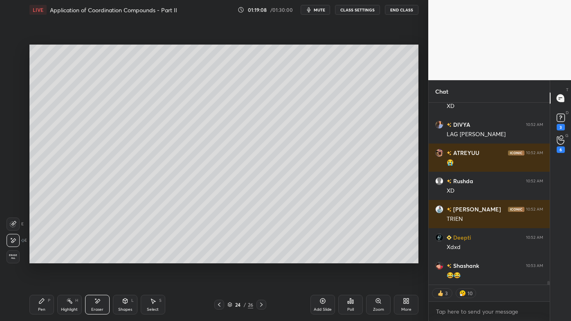
click at [41, 258] on icon at bounding box center [41, 301] width 5 height 5
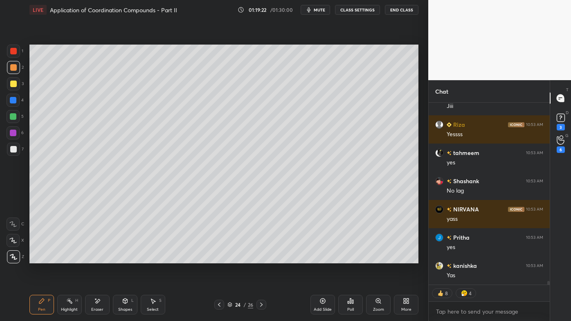
drag, startPoint x: 21, startPoint y: 82, endPoint x: 27, endPoint y: 79, distance: 6.2
click at [20, 82] on div "3" at bounding box center [15, 83] width 17 height 13
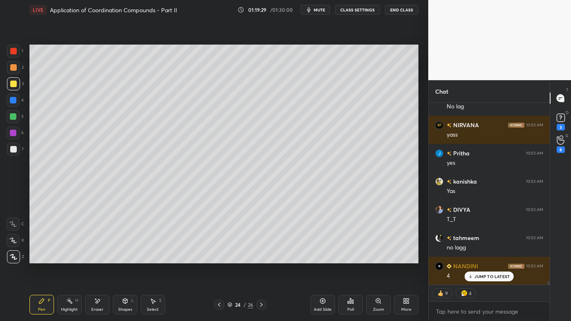
click at [219, 258] on icon at bounding box center [219, 305] width 7 height 7
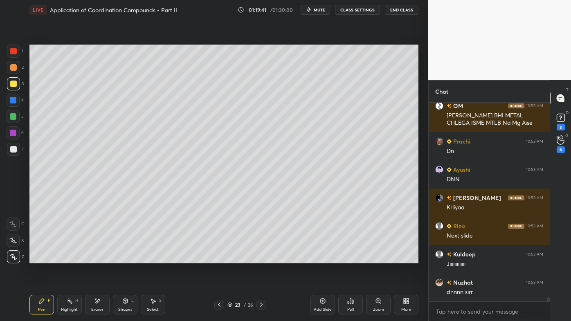
drag, startPoint x: 63, startPoint y: 296, endPoint x: 62, endPoint y: 288, distance: 7.9
click at [61, 258] on div "Highlight H" at bounding box center [69, 305] width 25 height 20
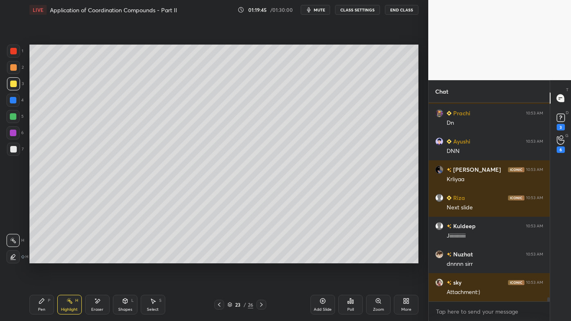
click at [260, 258] on icon at bounding box center [261, 305] width 7 height 7
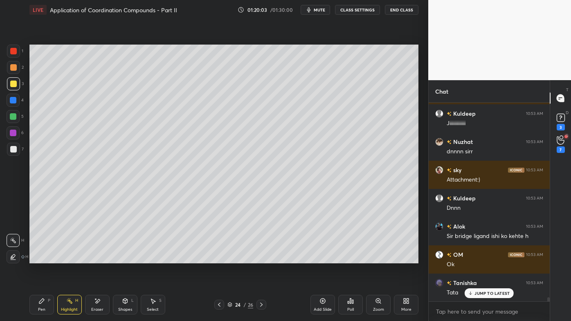
click at [43, 258] on icon at bounding box center [41, 301] width 5 height 5
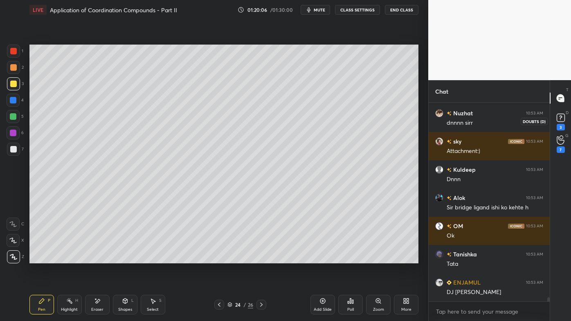
drag, startPoint x: 561, startPoint y: 127, endPoint x: 563, endPoint y: 112, distance: 14.8
click at [562, 126] on div "3" at bounding box center [561, 127] width 8 height 7
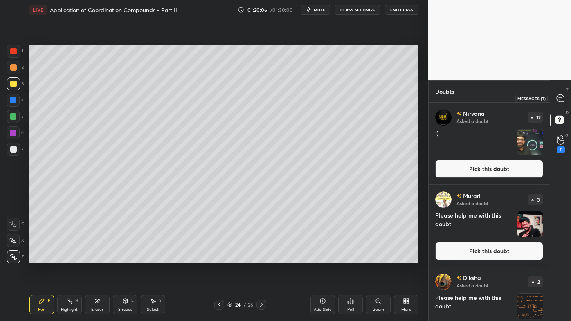
click at [562, 102] on icon at bounding box center [561, 98] width 9 height 9
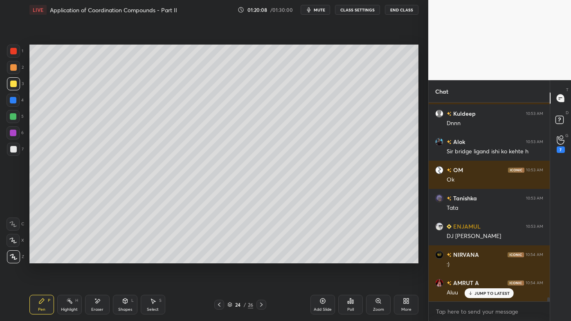
click at [323, 258] on icon at bounding box center [323, 301] width 7 height 7
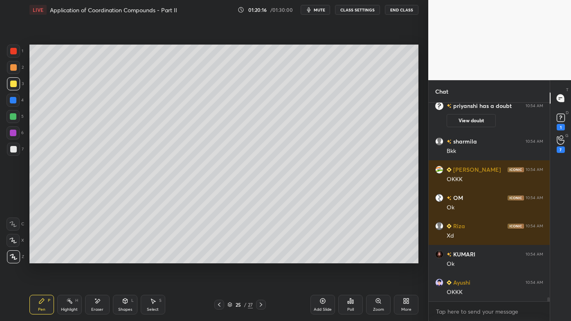
click at [352, 258] on icon at bounding box center [351, 301] width 7 height 7
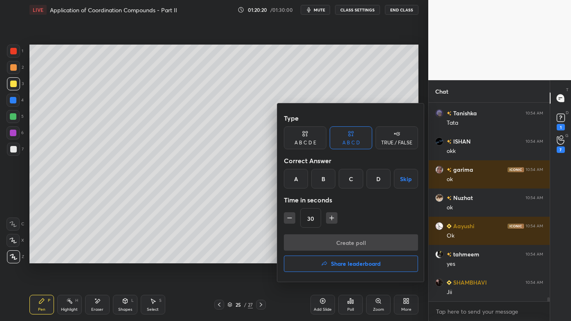
click at [409, 258] on div at bounding box center [285, 160] width 571 height 321
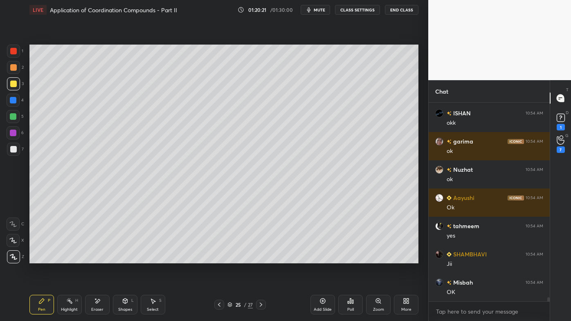
click at [404, 258] on icon at bounding box center [405, 300] width 2 height 2
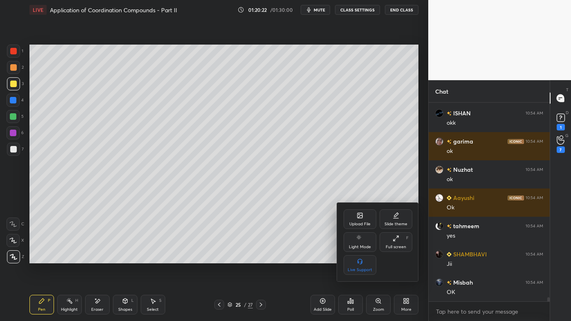
click at [361, 226] on div "Upload File" at bounding box center [360, 224] width 21 height 4
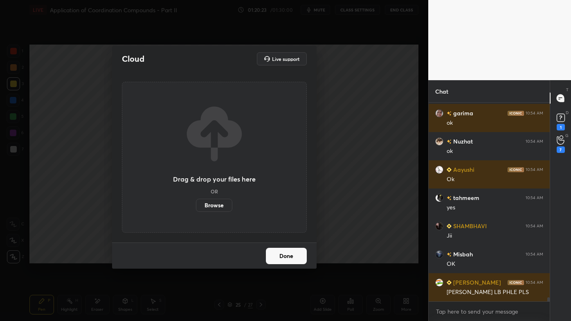
click at [220, 210] on label "Browse" at bounding box center [214, 205] width 36 height 13
click at [196, 210] on input "Browse" at bounding box center [196, 205] width 0 height 13
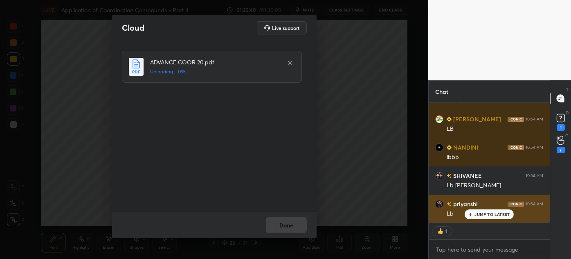
click at [482, 212] on p "JUMP TO LATEST" at bounding box center [492, 214] width 35 height 5
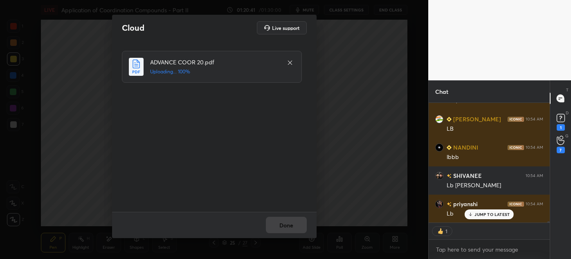
drag, startPoint x: 286, startPoint y: 224, endPoint x: 292, endPoint y: 221, distance: 7.3
click at [285, 225] on div "Done" at bounding box center [214, 225] width 205 height 26
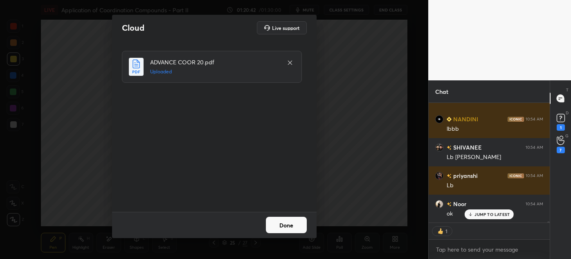
drag, startPoint x: 286, startPoint y: 225, endPoint x: 291, endPoint y: 227, distance: 5.2
click at [287, 225] on button "Done" at bounding box center [286, 225] width 41 height 16
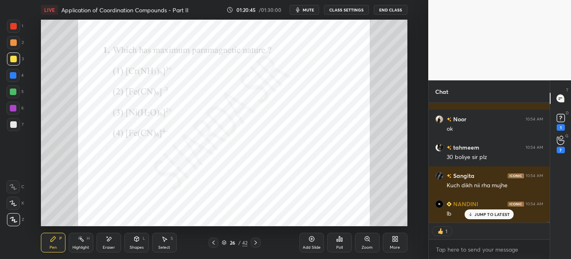
click at [399, 240] on div "More" at bounding box center [395, 242] width 25 height 20
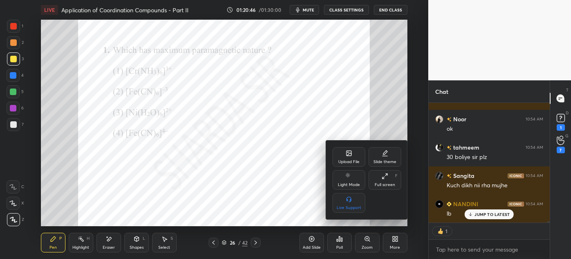
click at [384, 179] on icon at bounding box center [385, 176] width 7 height 7
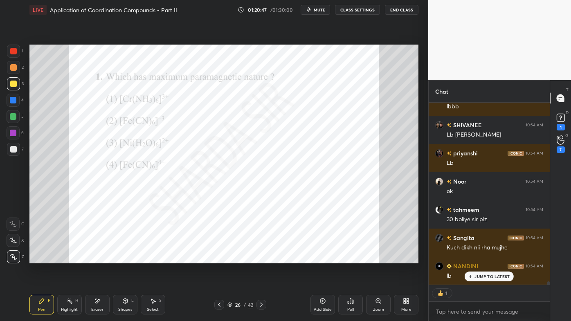
click at [350, 258] on icon at bounding box center [351, 301] width 7 height 7
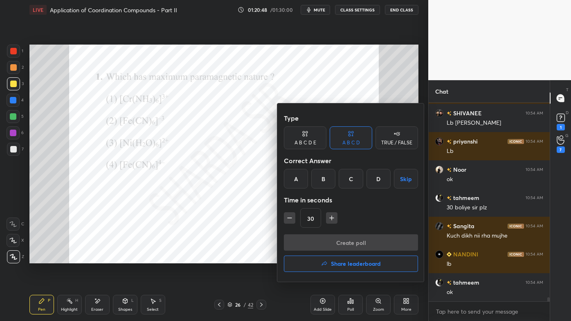
click at [331, 258] on h4 "Share leaderboard" at bounding box center [356, 264] width 50 height 6
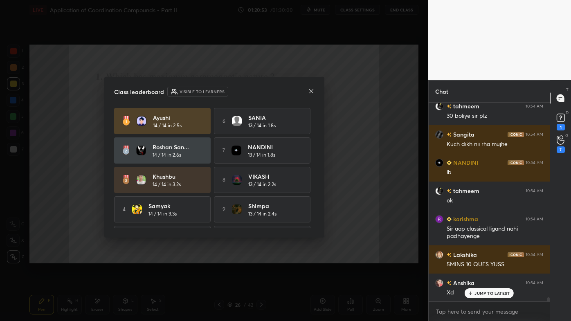
click at [311, 90] on icon at bounding box center [311, 91] width 7 height 7
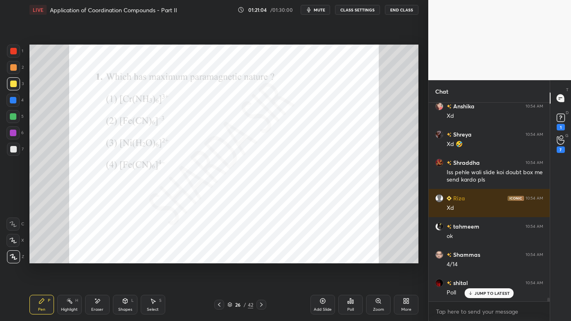
drag, startPoint x: 47, startPoint y: 302, endPoint x: 41, endPoint y: 286, distance: 17.5
click at [47, 258] on div "Pen P" at bounding box center [41, 305] width 25 height 20
drag, startPoint x: 14, startPoint y: 56, endPoint x: 29, endPoint y: 53, distance: 15.4
click at [15, 54] on div at bounding box center [13, 51] width 13 height 13
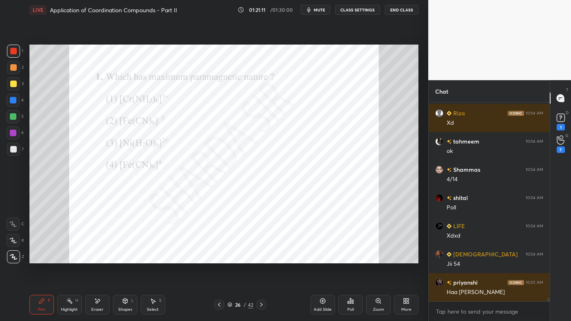
click at [356, 258] on div "Poll" at bounding box center [351, 305] width 25 height 20
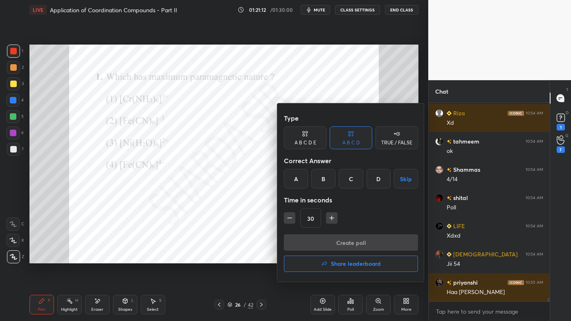
drag, startPoint x: 298, startPoint y: 178, endPoint x: 305, endPoint y: 188, distance: 12.9
click at [299, 178] on div "A" at bounding box center [296, 179] width 24 height 20
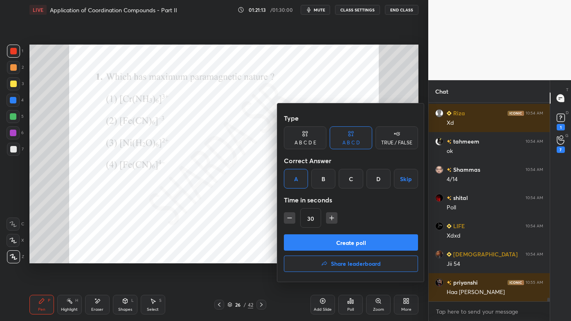
click at [325, 240] on button "Create poll" at bounding box center [351, 243] width 134 height 16
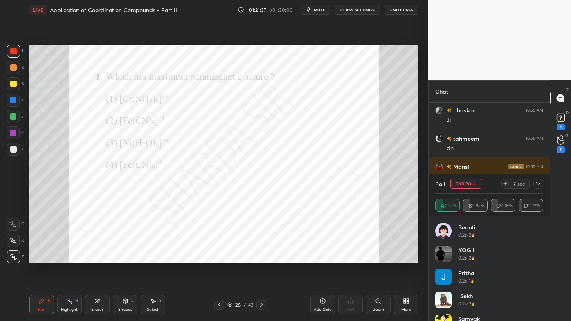
click at [540, 183] on icon at bounding box center [538, 184] width 7 height 7
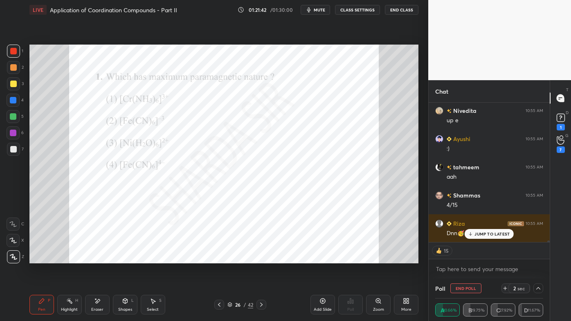
click at [480, 233] on p "JUMP TO LATEST" at bounding box center [492, 234] width 35 height 5
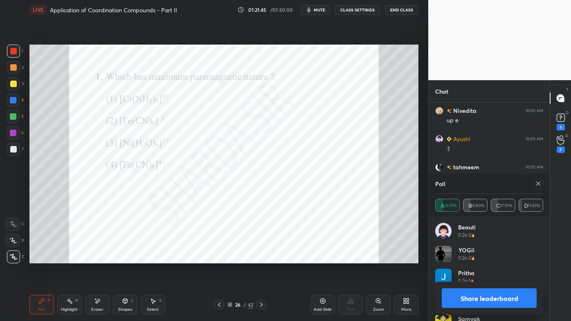
drag, startPoint x: 542, startPoint y: 182, endPoint x: 528, endPoint y: 194, distance: 18.9
click at [542, 182] on div at bounding box center [539, 184] width 10 height 10
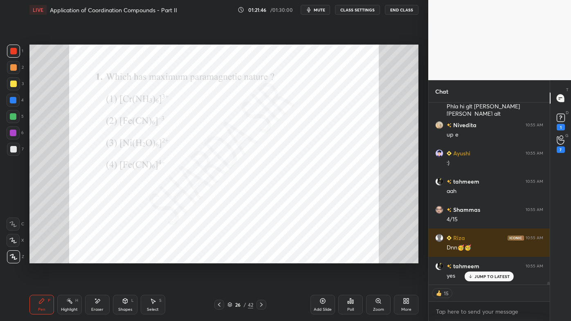
drag, startPoint x: 70, startPoint y: 303, endPoint x: 70, endPoint y: 293, distance: 9.4
click at [70, 258] on rect at bounding box center [70, 302] width 4 height 4
click at [350, 258] on icon at bounding box center [351, 301] width 7 height 7
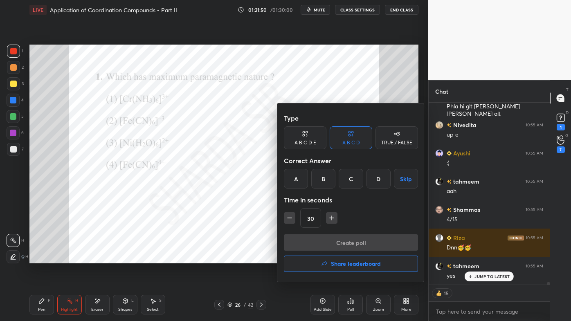
click at [377, 179] on div "D" at bounding box center [379, 179] width 24 height 20
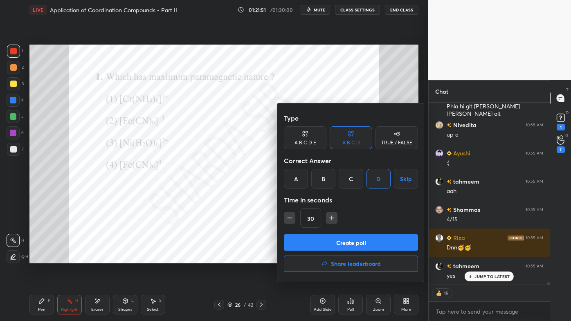
click at [324, 246] on button "Create poll" at bounding box center [351, 243] width 134 height 16
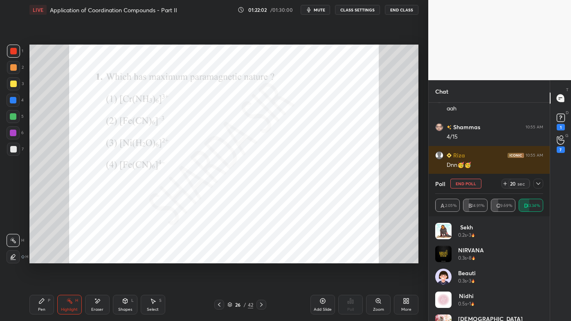
drag, startPoint x: 43, startPoint y: 302, endPoint x: 26, endPoint y: 305, distance: 16.7
click at [40, 258] on icon at bounding box center [41, 301] width 5 height 5
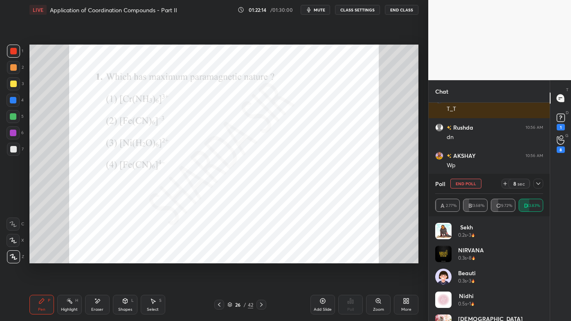
drag, startPoint x: 540, startPoint y: 182, endPoint x: 530, endPoint y: 186, distance: 10.4
click at [540, 182] on icon at bounding box center [538, 184] width 7 height 7
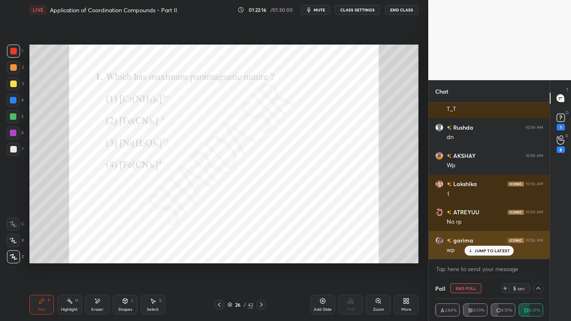
click at [487, 253] on p "JUMP TO LATEST" at bounding box center [492, 250] width 35 height 5
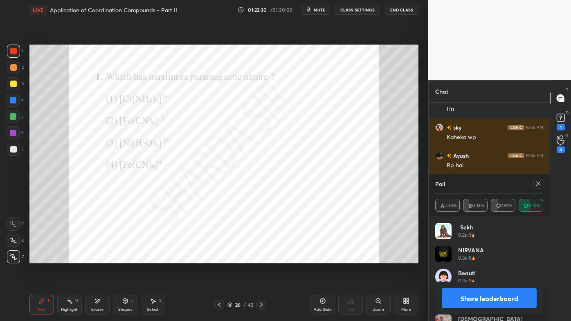
click at [538, 185] on icon at bounding box center [538, 184] width 7 height 7
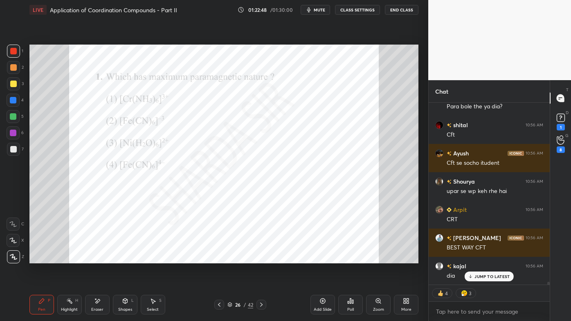
type textarea "x"
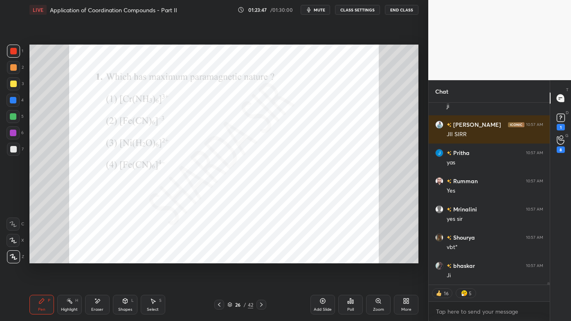
drag, startPoint x: 72, startPoint y: 299, endPoint x: 76, endPoint y: 275, distance: 23.8
click at [72, 299] on div "Highlight H" at bounding box center [69, 305] width 25 height 20
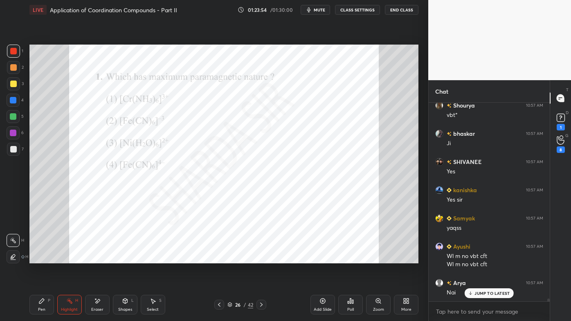
scroll to position [196, 119]
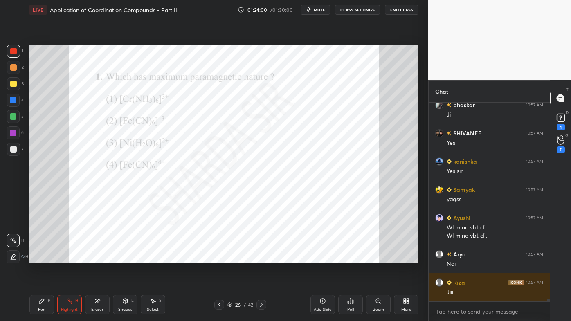
drag, startPoint x: 44, startPoint y: 299, endPoint x: 65, endPoint y: 269, distance: 37.0
click at [42, 297] on div "Pen P" at bounding box center [41, 305] width 25 height 20
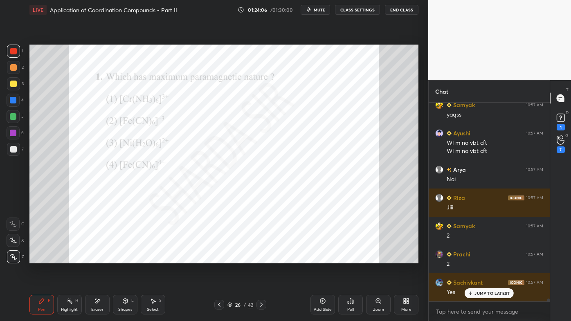
scroll to position [12898, 0]
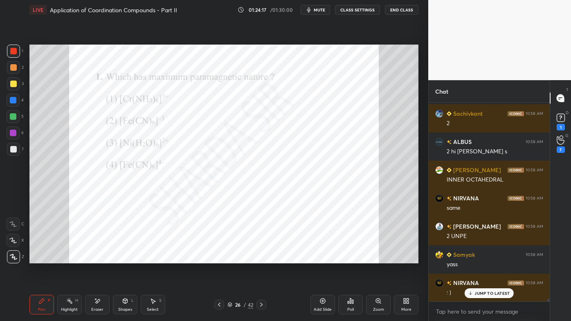
click at [259, 302] on icon at bounding box center [261, 305] width 7 height 7
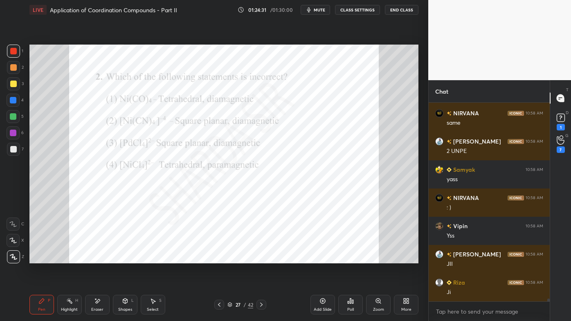
click at [357, 304] on div "Poll" at bounding box center [351, 305] width 25 height 20
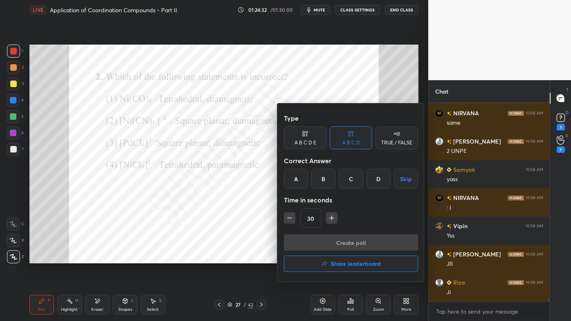
drag, startPoint x: 325, startPoint y: 183, endPoint x: 325, endPoint y: 191, distance: 8.2
click at [326, 183] on div "B" at bounding box center [323, 179] width 24 height 20
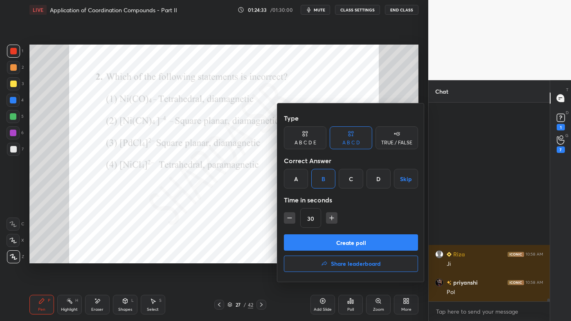
scroll to position [12252, 0]
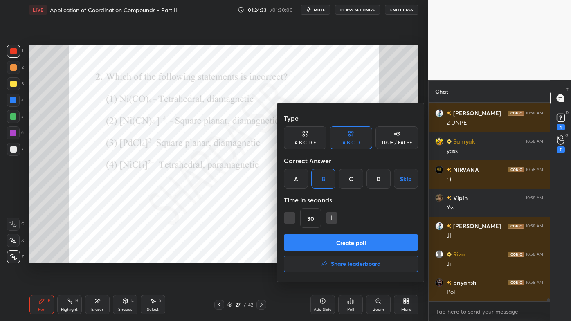
drag, startPoint x: 331, startPoint y: 218, endPoint x: 328, endPoint y: 236, distance: 17.8
click at [332, 219] on icon "button" at bounding box center [332, 218] width 0 height 4
type input "45"
click at [318, 249] on button "Create poll" at bounding box center [351, 243] width 134 height 16
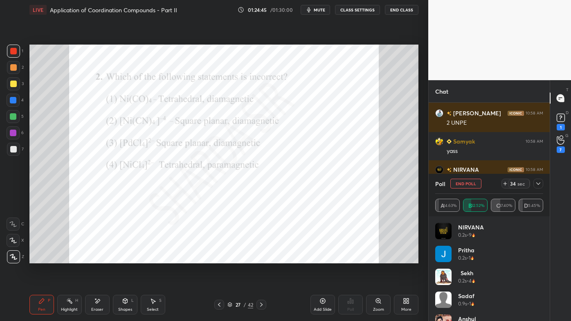
click at [540, 185] on icon at bounding box center [538, 184] width 7 height 7
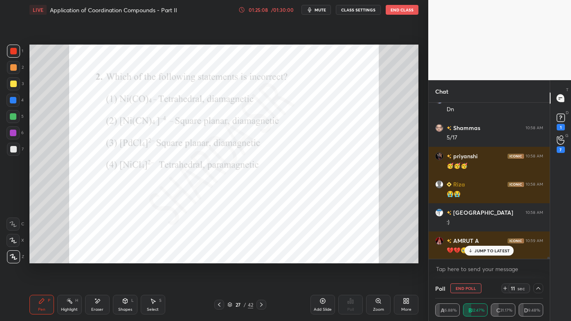
scroll to position [12517, 0]
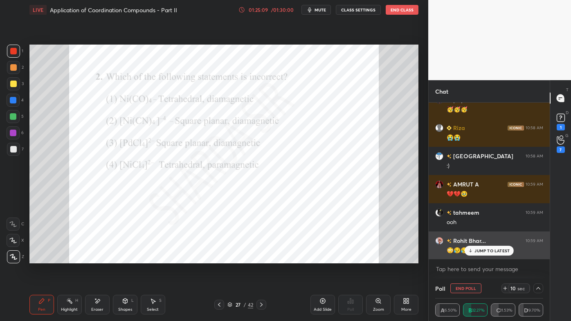
click at [492, 250] on p "JUMP TO LATEST" at bounding box center [492, 250] width 35 height 5
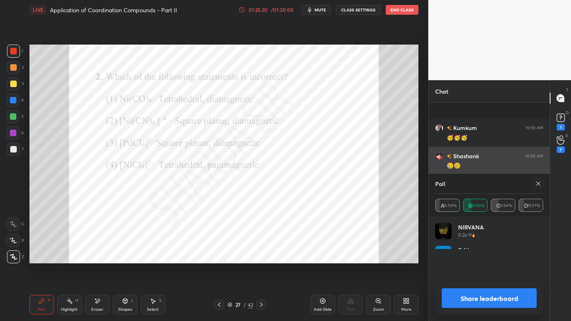
scroll to position [12771, 0]
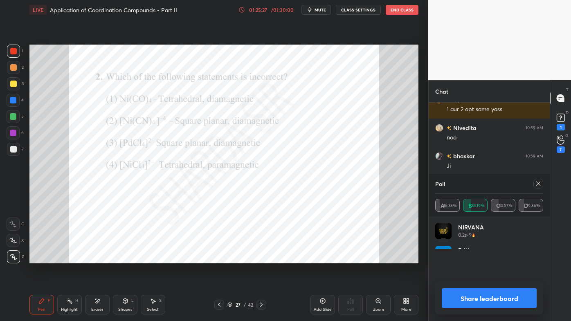
click at [538, 185] on icon at bounding box center [538, 184] width 7 height 7
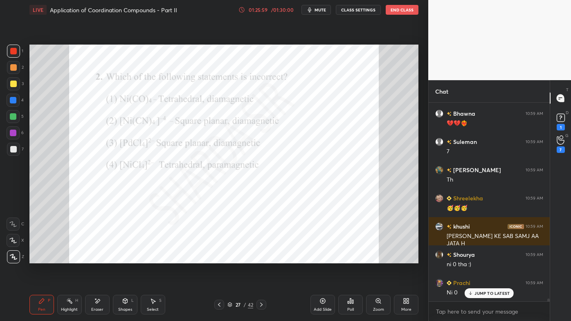
click at [99, 297] on div "Eraser" at bounding box center [97, 305] width 25 height 20
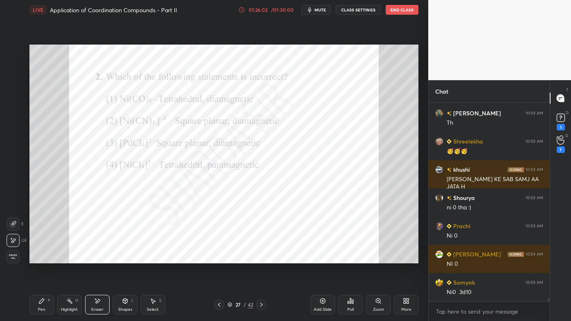
drag, startPoint x: 42, startPoint y: 302, endPoint x: 65, endPoint y: 272, distance: 38.2
click at [41, 302] on icon at bounding box center [41, 301] width 5 height 5
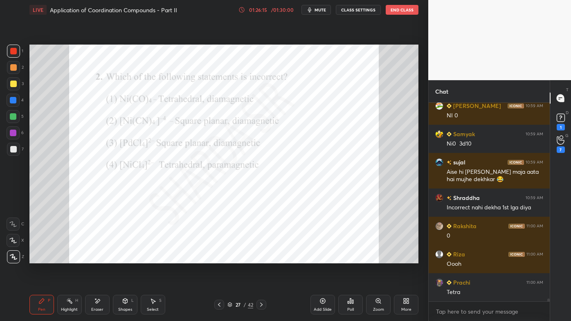
drag, startPoint x: 70, startPoint y: 302, endPoint x: 84, endPoint y: 271, distance: 33.9
click at [70, 301] on icon at bounding box center [69, 301] width 7 height 7
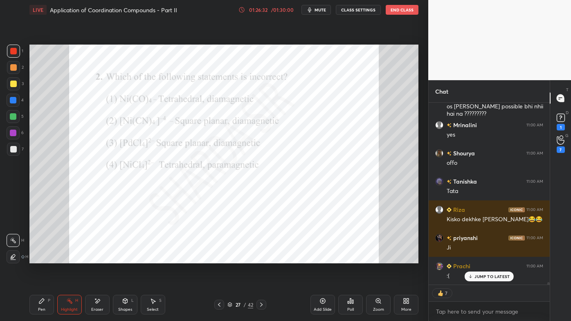
scroll to position [13551, 0]
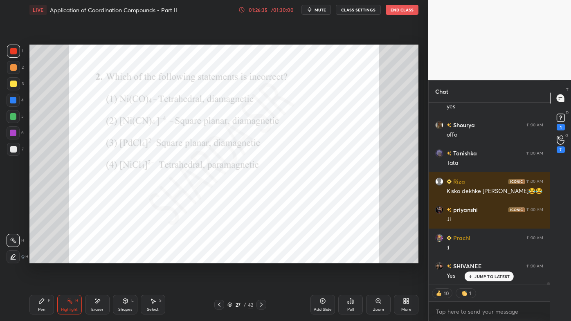
click at [40, 301] on icon at bounding box center [41, 301] width 7 height 7
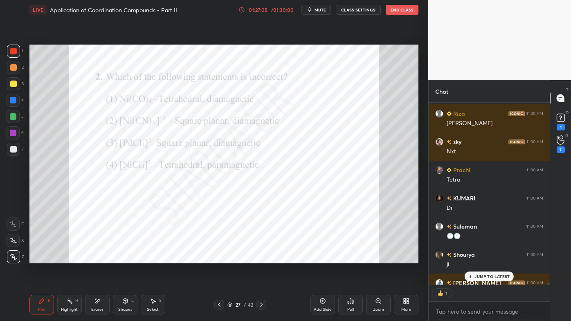
scroll to position [2, 2]
drag, startPoint x: 264, startPoint y: 302, endPoint x: 260, endPoint y: 305, distance: 5.0
click at [263, 303] on icon at bounding box center [261, 305] width 7 height 7
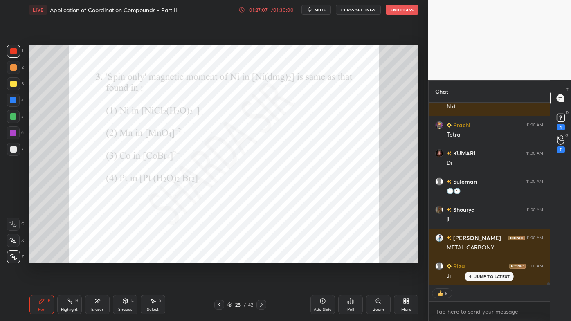
scroll to position [13891, 0]
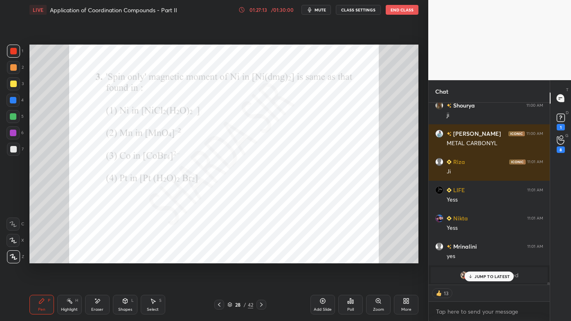
click at [351, 301] on icon at bounding box center [351, 301] width 7 height 7
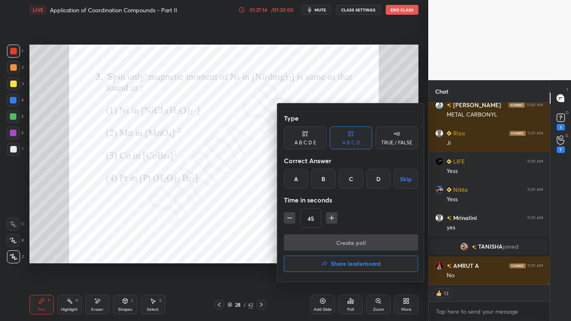
click at [380, 181] on div "D" at bounding box center [379, 179] width 24 height 20
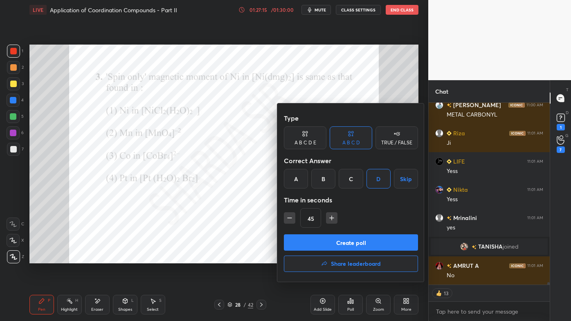
drag, startPoint x: 337, startPoint y: 242, endPoint x: 332, endPoint y: 247, distance: 7.2
click at [336, 246] on button "Create poll" at bounding box center [351, 243] width 134 height 16
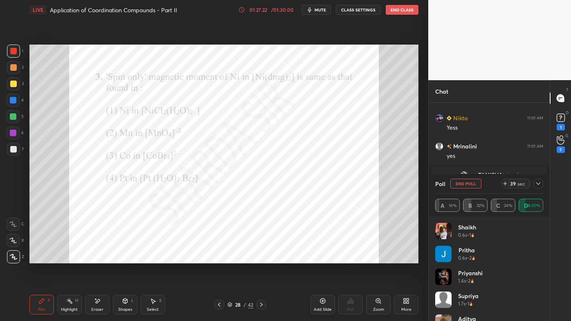
drag, startPoint x: 540, startPoint y: 182, endPoint x: 530, endPoint y: 193, distance: 15.1
click at [539, 183] on icon at bounding box center [538, 184] width 7 height 7
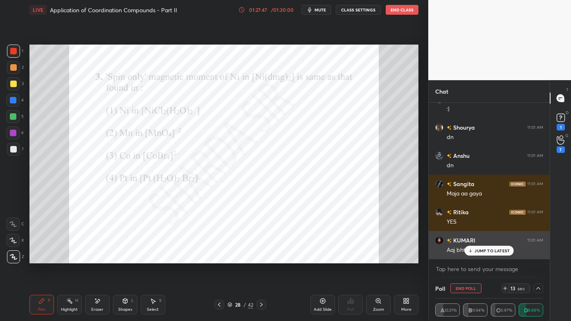
click at [481, 250] on p "JUMP TO LATEST" at bounding box center [492, 250] width 35 height 5
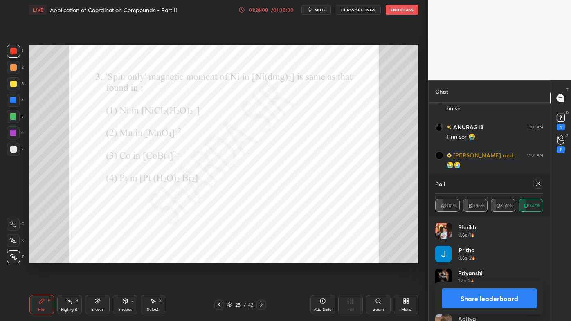
click at [537, 185] on icon at bounding box center [538, 184] width 7 height 7
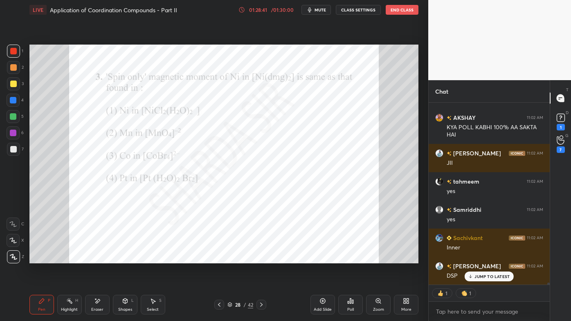
drag, startPoint x: 71, startPoint y: 300, endPoint x: 79, endPoint y: 273, distance: 28.0
click at [71, 298] on icon at bounding box center [69, 301] width 7 height 7
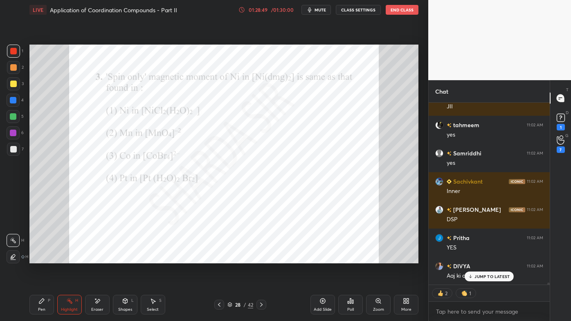
click at [356, 302] on div "Poll" at bounding box center [351, 305] width 25 height 20
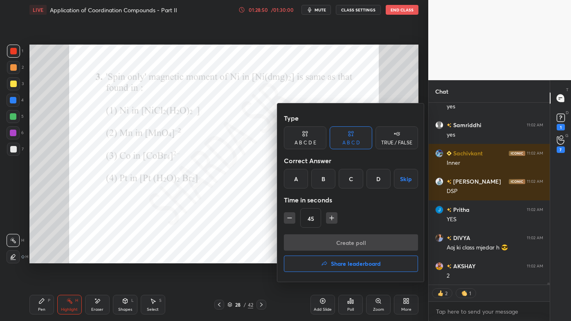
click at [348, 182] on div "C" at bounding box center [351, 179] width 24 height 20
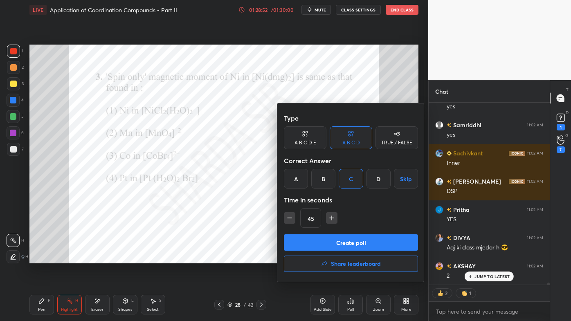
click at [289, 217] on icon "button" at bounding box center [290, 218] width 8 height 8
type input "30"
click at [317, 238] on button "Create poll" at bounding box center [351, 243] width 134 height 16
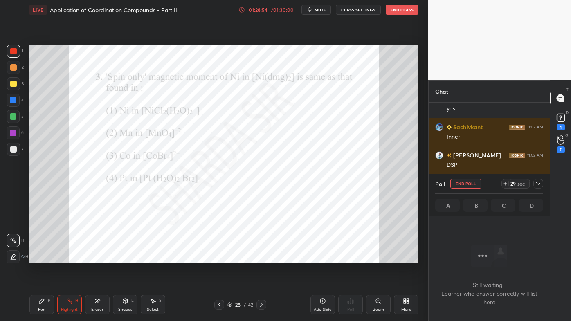
click at [538, 185] on icon at bounding box center [538, 184] width 7 height 7
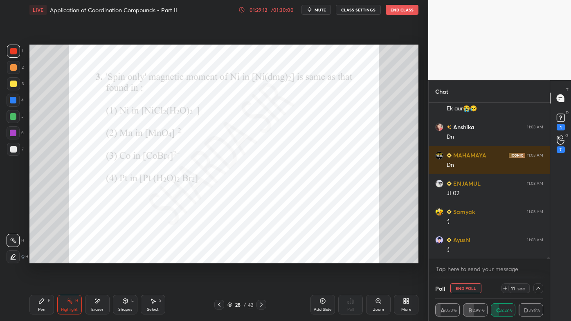
click at [39, 300] on icon at bounding box center [41, 301] width 7 height 7
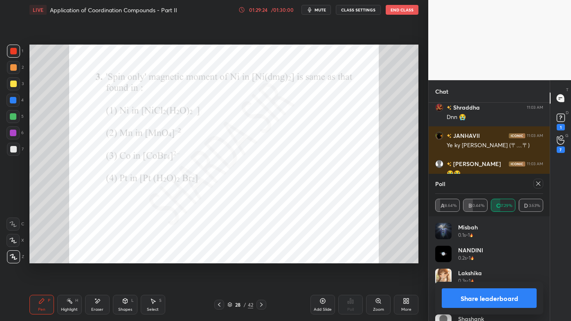
click at [540, 183] on icon at bounding box center [538, 184] width 7 height 7
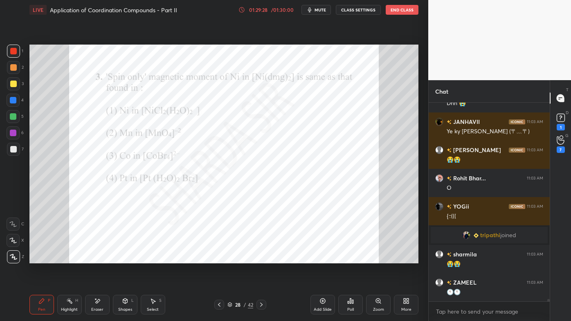
click at [41, 297] on div "Pen P" at bounding box center [41, 305] width 25 height 20
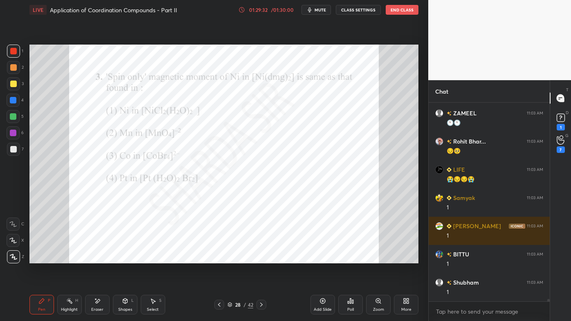
click at [69, 298] on icon at bounding box center [69, 301] width 7 height 7
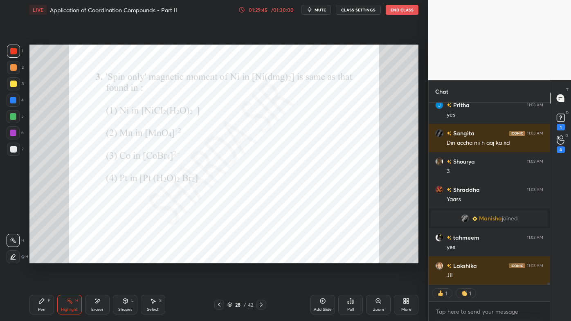
drag, startPoint x: 44, startPoint y: 301, endPoint x: 37, endPoint y: 299, distance: 7.8
click at [43, 302] on icon at bounding box center [41, 301] width 7 height 7
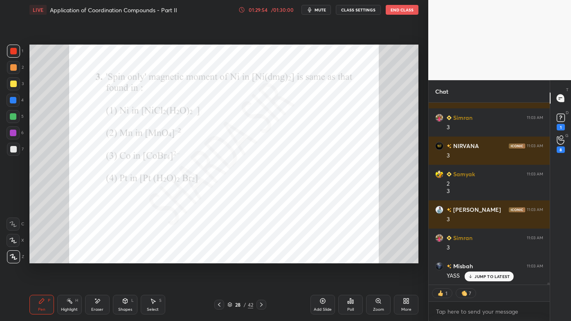
click at [41, 306] on div "Pen P" at bounding box center [41, 305] width 25 height 20
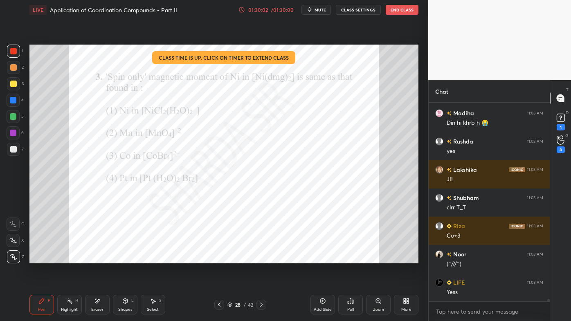
drag, startPoint x: 73, startPoint y: 304, endPoint x: 75, endPoint y: 269, distance: 35.3
click at [71, 301] on div "Highlight H" at bounding box center [69, 305] width 25 height 20
click at [353, 300] on icon at bounding box center [351, 301] width 7 height 7
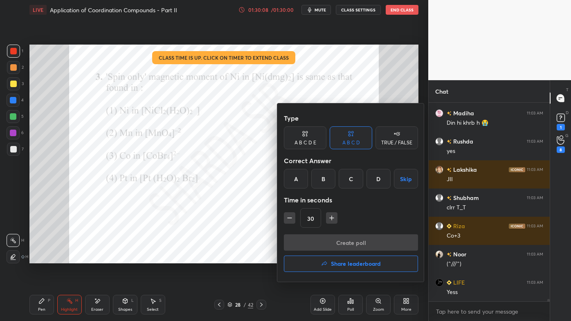
click at [304, 141] on div "A B C D E" at bounding box center [306, 142] width 22 height 5
drag, startPoint x: 362, startPoint y: 179, endPoint x: 360, endPoint y: 186, distance: 7.0
click at [363, 180] on div "D" at bounding box center [363, 179] width 20 height 20
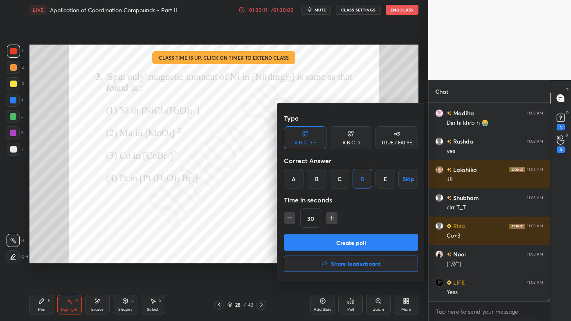
click at [332, 244] on button "Create poll" at bounding box center [351, 243] width 134 height 16
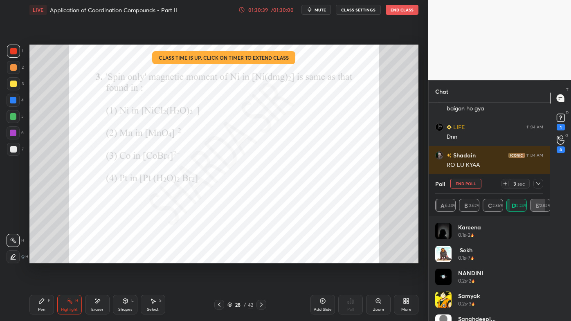
drag, startPoint x: 541, startPoint y: 181, endPoint x: 531, endPoint y: 190, distance: 13.6
click at [541, 182] on icon at bounding box center [538, 184] width 7 height 7
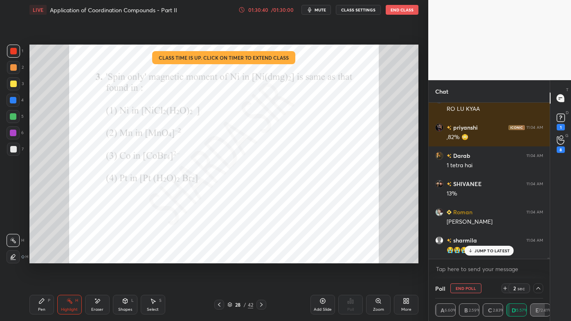
click at [350, 268] on div "Setting up your live class Class time is up. Click on timer to extend class Pol…" at bounding box center [224, 154] width 396 height 269
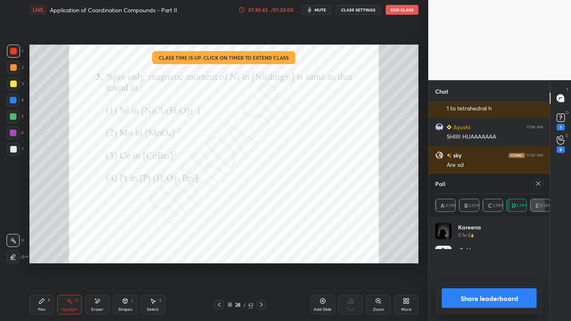
click at [538, 184] on icon at bounding box center [538, 184] width 7 height 7
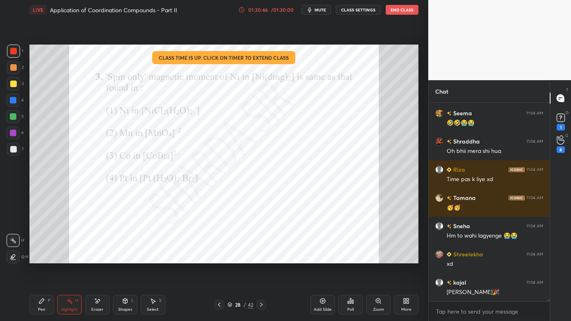
drag, startPoint x: 65, startPoint y: 301, endPoint x: 87, endPoint y: 269, distance: 39.3
click at [65, 300] on div "Highlight H" at bounding box center [69, 305] width 25 height 20
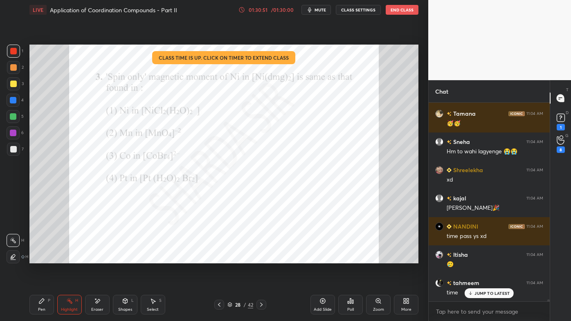
drag, startPoint x: 41, startPoint y: 300, endPoint x: 85, endPoint y: 269, distance: 54.0
click at [41, 298] on icon at bounding box center [41, 301] width 7 height 7
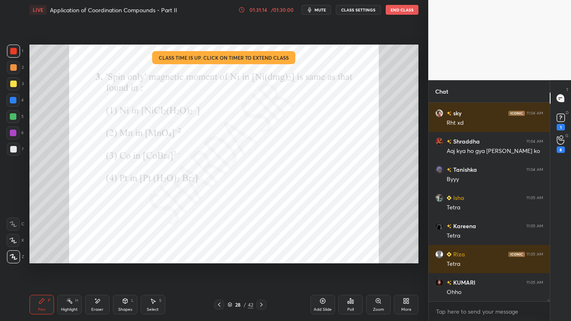
click at [70, 299] on circle at bounding box center [70, 299] width 1 height 1
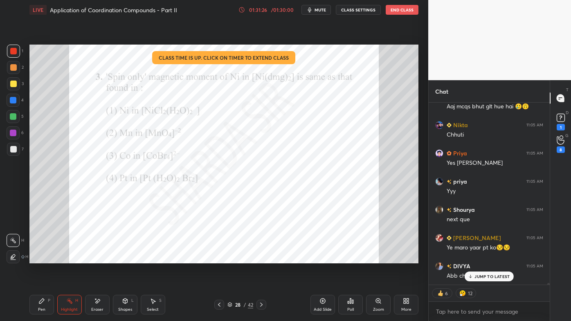
drag, startPoint x: 262, startPoint y: 302, endPoint x: 255, endPoint y: 305, distance: 7.5
click at [261, 302] on icon at bounding box center [261, 305] width 7 height 7
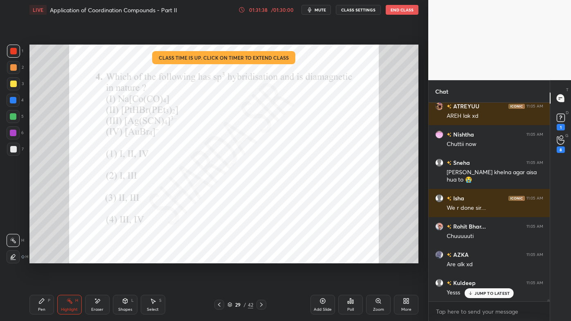
click at [352, 303] on icon at bounding box center [351, 301] width 7 height 7
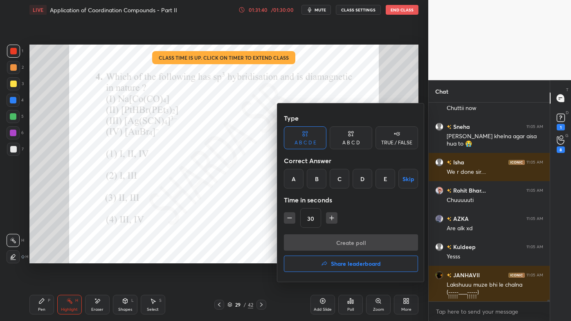
drag, startPoint x: 382, startPoint y: 143, endPoint x: 367, endPoint y: 166, distance: 27.4
click at [383, 144] on div "TRUE / FALSE" at bounding box center [396, 142] width 31 height 5
click at [310, 183] on div "True" at bounding box center [305, 179] width 43 height 20
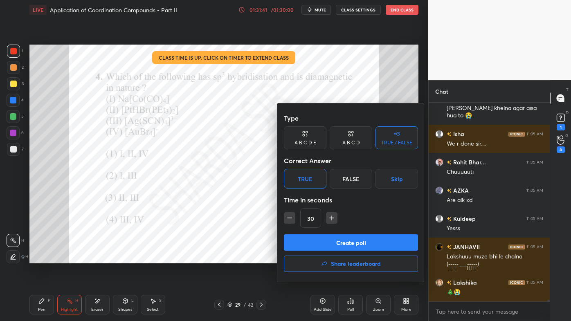
click at [320, 246] on button "Create poll" at bounding box center [351, 243] width 134 height 16
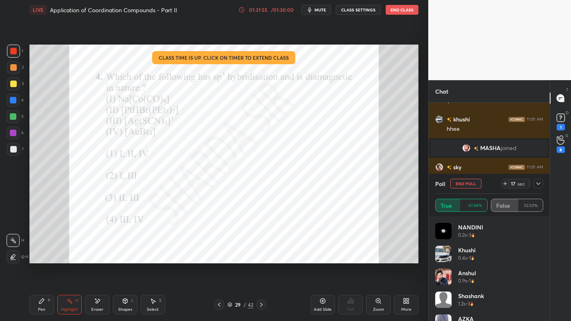
click at [540, 183] on icon at bounding box center [538, 184] width 7 height 7
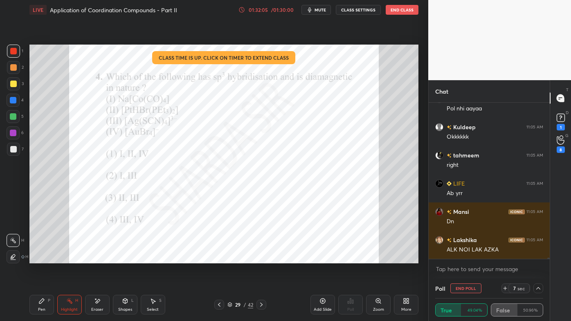
click at [43, 299] on icon at bounding box center [41, 301] width 5 height 5
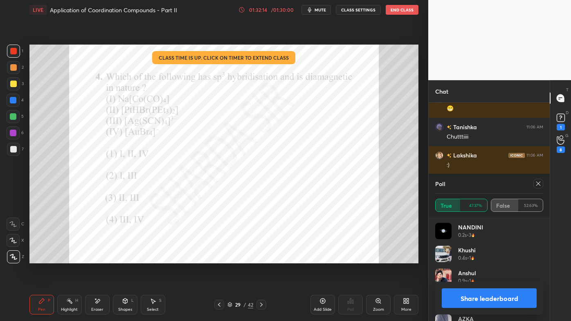
click at [537, 183] on icon at bounding box center [538, 184] width 7 height 7
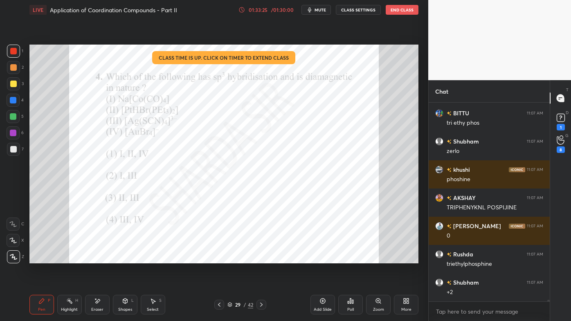
click at [70, 297] on div "Highlight H" at bounding box center [69, 305] width 25 height 20
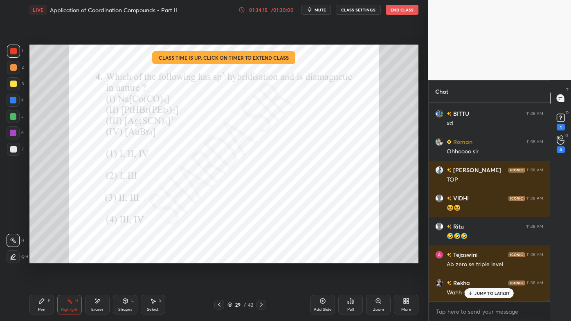
click at [38, 301] on div "Pen P" at bounding box center [41, 305] width 25 height 20
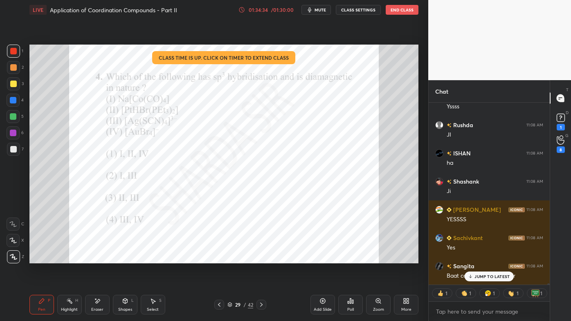
click at [72, 300] on div "Highlight H" at bounding box center [69, 305] width 25 height 20
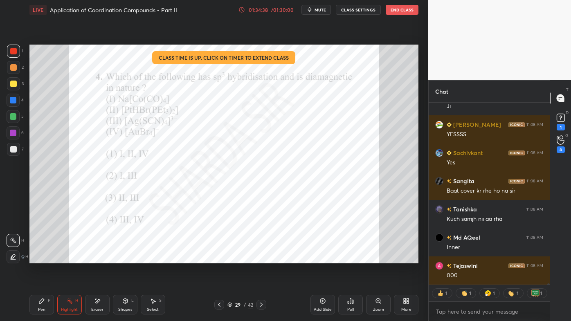
click at [351, 305] on div "Poll" at bounding box center [351, 305] width 25 height 20
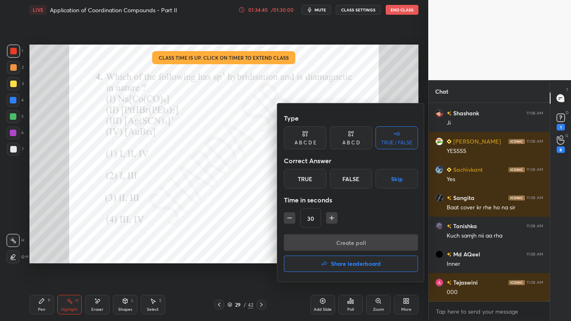
drag, startPoint x: 350, startPoint y: 141, endPoint x: 345, endPoint y: 158, distance: 18.1
click at [350, 142] on div "A B C D" at bounding box center [352, 142] width 18 height 5
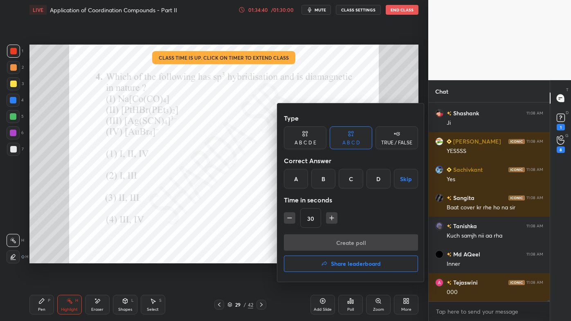
drag, startPoint x: 326, startPoint y: 182, endPoint x: 321, endPoint y: 201, distance: 19.1
click at [325, 183] on div "B" at bounding box center [323, 179] width 24 height 20
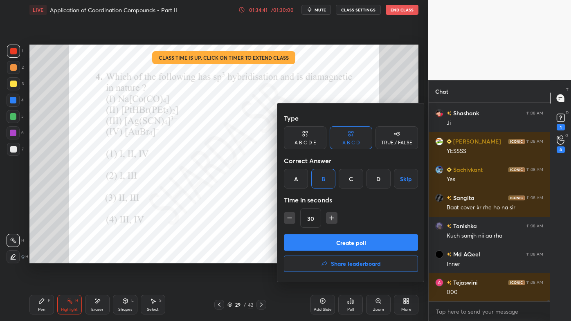
click at [289, 219] on icon "button" at bounding box center [290, 218] width 8 height 8
type input "15"
click at [310, 243] on button "Create poll" at bounding box center [351, 243] width 134 height 16
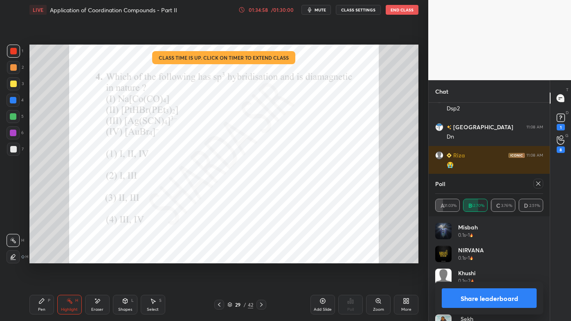
click at [539, 183] on icon at bounding box center [538, 184] width 7 height 7
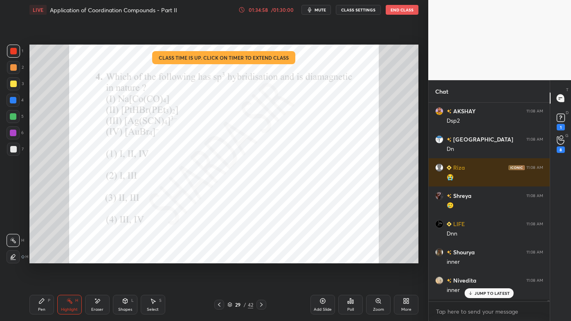
drag, startPoint x: 368, startPoint y: 277, endPoint x: 362, endPoint y: 284, distance: 8.4
click at [368, 278] on div "Setting up your live class Class time is up. Click on timer to extend class Pol…" at bounding box center [224, 154] width 396 height 269
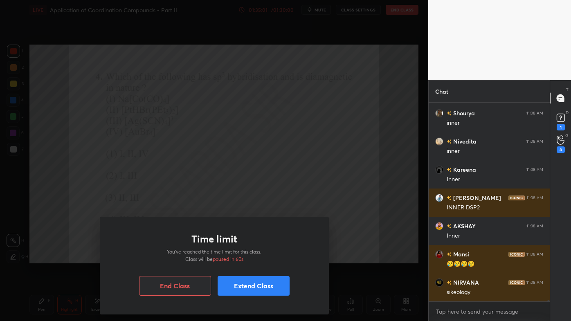
click at [149, 123] on div "Time limit You’ve reached the time limit for this class. Class will be paused i…" at bounding box center [214, 160] width 429 height 321
click at [245, 288] on button "Extend Class" at bounding box center [254, 286] width 72 height 20
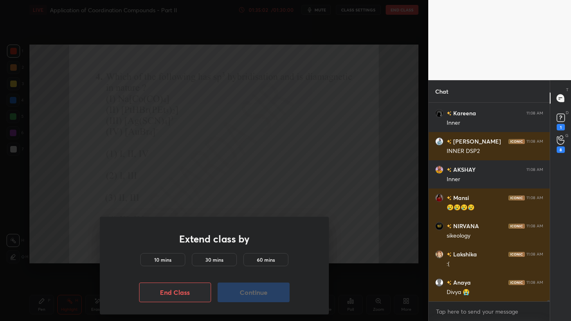
click at [165, 262] on h5 "10 mins" at bounding box center [162, 259] width 17 height 7
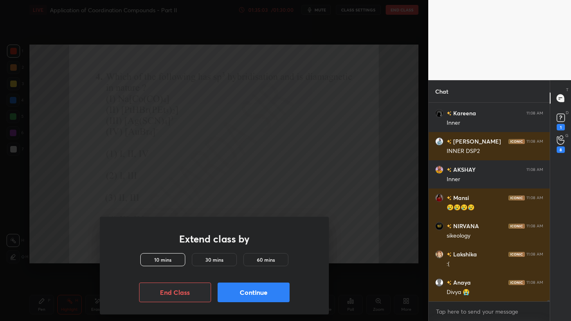
drag, startPoint x: 237, startPoint y: 294, endPoint x: 229, endPoint y: 291, distance: 8.2
click at [236, 295] on button "Continue" at bounding box center [254, 293] width 72 height 20
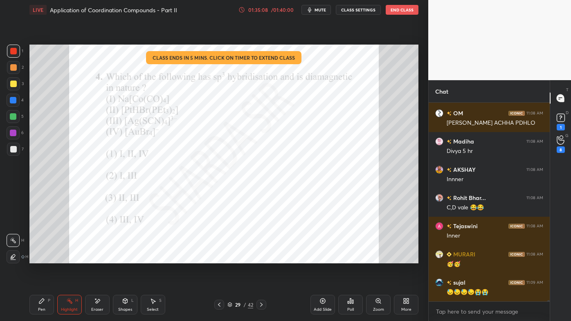
click at [352, 305] on div "Poll" at bounding box center [351, 305] width 25 height 20
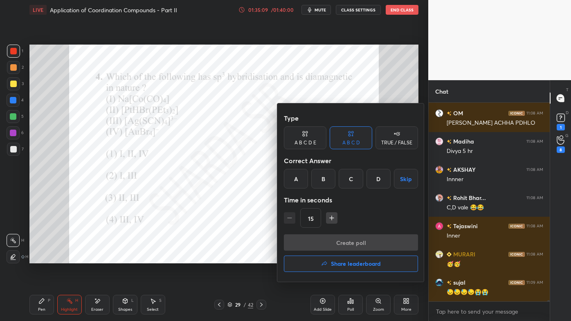
click at [299, 181] on div "A" at bounding box center [296, 179] width 24 height 20
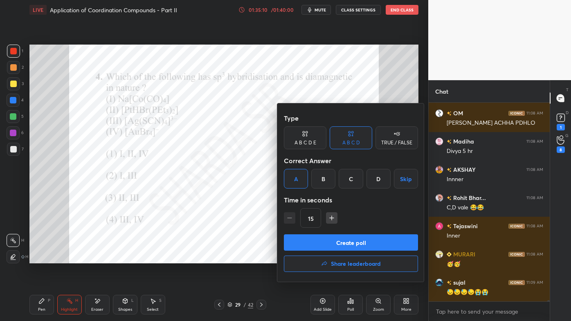
click at [322, 243] on button "Create poll" at bounding box center [351, 243] width 134 height 16
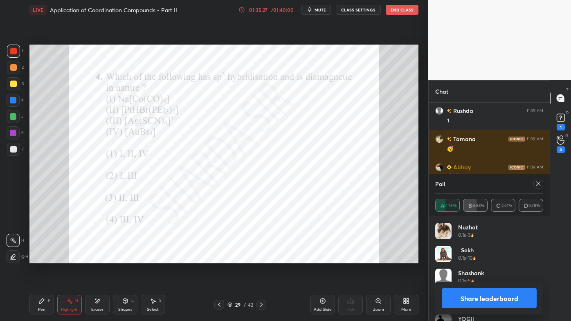
click at [539, 183] on icon at bounding box center [538, 184] width 7 height 7
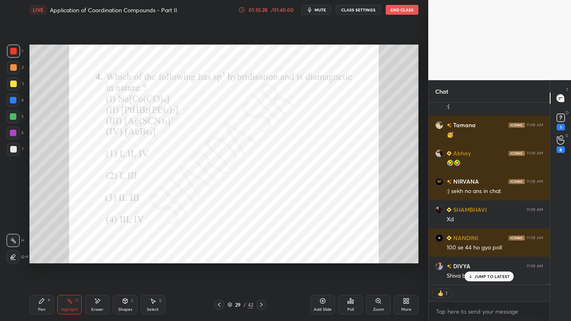
click at [309, 272] on div "Setting up your live class Poll for secs No correct answer Start poll" at bounding box center [224, 154] width 396 height 269
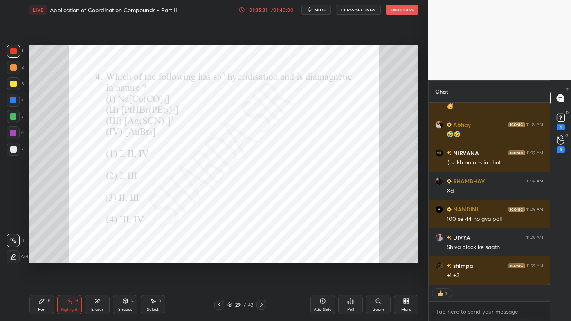
drag, startPoint x: 43, startPoint y: 301, endPoint x: 35, endPoint y: 304, distance: 8.8
click at [41, 302] on icon at bounding box center [41, 301] width 5 height 5
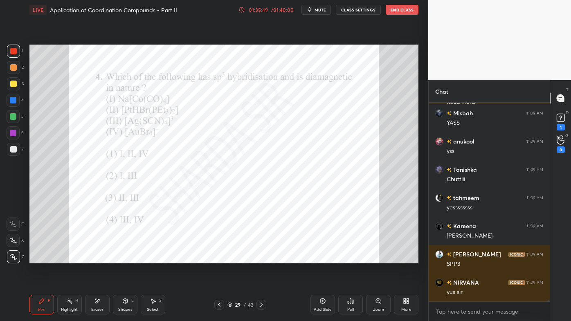
drag, startPoint x: 70, startPoint y: 304, endPoint x: 84, endPoint y: 273, distance: 33.9
click at [70, 302] on icon at bounding box center [69, 301] width 7 height 7
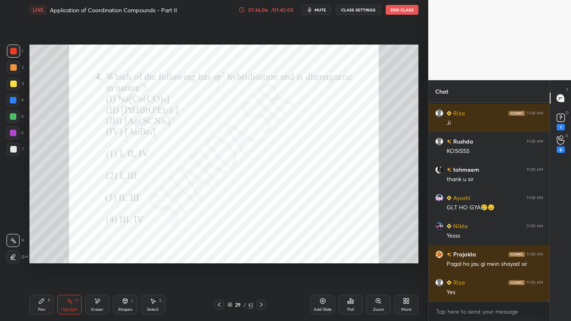
click at [355, 303] on div "Poll" at bounding box center [351, 305] width 25 height 20
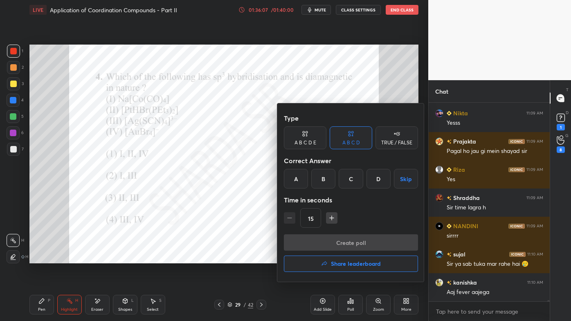
click at [338, 264] on h4 "Share leaderboard" at bounding box center [356, 264] width 50 height 6
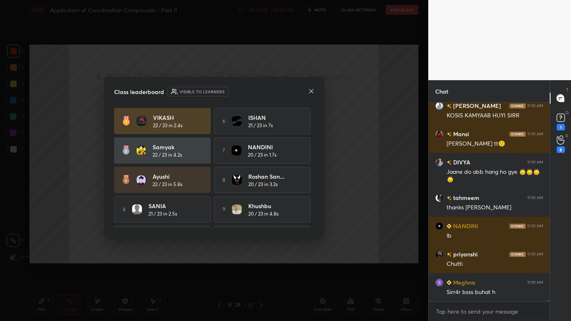
click at [310, 91] on icon at bounding box center [311, 91] width 7 height 7
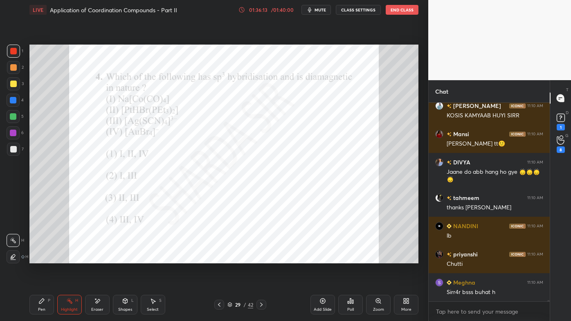
drag, startPoint x: 325, startPoint y: 298, endPoint x: 321, endPoint y: 296, distance: 4.8
click at [325, 298] on icon at bounding box center [323, 301] width 7 height 7
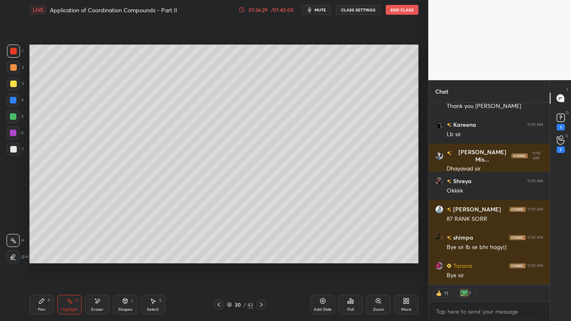
click at [352, 304] on icon at bounding box center [351, 301] width 7 height 7
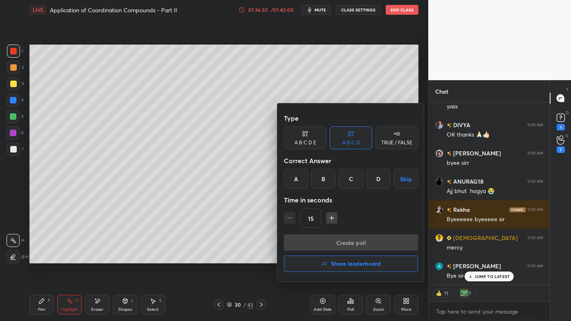
drag, startPoint x: 330, startPoint y: 264, endPoint x: 323, endPoint y: 268, distance: 8.8
click at [332, 263] on button "Share leaderboard" at bounding box center [351, 264] width 134 height 16
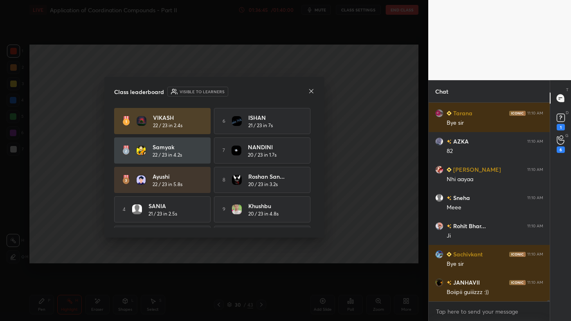
click at [308, 90] on icon at bounding box center [311, 91] width 7 height 7
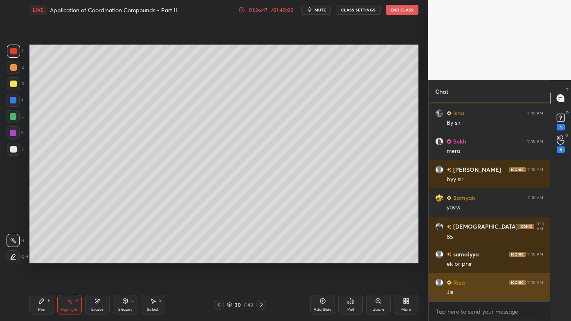
click at [477, 291] on div "Jiii" at bounding box center [495, 293] width 97 height 8
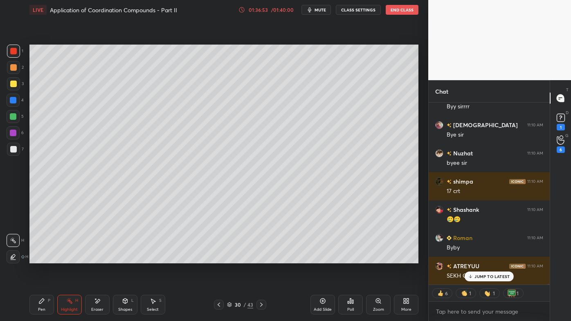
click at [396, 9] on button "End Class" at bounding box center [402, 10] width 33 height 10
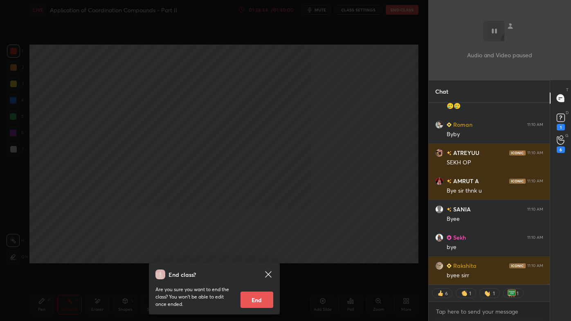
click at [260, 301] on button "End" at bounding box center [257, 300] width 33 height 16
